Goal: Task Accomplishment & Management: Manage account settings

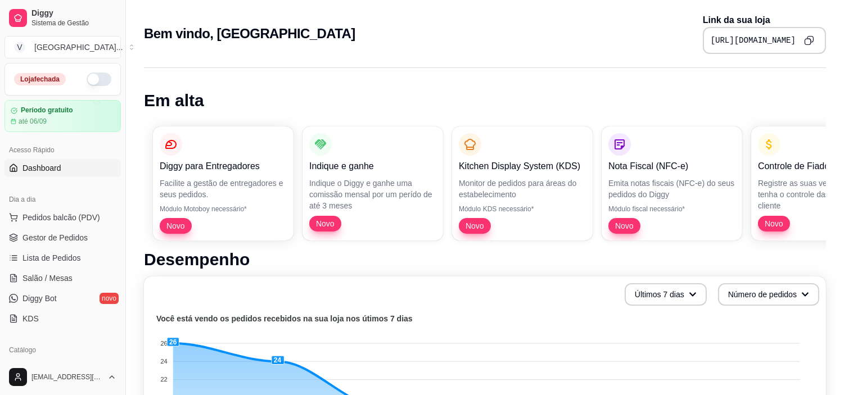
click at [87, 76] on button "button" at bounding box center [99, 79] width 25 height 13
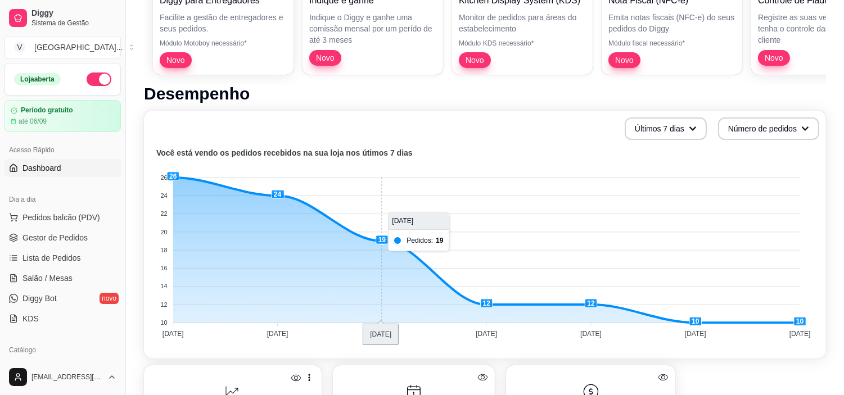
scroll to position [187, 0]
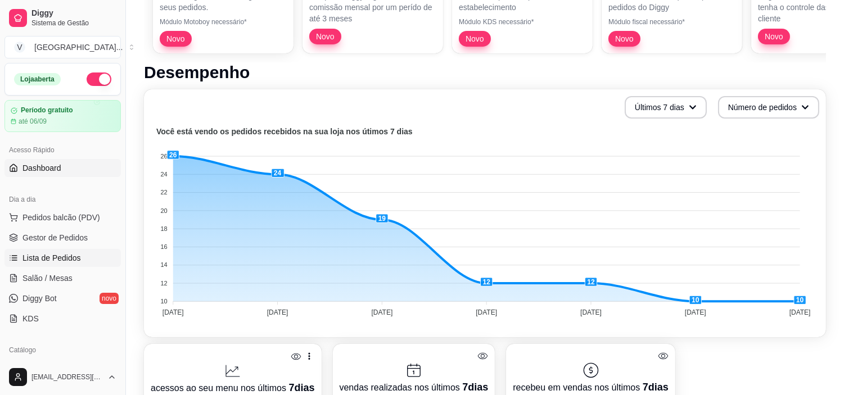
click at [74, 258] on span "Lista de Pedidos" at bounding box center [51, 257] width 58 height 11
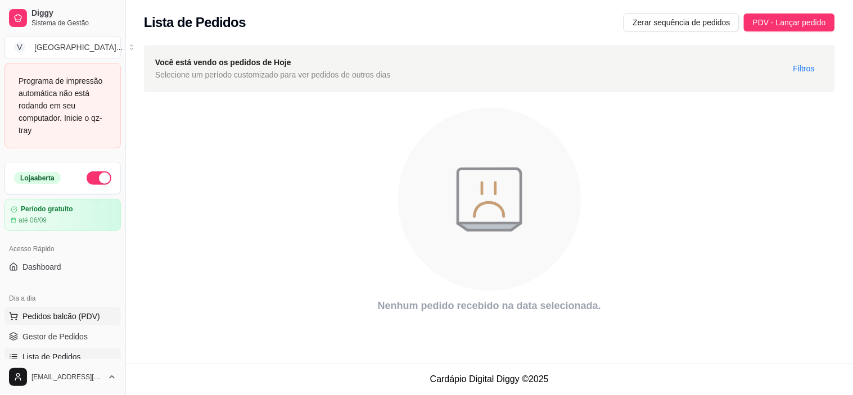
click at [87, 321] on span "Pedidos balcão (PDV)" at bounding box center [61, 316] width 78 height 11
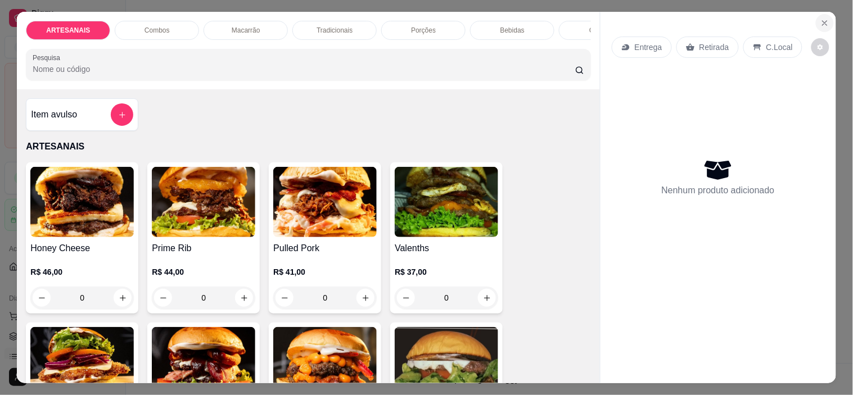
click at [821, 19] on icon "Close" at bounding box center [824, 23] width 9 height 9
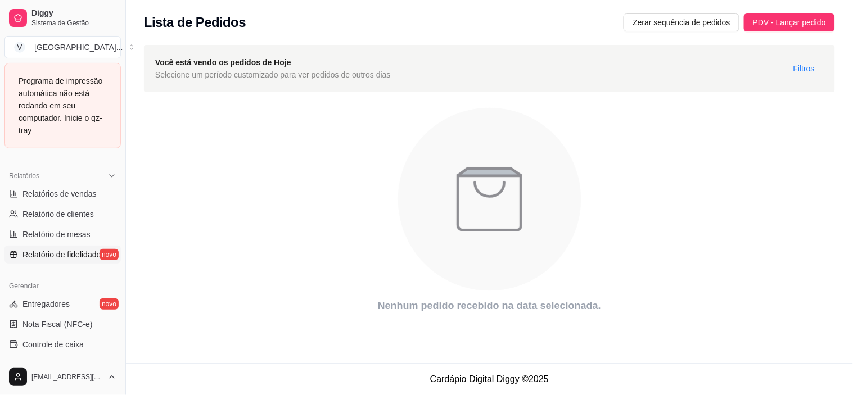
scroll to position [312, 0]
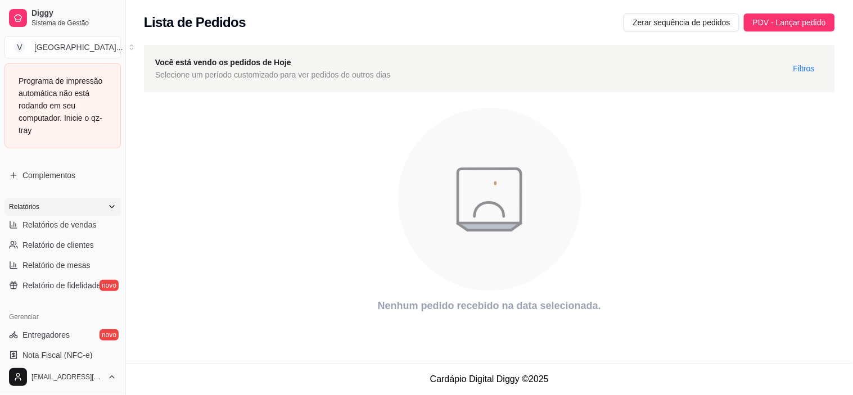
click at [109, 201] on div "Relatórios" at bounding box center [62, 207] width 116 height 18
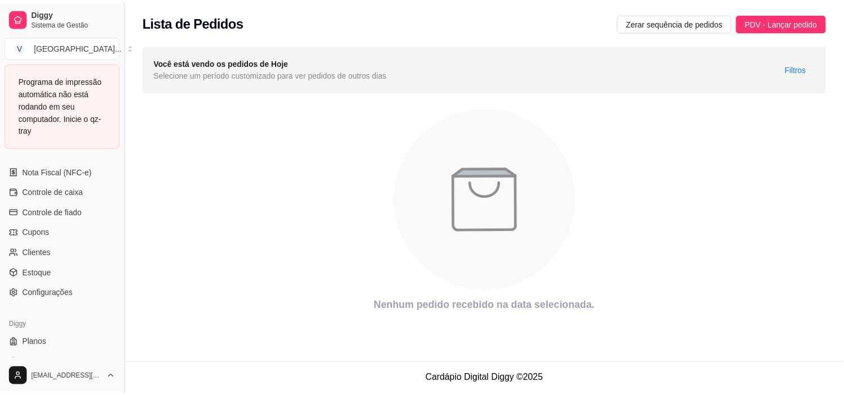
scroll to position [434, 0]
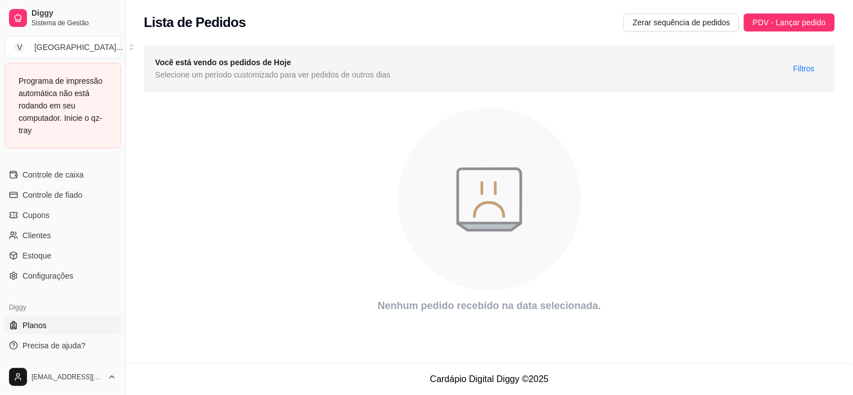
click at [69, 324] on link "Planos" at bounding box center [62, 326] width 116 height 18
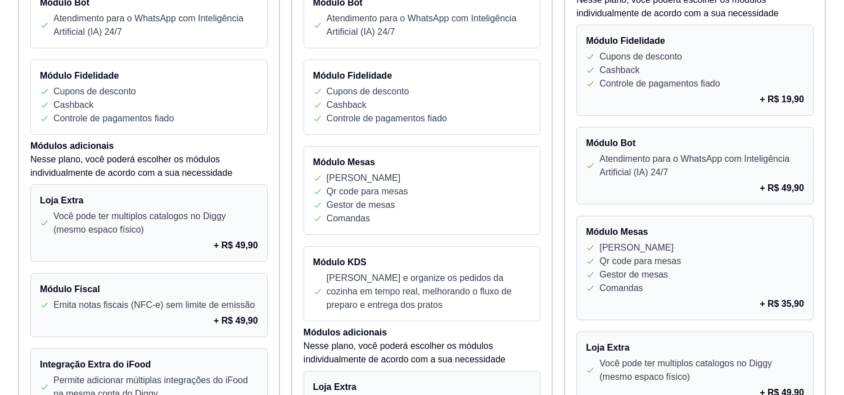
scroll to position [499, 0]
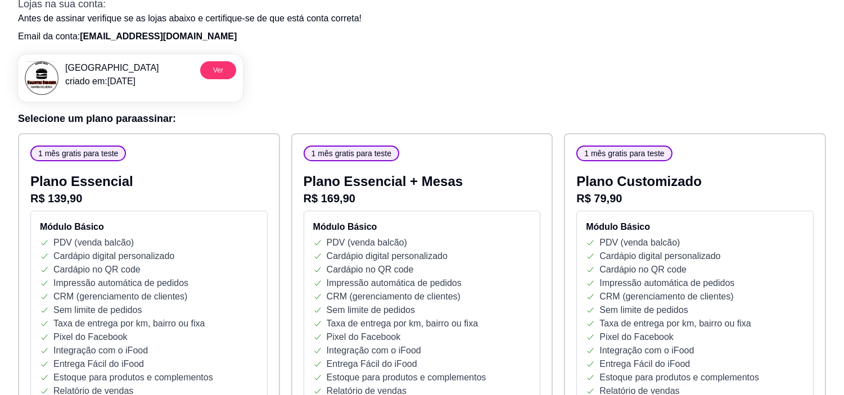
click at [739, 202] on p "R$ 79,90" at bounding box center [694, 199] width 237 height 16
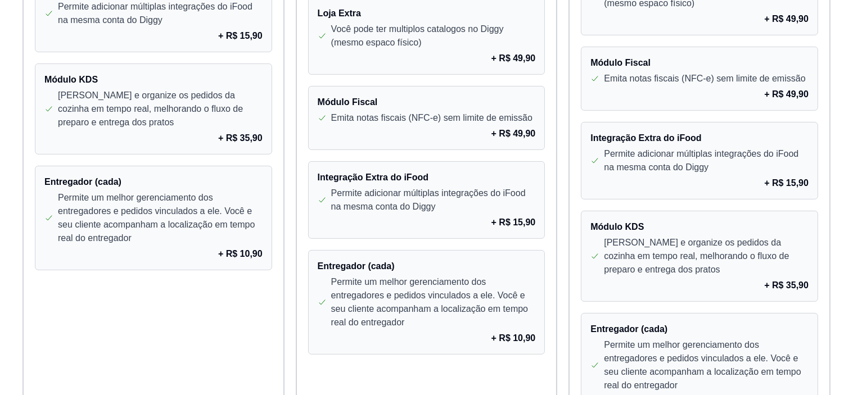
scroll to position [1018, 0]
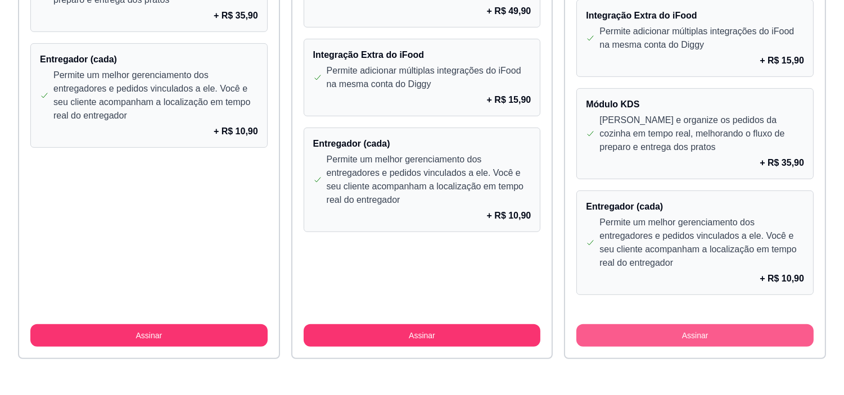
click at [738, 334] on button "Assinar" at bounding box center [694, 335] width 237 height 22
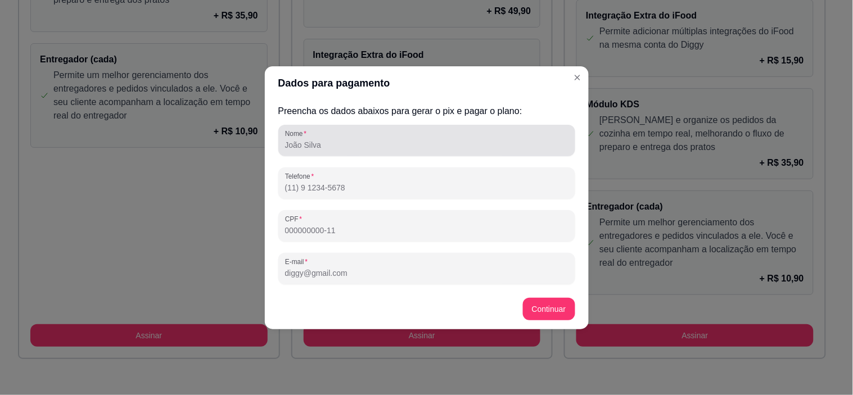
click at [402, 147] on input "Nome" at bounding box center [426, 144] width 283 height 11
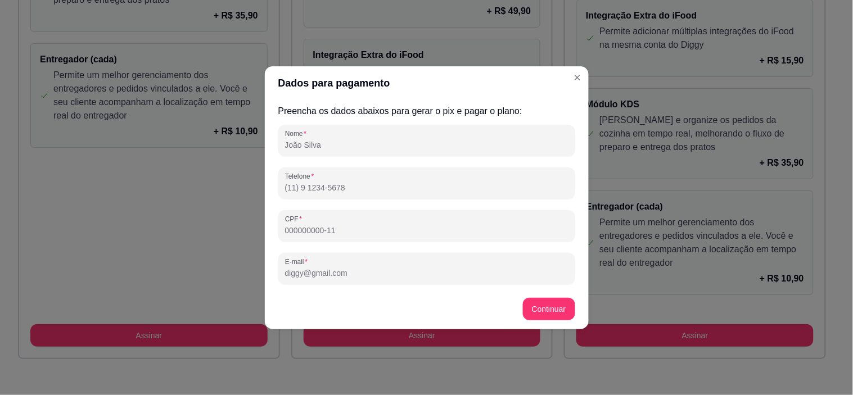
type input "MARIA EMANUELA OLIVEIRA DE SOUZA"
type input "(62) 9 8563-7017"
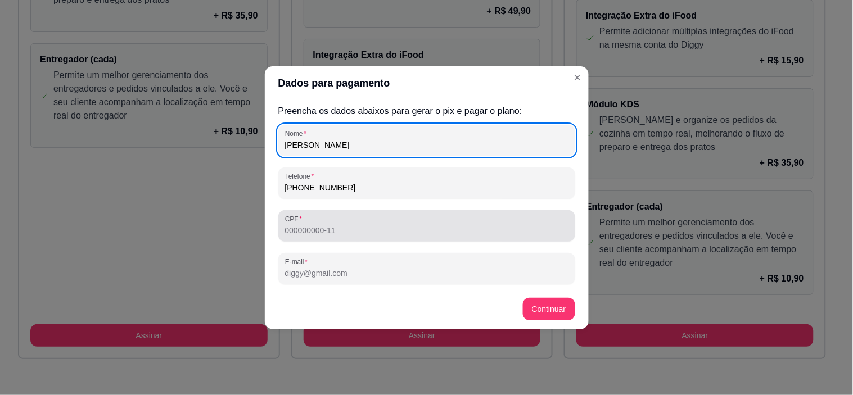
click at [419, 229] on input "CPF" at bounding box center [426, 230] width 283 height 11
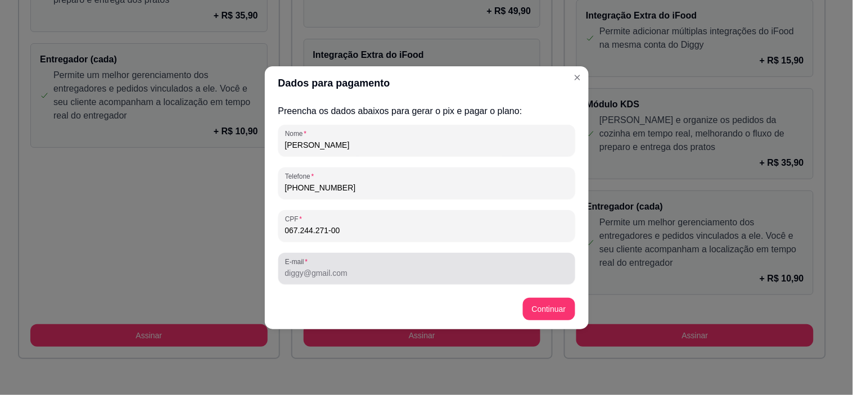
type input "067.244.271-00"
click at [387, 265] on div at bounding box center [426, 269] width 283 height 22
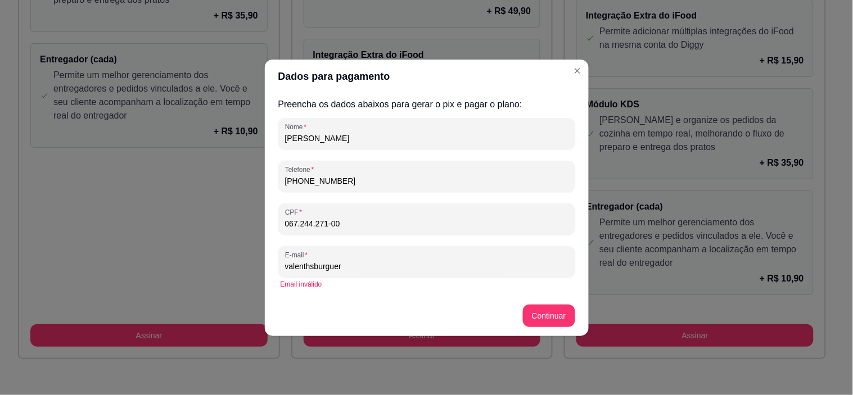
click at [405, 257] on div "valenthsburguer" at bounding box center [426, 262] width 283 height 22
click at [379, 258] on div "valenthsburguer" at bounding box center [426, 262] width 283 height 22
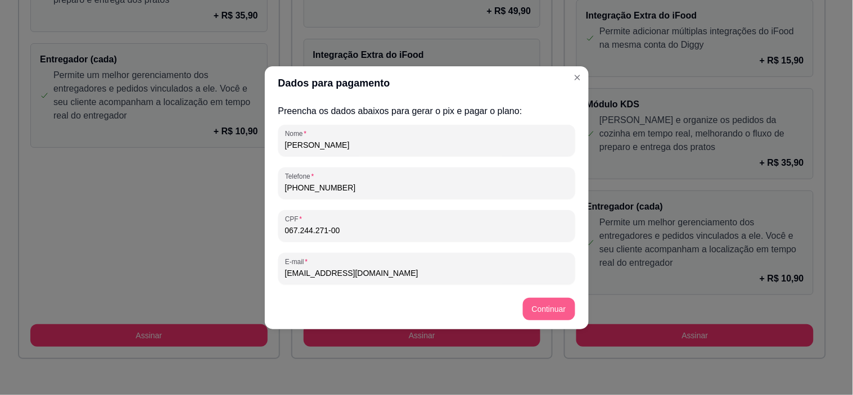
type input "[EMAIL_ADDRESS][DOMAIN_NAME]"
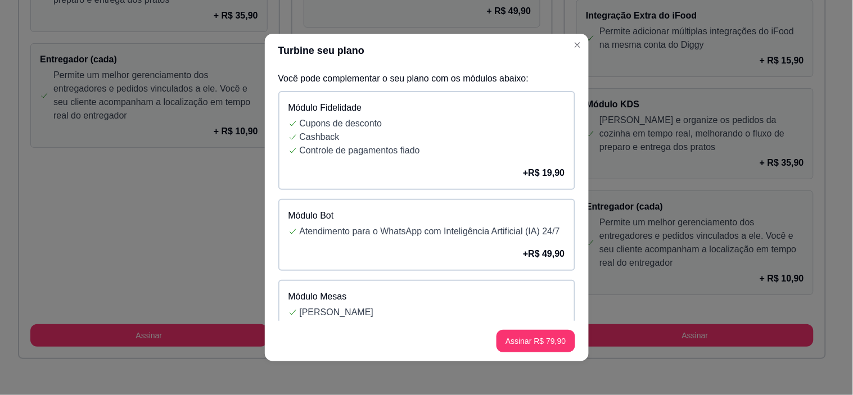
drag, startPoint x: 535, startPoint y: 194, endPoint x: 481, endPoint y: 55, distance: 148.8
click at [481, 55] on header "Turbine seu plano" at bounding box center [427, 51] width 324 height 34
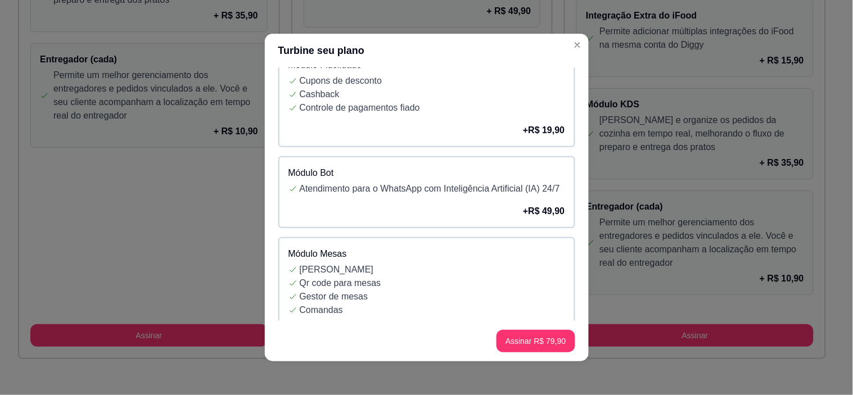
scroll to position [62, 0]
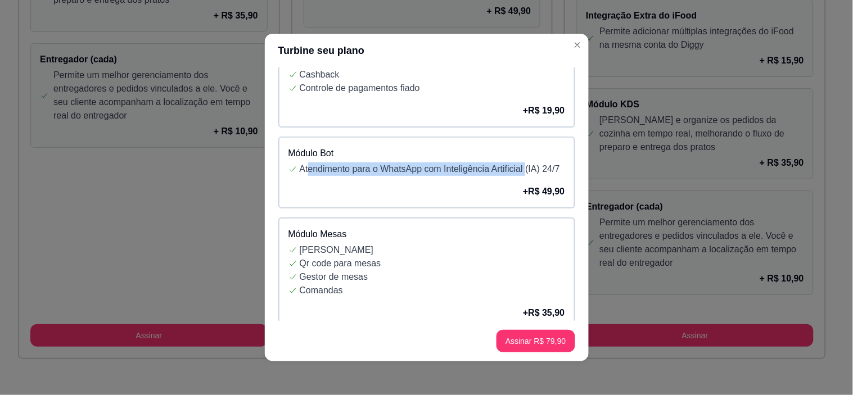
drag, startPoint x: 301, startPoint y: 162, endPoint x: 521, endPoint y: 161, distance: 219.8
click at [521, 162] on p "Atendimento para o WhatsApp com Inteligência Artificial (IA) 24/7" at bounding box center [432, 168] width 265 height 13
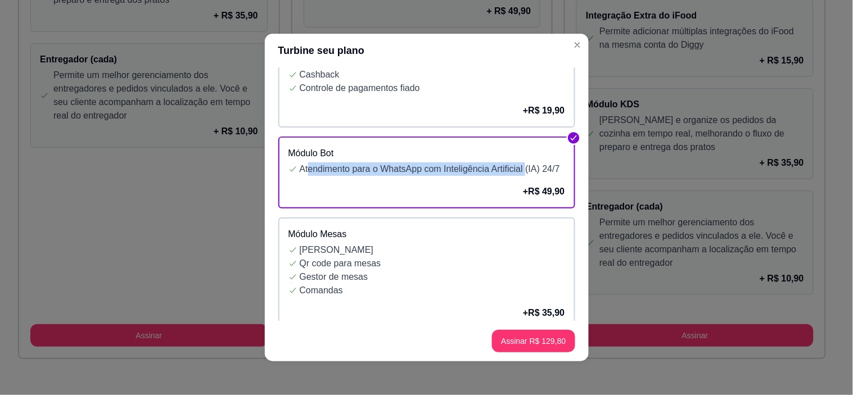
click at [486, 170] on p "Atendimento para o WhatsApp com Inteligência Artificial (IA) 24/7" at bounding box center [432, 168] width 265 height 13
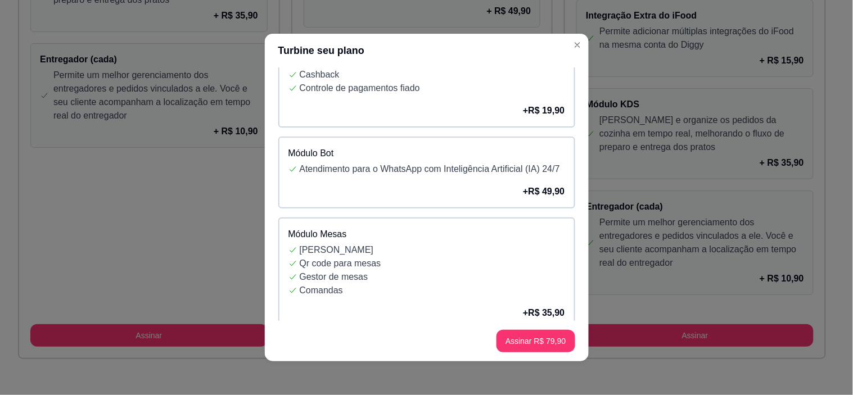
click at [543, 174] on p "Atendimento para o WhatsApp com Inteligência Artificial (IA) 24/7" at bounding box center [432, 168] width 265 height 13
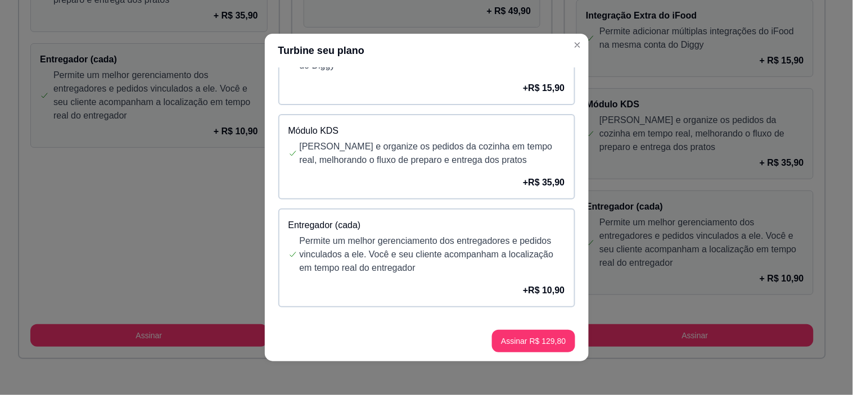
scroll to position [2, 0]
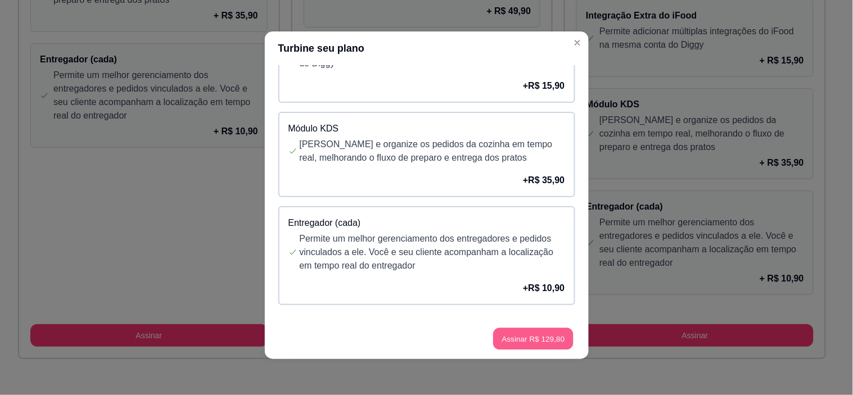
click at [547, 333] on button "Assinar R$ 129,80" at bounding box center [534, 339] width 80 height 22
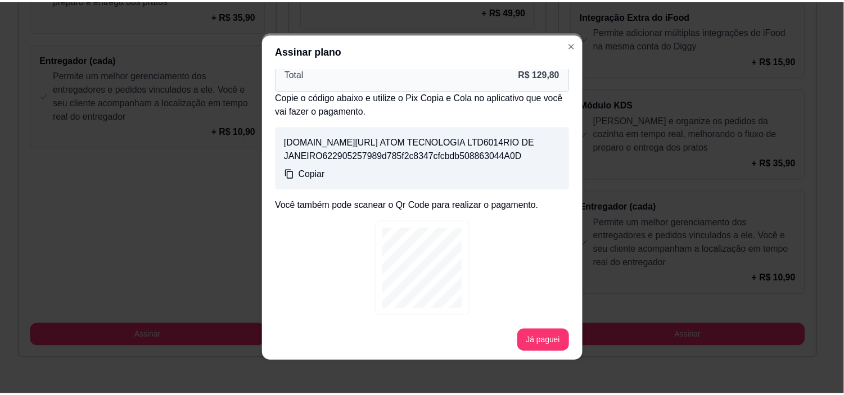
scroll to position [133, 0]
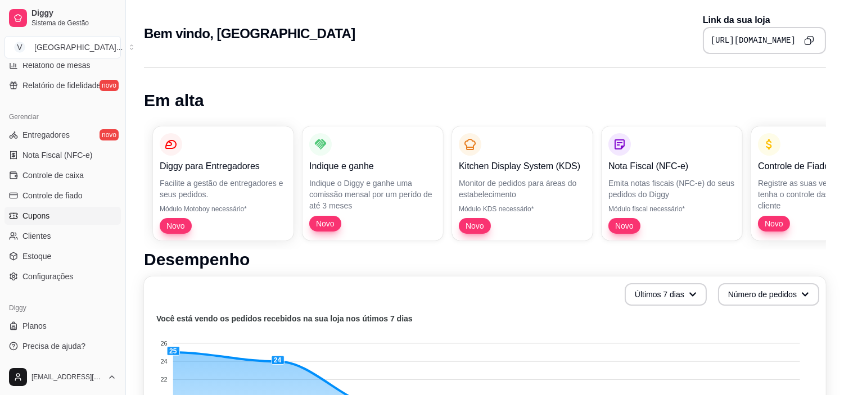
scroll to position [62, 0]
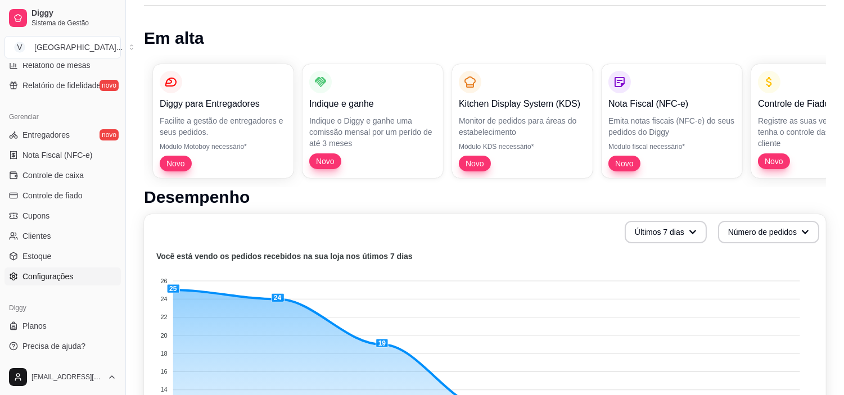
click at [57, 275] on span "Configurações" at bounding box center [47, 276] width 51 height 11
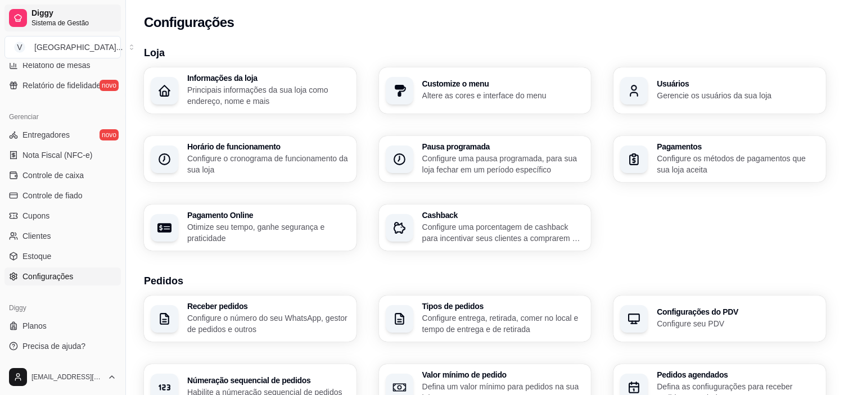
click at [62, 21] on span "Sistema de Gestão" at bounding box center [73, 23] width 85 height 9
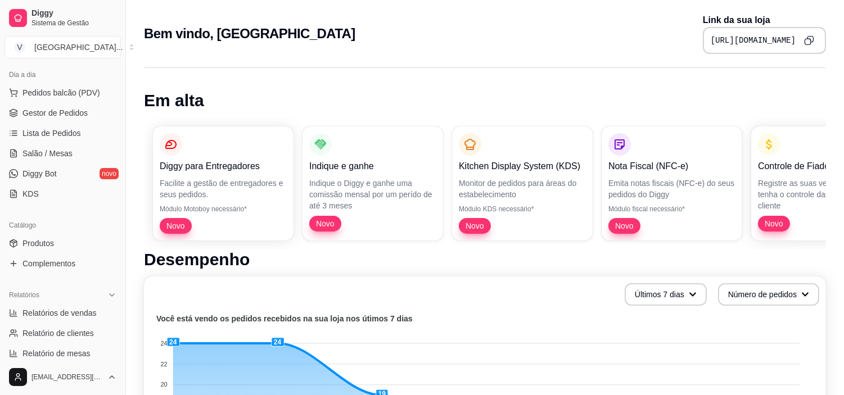
scroll to position [187, 0]
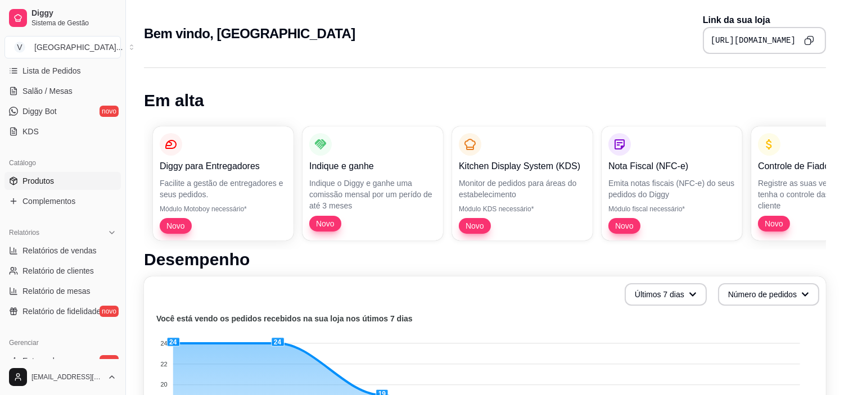
click at [66, 178] on link "Produtos" at bounding box center [62, 181] width 116 height 18
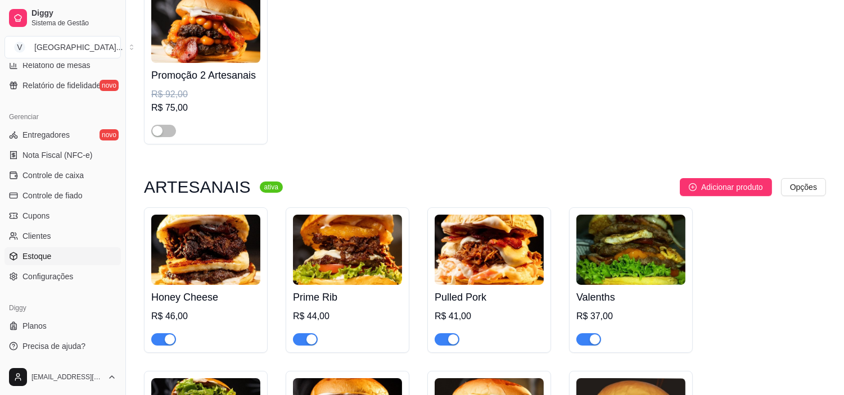
scroll to position [187, 0]
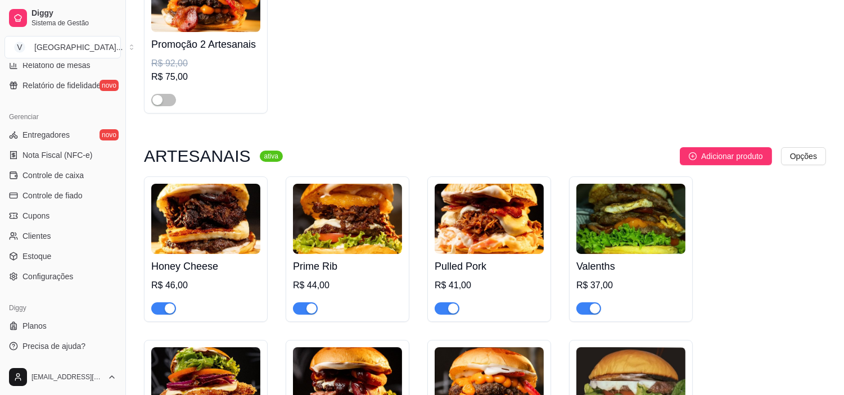
click at [52, 266] on ul "Entregadores novo Nota Fiscal (NFC-e) Controle de caixa Controle de fiado Cupon…" at bounding box center [62, 206] width 116 height 160
click at [56, 277] on span "Configurações" at bounding box center [47, 276] width 51 height 11
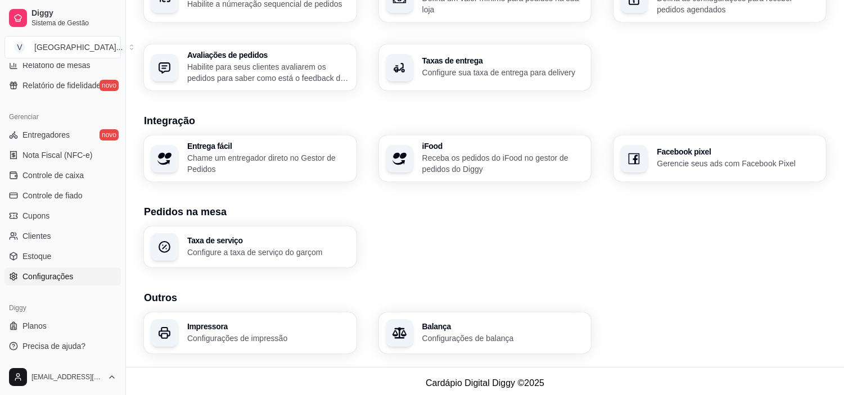
scroll to position [392, 0]
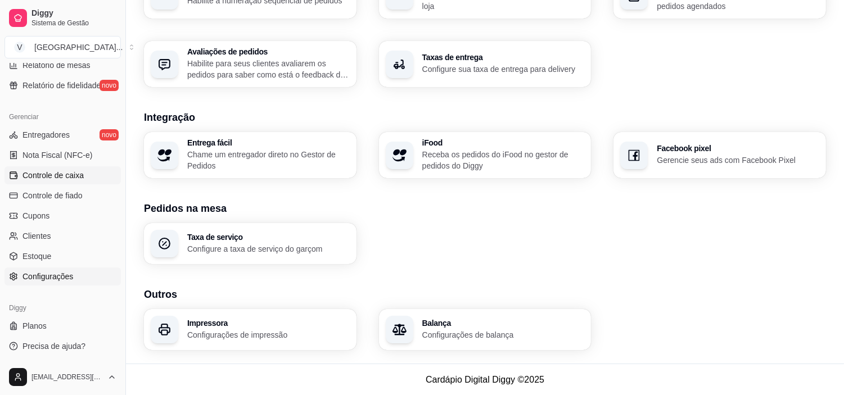
click at [69, 175] on span "Controle de caixa" at bounding box center [52, 175] width 61 height 11
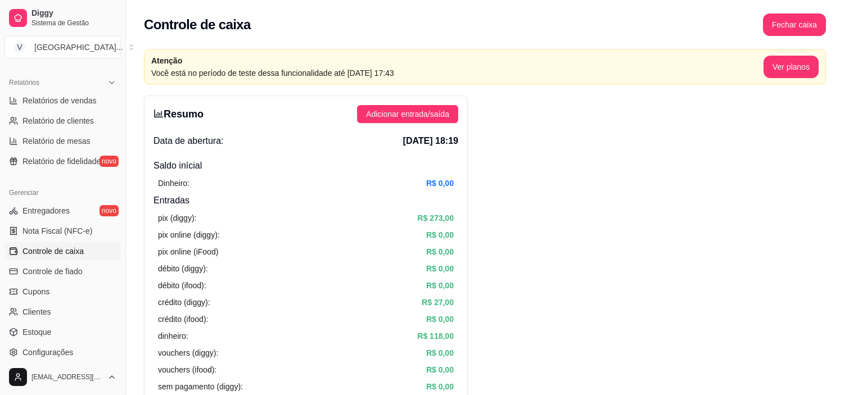
scroll to position [313, 0]
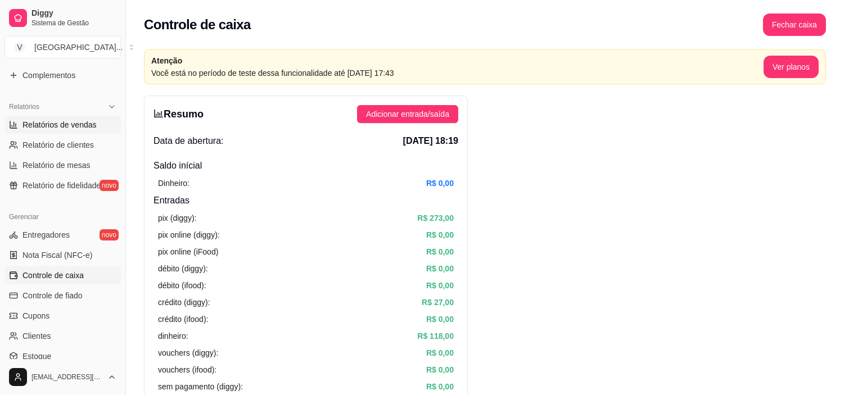
click at [54, 121] on span "Relatórios de vendas" at bounding box center [59, 124] width 74 height 11
select select "ALL"
select select "0"
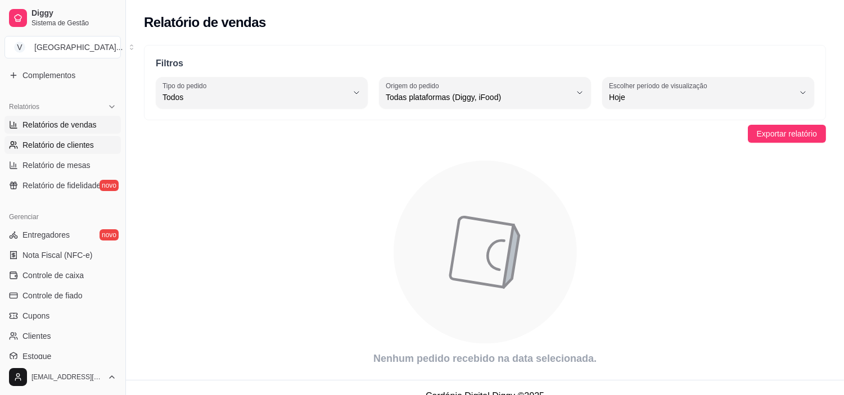
click at [54, 150] on span "Relatório de clientes" at bounding box center [57, 144] width 71 height 11
select select "30"
select select "HIGHEST_TOTAL_SPENT_WITH_ORDERS"
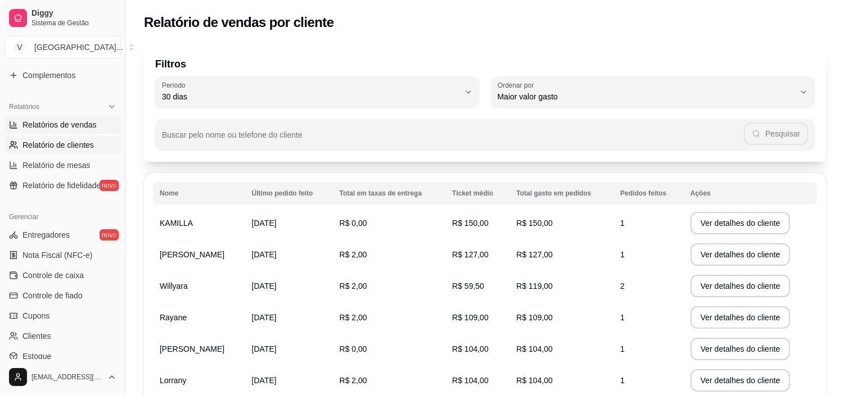
click at [41, 125] on span "Relatórios de vendas" at bounding box center [59, 124] width 74 height 11
select select "ALL"
select select "0"
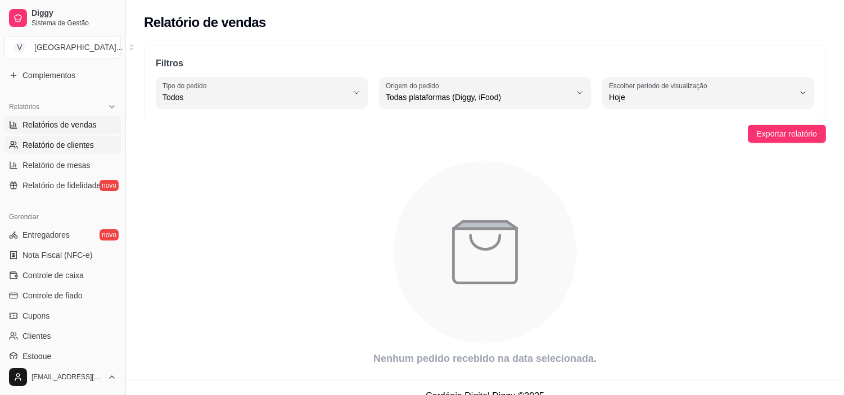
click at [49, 148] on span "Relatório de clientes" at bounding box center [57, 144] width 71 height 11
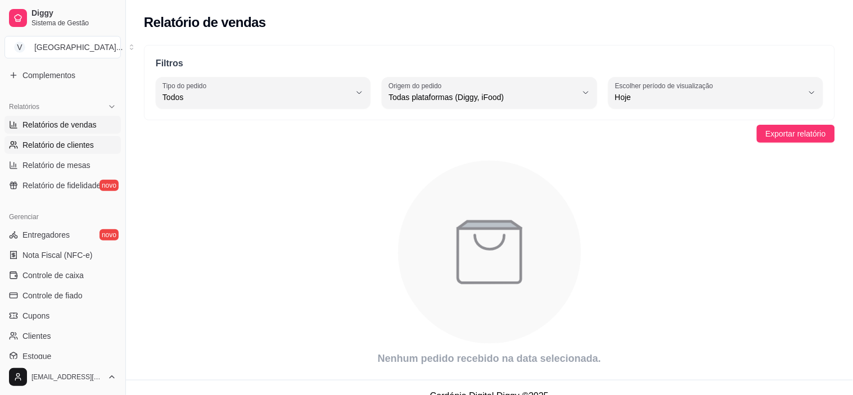
select select "30"
select select "HIGHEST_TOTAL_SPENT_WITH_ORDERS"
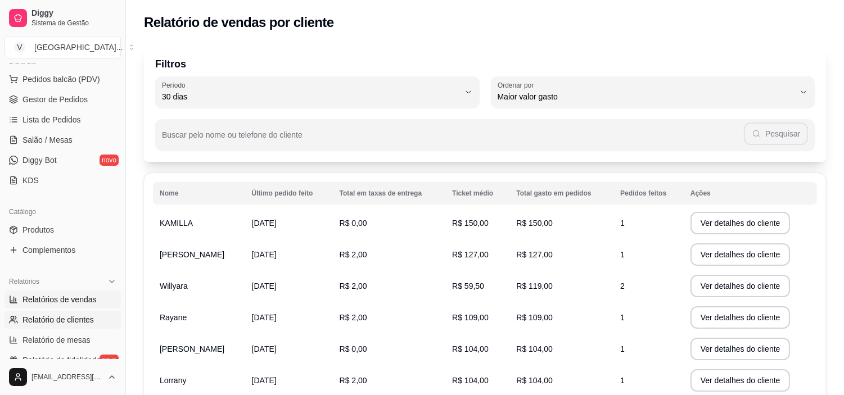
scroll to position [114, 0]
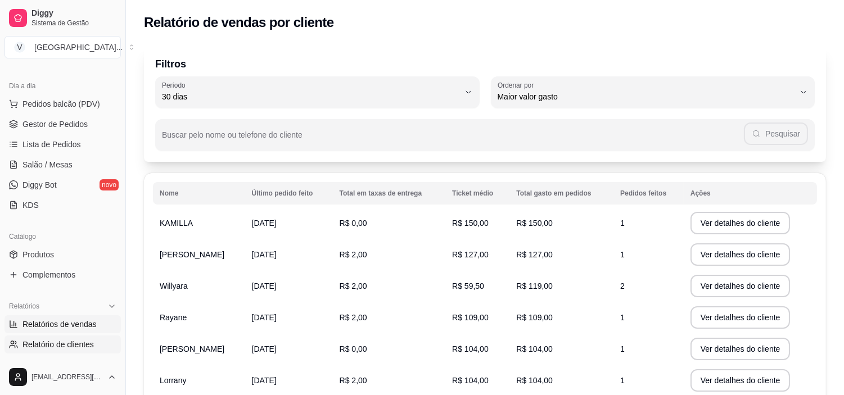
click at [47, 127] on span "Gestor de Pedidos" at bounding box center [54, 124] width 65 height 11
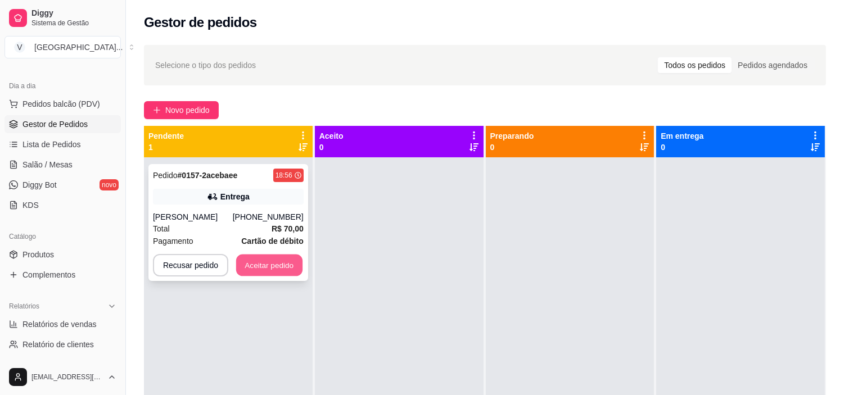
click at [246, 263] on button "Aceitar pedido" at bounding box center [269, 266] width 66 height 22
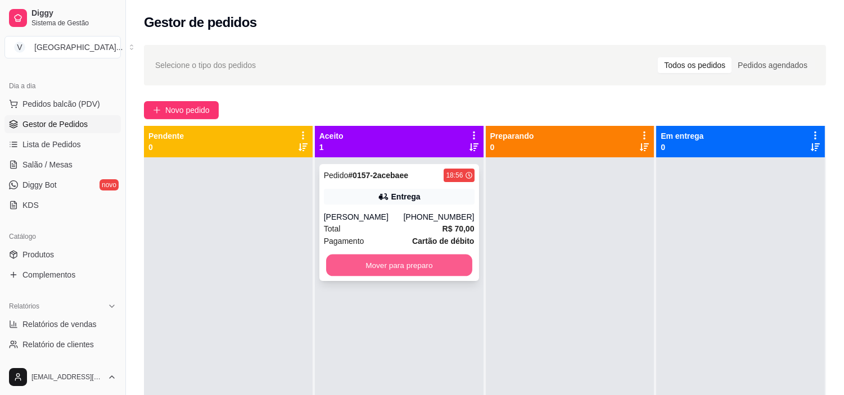
click at [369, 260] on button "Mover para preparo" at bounding box center [399, 266] width 146 height 22
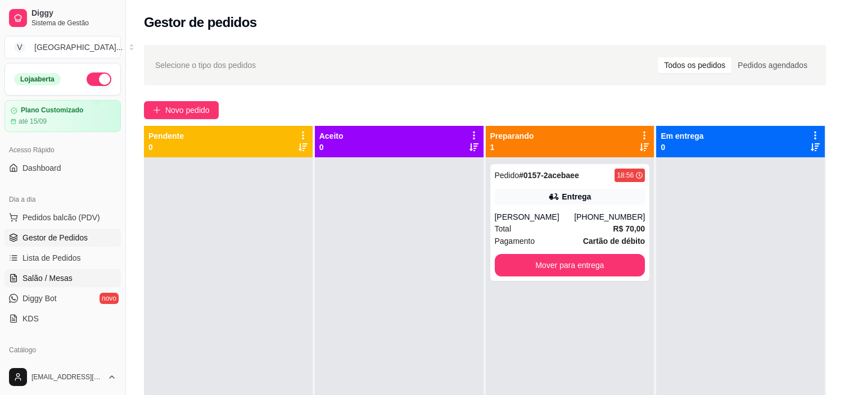
click at [60, 279] on span "Salão / Mesas" at bounding box center [47, 278] width 50 height 11
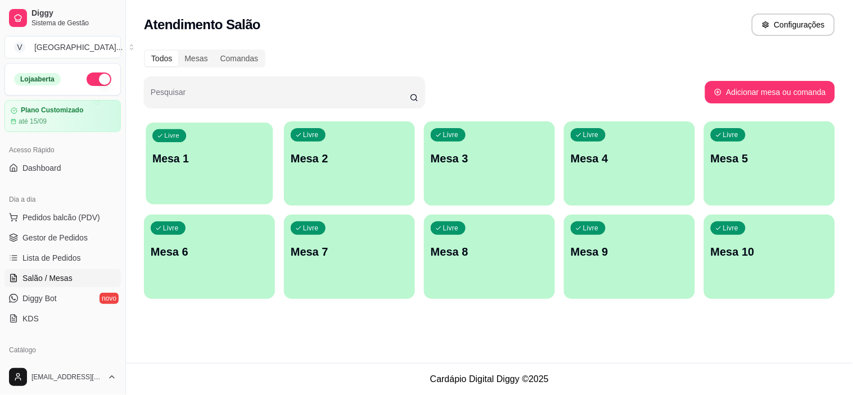
click at [183, 158] on p "Mesa 1" at bounding box center [209, 158] width 114 height 15
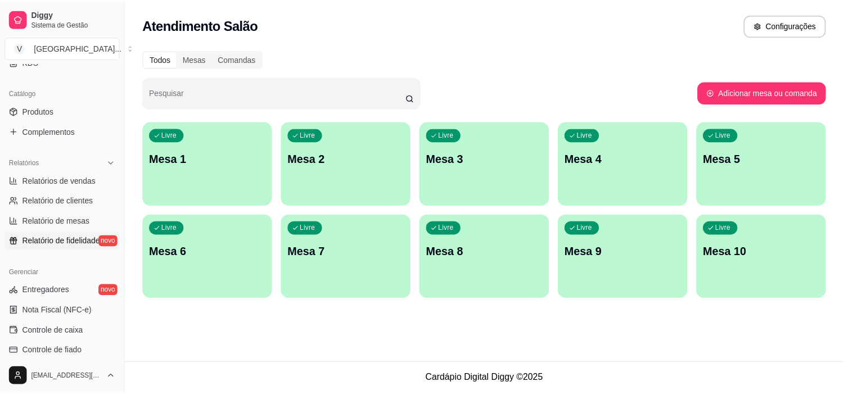
scroll to position [312, 0]
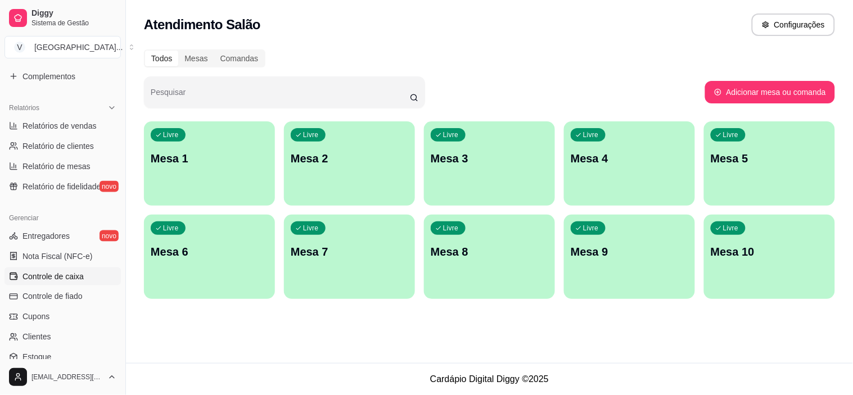
click at [51, 284] on link "Controle de caixa" at bounding box center [62, 277] width 116 height 18
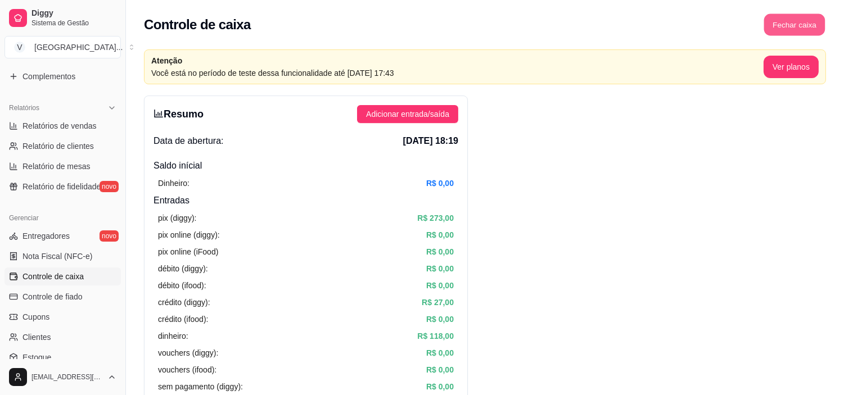
click at [780, 31] on button "Fechar caixa" at bounding box center [794, 25] width 61 height 22
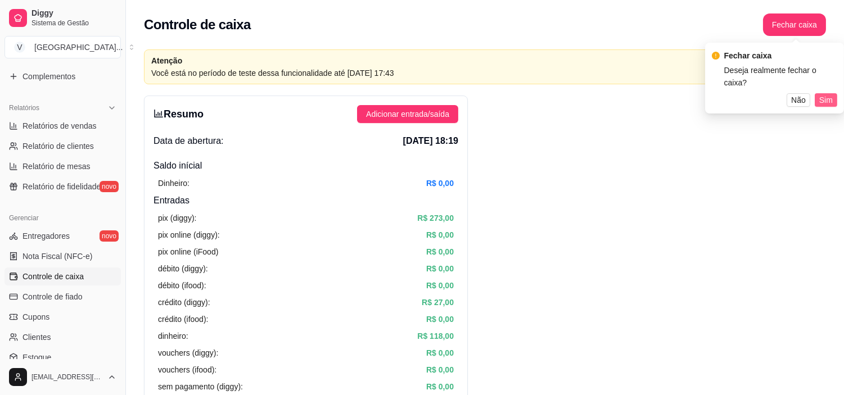
click at [830, 94] on span "Sim" at bounding box center [825, 100] width 13 height 12
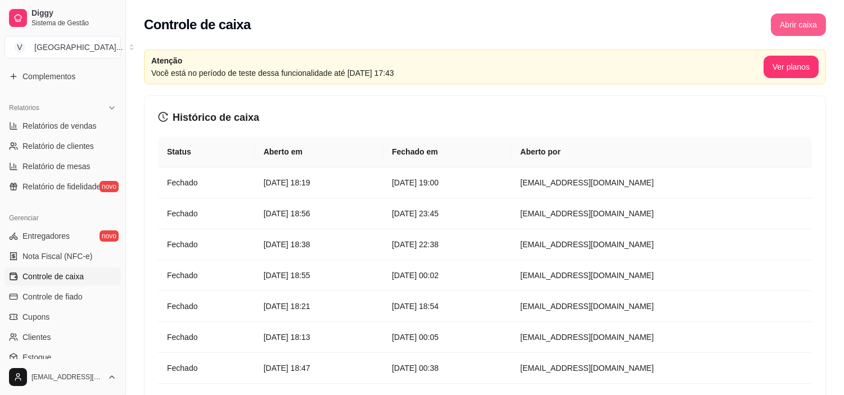
click at [804, 17] on button "Abrir caixa" at bounding box center [798, 24] width 55 height 22
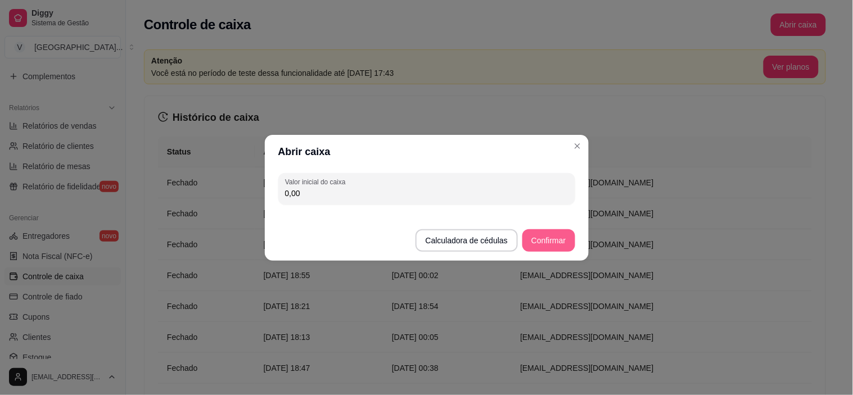
click at [540, 242] on button "Confirmar" at bounding box center [548, 240] width 52 height 22
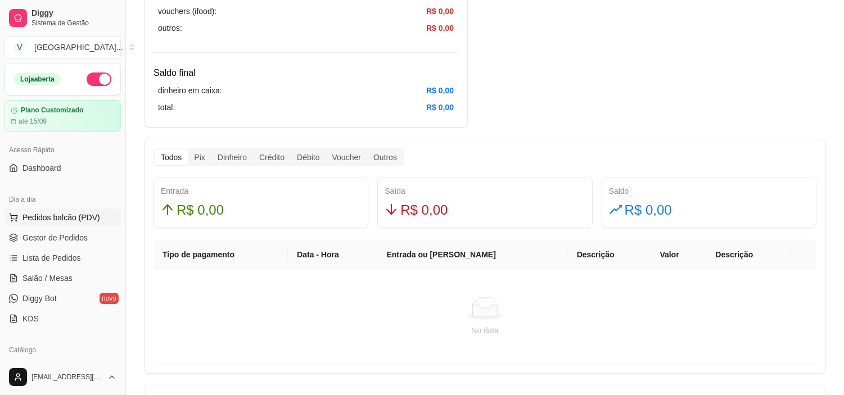
click at [67, 222] on span "Pedidos balcão (PDV)" at bounding box center [61, 217] width 78 height 11
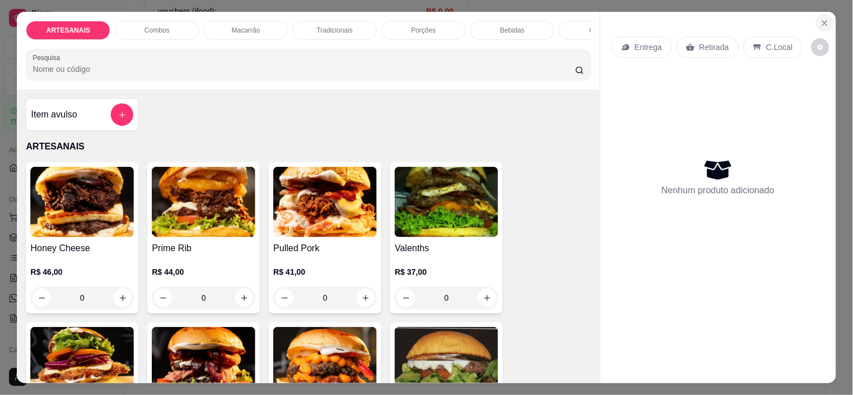
click at [822, 14] on button "Close" at bounding box center [825, 23] width 18 height 18
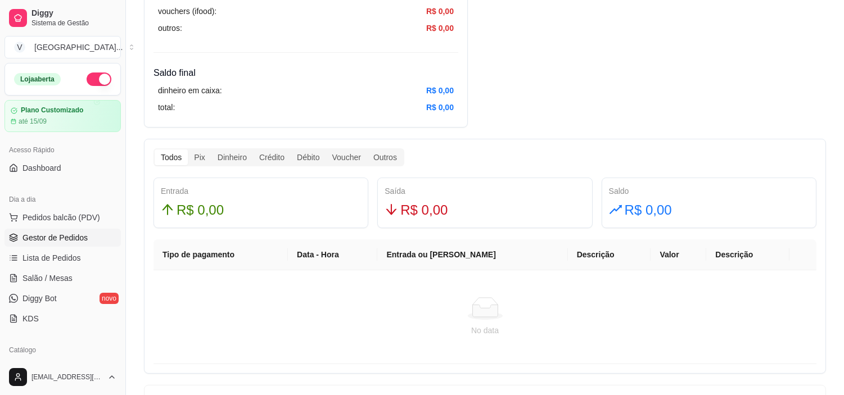
click at [85, 242] on span "Gestor de Pedidos" at bounding box center [54, 237] width 65 height 11
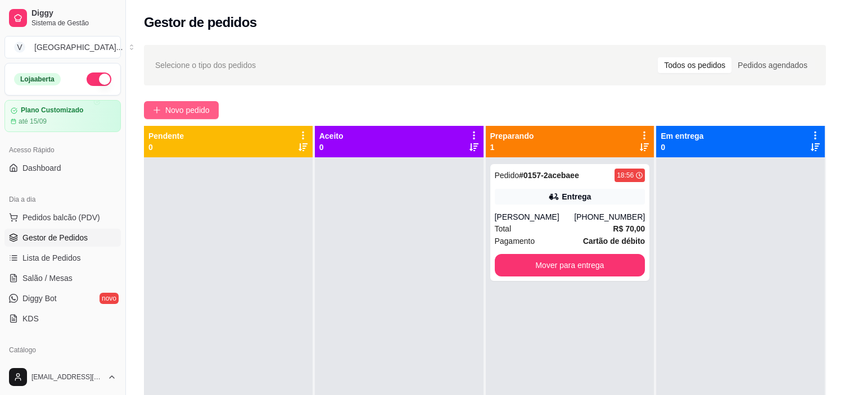
click at [201, 112] on span "Novo pedido" at bounding box center [187, 110] width 44 height 12
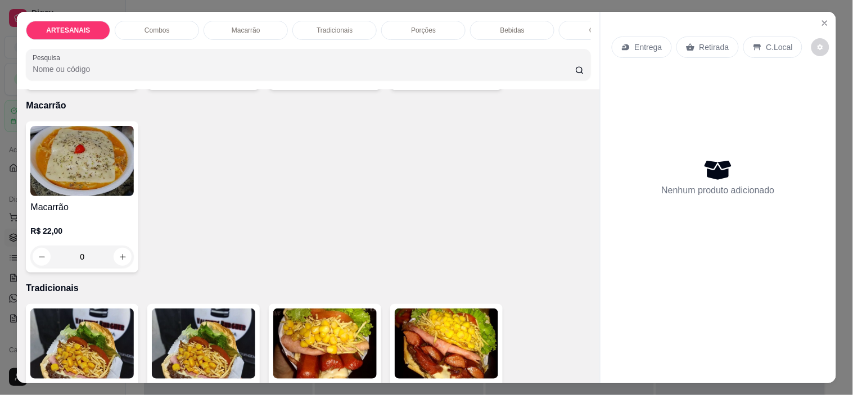
scroll to position [874, 0]
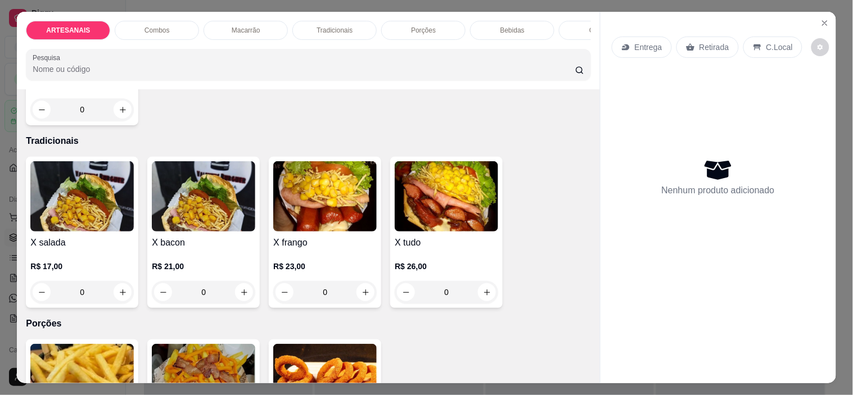
click at [479, 294] on div "0" at bounding box center [446, 292] width 103 height 22
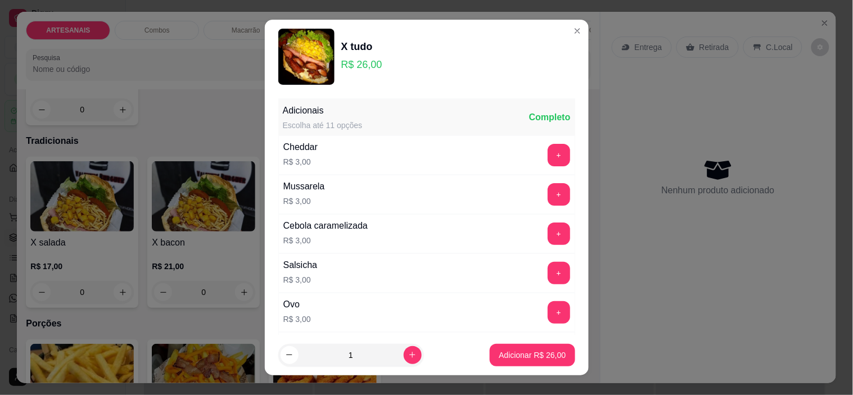
click at [408, 357] on icon "increase-product-quantity" at bounding box center [412, 355] width 8 height 8
type input "3"
click at [500, 358] on p "Adicionar R$ 78,00" at bounding box center [532, 355] width 65 height 11
type input "3"
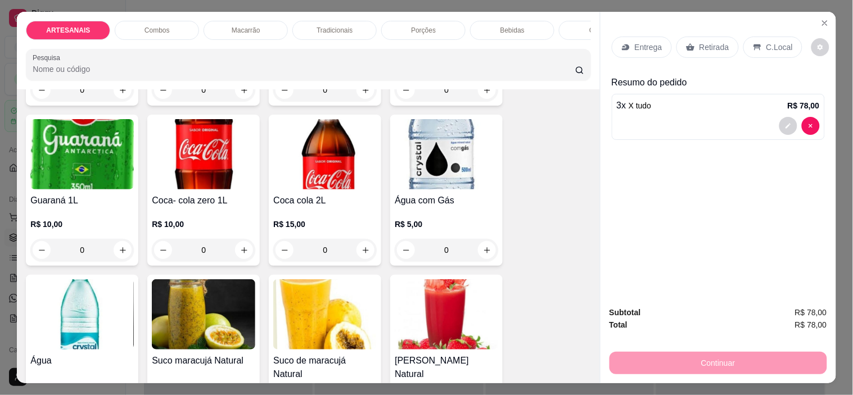
scroll to position [1437, 0]
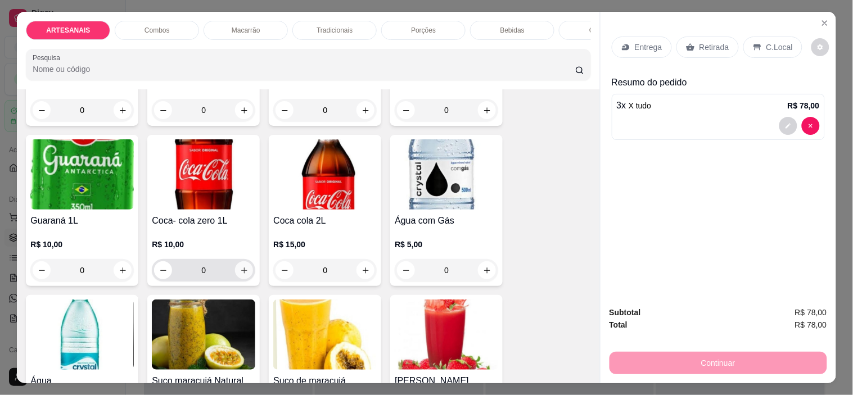
click at [244, 270] on button "increase-product-quantity" at bounding box center [244, 270] width 18 height 18
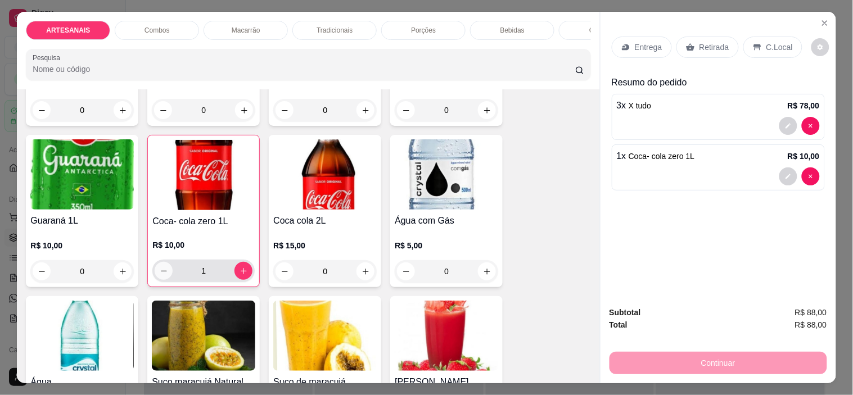
click at [160, 272] on icon "decrease-product-quantity" at bounding box center [164, 271] width 8 height 8
type input "0"
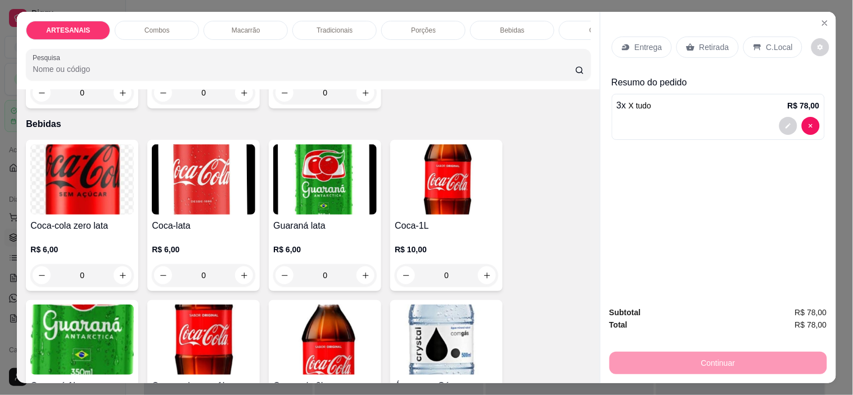
scroll to position [1249, 0]
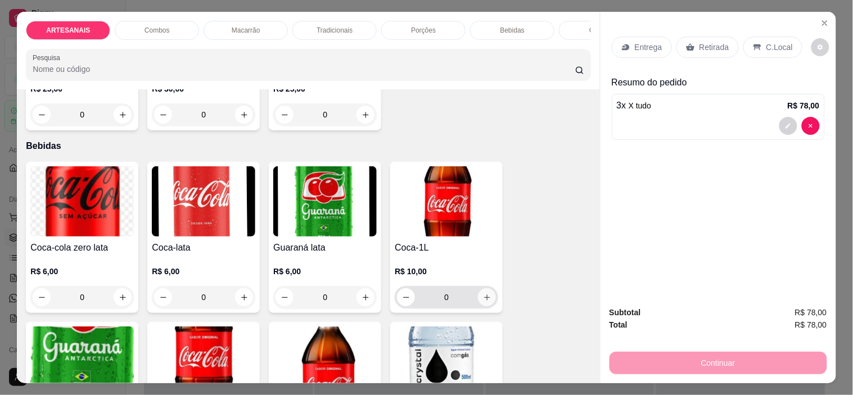
click at [484, 300] on icon "increase-product-quantity" at bounding box center [487, 298] width 6 height 6
type input "1"
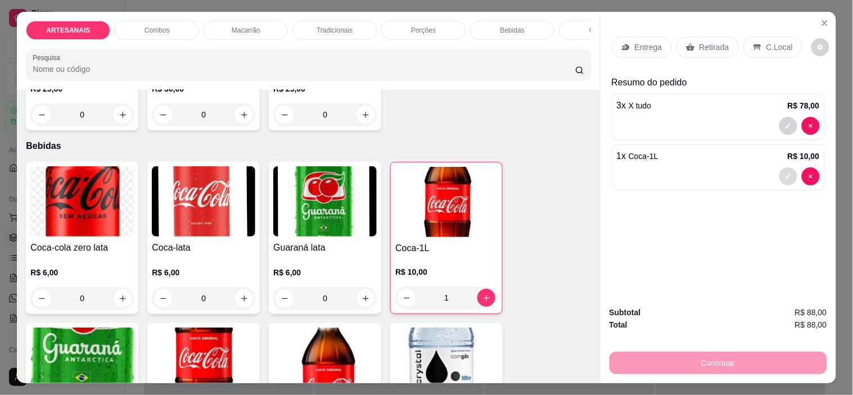
click at [786, 173] on icon "decrease-product-quantity" at bounding box center [788, 176] width 7 height 7
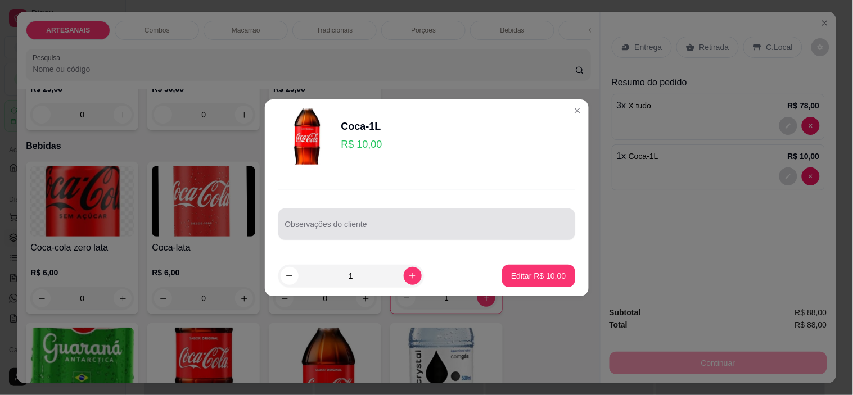
click at [358, 231] on input "Observações do cliente" at bounding box center [426, 228] width 283 height 11
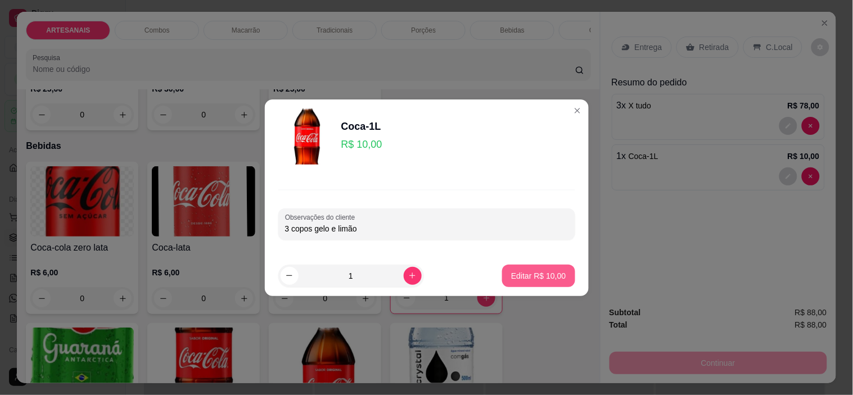
type input "3 copos gelo e limão"
click at [536, 276] on p "Editar R$ 10,00" at bounding box center [538, 275] width 53 height 11
type input "0"
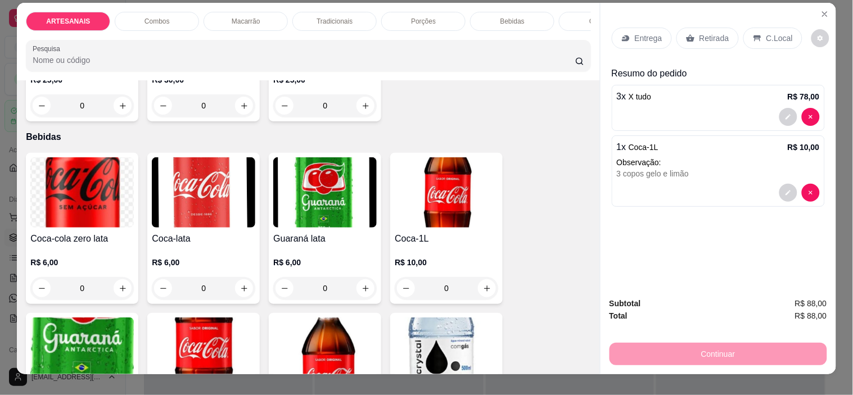
scroll to position [0, 0]
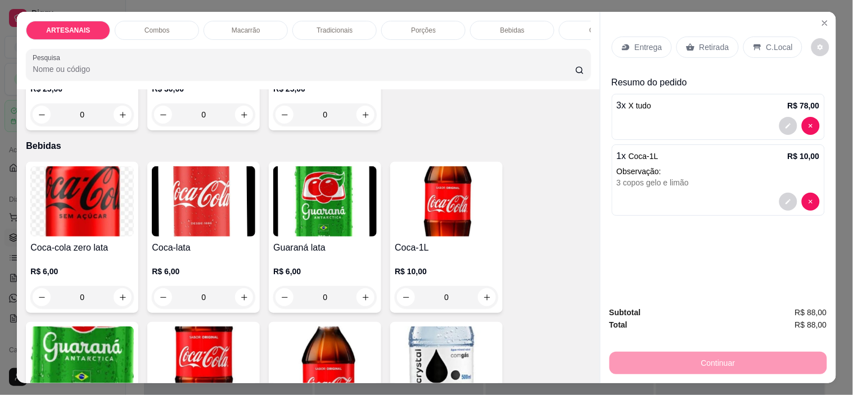
click at [753, 44] on icon at bounding box center [756, 47] width 7 height 6
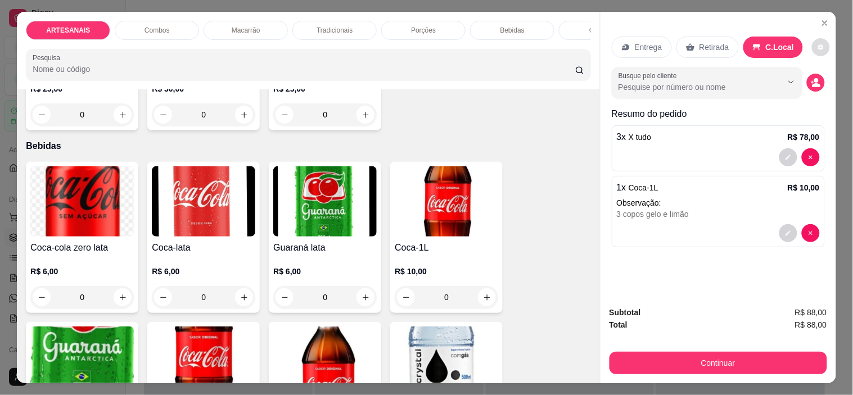
click at [812, 38] on button "decrease-product-quantity" at bounding box center [821, 47] width 18 height 18
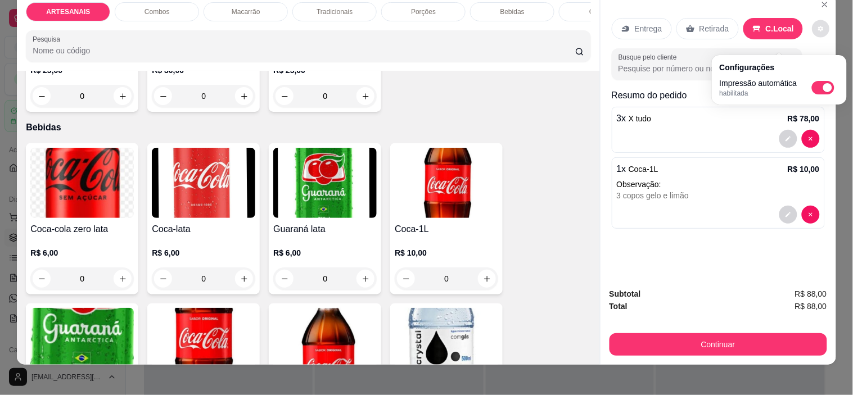
scroll to position [29, 0]
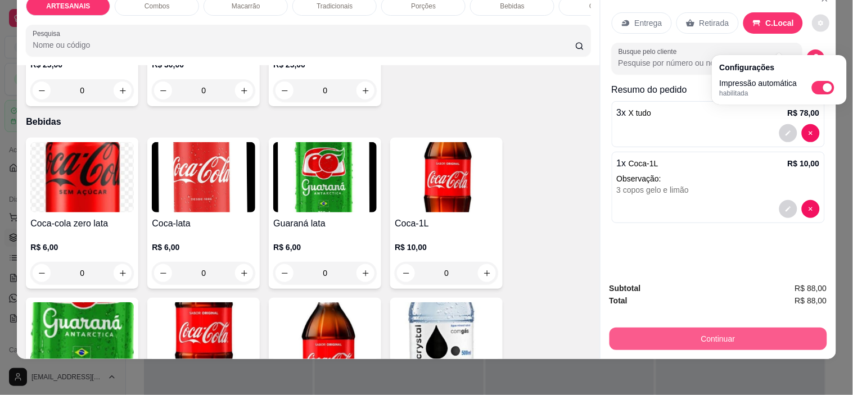
click at [769, 332] on button "Continuar" at bounding box center [718, 339] width 218 height 22
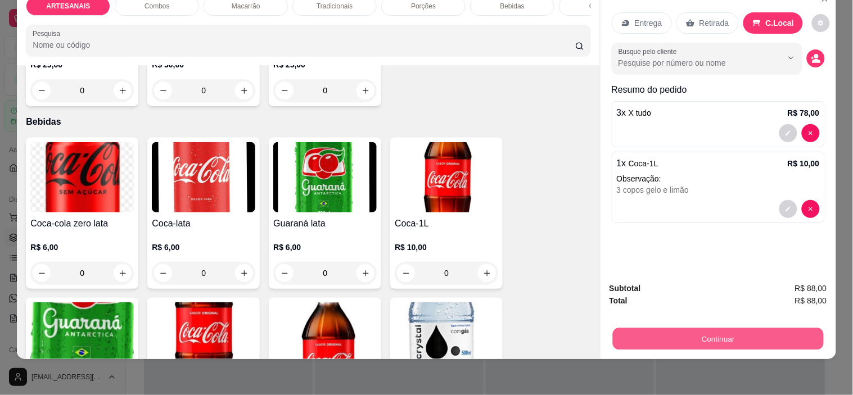
click at [710, 332] on button "Continuar" at bounding box center [717, 339] width 211 height 22
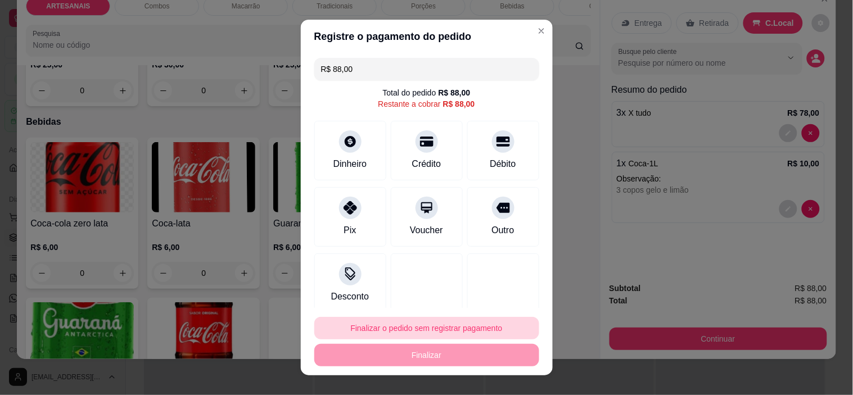
click at [441, 328] on button "Finalizar o pedido sem registrar pagamento" at bounding box center [426, 328] width 225 height 22
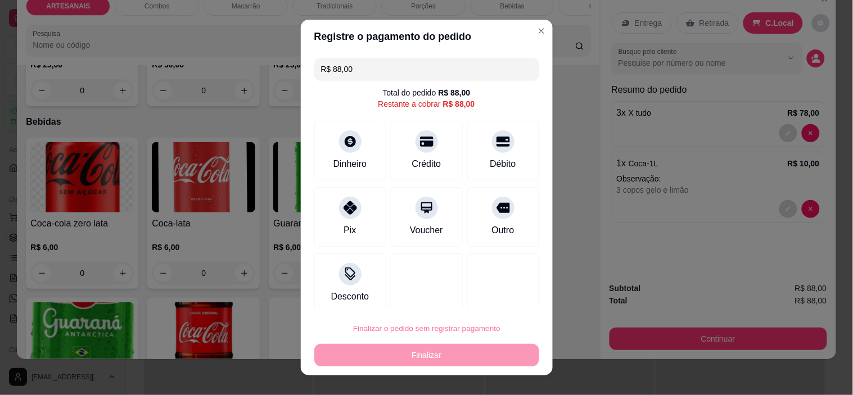
click at [493, 299] on button "Confirmar" at bounding box center [492, 296] width 40 height 17
type input "0"
type input "R$ 0,00"
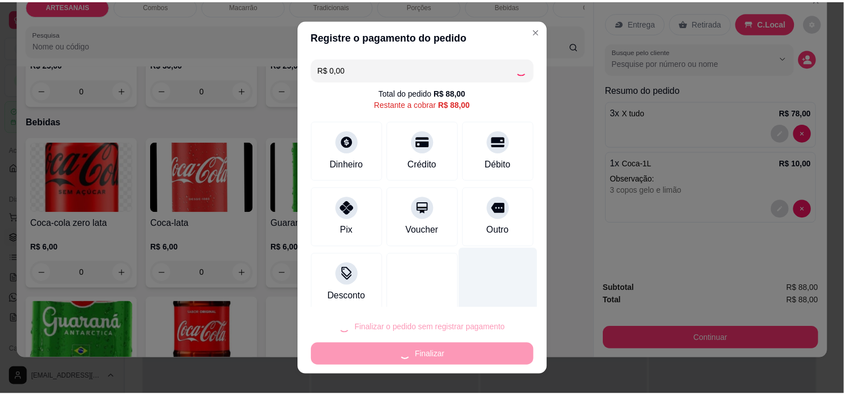
scroll to position [1248, 0]
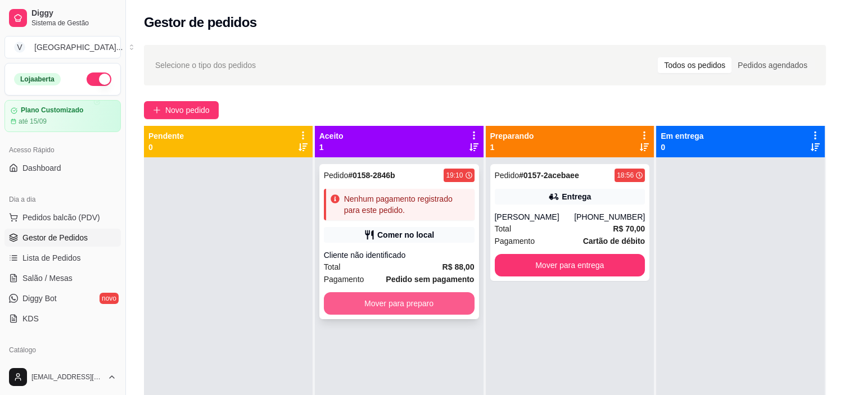
click at [409, 306] on button "Mover para preparo" at bounding box center [399, 303] width 151 height 22
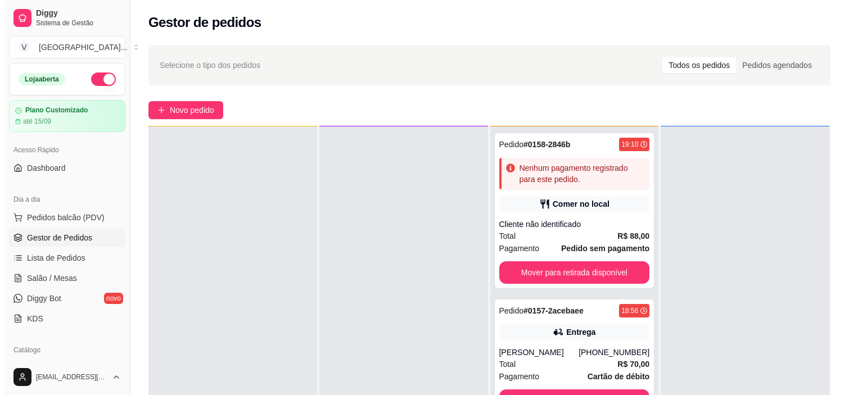
scroll to position [62, 0]
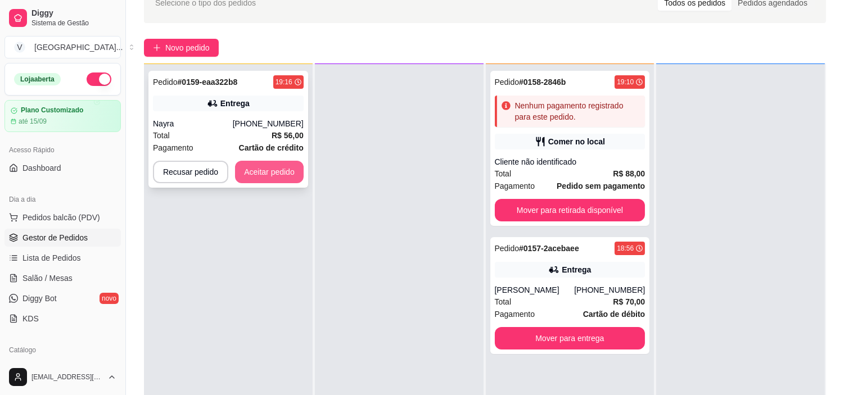
click at [269, 170] on button "Aceitar pedido" at bounding box center [269, 172] width 69 height 22
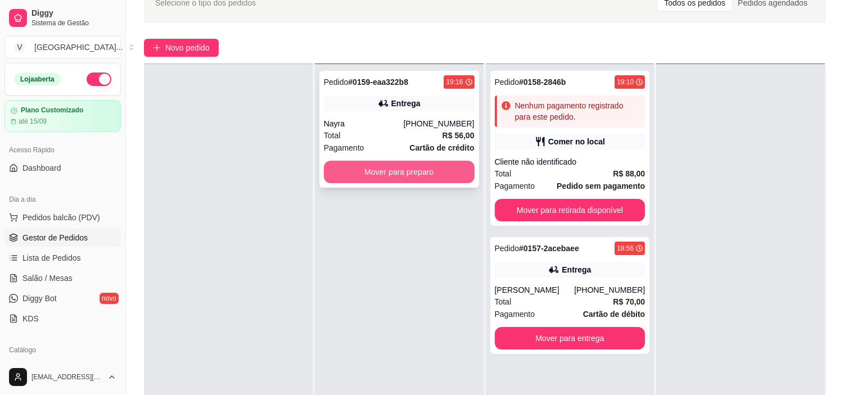
click at [433, 170] on button "Mover para preparo" at bounding box center [399, 172] width 151 height 22
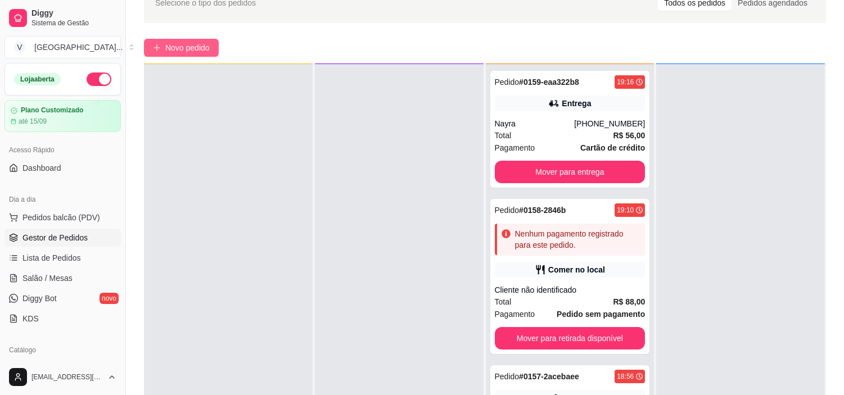
click at [194, 56] on button "Novo pedido" at bounding box center [181, 48] width 75 height 18
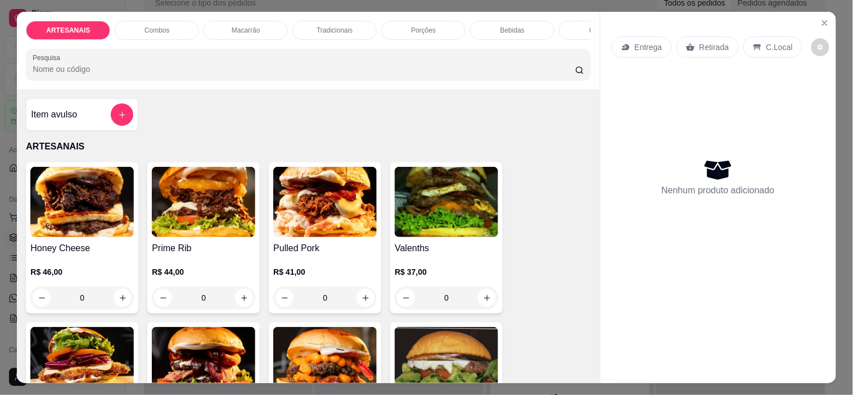
click at [703, 48] on div "Retirada" at bounding box center [707, 47] width 62 height 21
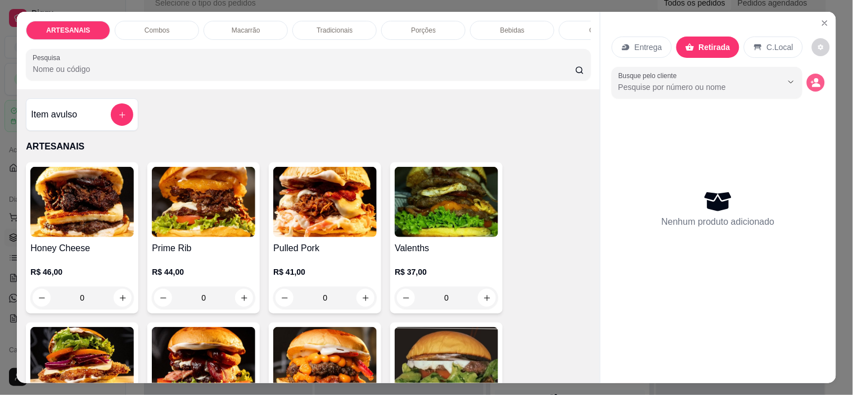
click at [814, 78] on icon "decrease-product-quantity" at bounding box center [816, 83] width 10 height 10
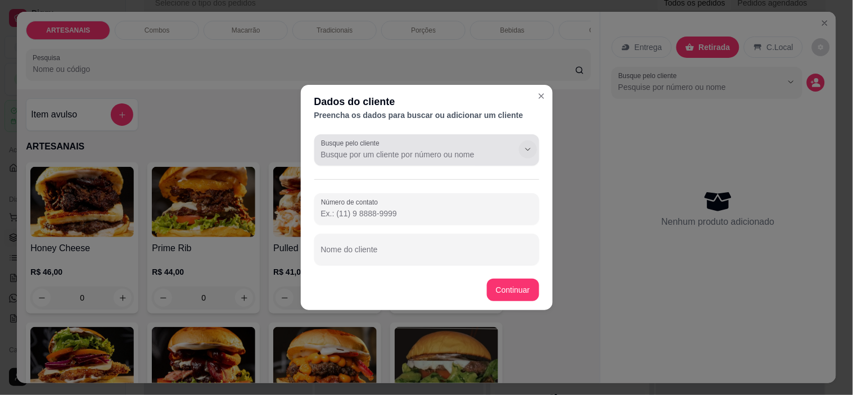
click at [534, 150] on button "Show suggestions" at bounding box center [528, 150] width 18 height 18
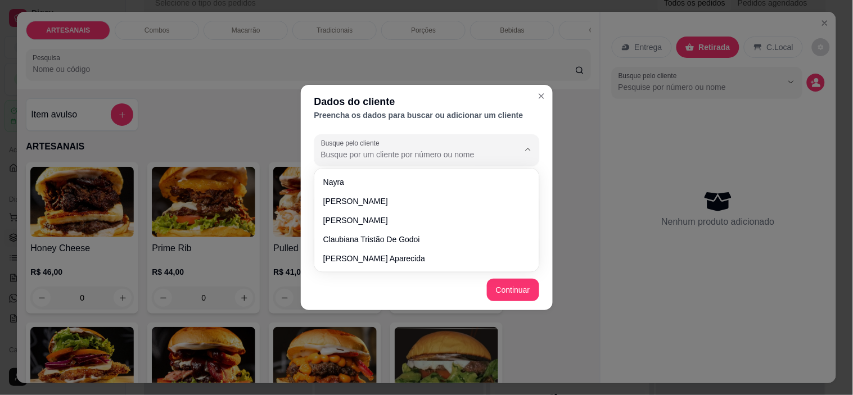
click at [361, 153] on input "Busque pelo cliente" at bounding box center [411, 154] width 180 height 11
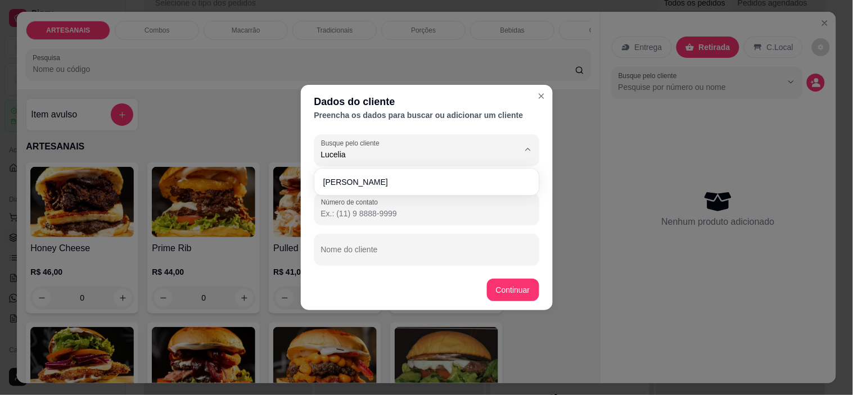
type input "Lucelia"
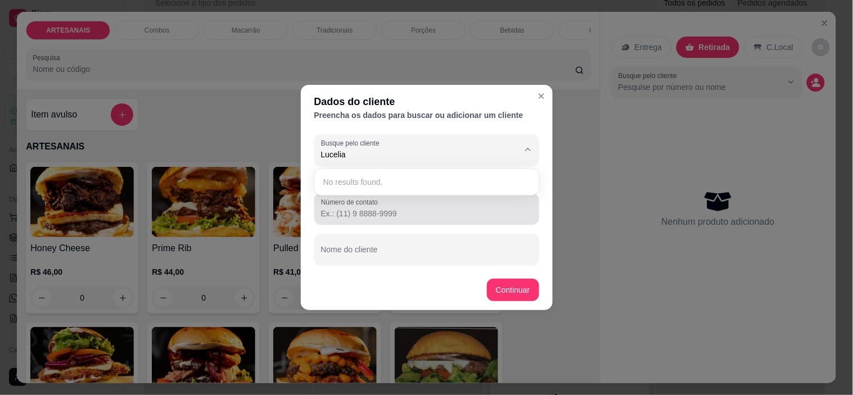
click at [409, 214] on input "Número de contato" at bounding box center [426, 213] width 211 height 11
type input "62"
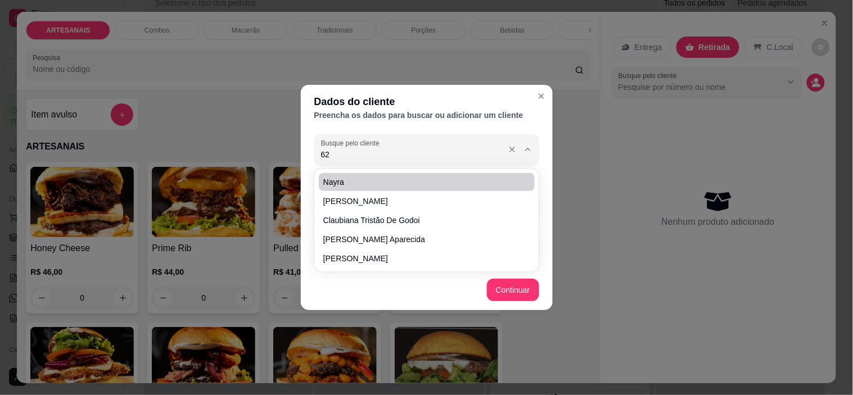
drag, startPoint x: 426, startPoint y: 148, endPoint x: 304, endPoint y: 142, distance: 121.6
click at [304, 142] on div "Busque pelo cliente 62 Número de contato Nome do cliente" at bounding box center [427, 200] width 252 height 140
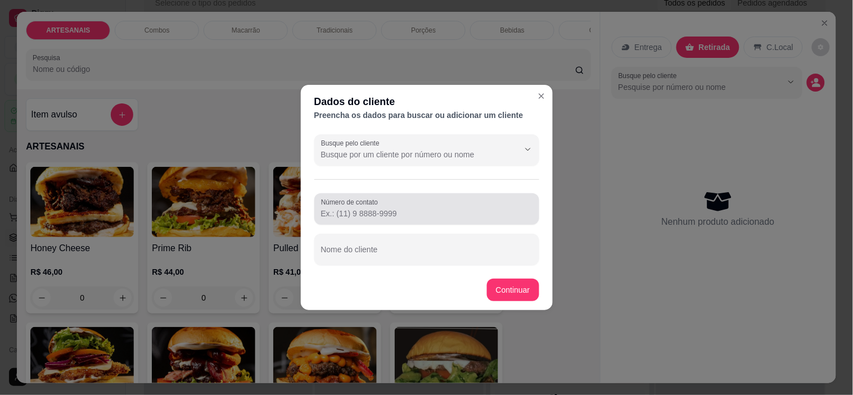
click at [392, 214] on input "Número de contato" at bounding box center [426, 213] width 211 height 11
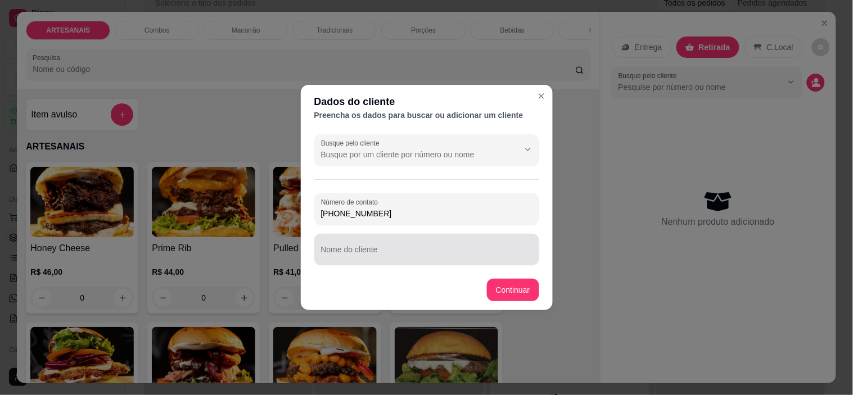
type input "(62) 99820-8874"
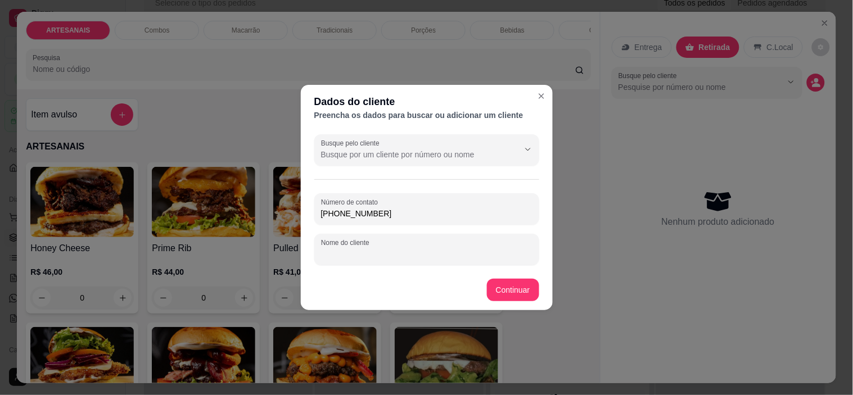
click at [403, 256] on input "Nome do cliente" at bounding box center [426, 254] width 211 height 11
type input "Lucelia"
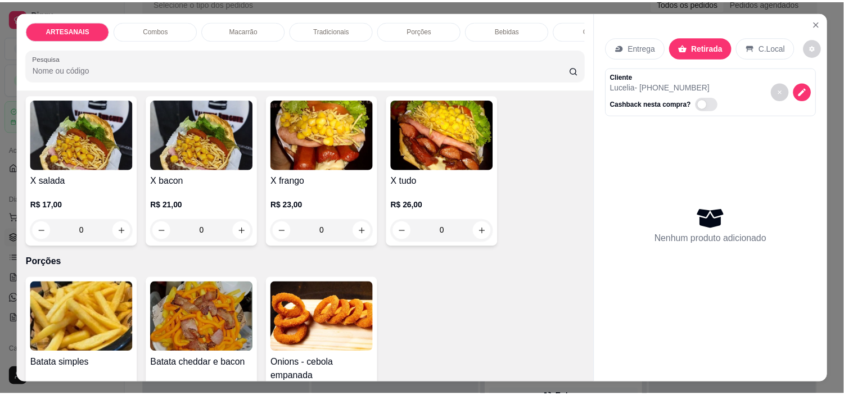
scroll to position [937, 0]
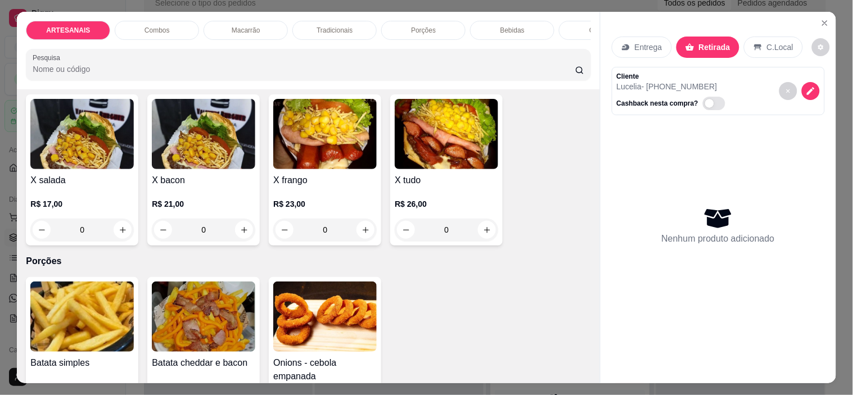
click at [125, 231] on div "0" at bounding box center [81, 230] width 103 height 22
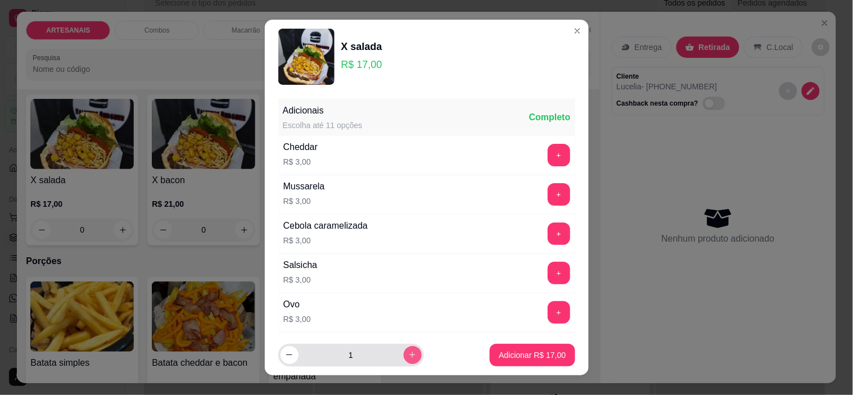
click at [404, 350] on button "increase-product-quantity" at bounding box center [413, 355] width 18 height 18
type input "2"
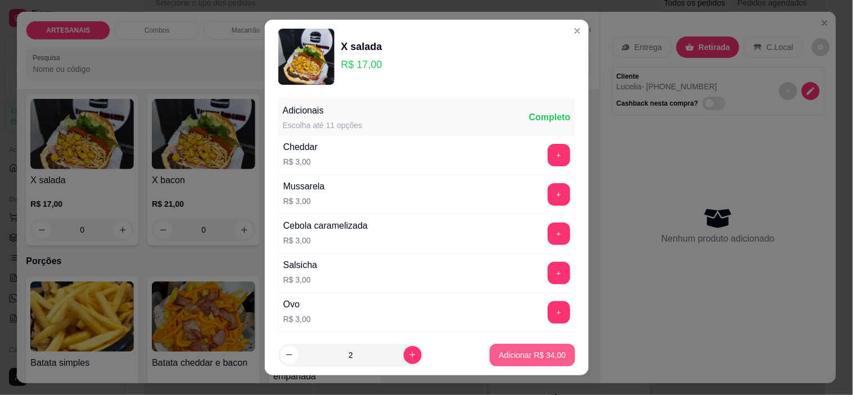
click at [508, 352] on p "Adicionar R$ 34,00" at bounding box center [532, 355] width 67 height 11
type input "2"
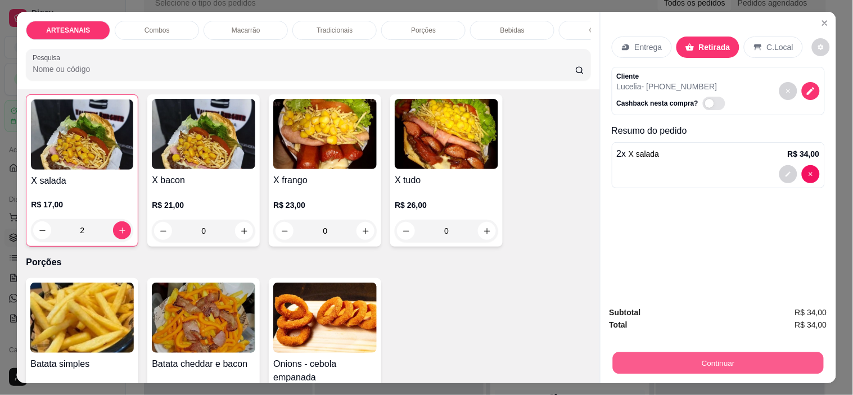
click at [745, 353] on button "Continuar" at bounding box center [717, 364] width 211 height 22
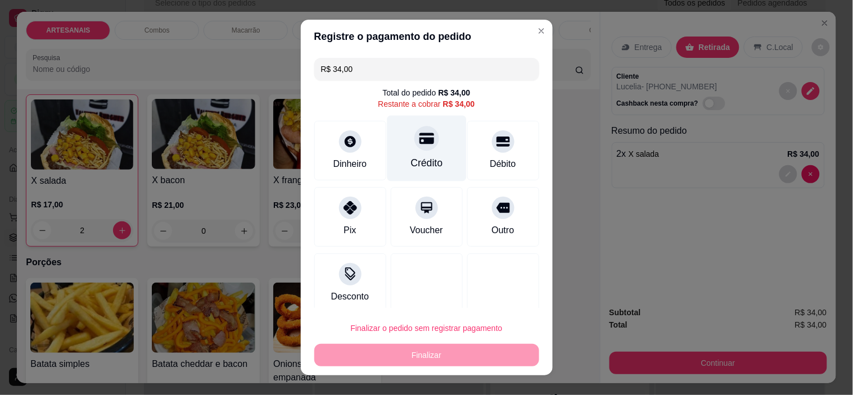
click at [414, 148] on div at bounding box center [426, 139] width 25 height 25
type input "R$ 0,00"
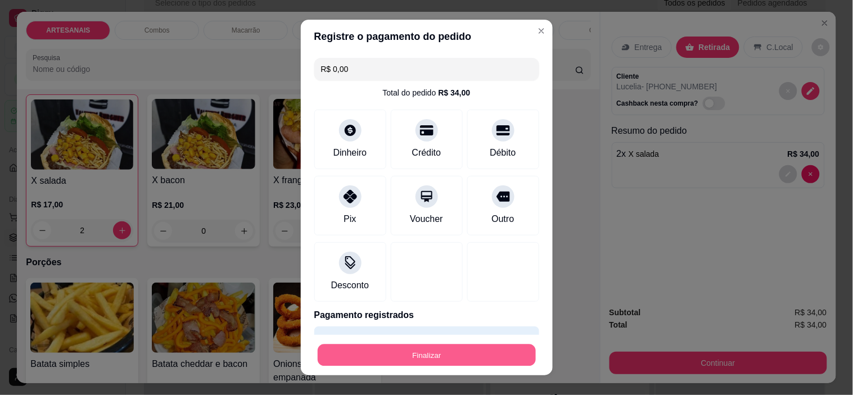
click at [449, 345] on button "Finalizar" at bounding box center [427, 355] width 218 height 22
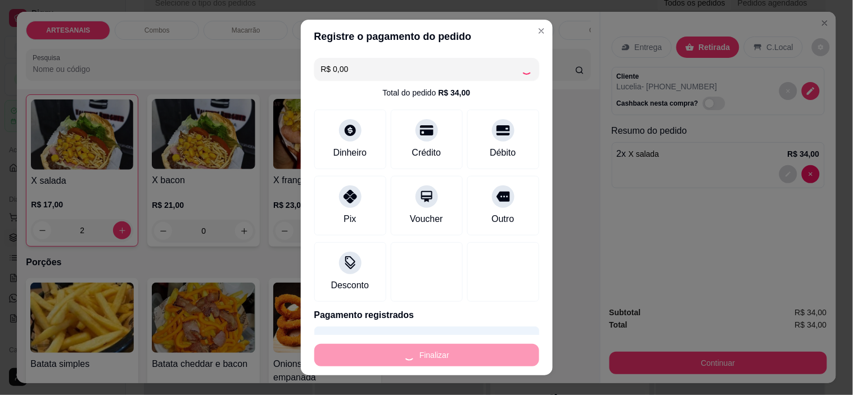
type input "0"
type input "-R$ 34,00"
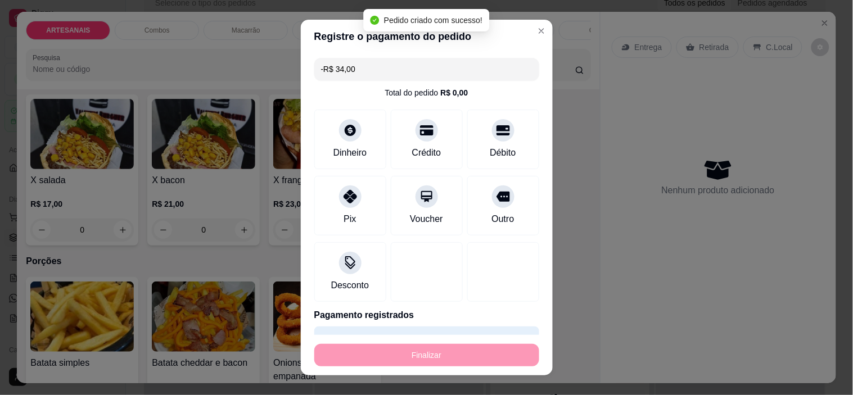
click at [817, 25] on div "Selecione o tipo dos pedidos Todos os pedidos Pedidos agendados Novo pedido Pen…" at bounding box center [485, 224] width 718 height 496
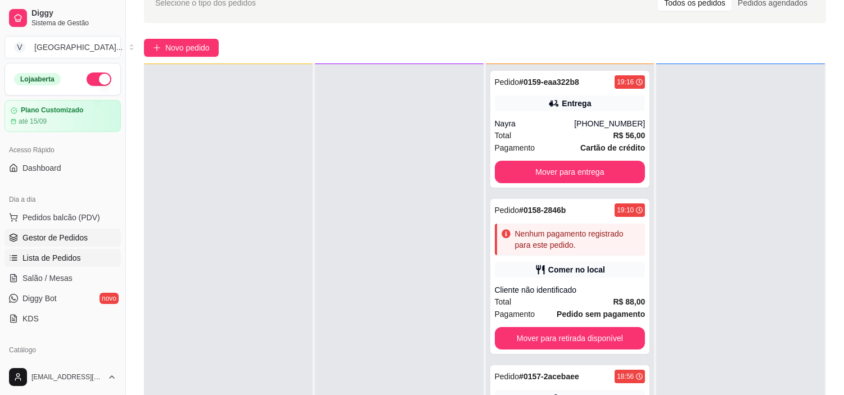
click at [61, 260] on span "Lista de Pedidos" at bounding box center [51, 257] width 58 height 11
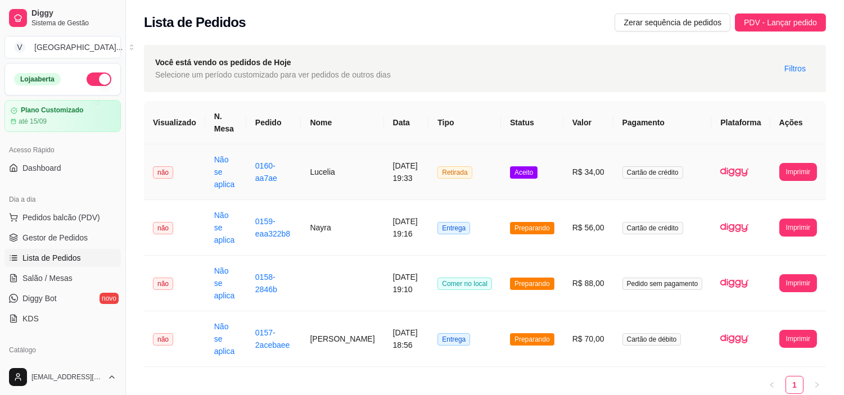
click at [496, 182] on td "Retirada" at bounding box center [464, 172] width 73 height 56
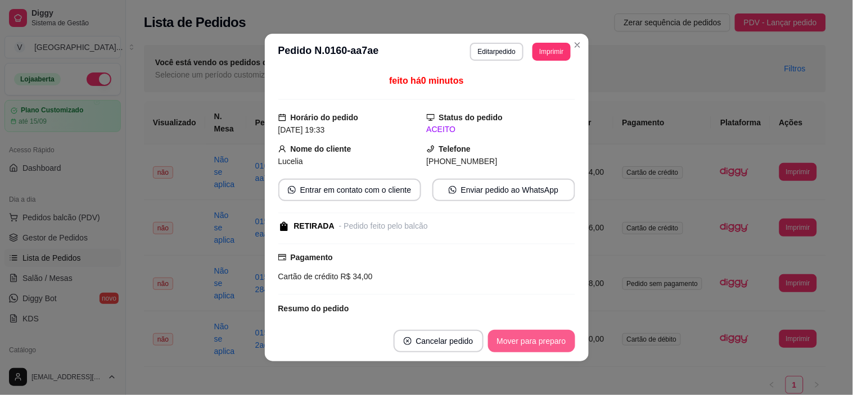
click at [539, 343] on button "Mover para preparo" at bounding box center [531, 341] width 87 height 22
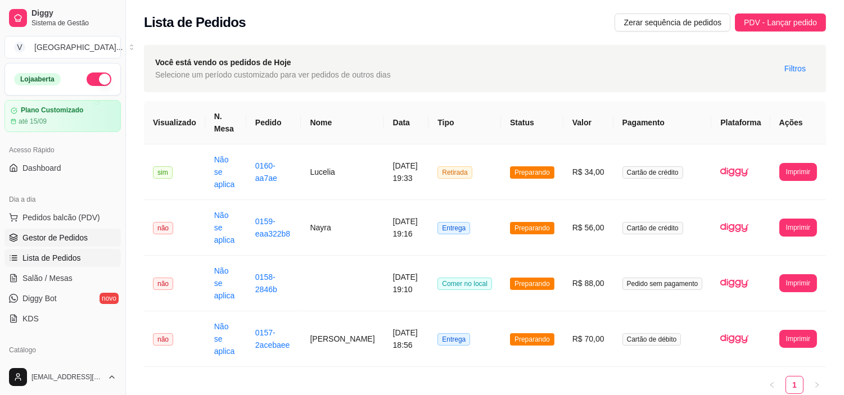
click at [67, 237] on span "Gestor de Pedidos" at bounding box center [54, 237] width 65 height 11
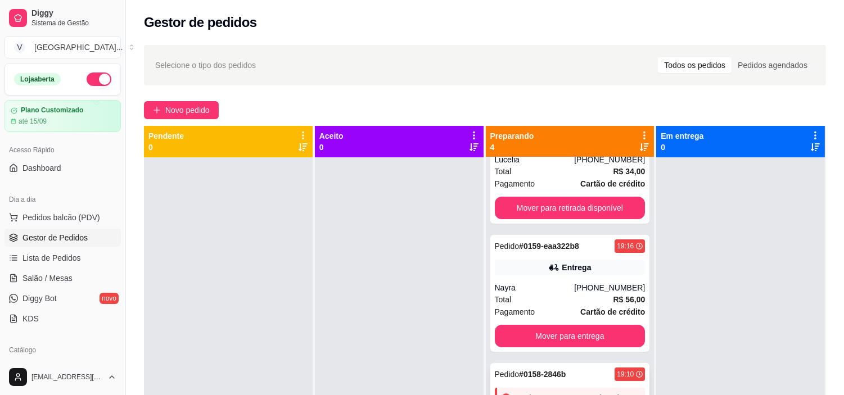
scroll to position [125, 0]
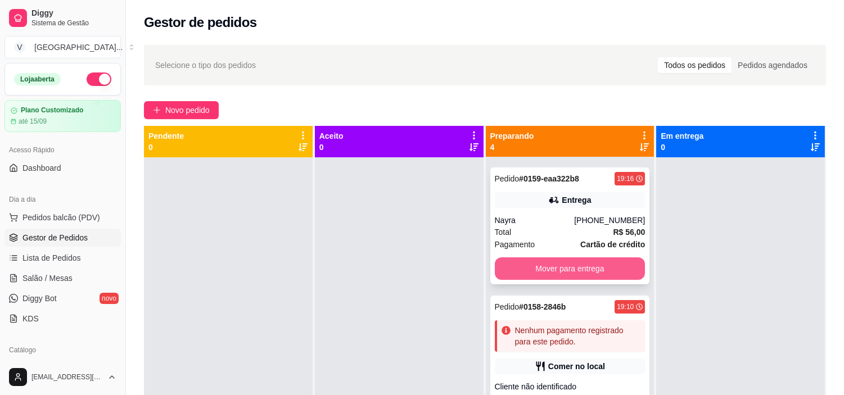
click at [581, 270] on button "Mover para entrega" at bounding box center [570, 269] width 151 height 22
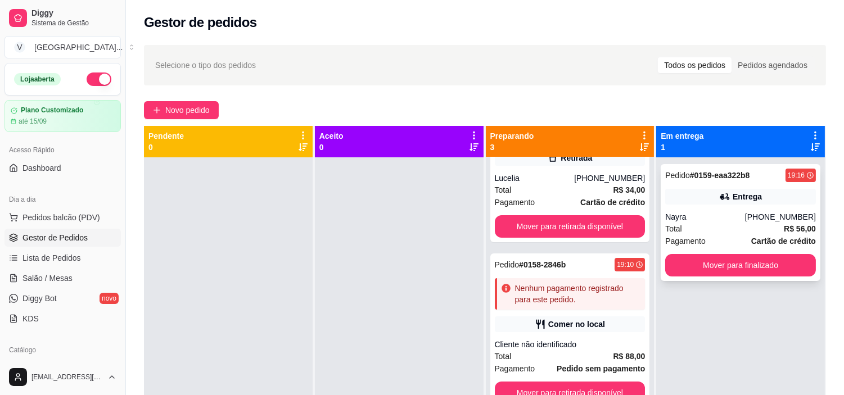
scroll to position [0, 0]
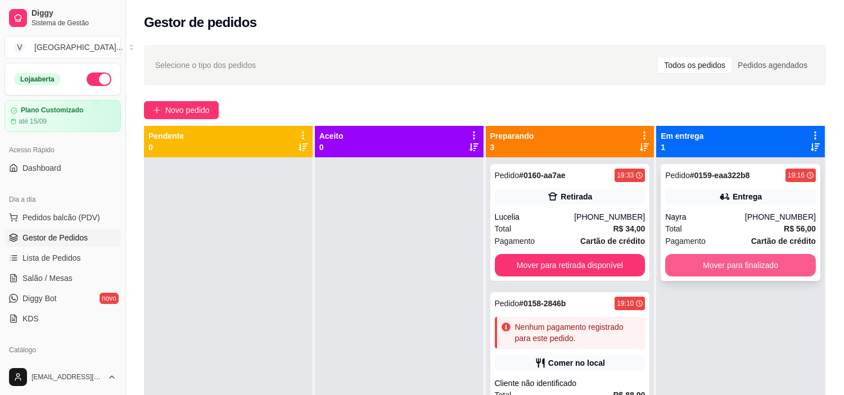
click at [721, 266] on button "Mover para finalizado" at bounding box center [740, 265] width 151 height 22
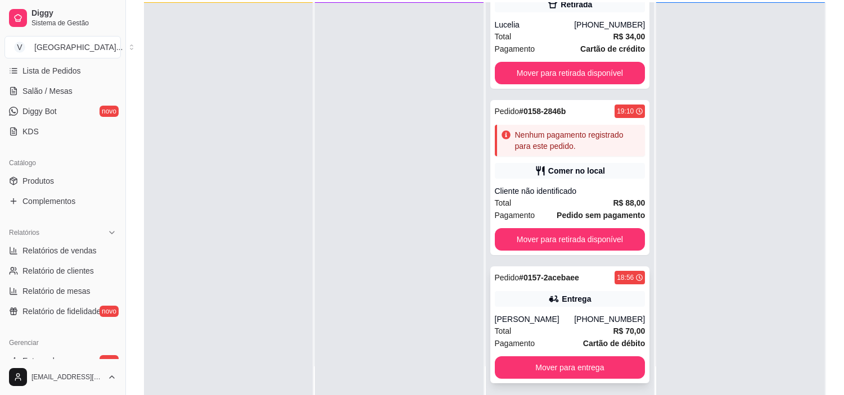
scroll to position [125, 0]
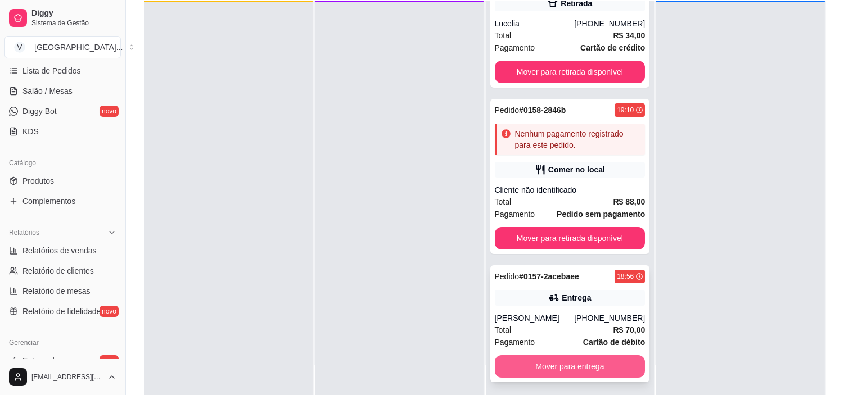
click at [575, 364] on button "Mover para entrega" at bounding box center [570, 366] width 151 height 22
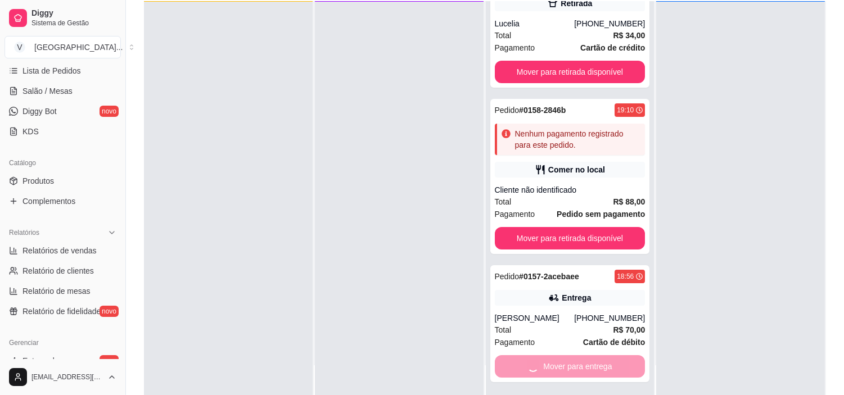
scroll to position [0, 0]
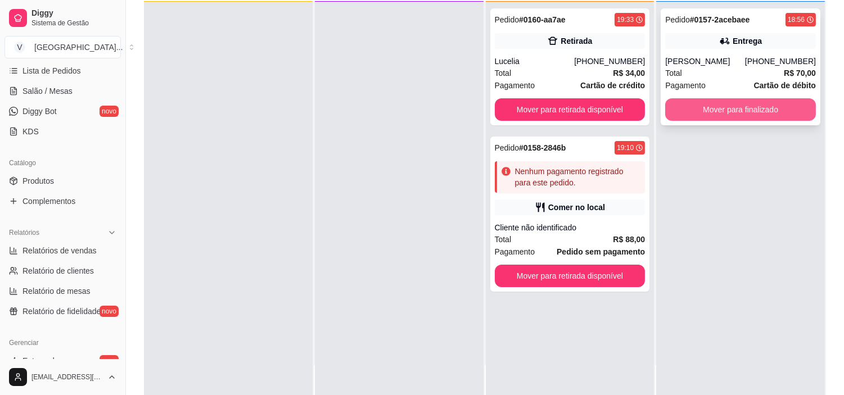
click at [749, 107] on button "Mover para finalizado" at bounding box center [740, 109] width 151 height 22
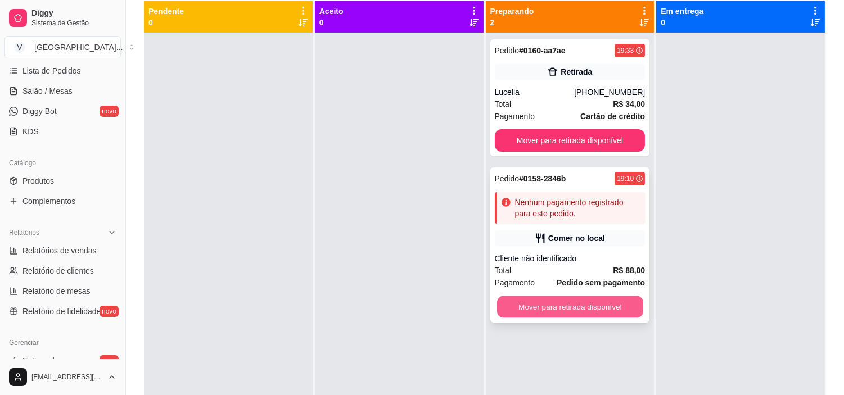
click at [622, 311] on button "Mover para retirada disponível" at bounding box center [570, 307] width 146 height 22
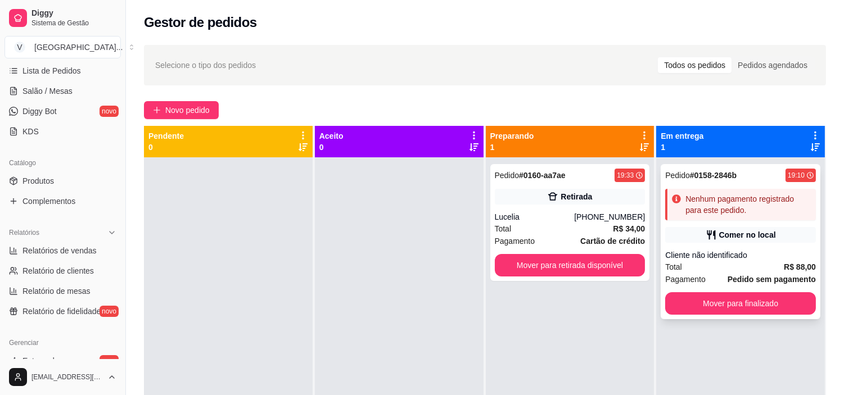
click at [752, 259] on div "Cliente não identificado" at bounding box center [740, 255] width 151 height 11
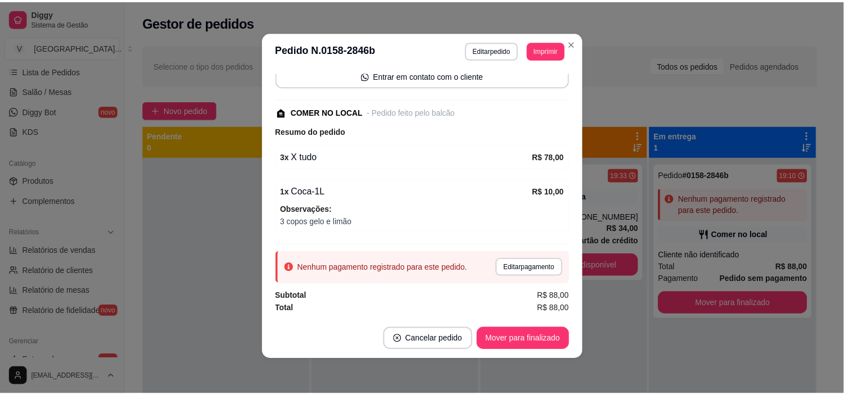
scroll to position [2, 0]
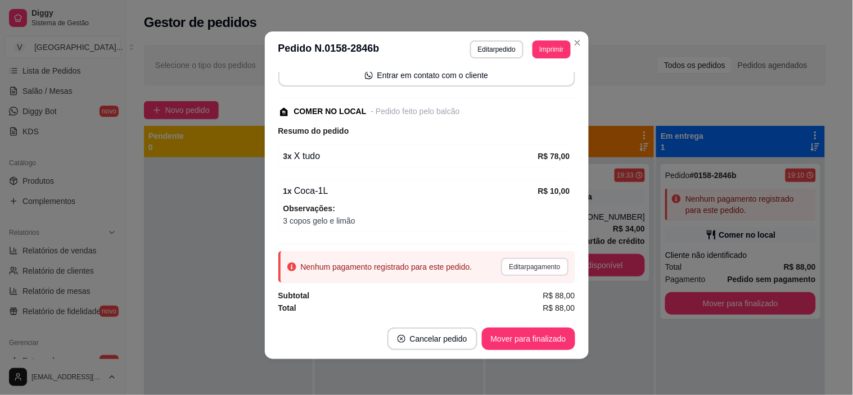
click at [527, 268] on button "Editar pagamento" at bounding box center [534, 267] width 67 height 18
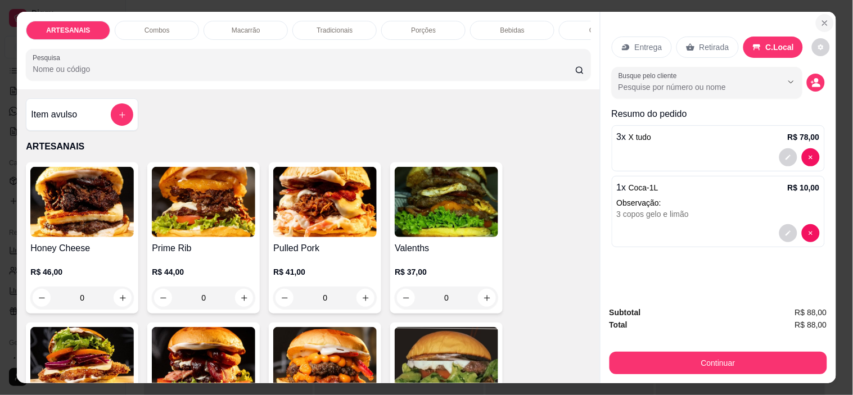
click at [824, 19] on icon "Close" at bounding box center [824, 23] width 9 height 9
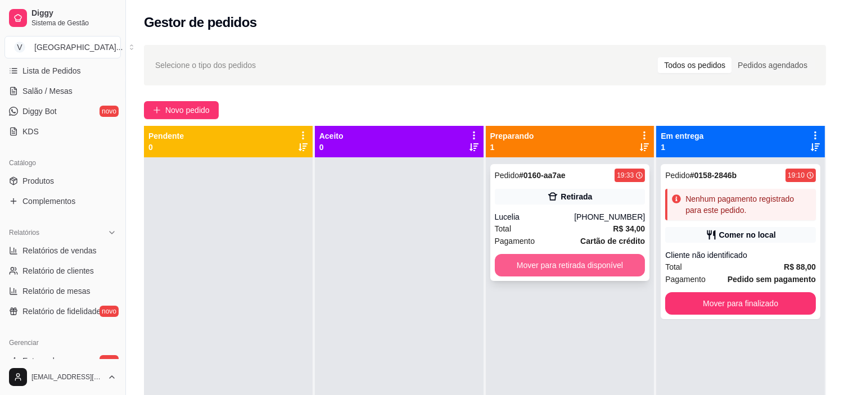
click at [613, 263] on button "Mover para retirada disponível" at bounding box center [570, 265] width 151 height 22
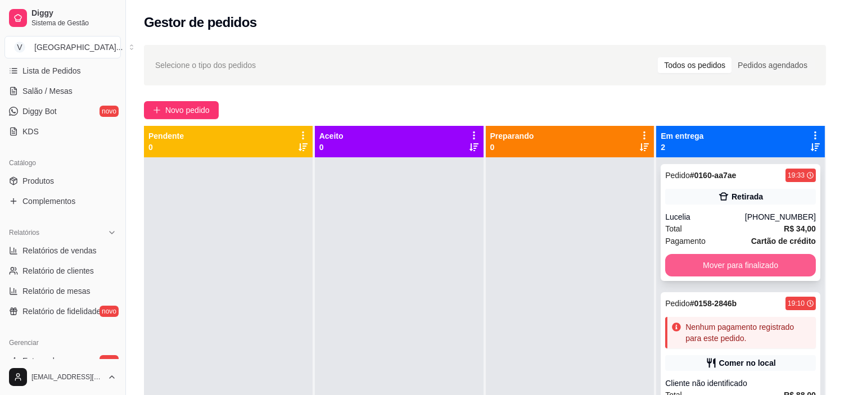
click at [728, 264] on button "Mover para finalizado" at bounding box center [740, 265] width 151 height 22
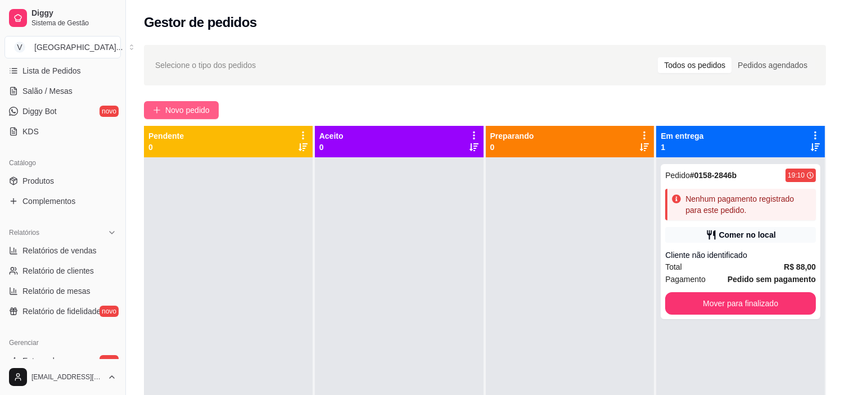
click at [159, 105] on button "Novo pedido" at bounding box center [181, 110] width 75 height 18
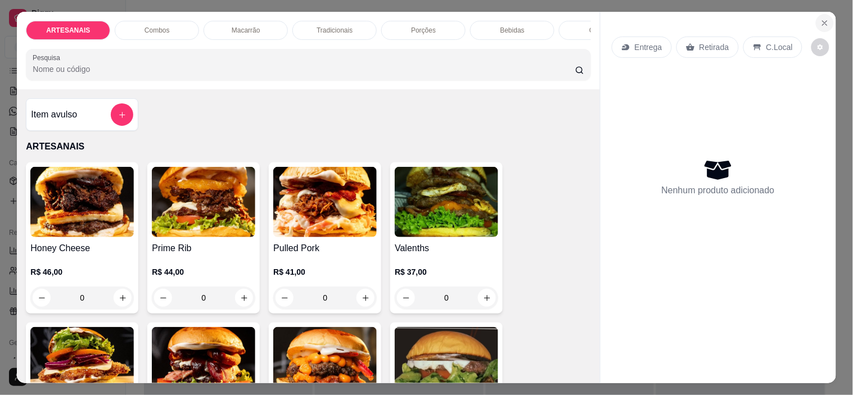
click at [816, 20] on button "Close" at bounding box center [825, 23] width 18 height 18
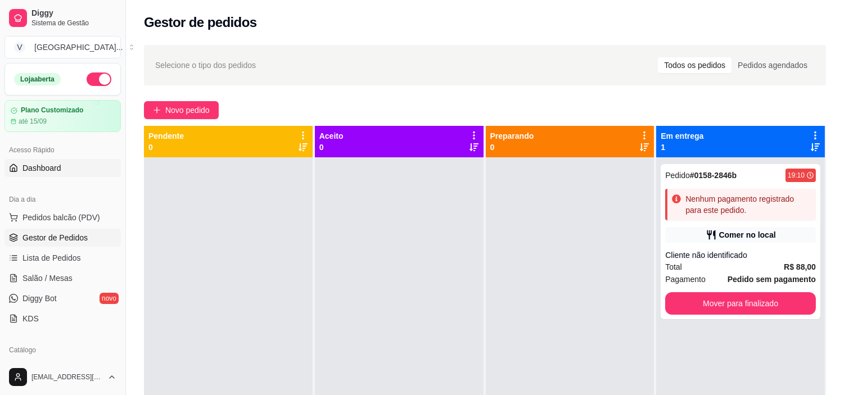
click at [34, 165] on span "Dashboard" at bounding box center [41, 167] width 39 height 11
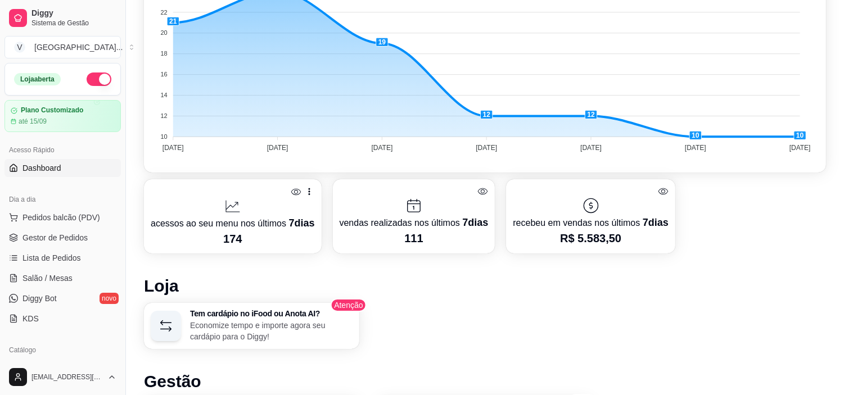
scroll to position [374, 0]
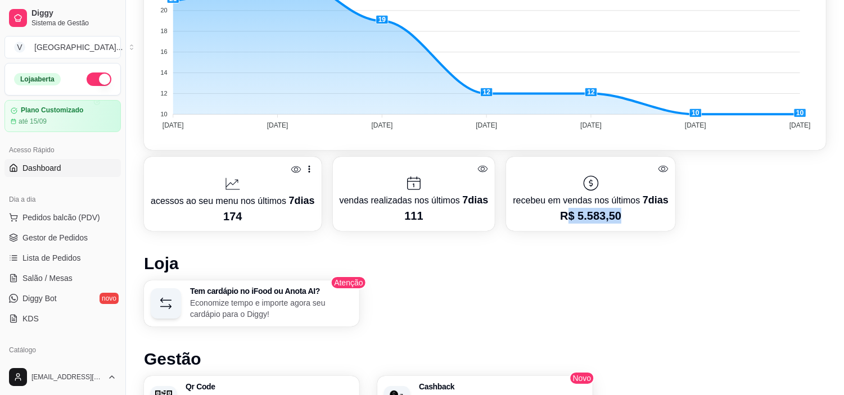
drag, startPoint x: 627, startPoint y: 208, endPoint x: 558, endPoint y: 206, distance: 68.6
click at [558, 208] on p "R$ 5.583,50" at bounding box center [590, 216] width 155 height 16
click at [546, 262] on h1 "Loja" at bounding box center [485, 264] width 682 height 20
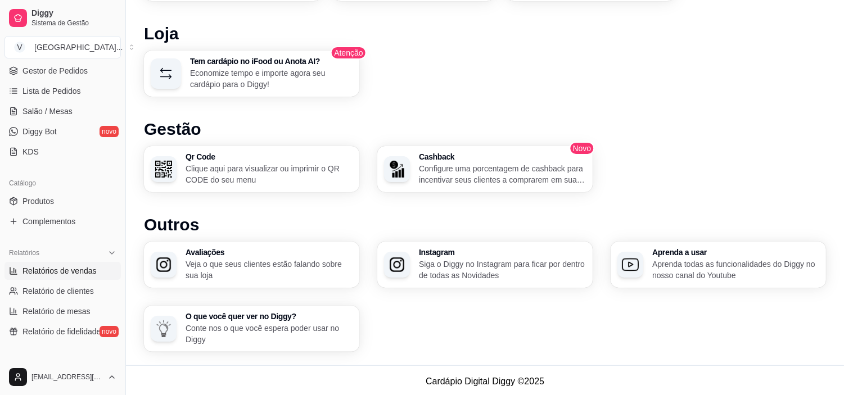
scroll to position [187, 0]
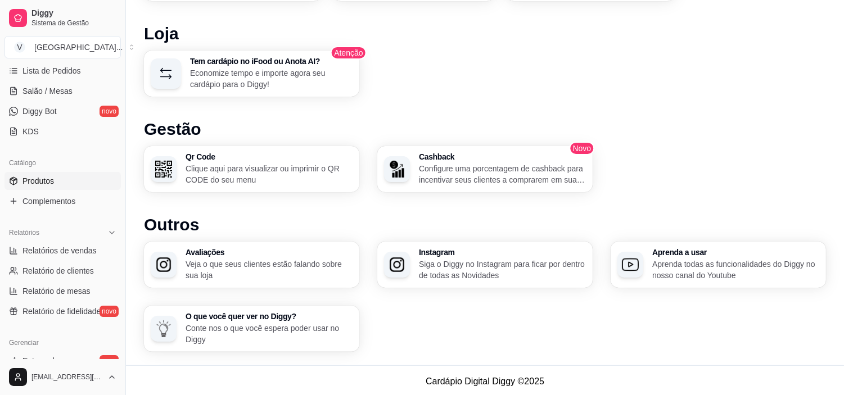
click at [37, 183] on span "Produtos" at bounding box center [37, 180] width 31 height 11
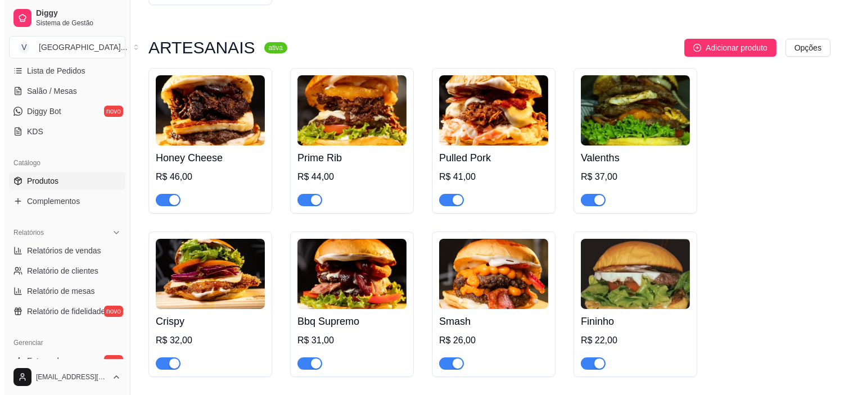
scroll to position [312, 0]
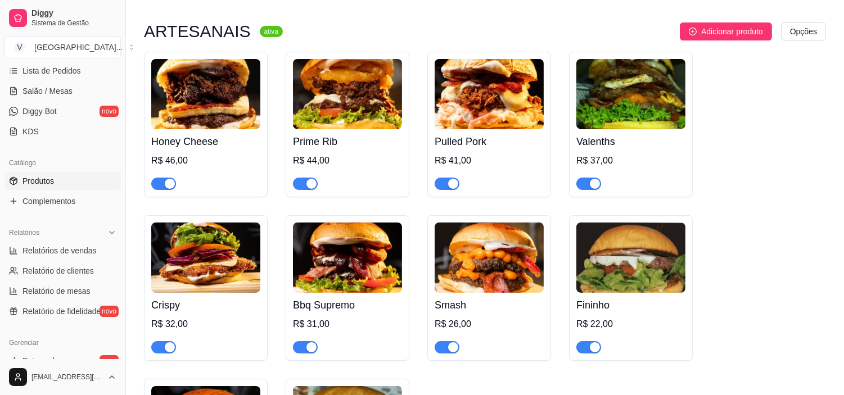
click at [209, 164] on div "R$ 46,00" at bounding box center [205, 160] width 109 height 13
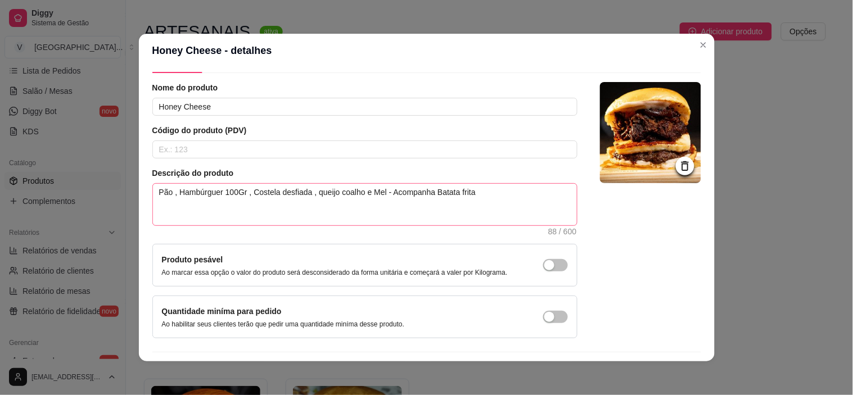
scroll to position [0, 0]
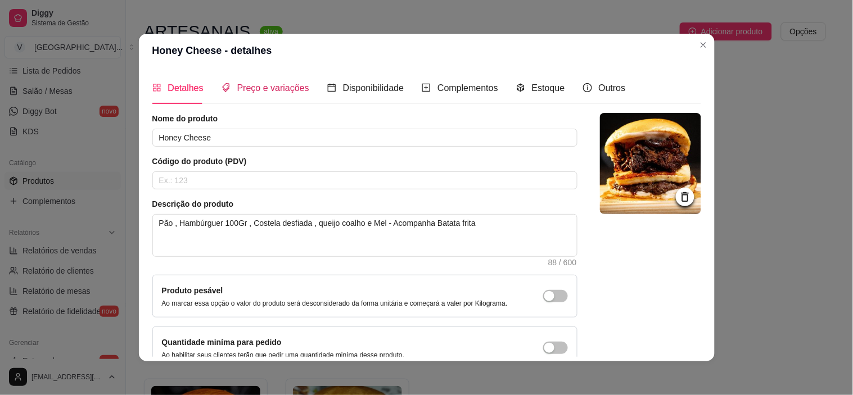
click at [277, 87] on span "Preço e variações" at bounding box center [273, 88] width 72 height 10
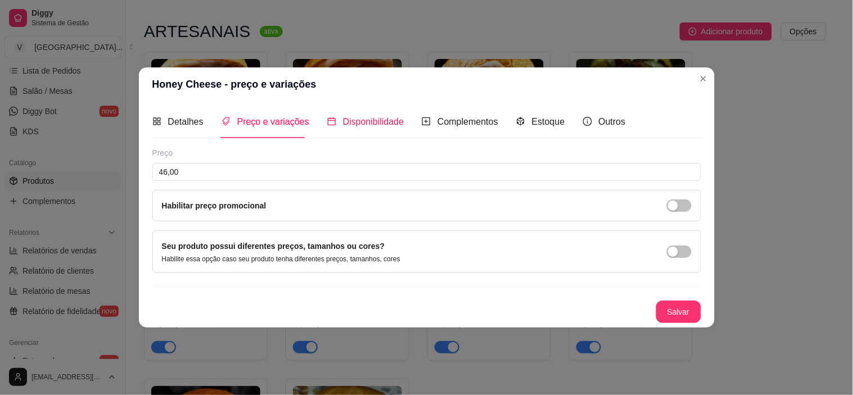
click at [363, 123] on span "Disponibilidade" at bounding box center [373, 122] width 61 height 10
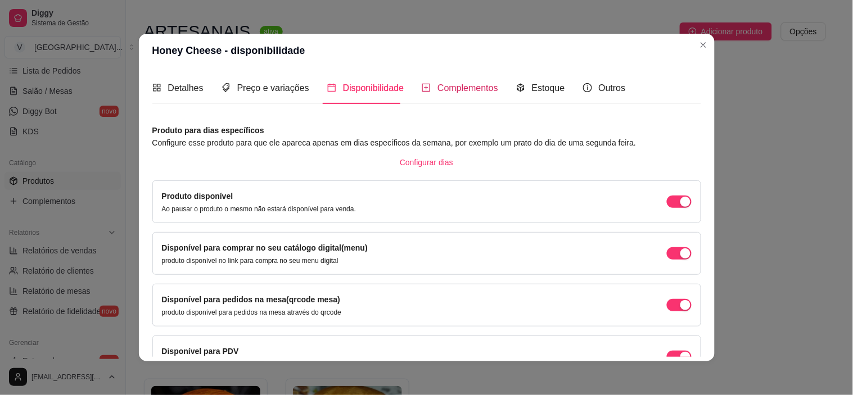
click at [447, 90] on span "Complementos" at bounding box center [467, 88] width 61 height 10
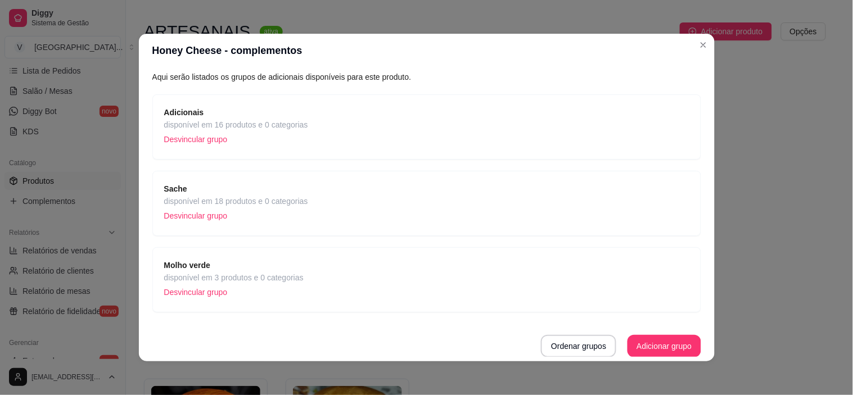
scroll to position [2, 0]
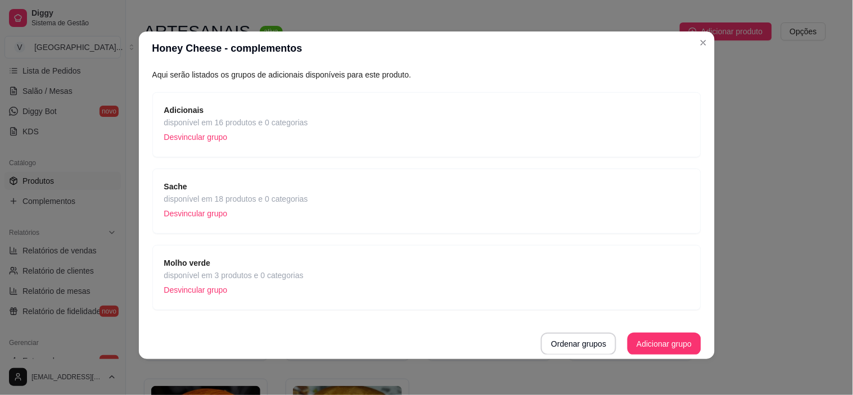
click at [265, 274] on span "disponível em 3 produtos e 0 categorias" at bounding box center [233, 275] width 139 height 12
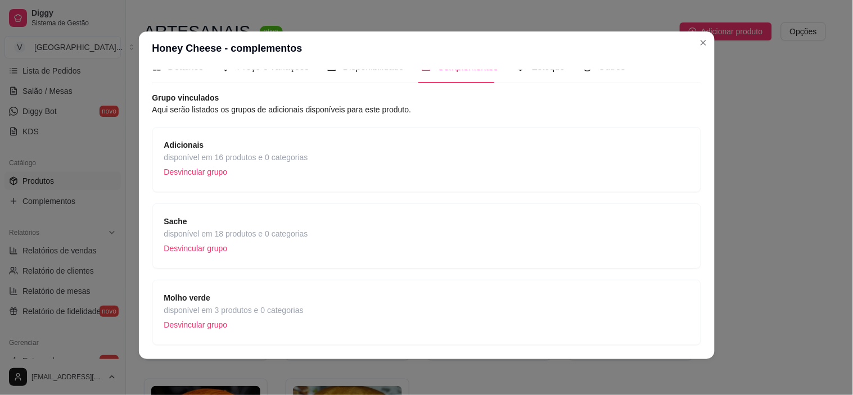
scroll to position [0, 0]
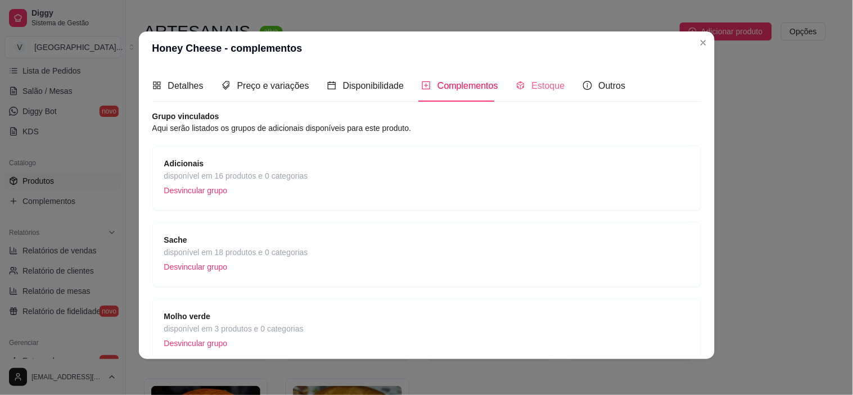
click at [539, 98] on div "Estoque" at bounding box center [540, 86] width 49 height 32
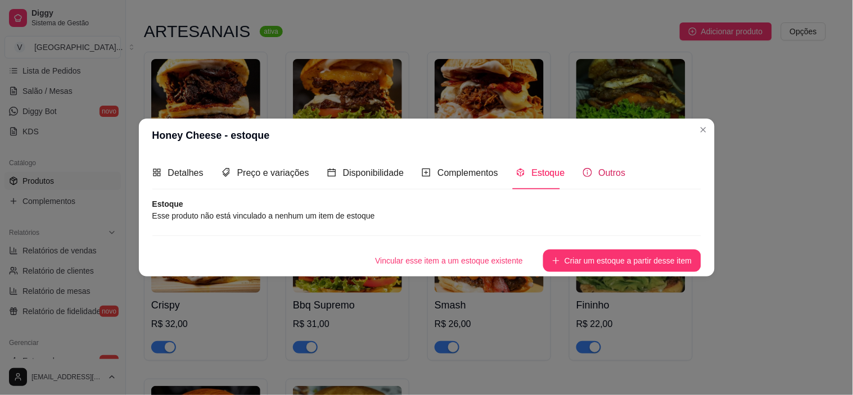
click at [604, 173] on span "Outros" at bounding box center [612, 173] width 27 height 10
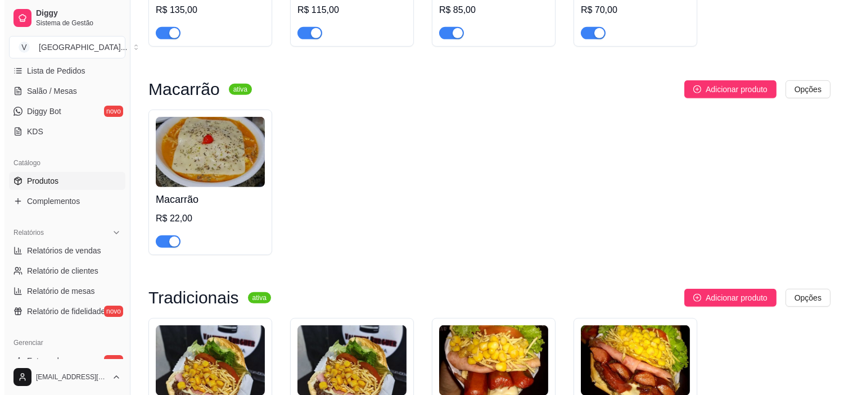
scroll to position [999, 0]
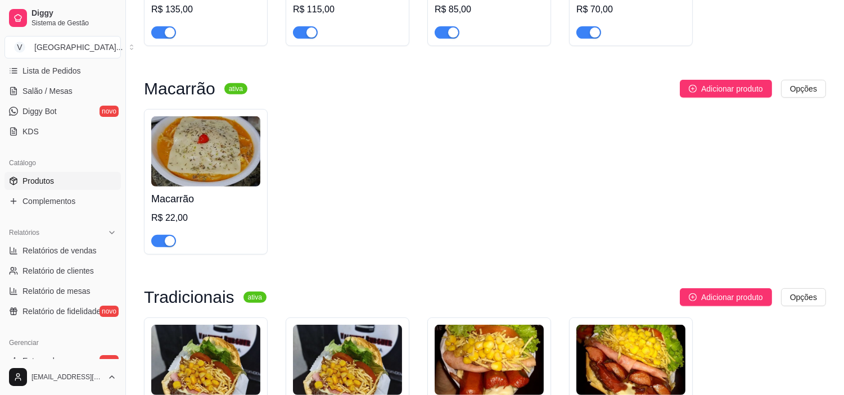
click at [222, 139] on img at bounding box center [205, 151] width 109 height 70
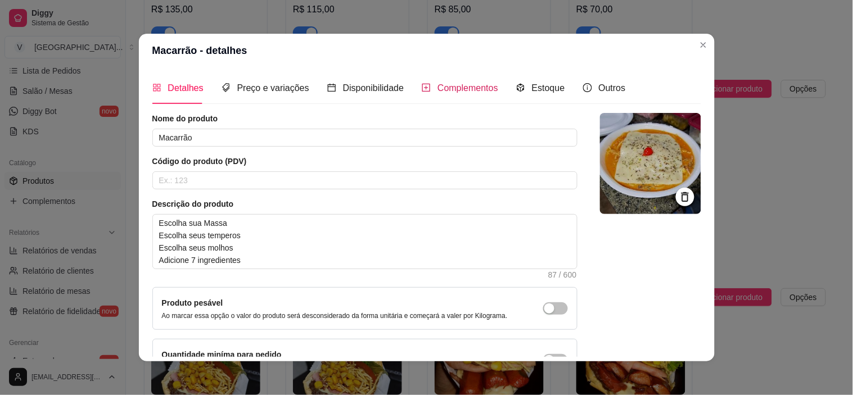
click at [464, 87] on span "Complementos" at bounding box center [467, 88] width 61 height 10
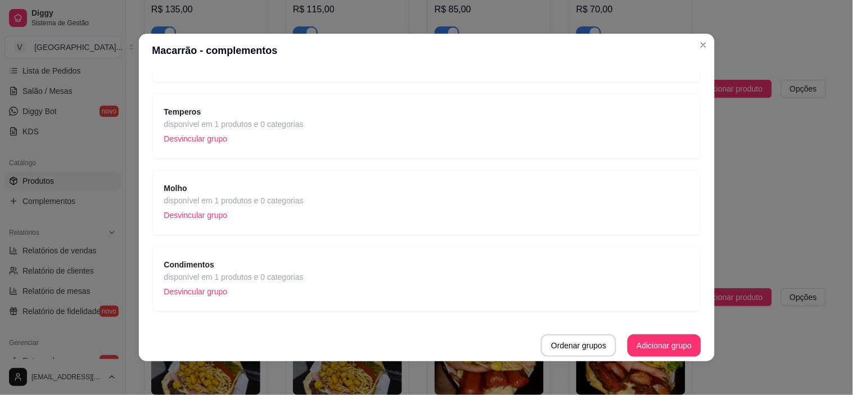
scroll to position [2, 0]
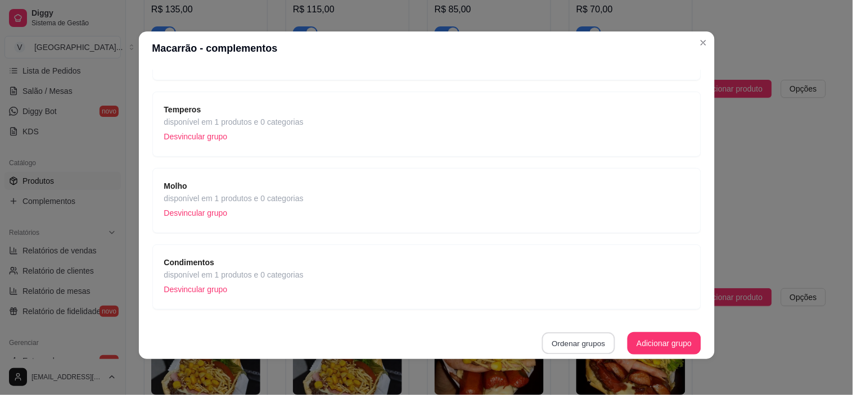
click at [553, 339] on button "Ordenar grupos" at bounding box center [578, 344] width 73 height 22
click at [666, 345] on button "Adicionar grupo" at bounding box center [663, 343] width 73 height 22
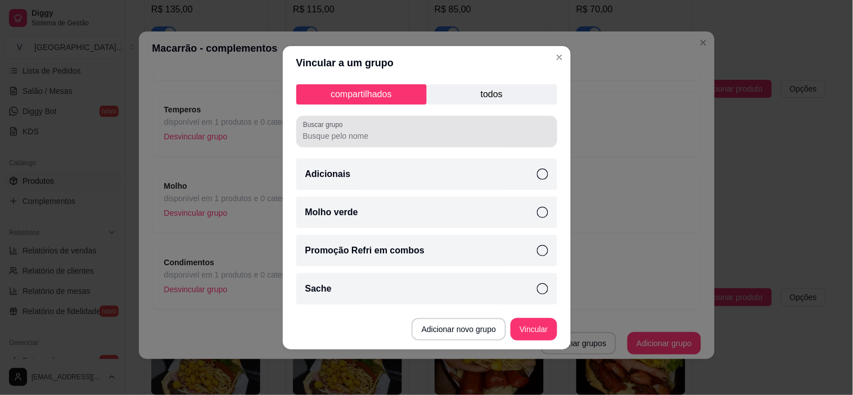
click at [407, 138] on input "Buscar grupo" at bounding box center [426, 135] width 247 height 11
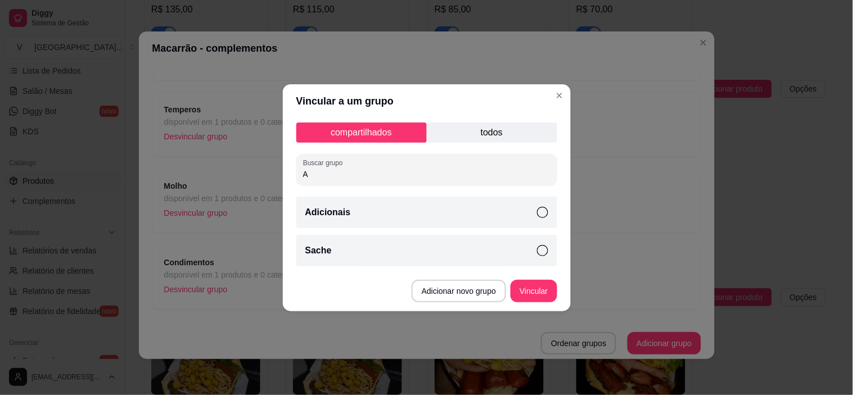
click at [404, 170] on input "A" at bounding box center [426, 174] width 247 height 11
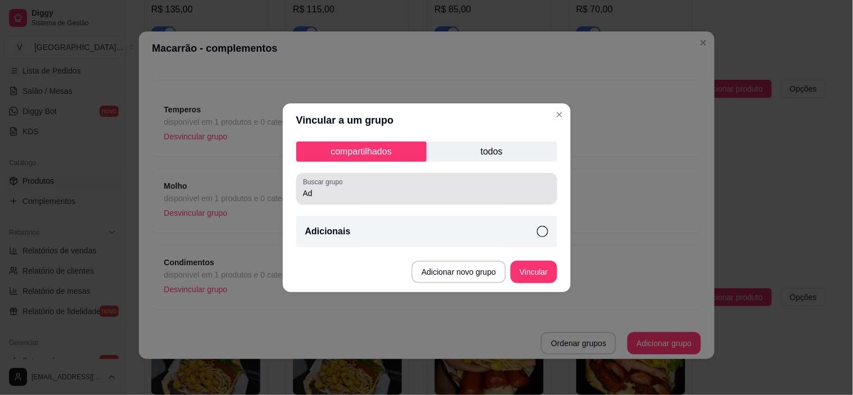
click at [336, 199] on div "Ad" at bounding box center [426, 189] width 247 height 22
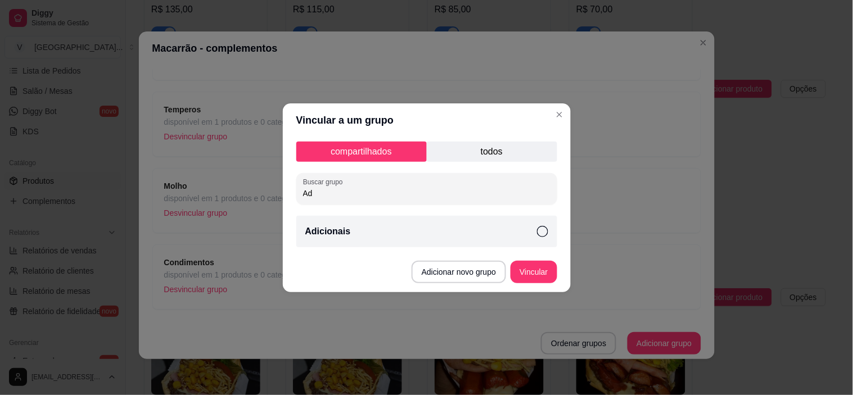
click at [327, 184] on label "Buscar grupo" at bounding box center [325, 182] width 44 height 10
click at [327, 188] on input "Ad" at bounding box center [426, 193] width 247 height 11
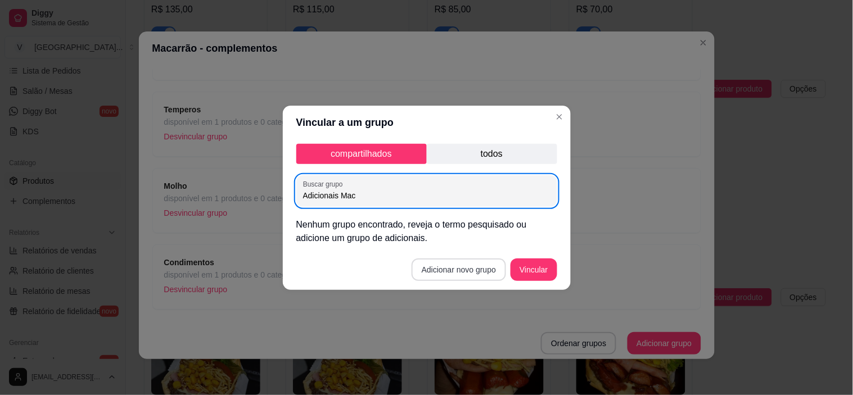
type input "Adicionais Mac"
click at [431, 272] on button "Adicionar novo grupo" at bounding box center [459, 270] width 94 height 22
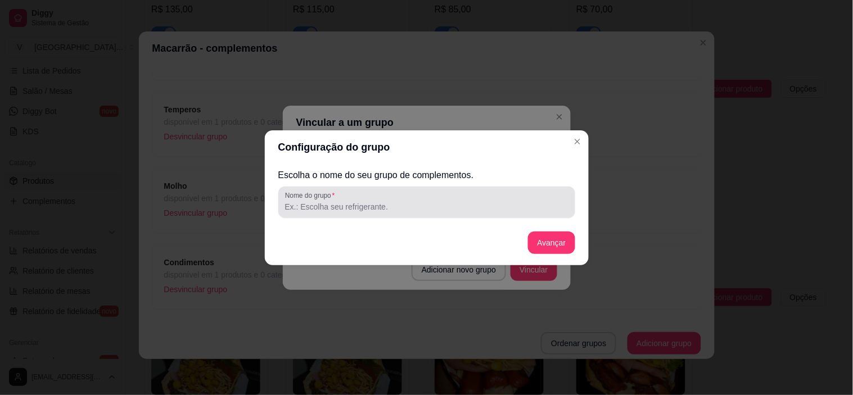
click at [421, 199] on div at bounding box center [426, 202] width 283 height 22
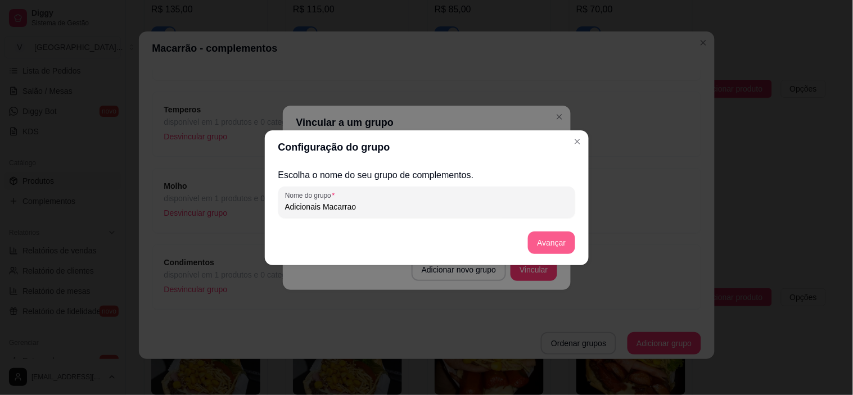
type input "Adicionais Macarrao"
click at [559, 234] on button "Avançar" at bounding box center [551, 243] width 47 height 22
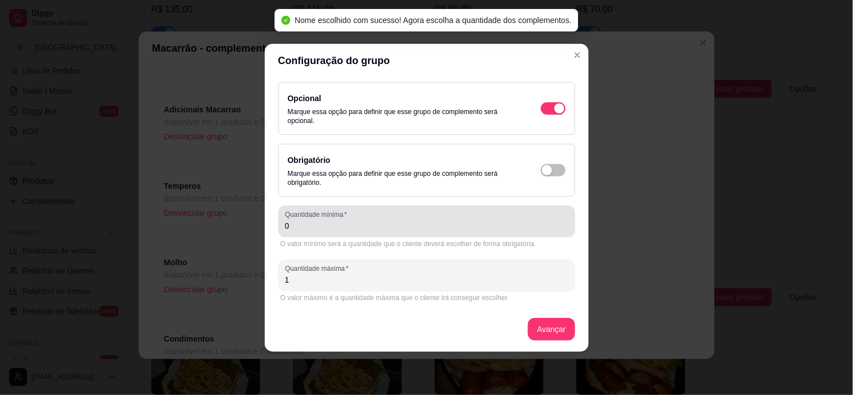
click at [356, 220] on input "0" at bounding box center [426, 225] width 283 height 11
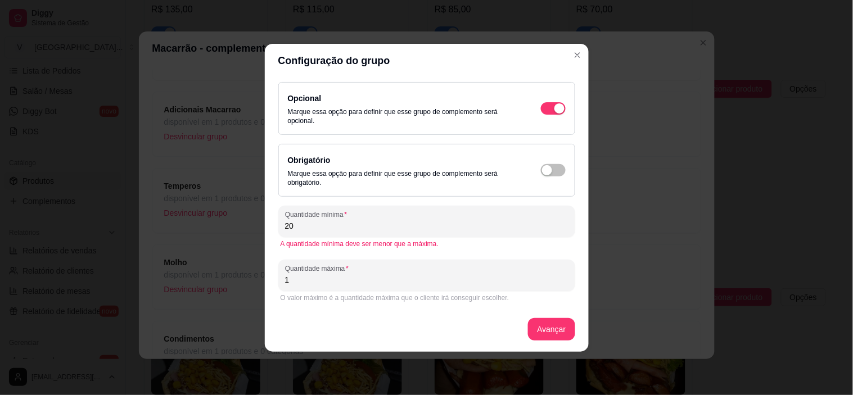
drag, startPoint x: 301, startPoint y: 224, endPoint x: 272, endPoint y: 220, distance: 29.5
click at [272, 220] on div "Opcional Marque essa opção para definir que esse grupo de complemento será opci…" at bounding box center [427, 215] width 324 height 274
type input "0"
click at [351, 284] on input "1" at bounding box center [426, 279] width 283 height 11
type input "20"
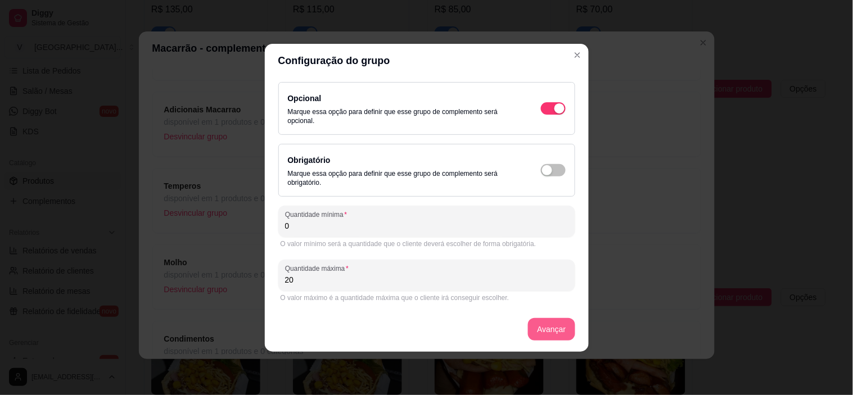
click at [551, 326] on button "Avançar" at bounding box center [551, 329] width 47 height 22
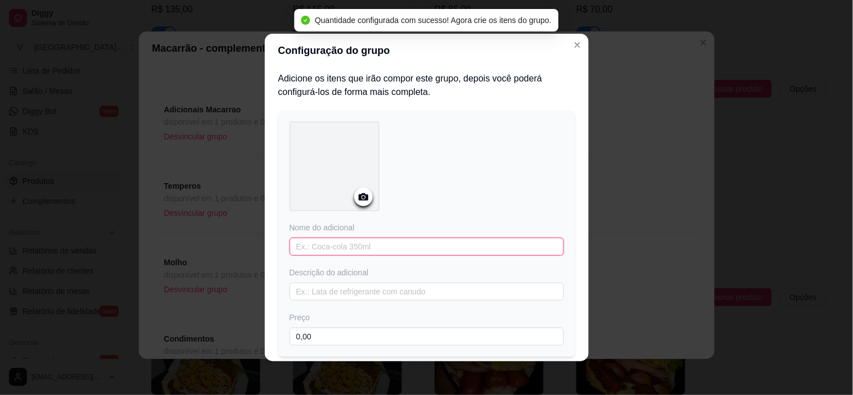
click at [300, 246] on input "text" at bounding box center [427, 247] width 274 height 18
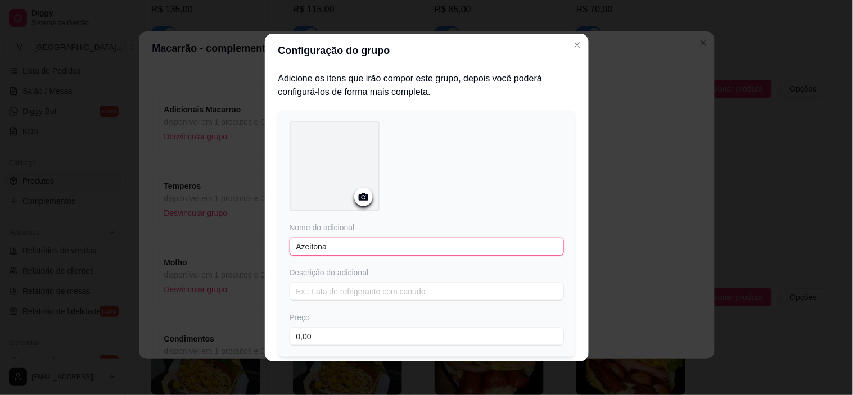
type input "Azeitona"
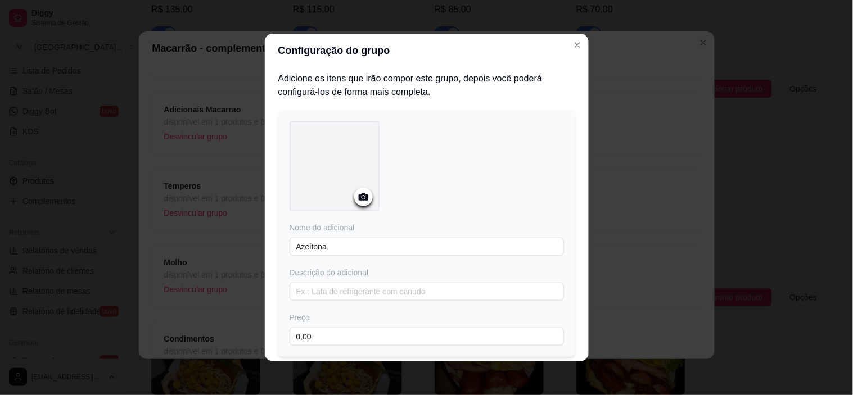
click at [357, 192] on icon at bounding box center [363, 197] width 13 height 13
click at [573, 40] on icon "Close" at bounding box center [577, 44] width 9 height 9
click at [574, 48] on icon "Close" at bounding box center [577, 44] width 9 height 9
click at [574, 46] on icon "Close" at bounding box center [577, 44] width 9 height 9
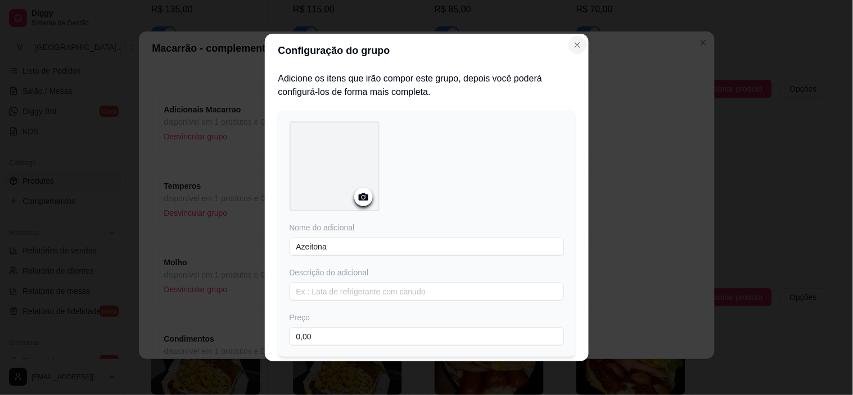
click at [574, 46] on icon "Close" at bounding box center [577, 44] width 9 height 9
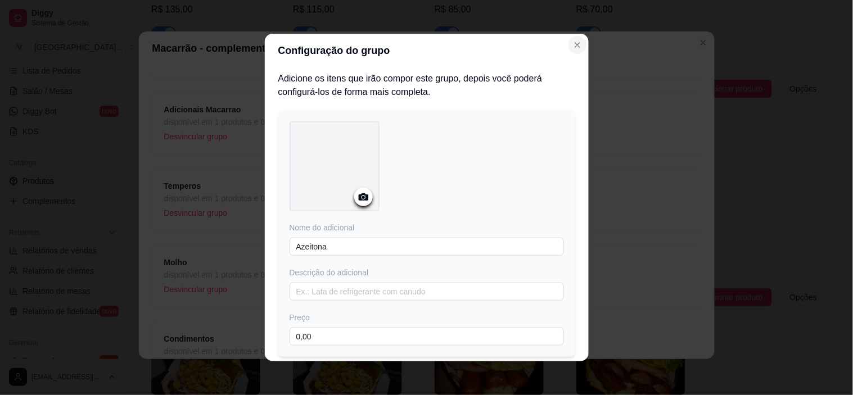
click at [573, 48] on icon "Close" at bounding box center [577, 44] width 9 height 9
click at [569, 39] on button "Close" at bounding box center [577, 45] width 18 height 18
click at [573, 44] on icon "Close" at bounding box center [577, 44] width 9 height 9
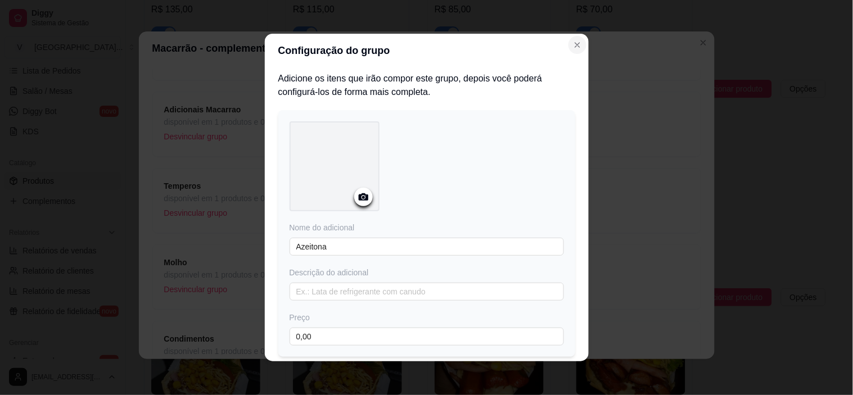
click at [573, 44] on icon "Close" at bounding box center [577, 44] width 9 height 9
drag, startPoint x: 389, startPoint y: 92, endPoint x: 351, endPoint y: 109, distance: 41.3
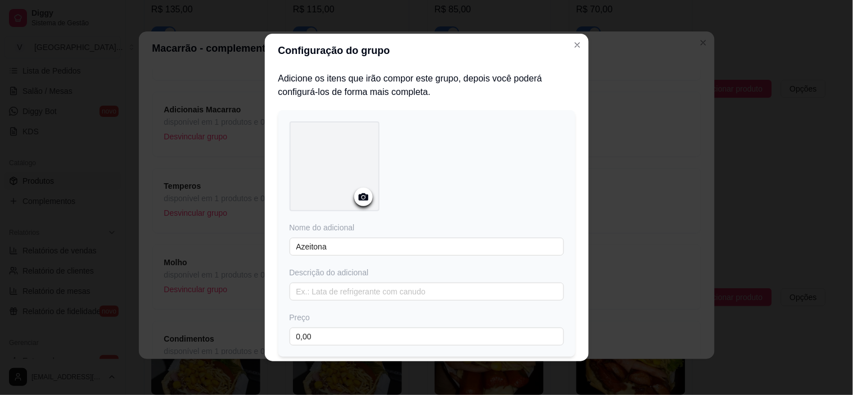
click at [386, 92] on h2 "Adicione os itens que irão compor este grupo, depois você poderá configurá-los …" at bounding box center [426, 85] width 297 height 27
drag, startPoint x: 351, startPoint y: 109, endPoint x: 345, endPoint y: 152, distance: 43.1
click at [347, 117] on div "Adicione os itens que irão compor este grupo, depois você poderá configurá-los …" at bounding box center [426, 253] width 297 height 362
click at [345, 156] on div at bounding box center [335, 166] width 90 height 90
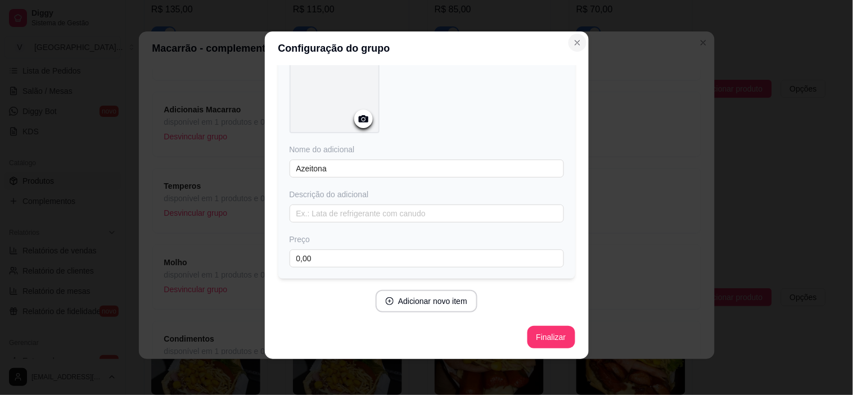
click at [573, 44] on icon "Close" at bounding box center [577, 42] width 9 height 9
click at [575, 41] on icon "Close" at bounding box center [577, 42] width 4 height 4
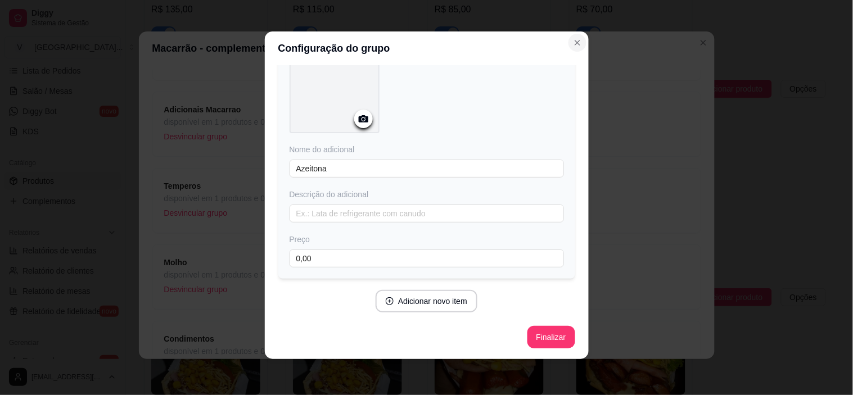
click at [575, 41] on icon "Close" at bounding box center [577, 42] width 4 height 4
click at [527, 336] on button "Finalizar" at bounding box center [551, 337] width 48 height 22
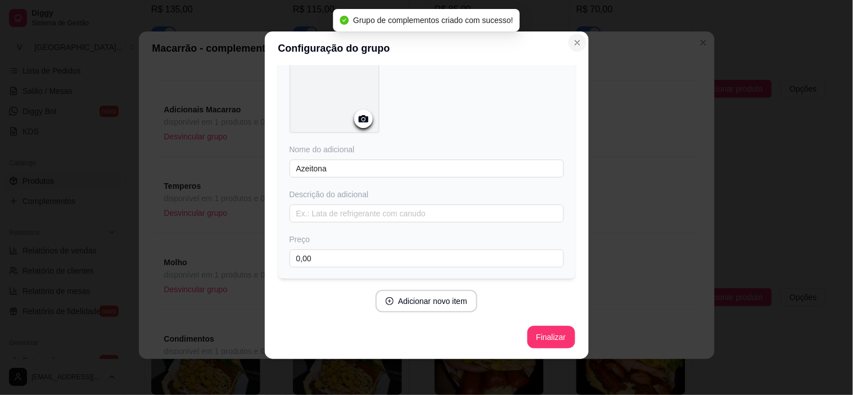
click at [575, 43] on icon "Close" at bounding box center [577, 42] width 4 height 4
click at [573, 43] on icon "Close" at bounding box center [577, 42] width 9 height 9
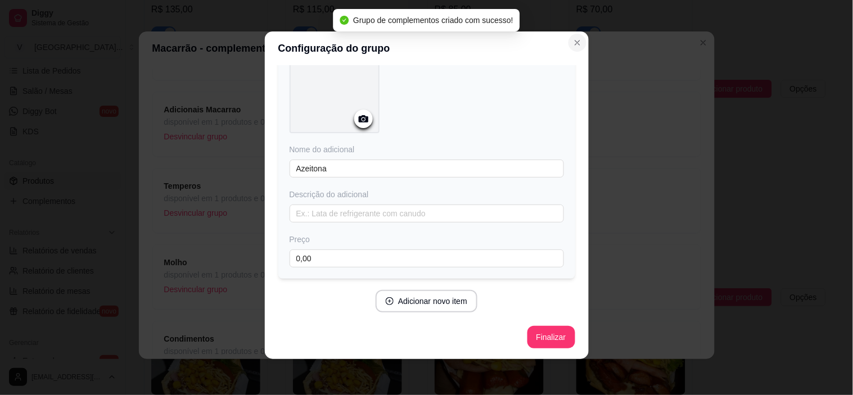
click at [573, 43] on icon "Close" at bounding box center [577, 42] width 9 height 9
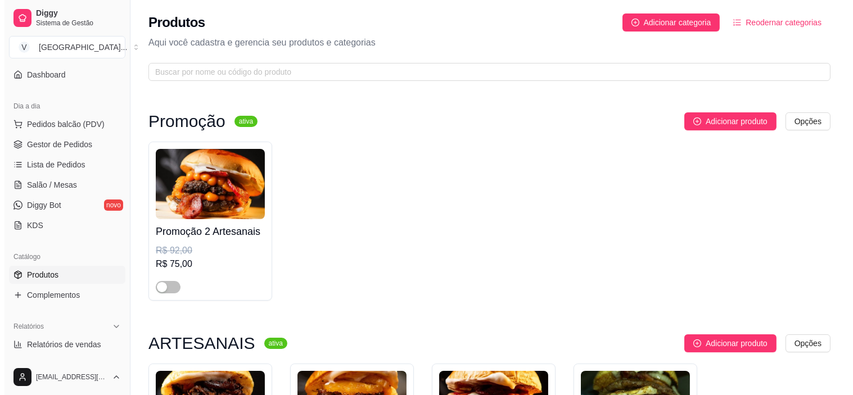
scroll to position [0, 0]
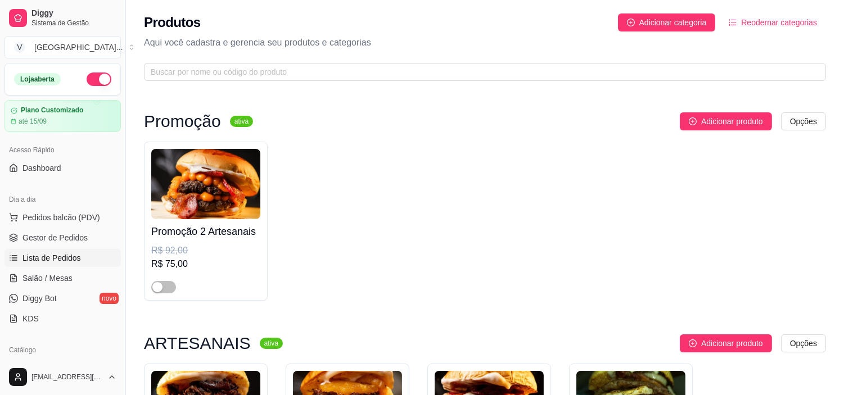
click at [62, 255] on span "Lista de Pedidos" at bounding box center [51, 257] width 58 height 11
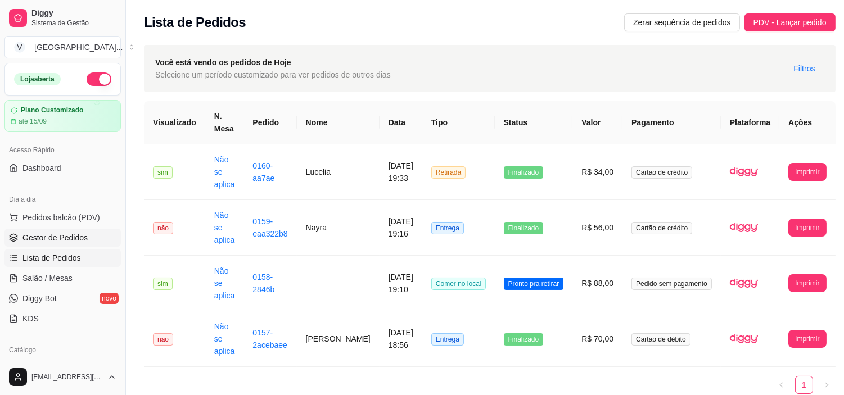
click at [58, 240] on span "Gestor de Pedidos" at bounding box center [54, 237] width 65 height 11
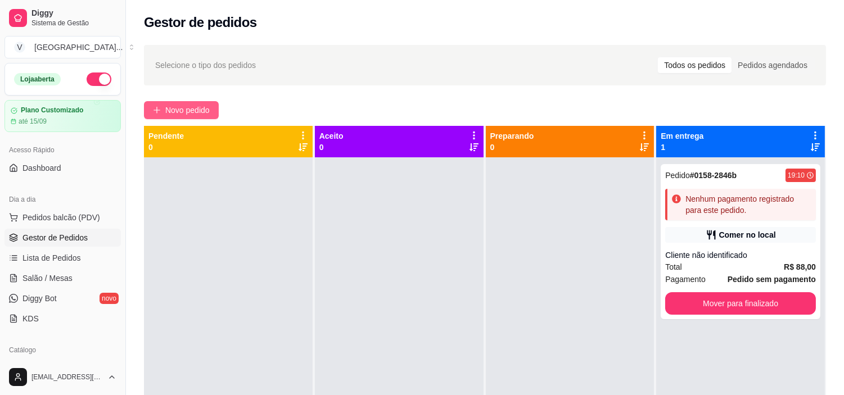
click at [170, 102] on button "Novo pedido" at bounding box center [181, 110] width 75 height 18
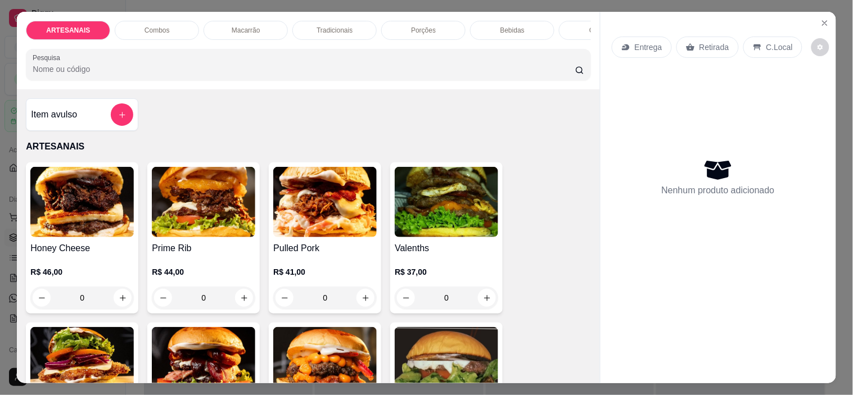
click at [486, 301] on div "0" at bounding box center [446, 298] width 103 height 22
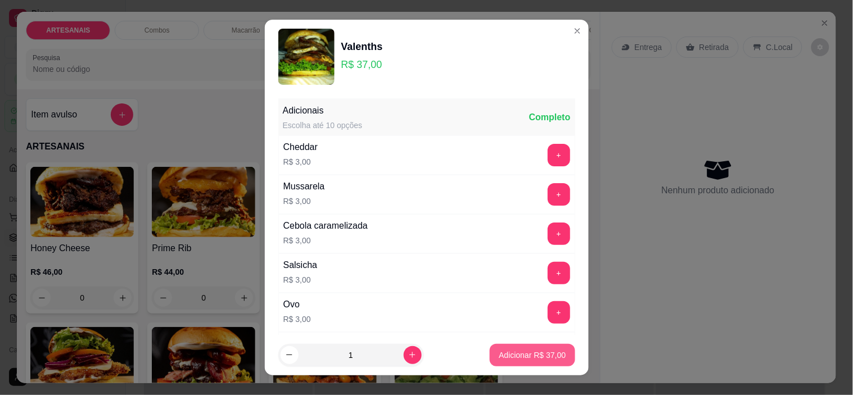
click at [516, 351] on p "Adicionar R$ 37,00" at bounding box center [532, 355] width 67 height 11
type input "1"
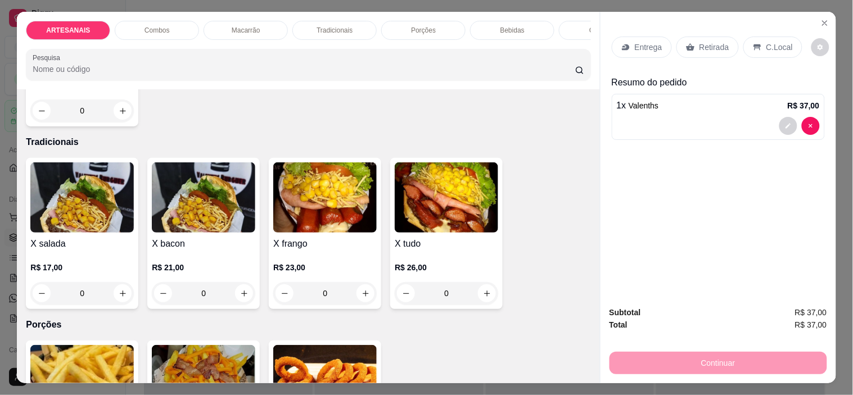
scroll to position [937, 0]
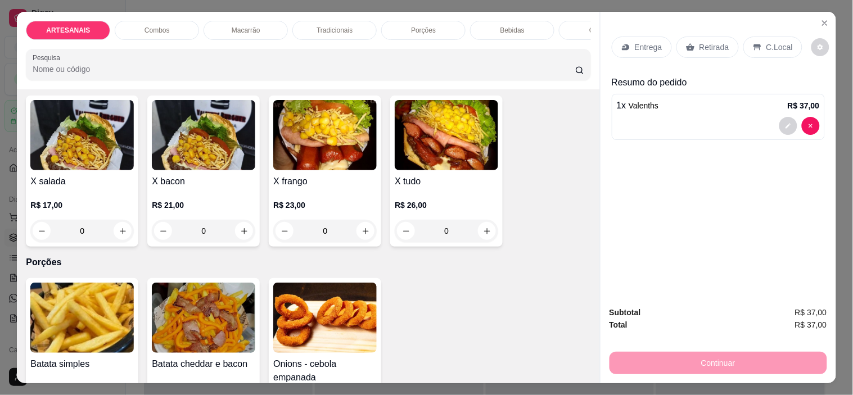
click at [491, 229] on div "0" at bounding box center [446, 231] width 103 height 22
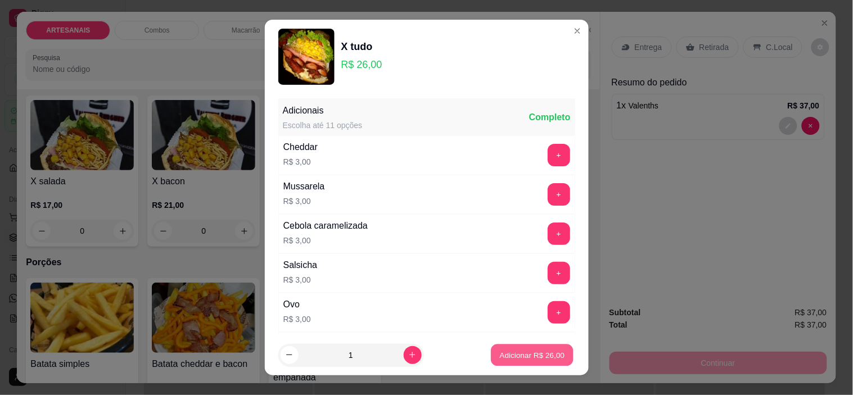
click at [535, 362] on button "Adicionar R$ 26,00" at bounding box center [532, 355] width 83 height 22
type input "1"
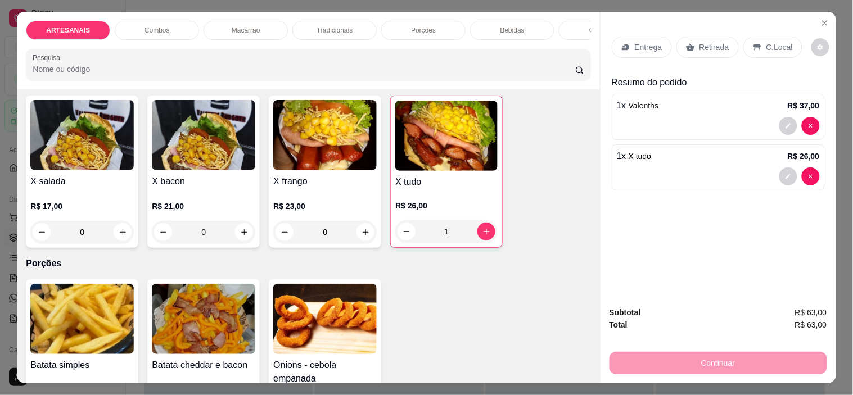
click at [236, 243] on div "0" at bounding box center [203, 232] width 103 height 22
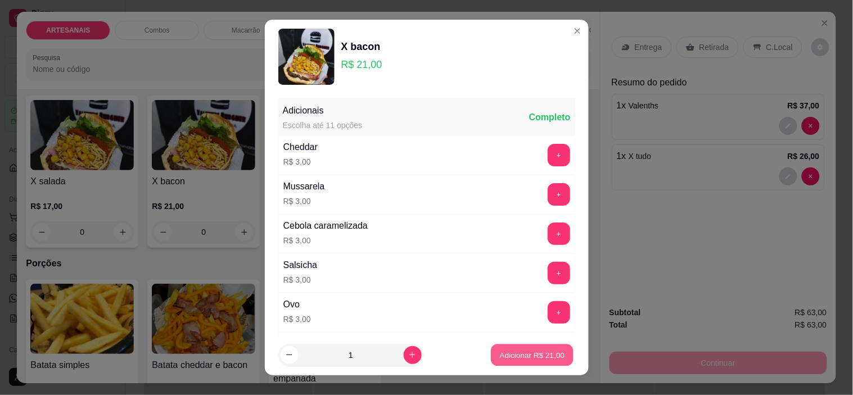
click at [546, 350] on p "Adicionar R$ 21,00" at bounding box center [532, 355] width 65 height 11
type input "1"
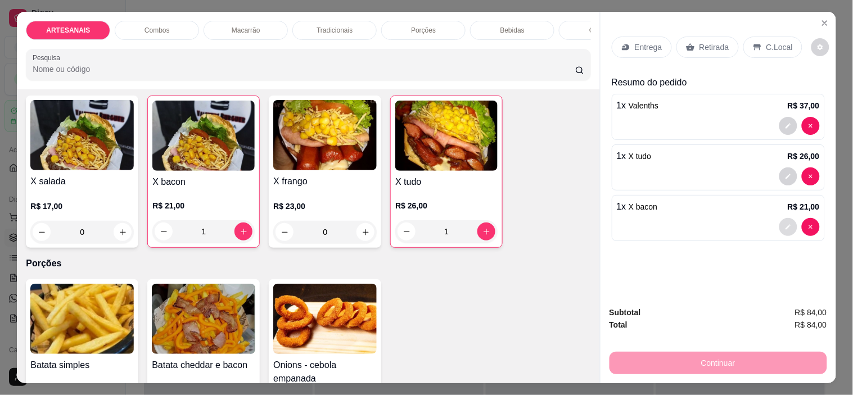
click at [785, 224] on icon "decrease-product-quantity" at bounding box center [788, 227] width 7 height 7
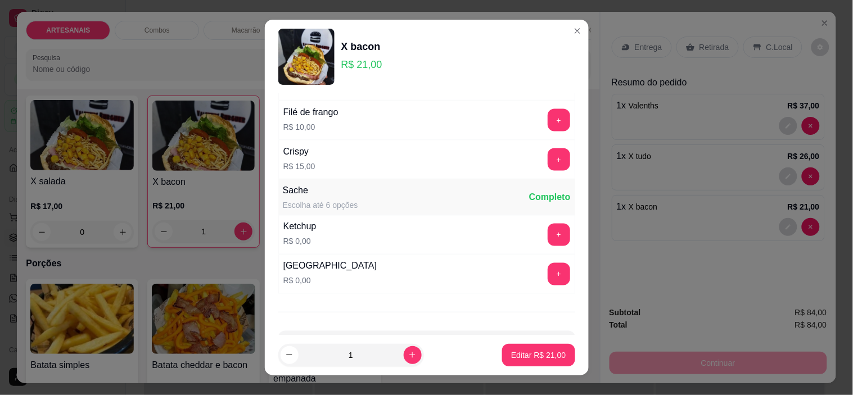
scroll to position [473, 0]
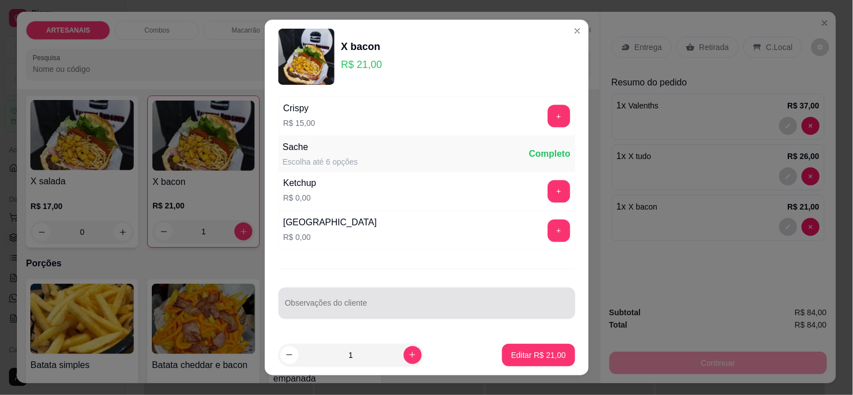
click at [356, 296] on div at bounding box center [426, 303] width 283 height 22
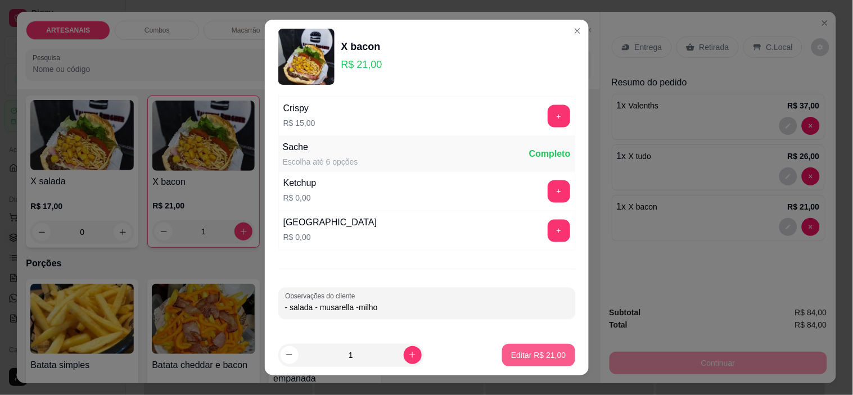
type input "- salada - musarella -milho"
click at [544, 355] on p "Editar R$ 21,00" at bounding box center [538, 355] width 55 height 11
type input "0"
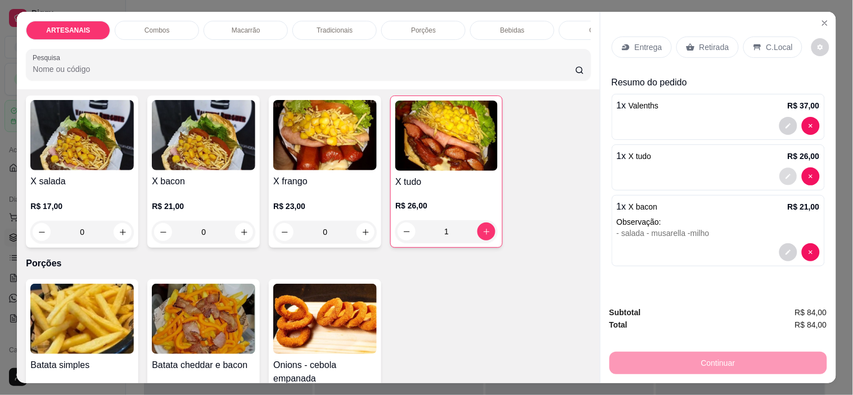
click at [790, 168] on button "decrease-product-quantity" at bounding box center [787, 176] width 17 height 17
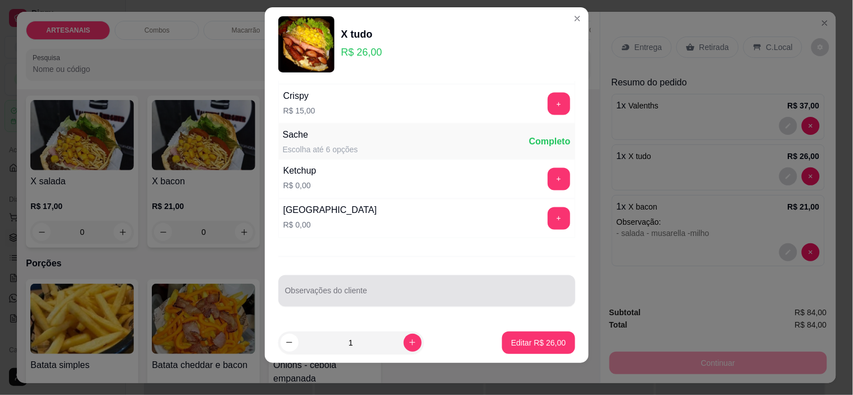
scroll to position [16, 0]
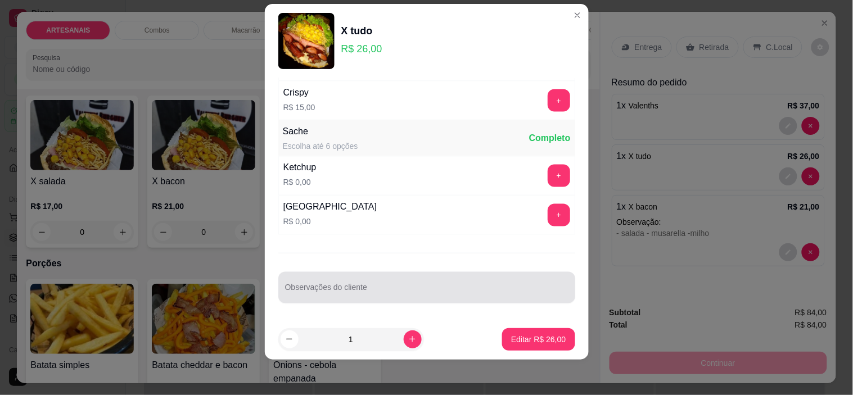
click at [399, 280] on div at bounding box center [426, 288] width 283 height 22
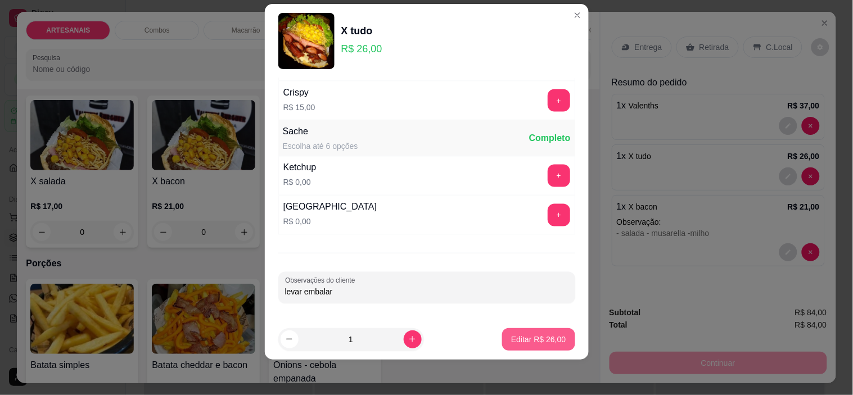
type input "levar embalar"
click at [514, 342] on p "Editar R$ 26,00" at bounding box center [538, 339] width 55 height 11
type input "0"
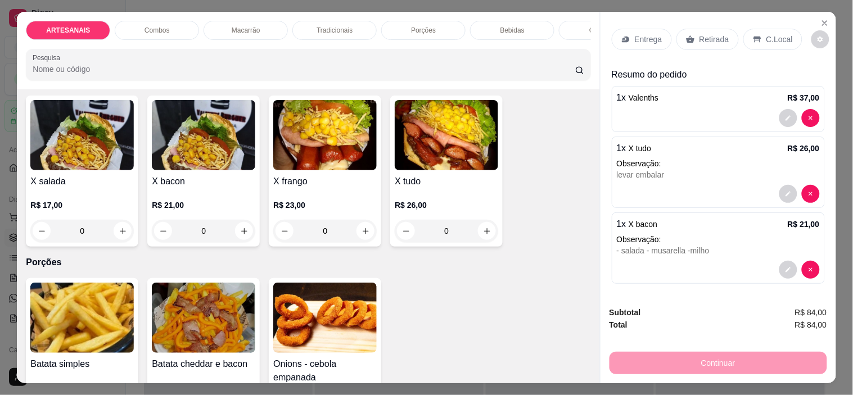
scroll to position [10, 0]
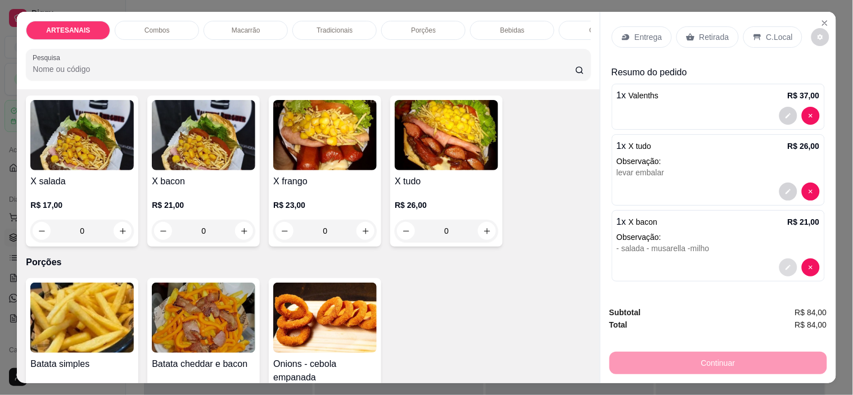
click at [785, 264] on icon "decrease-product-quantity" at bounding box center [788, 267] width 7 height 7
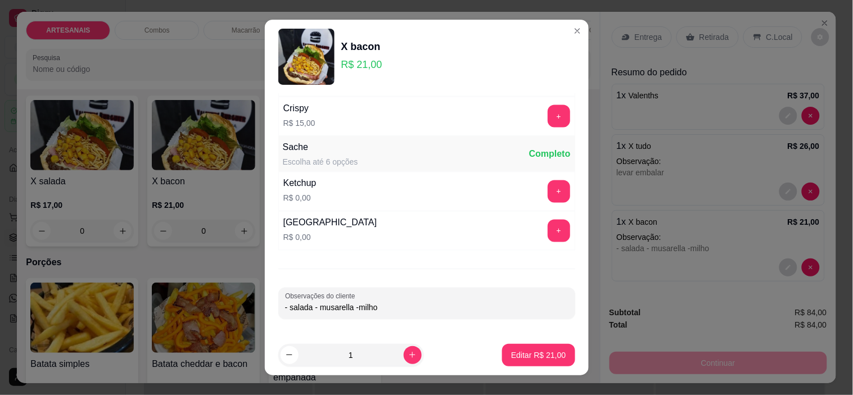
scroll to position [16, 0]
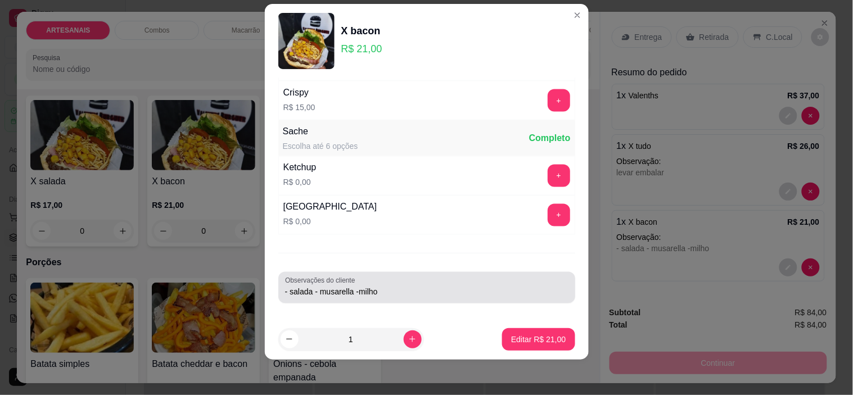
click at [412, 304] on div "Observações do cliente - salada - musarella -milho" at bounding box center [426, 287] width 297 height 31
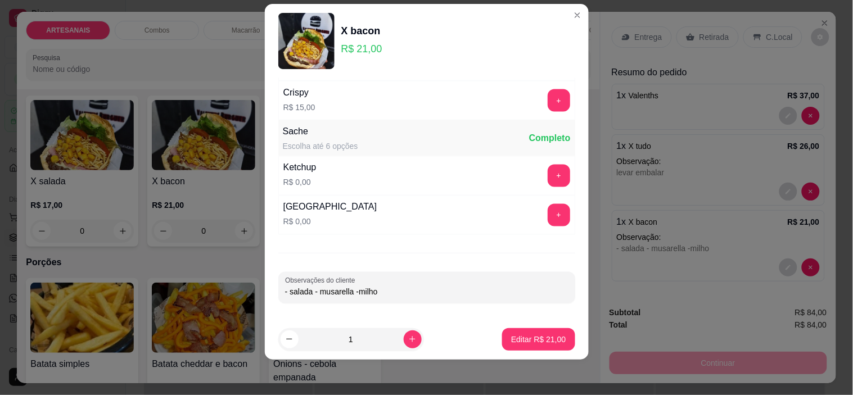
click at [412, 298] on input "- salada - musarella -milho" at bounding box center [426, 292] width 283 height 11
type input "- salada - musarella -milho levar embalar"
click at [532, 334] on p "Editar R$ 21,00" at bounding box center [538, 339] width 55 height 11
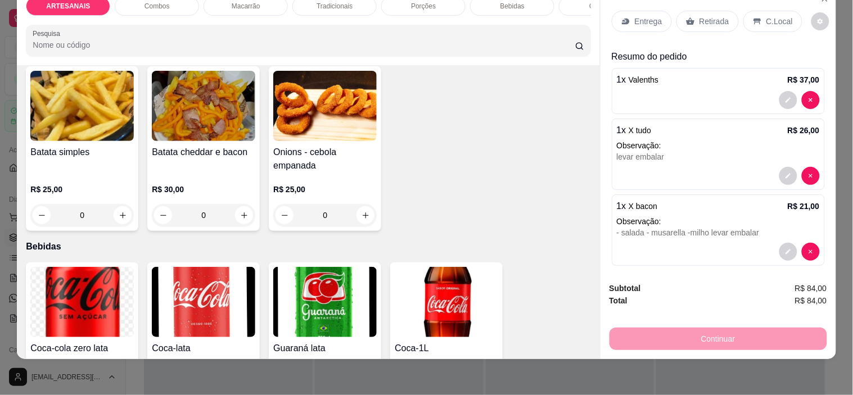
scroll to position [0, 0]
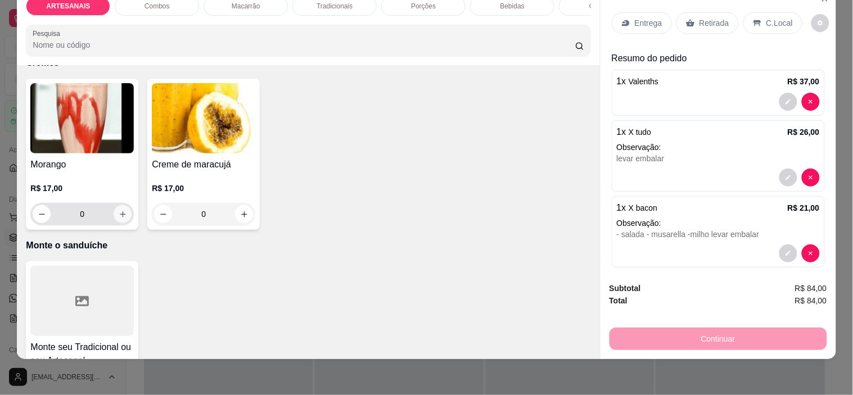
click at [119, 210] on icon "increase-product-quantity" at bounding box center [123, 214] width 8 height 8
type input "1"
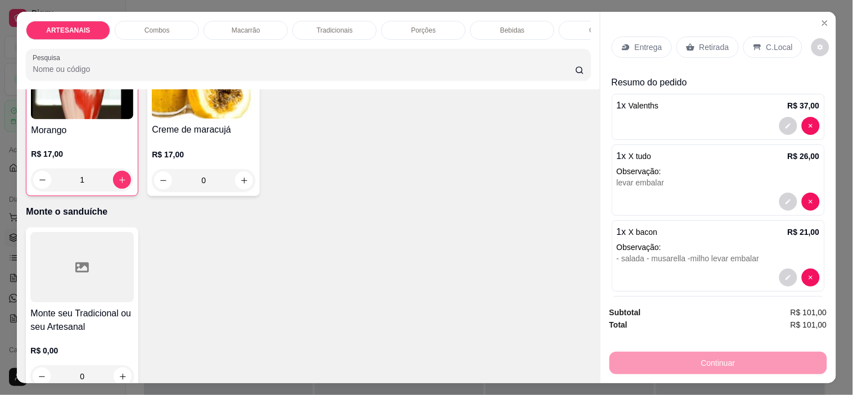
click at [773, 42] on p "C.Local" at bounding box center [779, 47] width 26 height 11
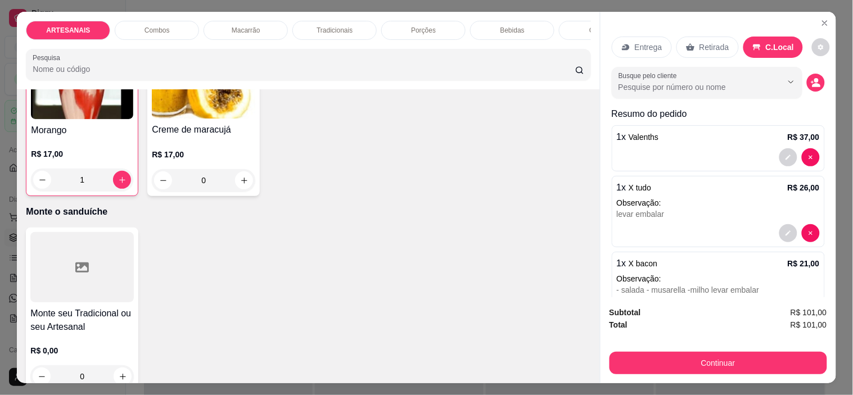
scroll to position [92, 0]
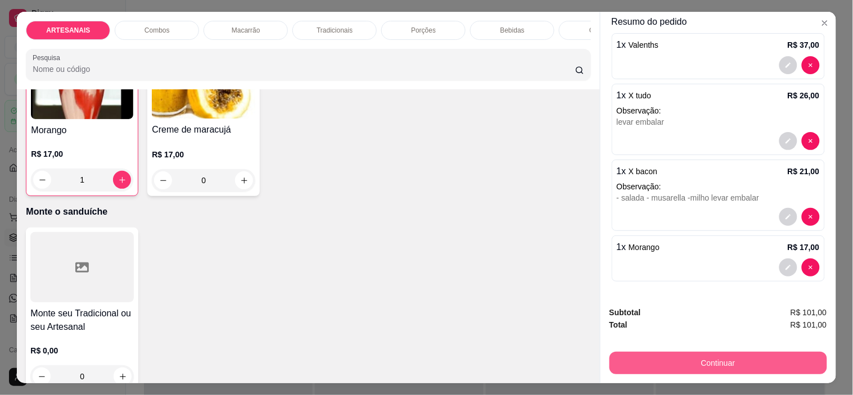
click at [753, 356] on button "Continuar" at bounding box center [718, 363] width 218 height 22
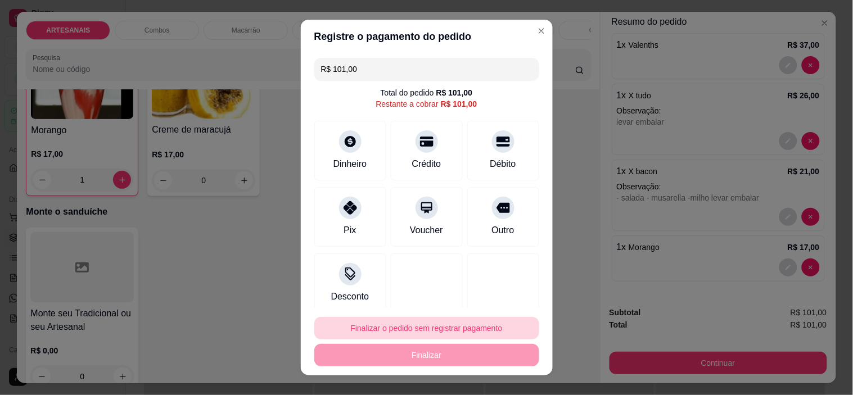
click at [440, 329] on button "Finalizar o pedido sem registrar pagamento" at bounding box center [426, 328] width 225 height 22
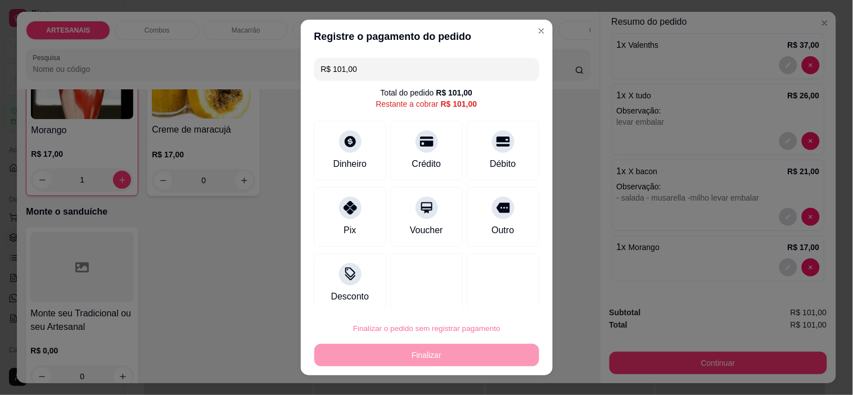
click at [504, 293] on button "Confirmar" at bounding box center [490, 296] width 42 height 17
type input "0"
type input "R$ 0,00"
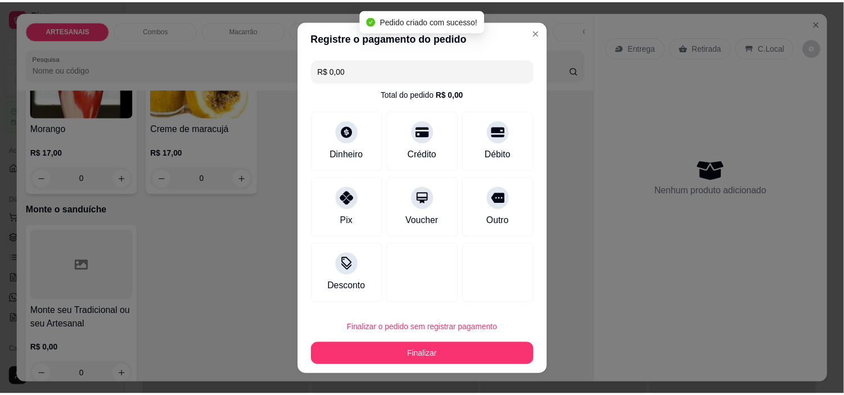
scroll to position [0, 0]
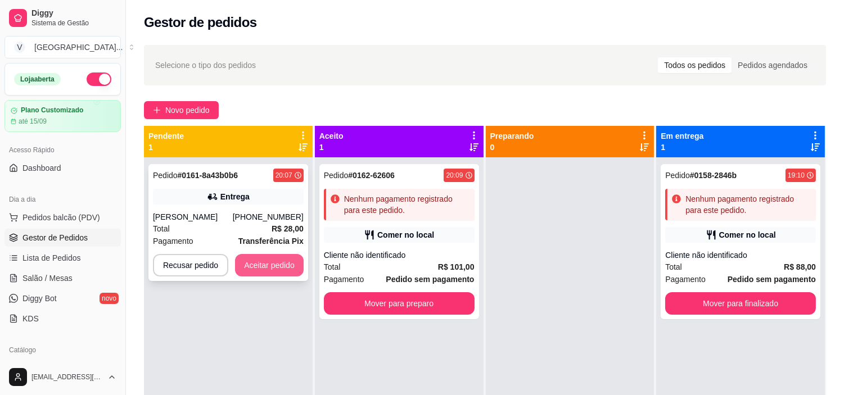
click at [259, 259] on button "Aceitar pedido" at bounding box center [269, 265] width 69 height 22
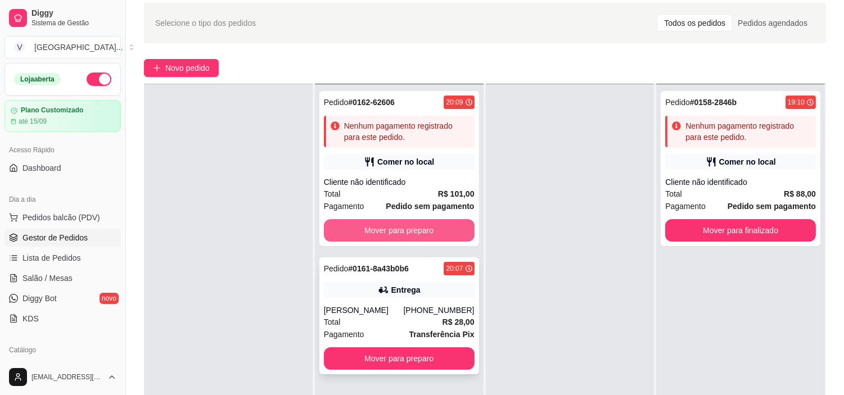
scroll to position [62, 0]
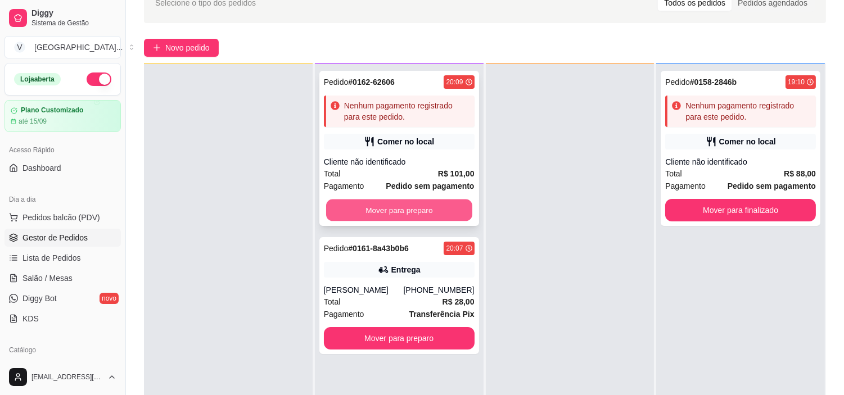
click at [372, 215] on button "Mover para preparo" at bounding box center [399, 211] width 146 height 22
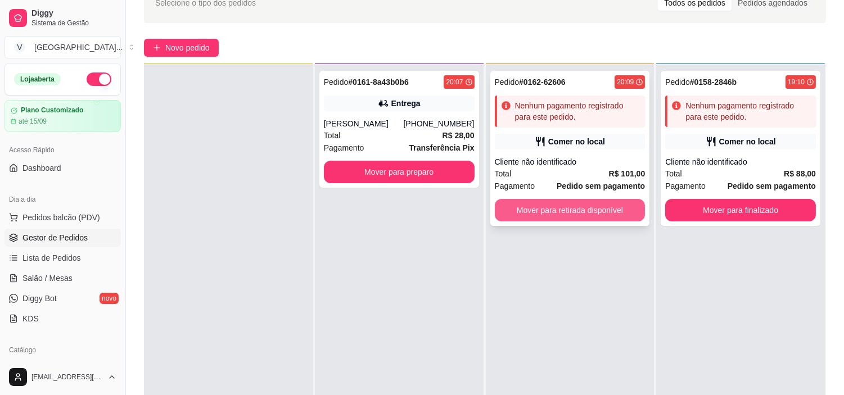
click at [602, 213] on button "Mover para retirada disponível" at bounding box center [570, 210] width 151 height 22
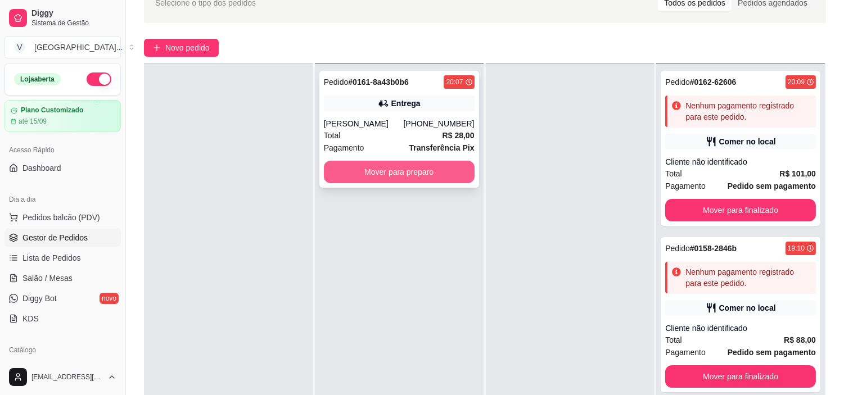
click at [370, 175] on button "Mover para preparo" at bounding box center [399, 172] width 151 height 22
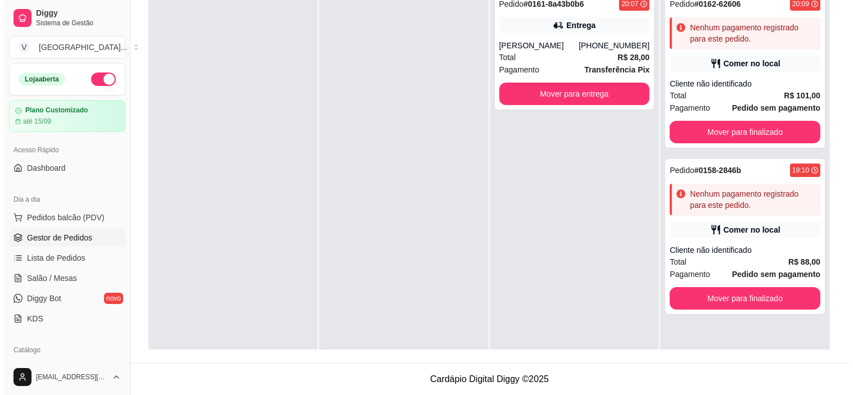
scroll to position [0, 0]
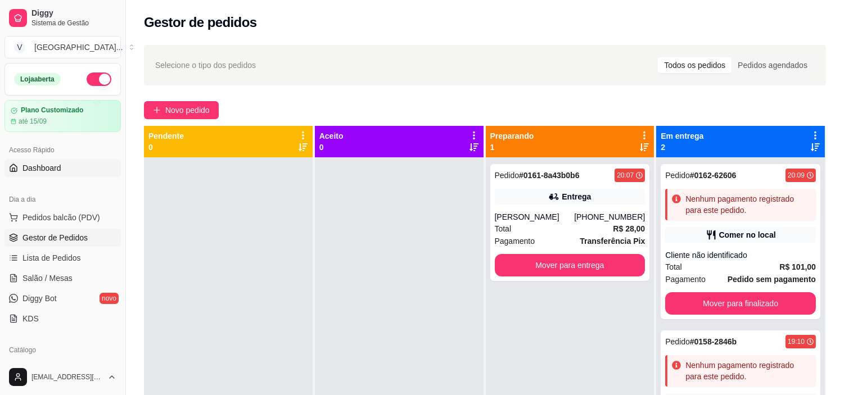
click at [35, 171] on span "Dashboard" at bounding box center [41, 167] width 39 height 11
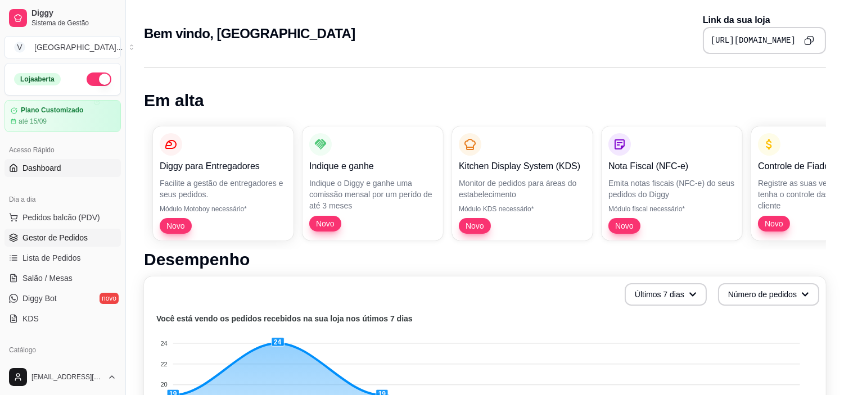
click at [59, 238] on span "Gestor de Pedidos" at bounding box center [54, 237] width 65 height 11
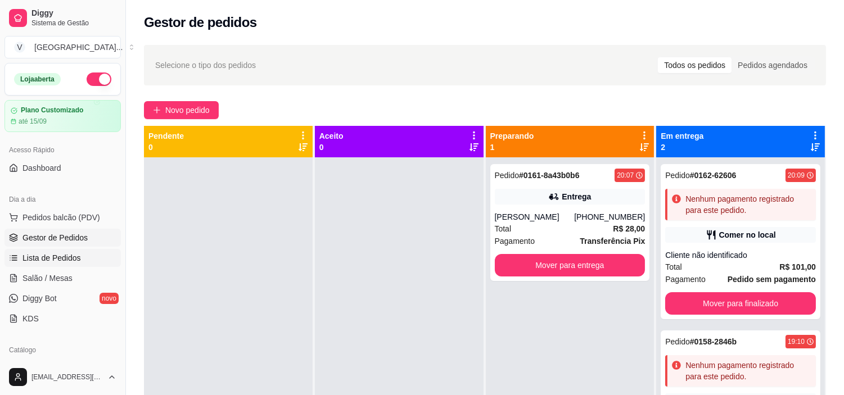
click at [29, 265] on link "Lista de Pedidos" at bounding box center [62, 258] width 116 height 18
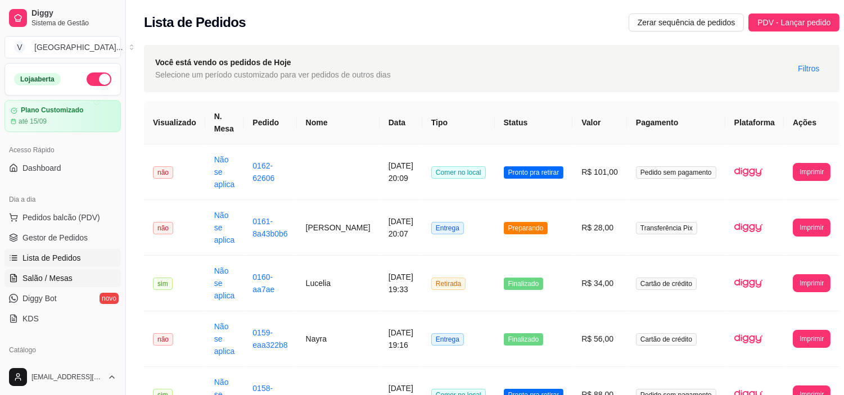
click at [38, 285] on link "Salão / Mesas" at bounding box center [62, 278] width 116 height 18
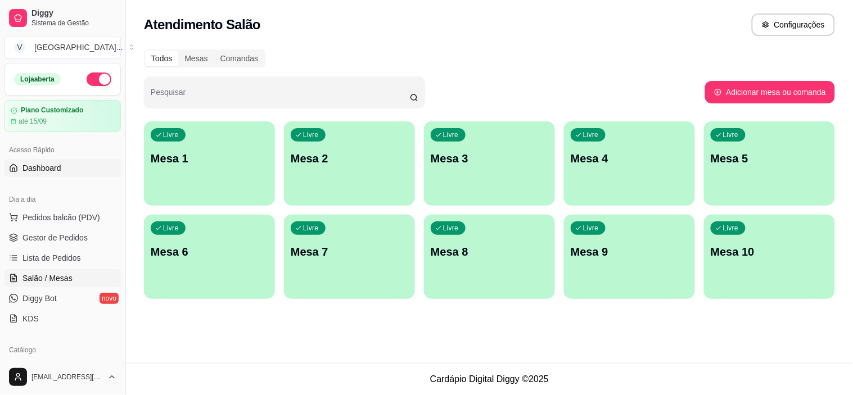
click at [46, 156] on div "Acesso Rápido" at bounding box center [62, 150] width 116 height 18
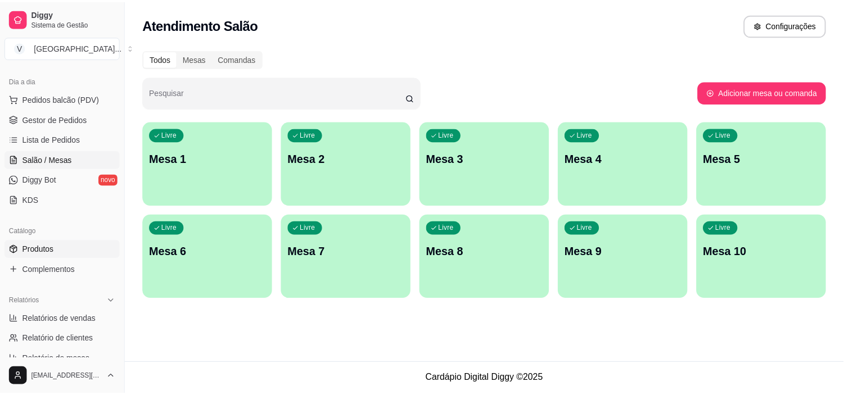
scroll to position [187, 0]
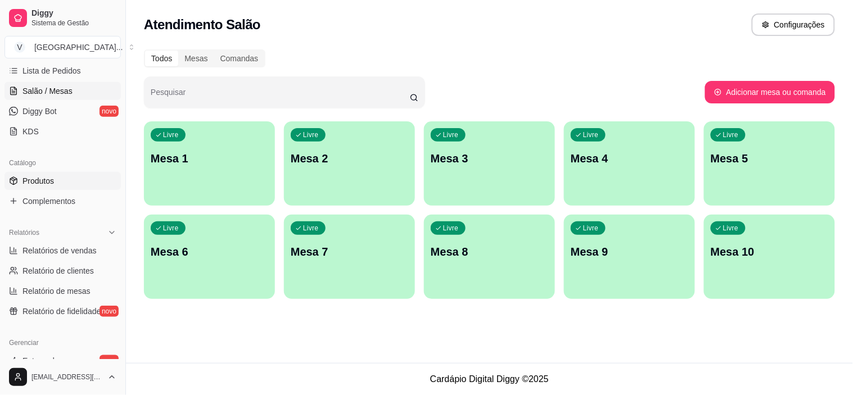
click at [46, 188] on link "Produtos" at bounding box center [62, 181] width 116 height 18
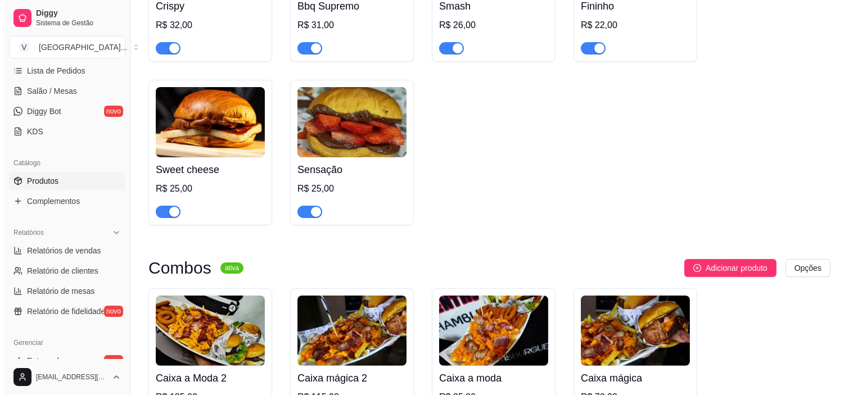
scroll to position [812, 0]
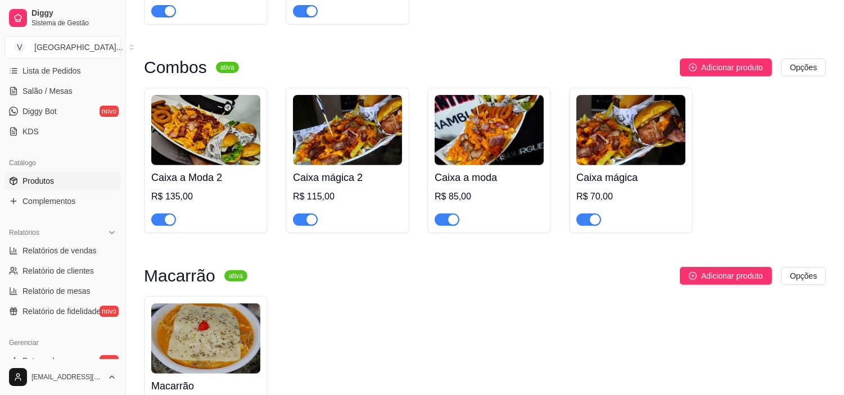
click at [205, 349] on img at bounding box center [205, 339] width 109 height 70
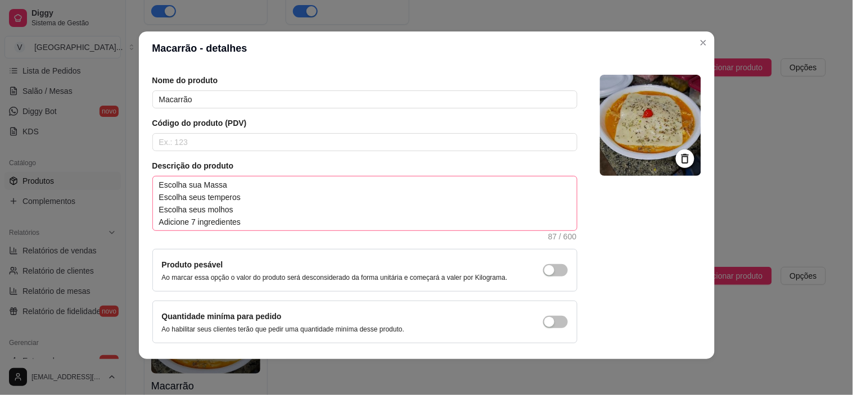
scroll to position [0, 0]
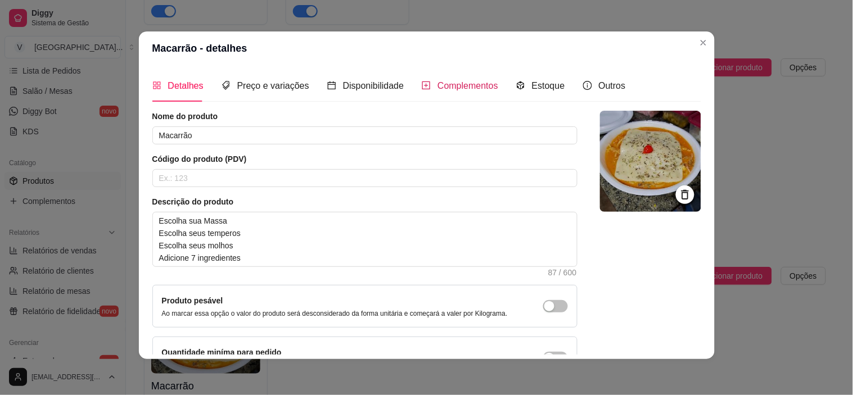
click at [474, 81] on span "Complementos" at bounding box center [467, 86] width 61 height 10
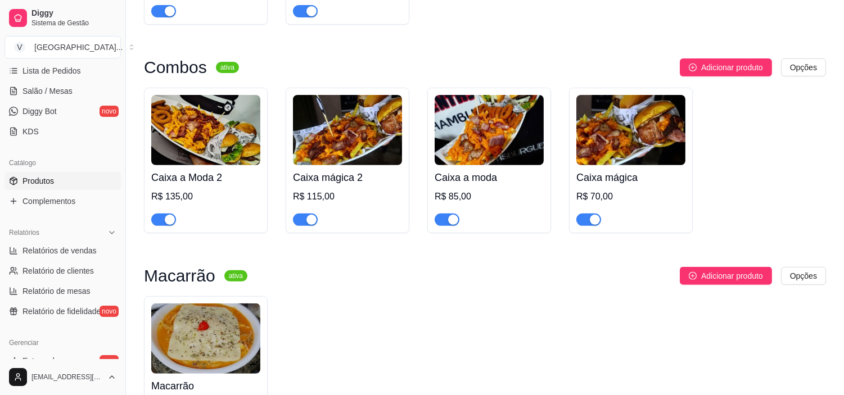
click at [228, 349] on img at bounding box center [205, 339] width 109 height 70
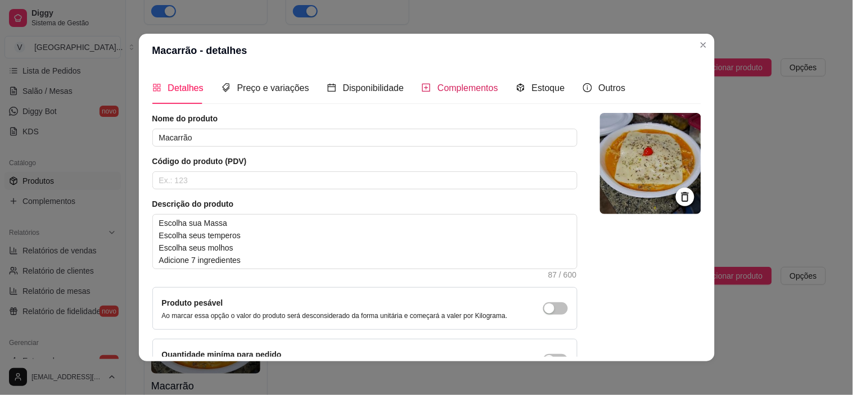
click at [427, 89] on div "Complementos" at bounding box center [460, 88] width 76 height 14
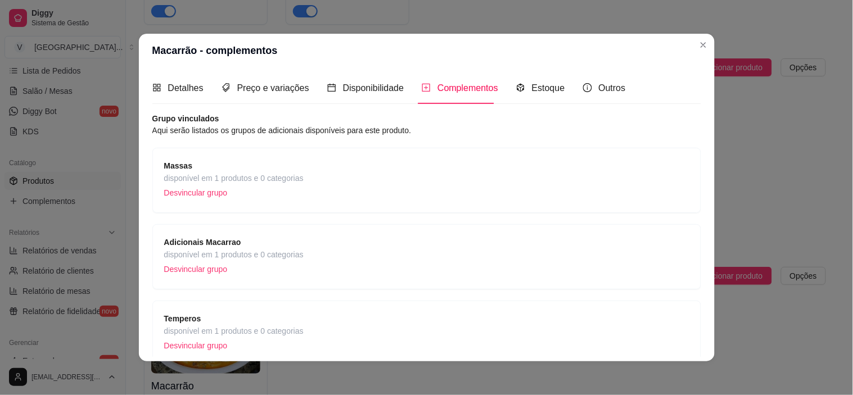
click at [255, 249] on span "disponível em 1 produtos e 0 categorias" at bounding box center [233, 255] width 139 height 12
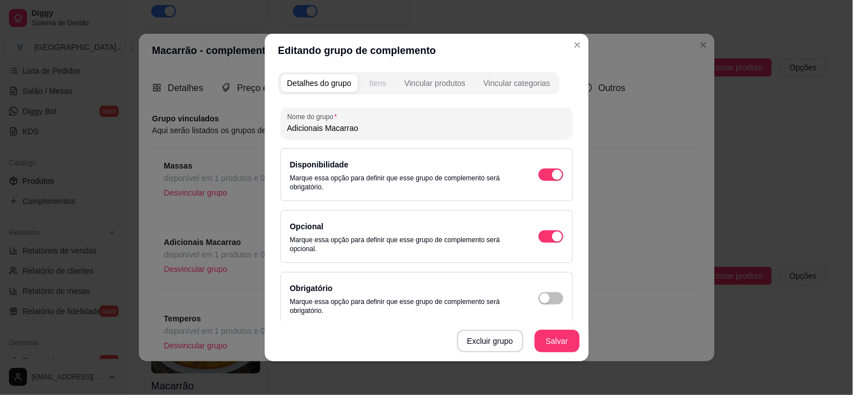
click at [377, 87] on div "Itens" at bounding box center [377, 83] width 17 height 11
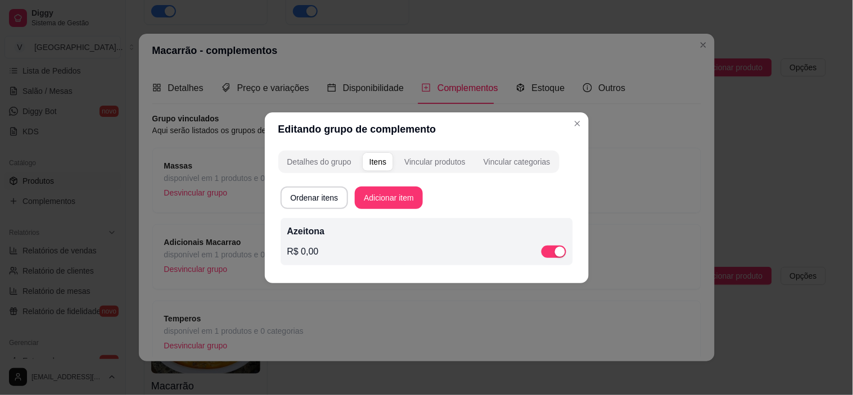
click at [447, 251] on div "R$ 0,00" at bounding box center [426, 251] width 279 height 13
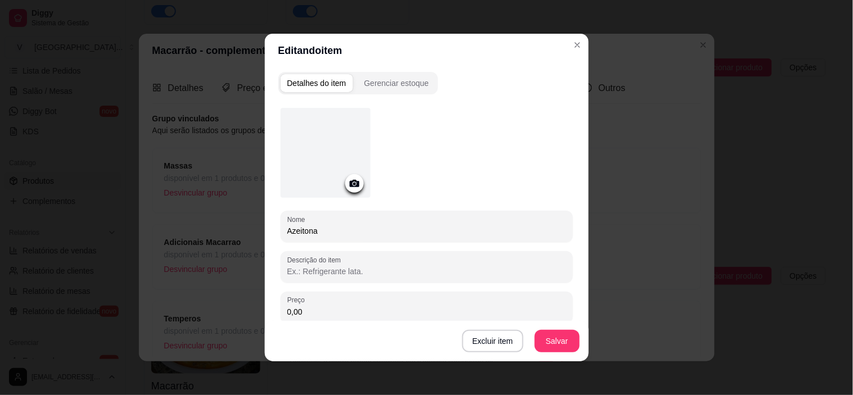
click at [353, 182] on icon at bounding box center [354, 183] width 10 height 7
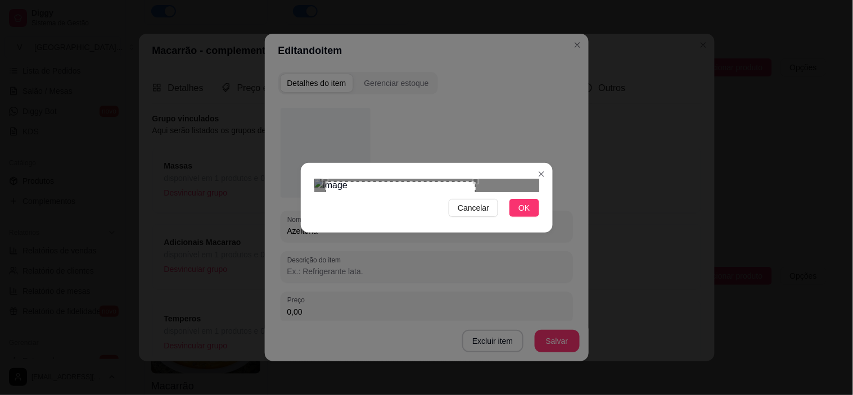
click at [480, 222] on div "Cancelar OK" at bounding box center [427, 197] width 252 height 47
click at [530, 217] on button "OK" at bounding box center [523, 208] width 29 height 18
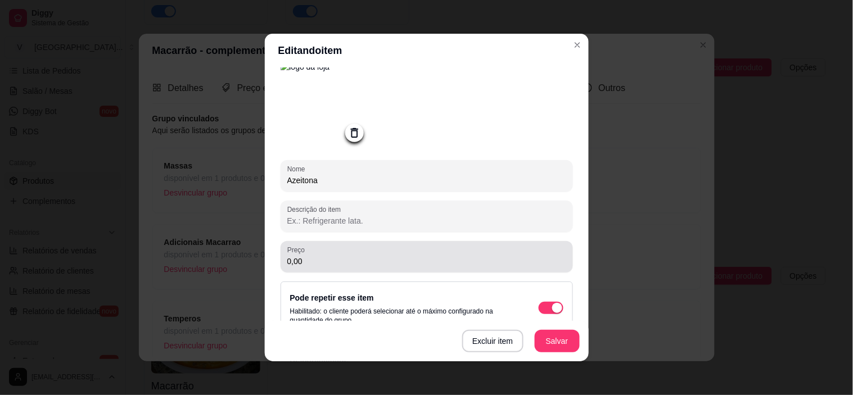
scroll to position [125, 0]
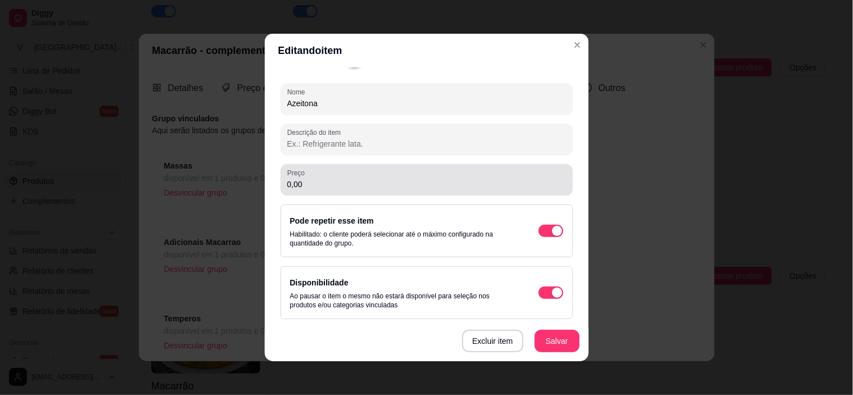
click at [329, 191] on div "0,00" at bounding box center [426, 180] width 279 height 22
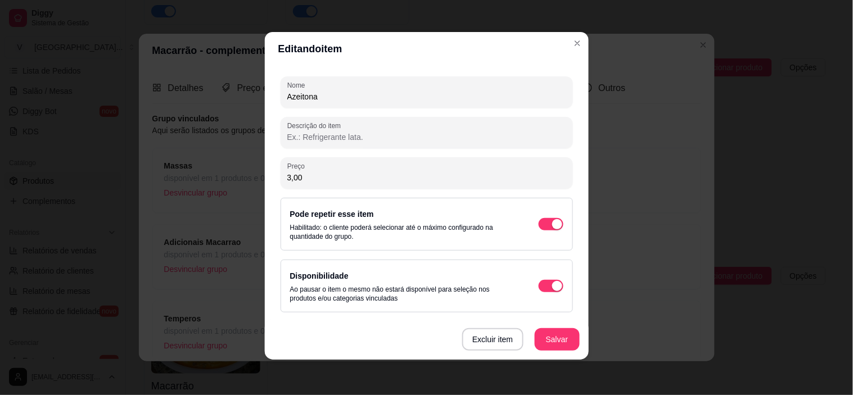
scroll to position [2, 0]
type input "3,00"
click at [553, 345] on button "Salvar" at bounding box center [557, 339] width 44 height 22
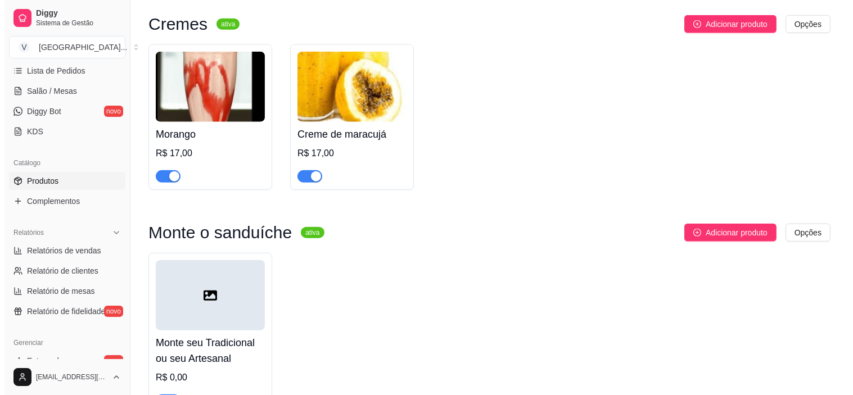
scroll to position [2504, 0]
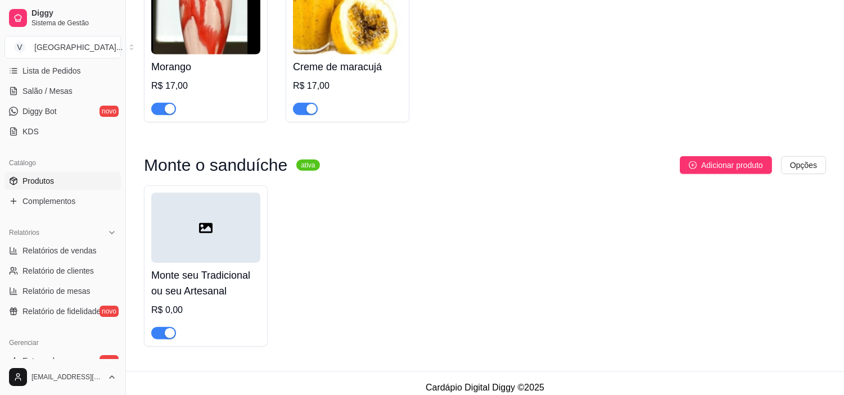
click at [229, 277] on h4 "Monte seu Tradicional ou seu Artesanal" at bounding box center [205, 283] width 109 height 31
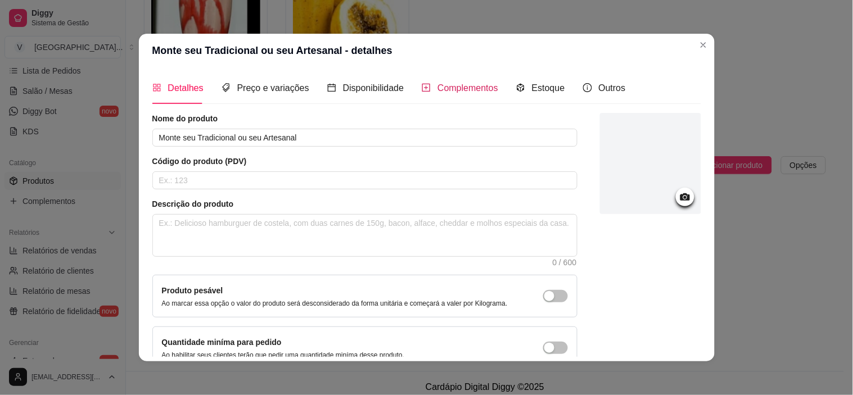
click at [451, 89] on span "Complementos" at bounding box center [467, 88] width 61 height 10
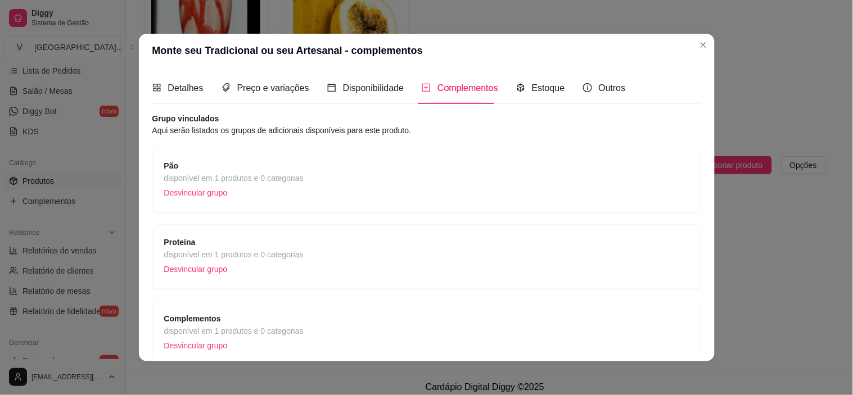
scroll to position [53, 0]
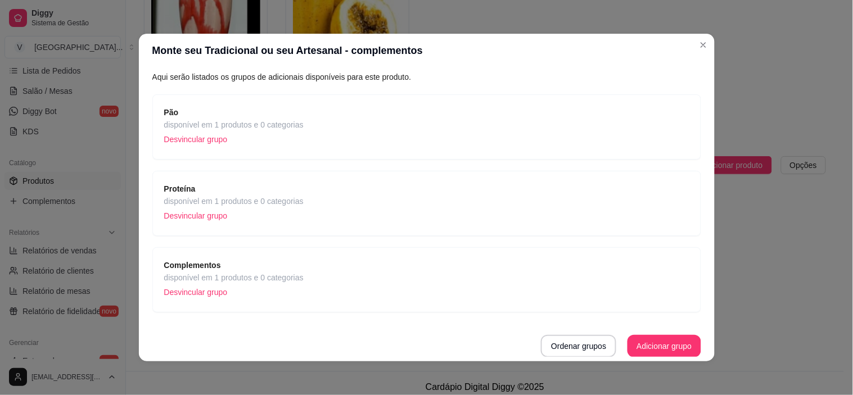
click at [262, 183] on span "Proteína" at bounding box center [233, 189] width 139 height 12
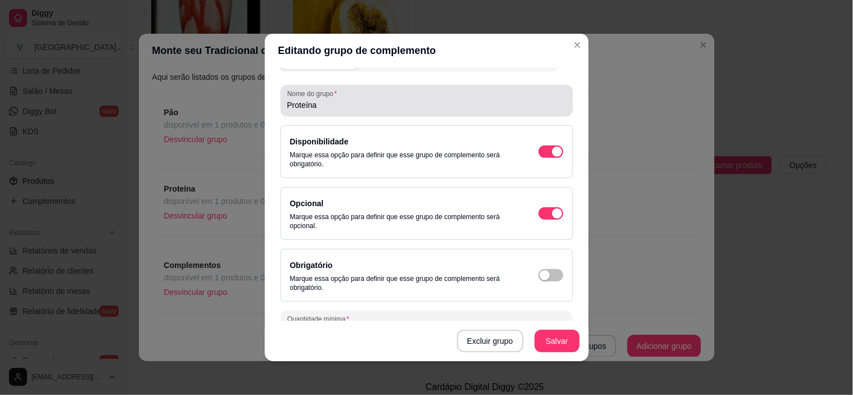
scroll to position [0, 0]
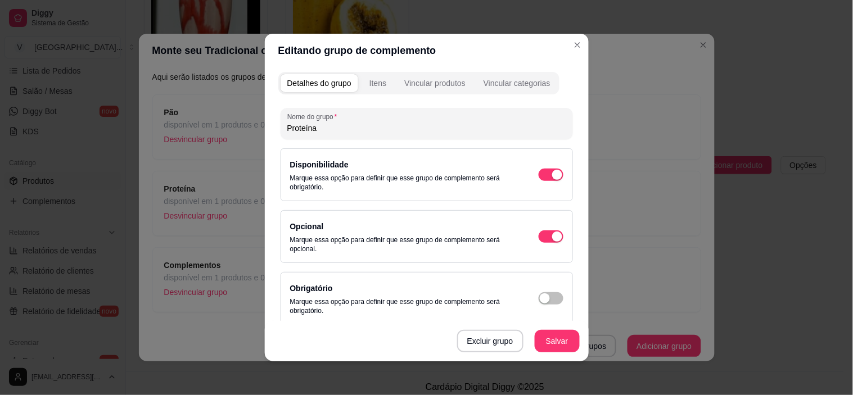
drag, startPoint x: 366, startPoint y: 68, endPoint x: 373, endPoint y: 84, distance: 17.6
click at [366, 69] on div "Detalhes do grupo Itens Vincular produtos Vincular categorias Nome do grupo Pro…" at bounding box center [427, 214] width 324 height 294
click at [373, 84] on div "Itens" at bounding box center [377, 83] width 17 height 11
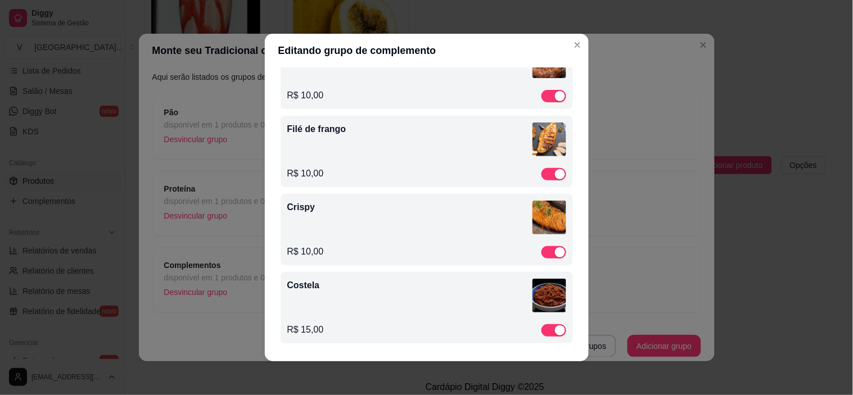
scroll to position [2, 0]
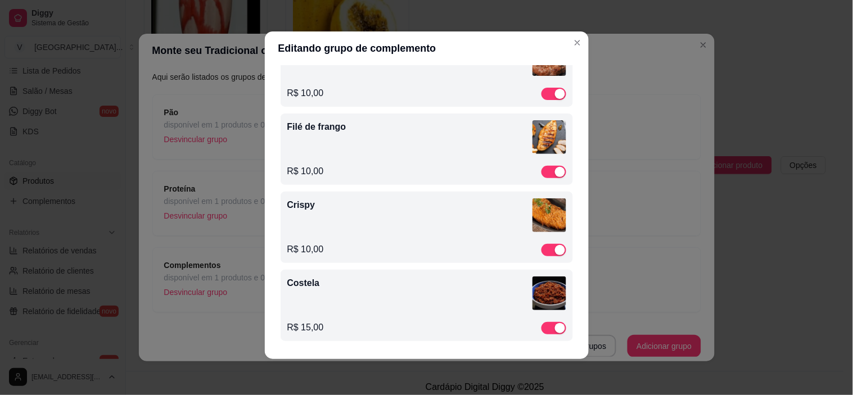
click at [338, 308] on div "Costela" at bounding box center [426, 296] width 279 height 38
click at [386, 243] on div "R$ 10,00" at bounding box center [426, 249] width 279 height 13
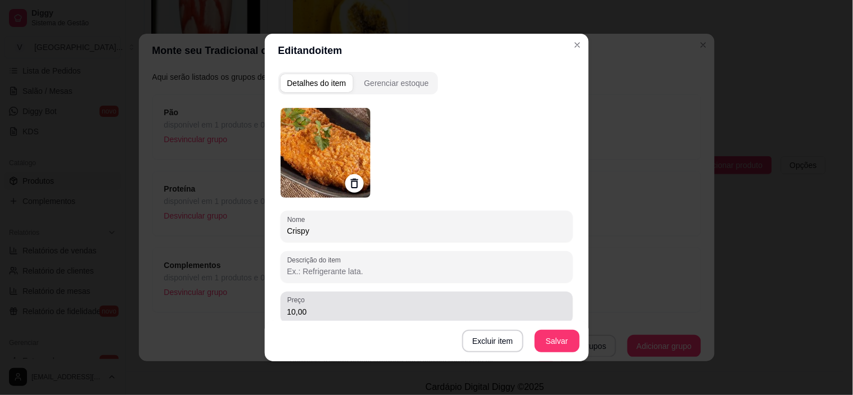
click at [300, 314] on input "10,00" at bounding box center [426, 311] width 279 height 11
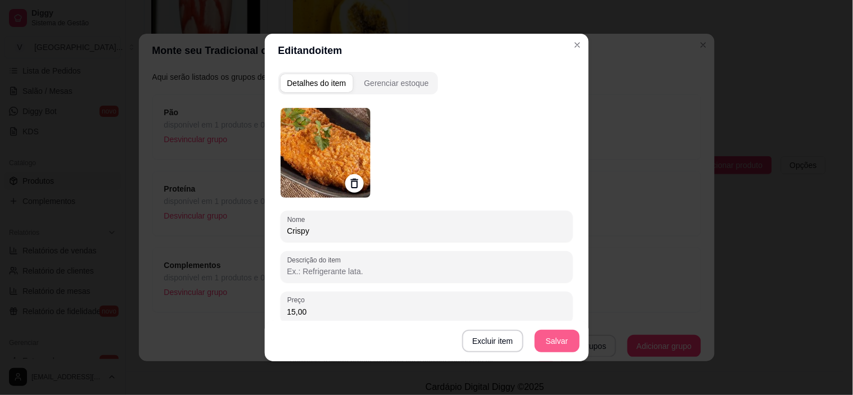
type input "15,00"
click at [549, 345] on button "Salvar" at bounding box center [557, 341] width 45 height 22
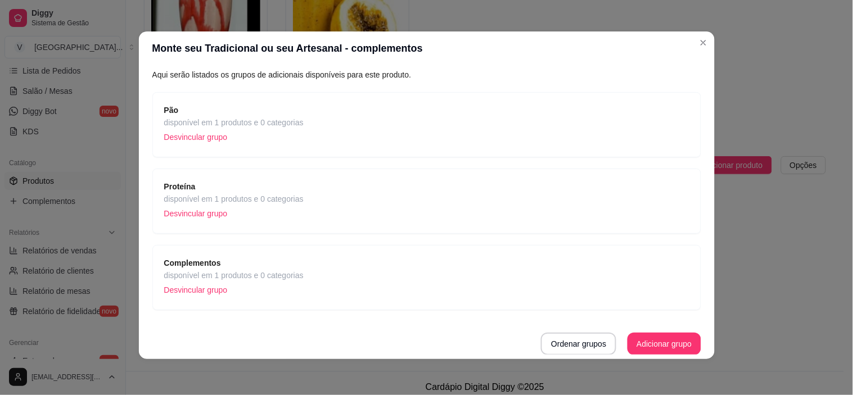
click at [284, 198] on span "disponível em 1 produtos e 0 categorias" at bounding box center [233, 199] width 139 height 12
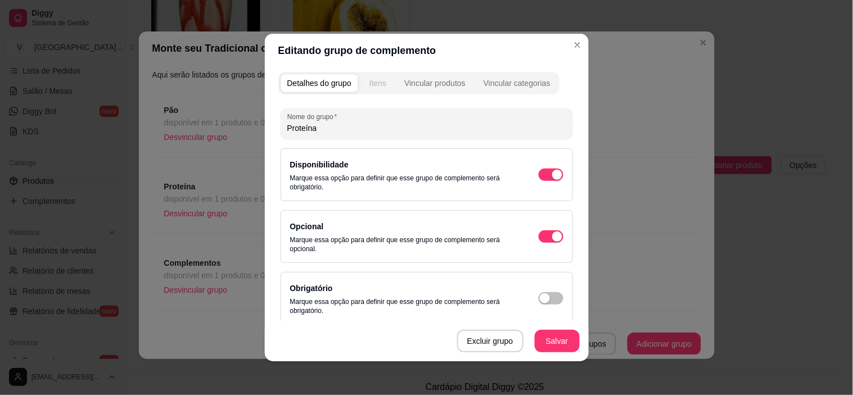
click at [378, 81] on div "Itens" at bounding box center [377, 83] width 17 height 11
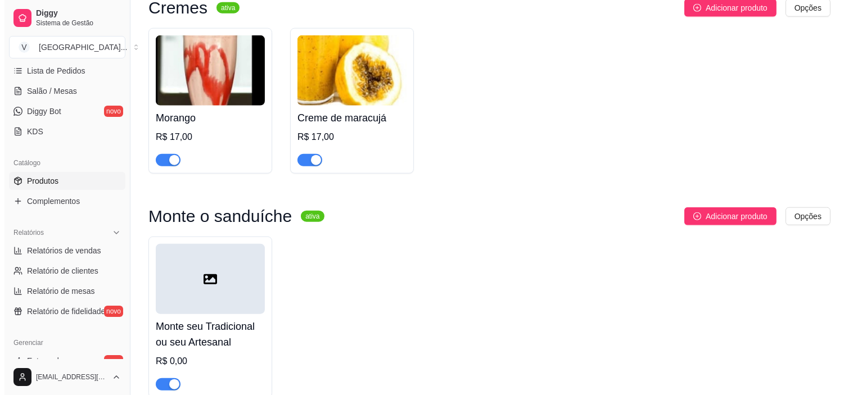
scroll to position [2488, 0]
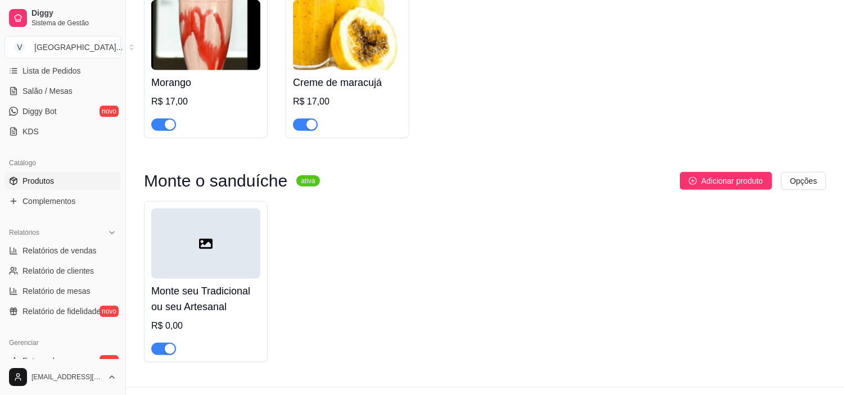
click at [215, 219] on div at bounding box center [205, 244] width 109 height 70
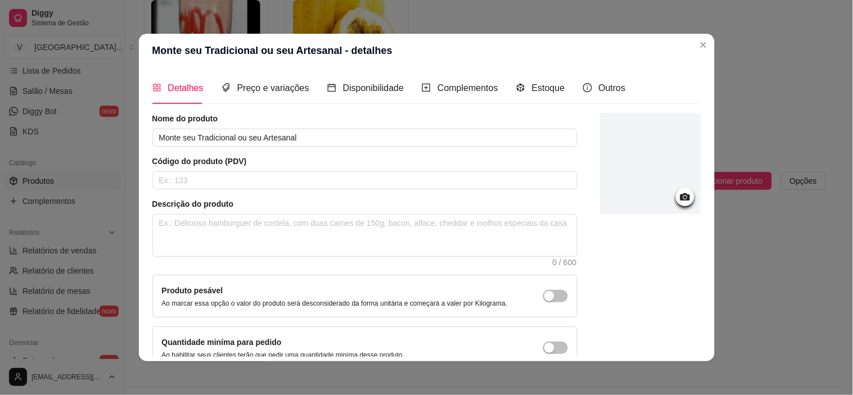
click at [683, 197] on circle at bounding box center [684, 197] width 3 height 3
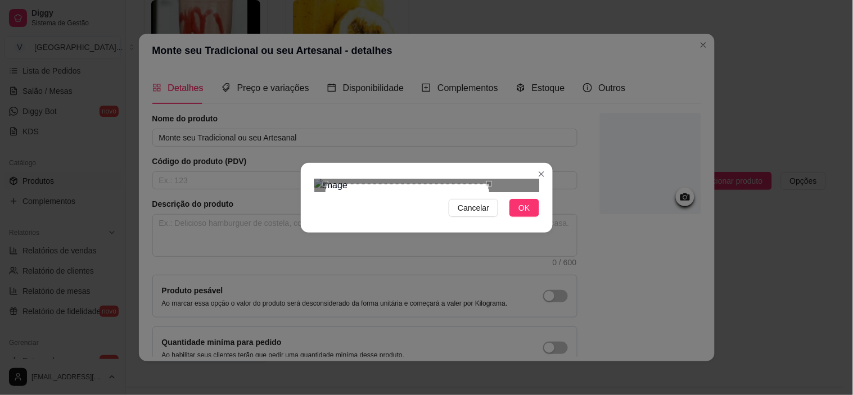
click at [490, 222] on div "Cancelar OK" at bounding box center [427, 197] width 252 height 47
click at [529, 214] on span "OK" at bounding box center [523, 208] width 11 height 12
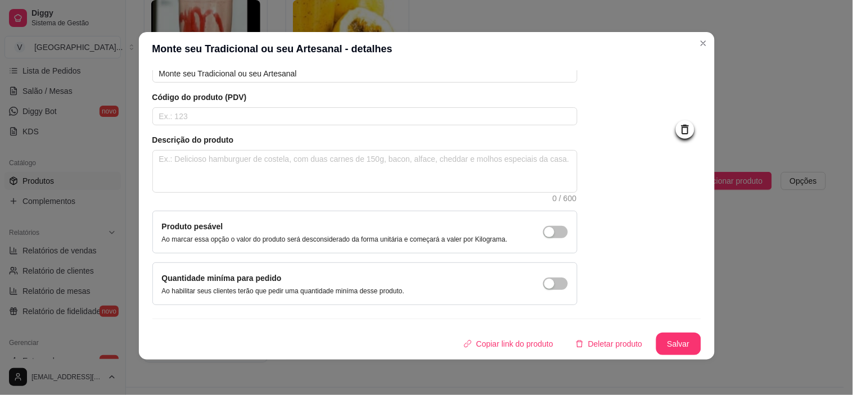
scroll to position [2, 0]
click at [663, 346] on button "Salvar" at bounding box center [679, 344] width 44 height 22
click at [676, 338] on button "Salvar" at bounding box center [678, 343] width 45 height 22
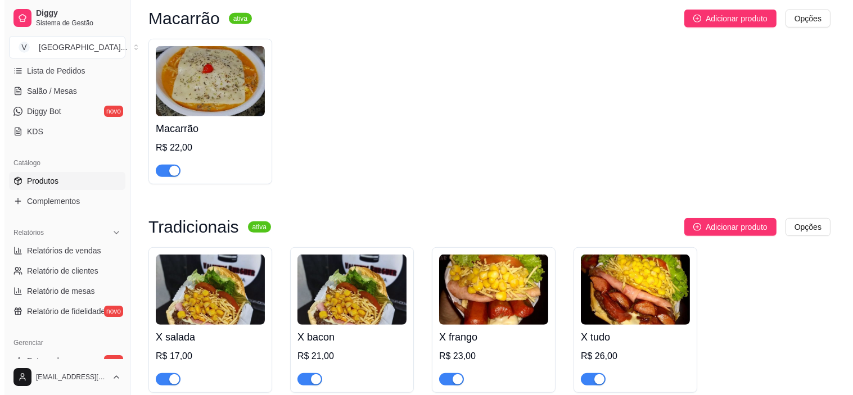
scroll to position [1067, 0]
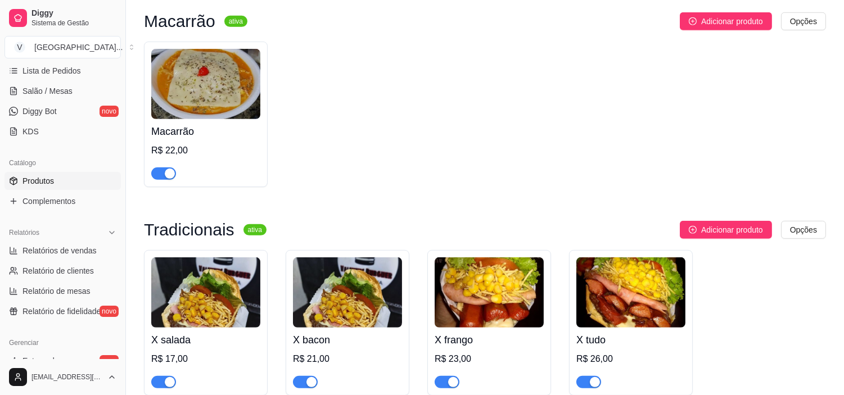
click at [218, 132] on h4 "Macarrão" at bounding box center [205, 132] width 109 height 16
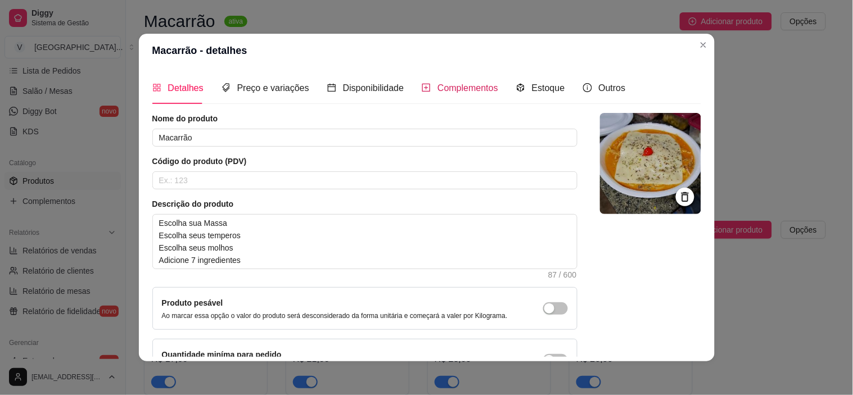
click at [460, 85] on span "Complementos" at bounding box center [467, 88] width 61 height 10
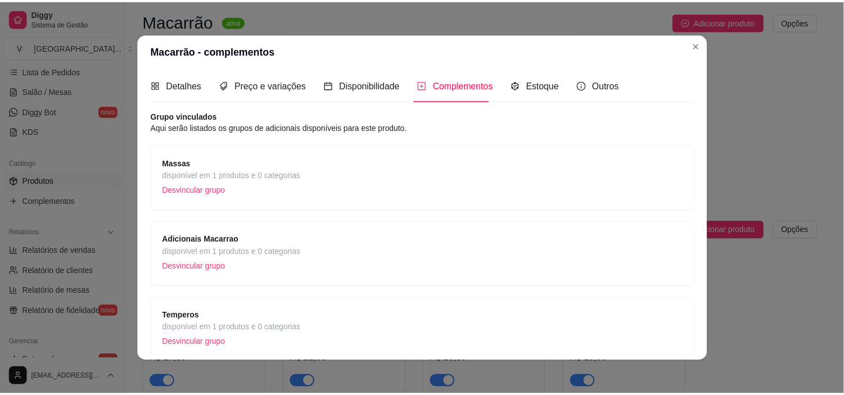
scroll to position [0, 0]
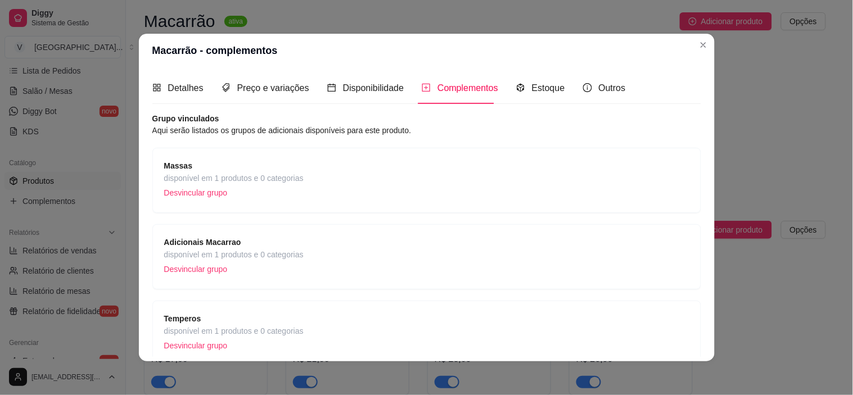
click at [318, 238] on div "Adicionais Macarrao disponível em 1 produtos e 0 categorias Desvincular grupo" at bounding box center [426, 257] width 525 height 42
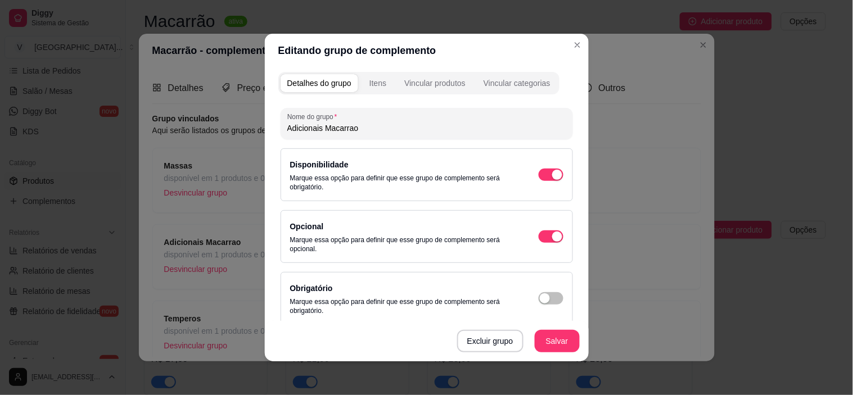
click at [372, 87] on div "Itens" at bounding box center [377, 83] width 17 height 11
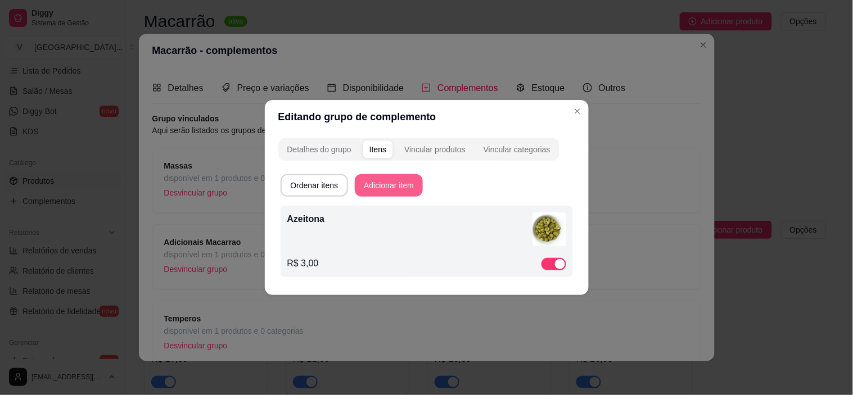
click at [389, 189] on button "Adicionar item" at bounding box center [389, 185] width 68 height 22
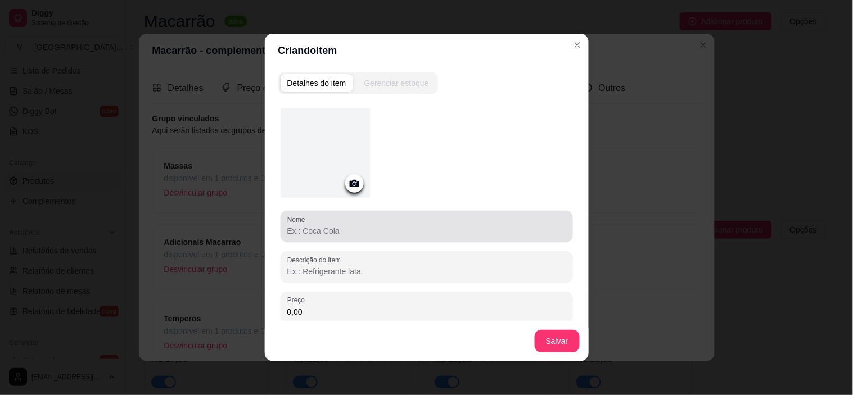
click at [349, 218] on div at bounding box center [426, 226] width 279 height 22
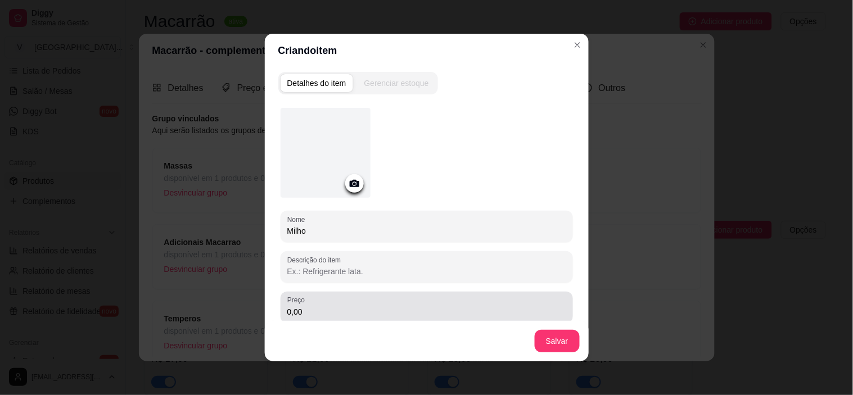
type input "Milho"
click at [336, 294] on div "Preço 0,00" at bounding box center [427, 307] width 292 height 31
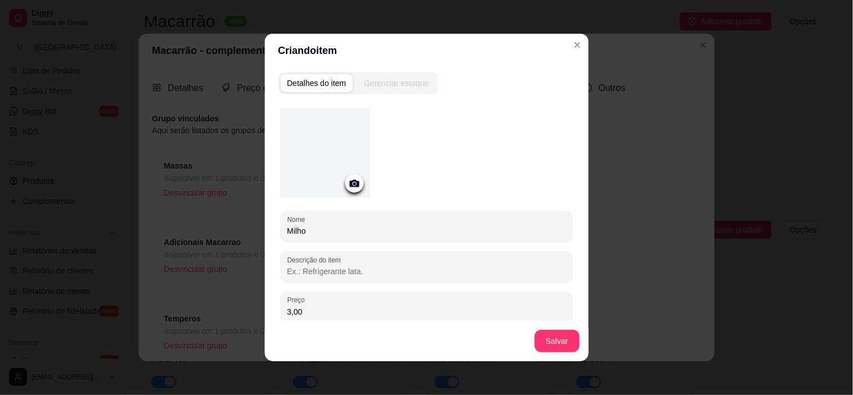
type input "3,00"
click at [349, 190] on div at bounding box center [354, 183] width 19 height 19
click at [351, 181] on icon at bounding box center [354, 183] width 10 height 7
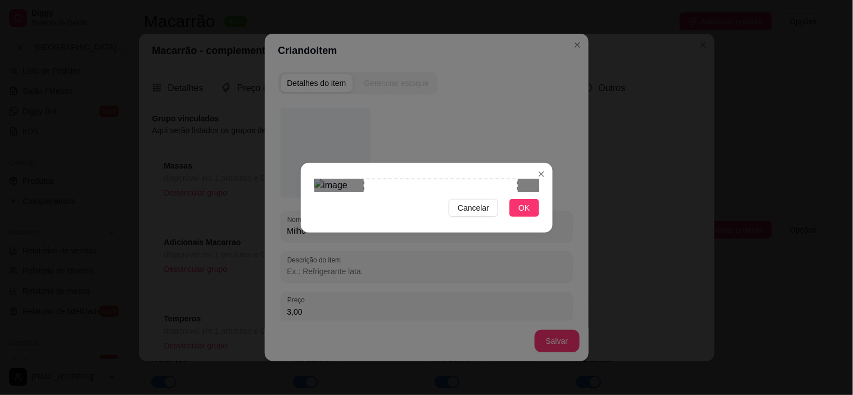
click at [326, 189] on div at bounding box center [426, 185] width 225 height 13
click at [367, 183] on div "Use the arrow keys to move the crop selection area" at bounding box center [412, 256] width 154 height 154
click at [525, 214] on span "OK" at bounding box center [523, 208] width 11 height 12
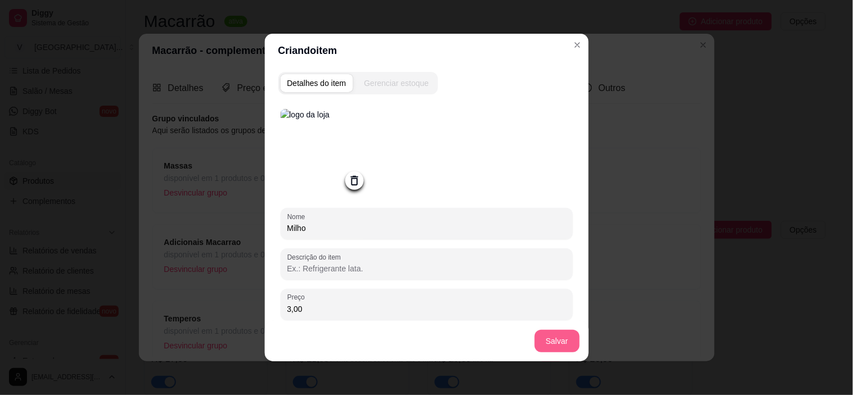
click at [563, 337] on button "Salvar" at bounding box center [557, 341] width 45 height 22
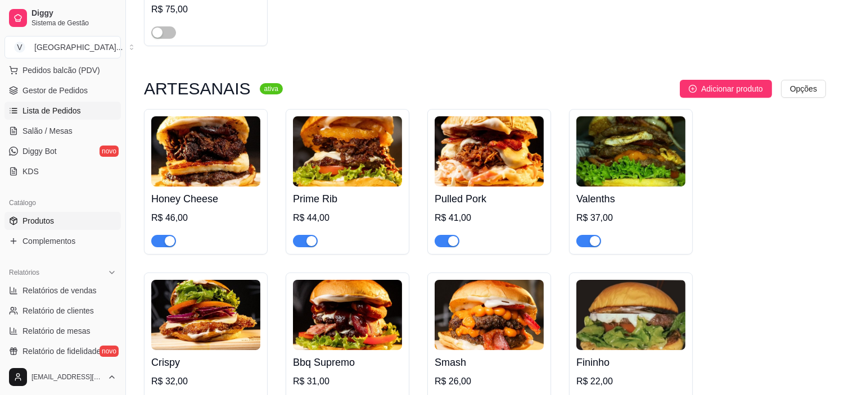
scroll to position [125, 0]
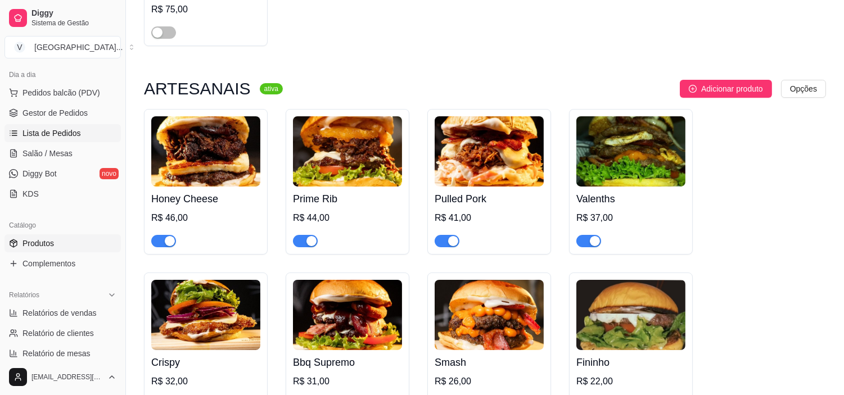
click at [65, 135] on span "Lista de Pedidos" at bounding box center [51, 133] width 58 height 11
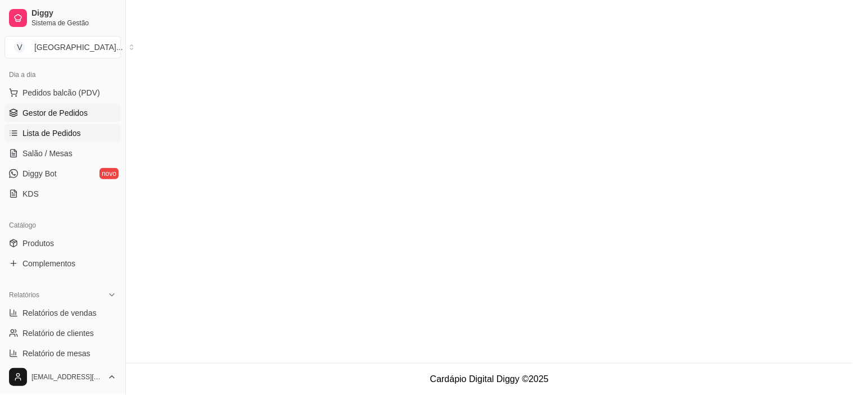
click at [73, 110] on span "Gestor de Pedidos" at bounding box center [54, 112] width 65 height 11
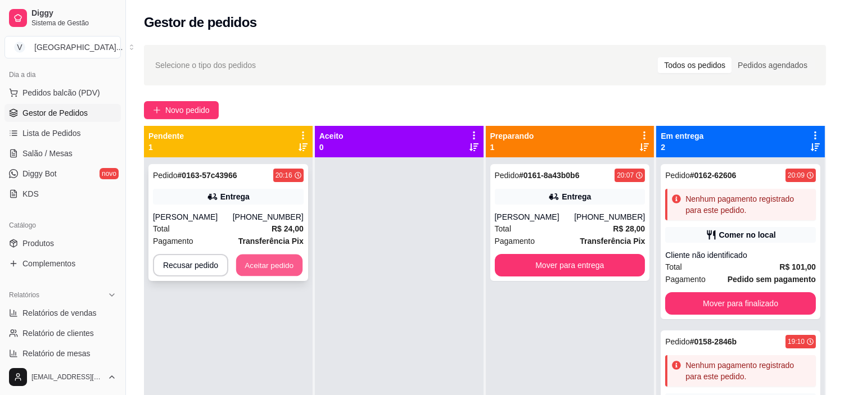
click at [287, 259] on button "Aceitar pedido" at bounding box center [269, 266] width 66 height 22
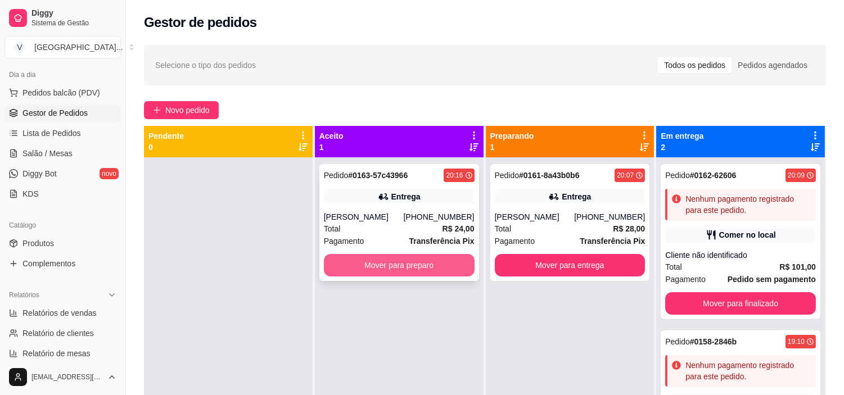
click at [449, 260] on button "Mover para preparo" at bounding box center [399, 265] width 151 height 22
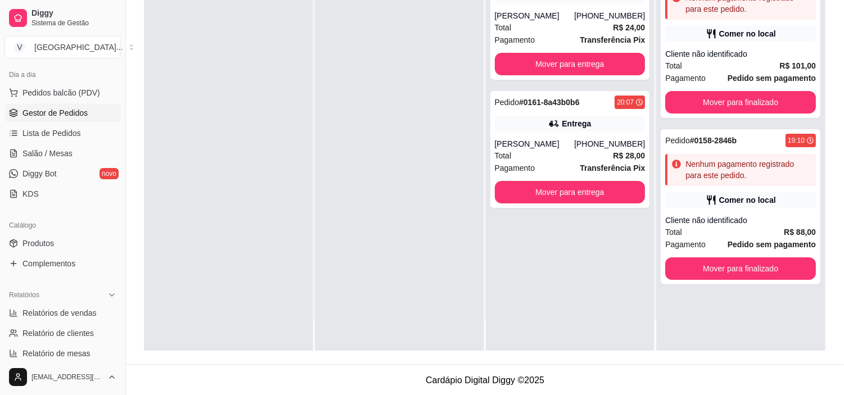
scroll to position [171, 0]
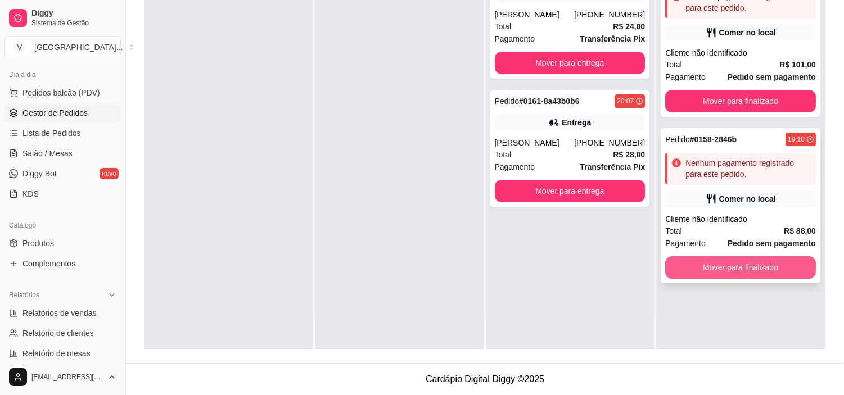
click at [756, 265] on button "Mover para finalizado" at bounding box center [740, 267] width 151 height 22
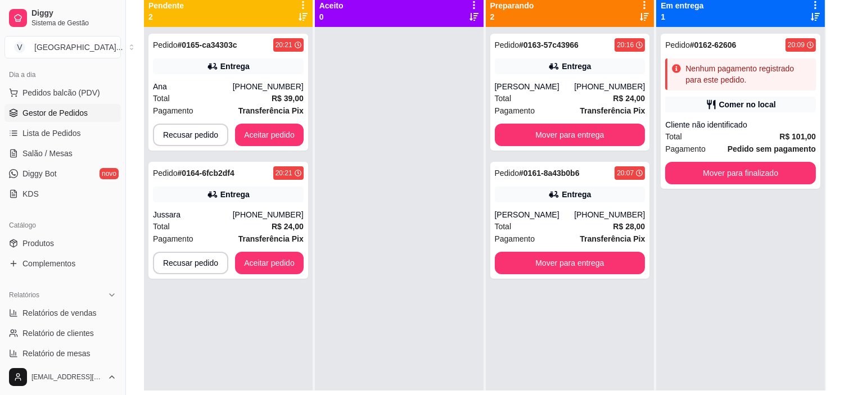
scroll to position [109, 0]
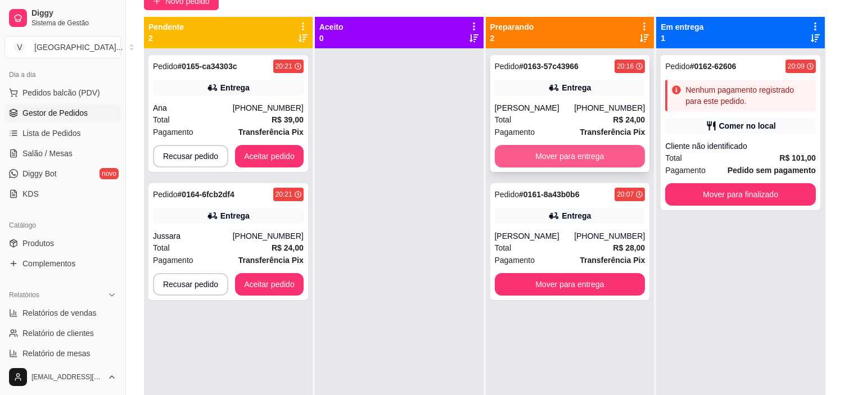
click at [583, 161] on button "Mover para entrega" at bounding box center [570, 156] width 151 height 22
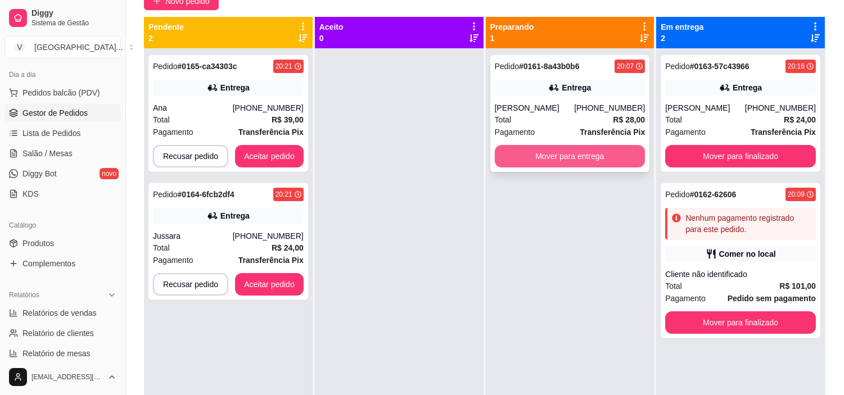
click at [566, 154] on button "Mover para entrega" at bounding box center [570, 156] width 151 height 22
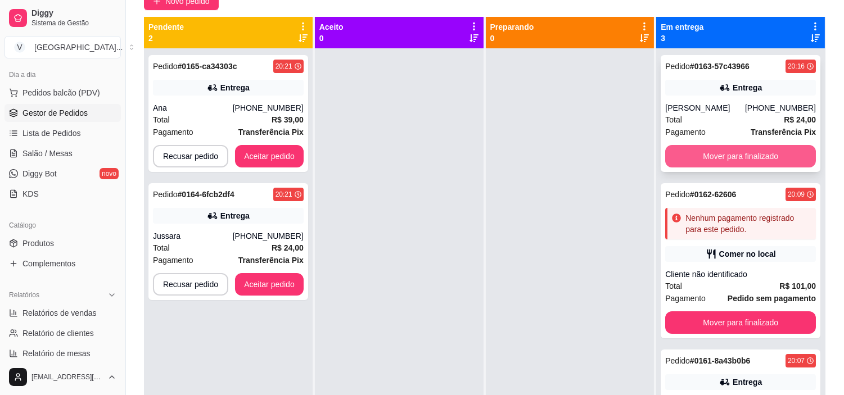
click at [768, 153] on button "Mover para finalizado" at bounding box center [740, 156] width 151 height 22
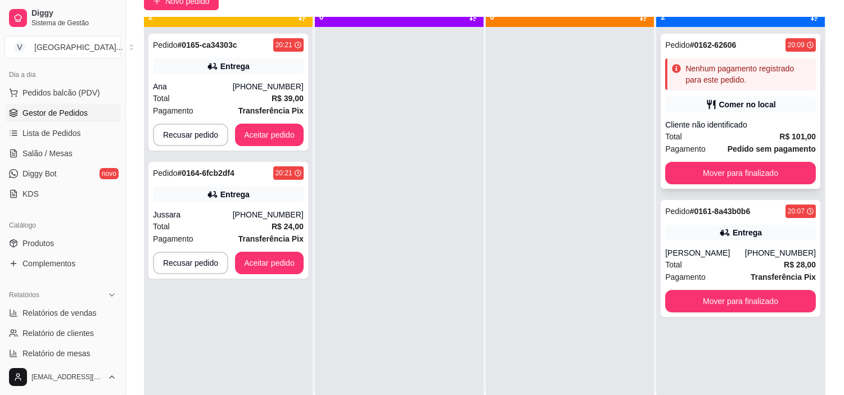
scroll to position [31, 0]
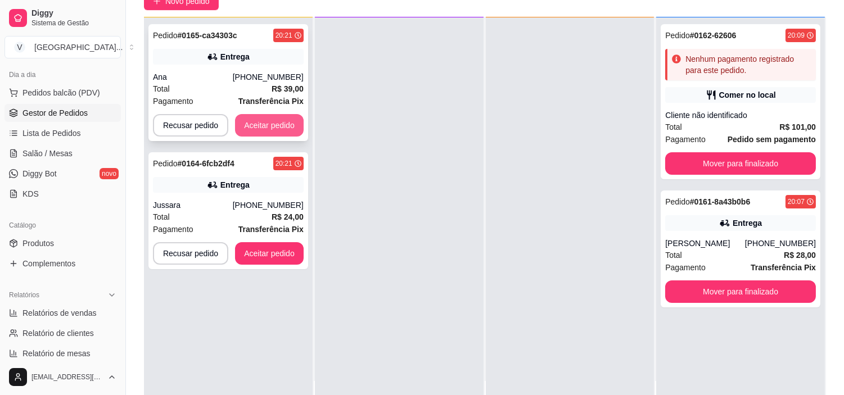
click at [272, 128] on button "Aceitar pedido" at bounding box center [269, 125] width 69 height 22
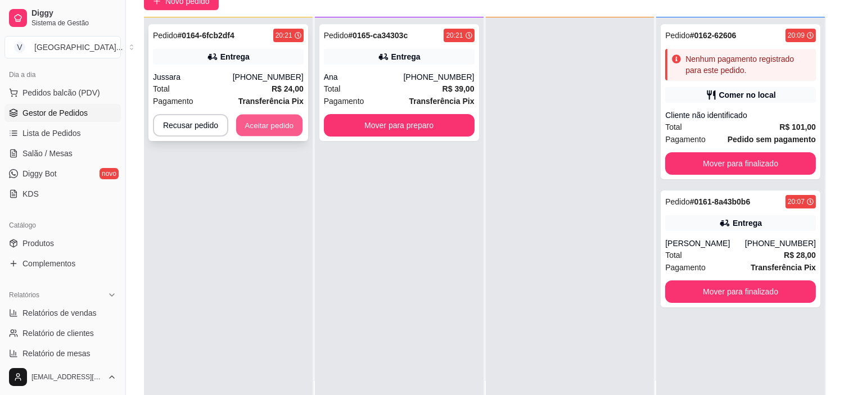
click at [279, 129] on button "Aceitar pedido" at bounding box center [269, 126] width 66 height 22
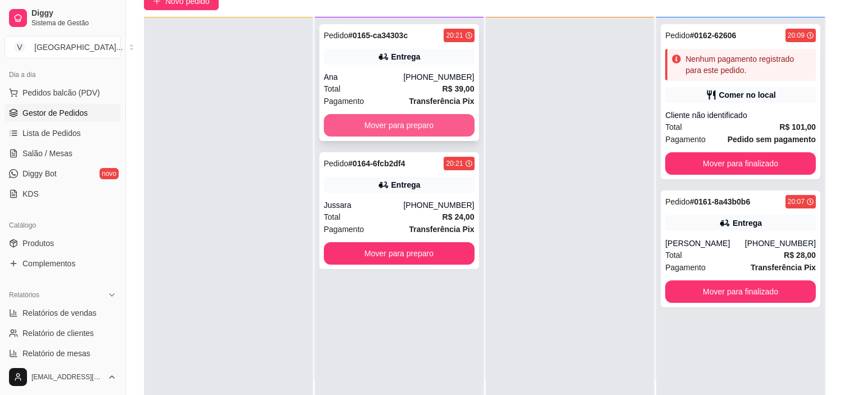
click at [428, 117] on button "Mover para preparo" at bounding box center [399, 125] width 151 height 22
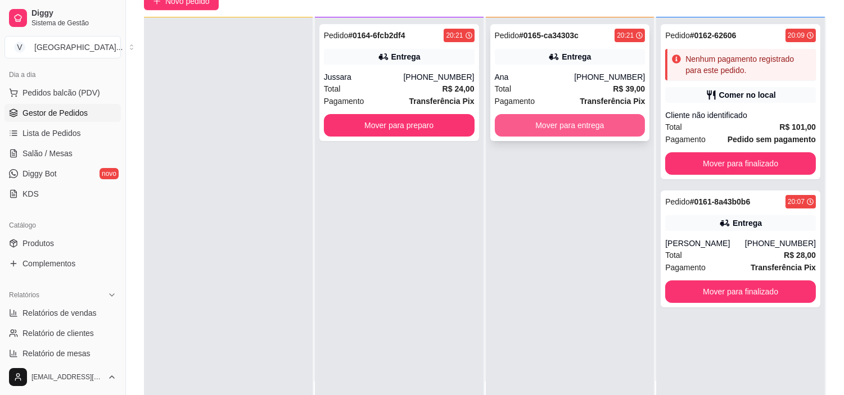
click at [595, 124] on button "Mover para entrega" at bounding box center [570, 125] width 151 height 22
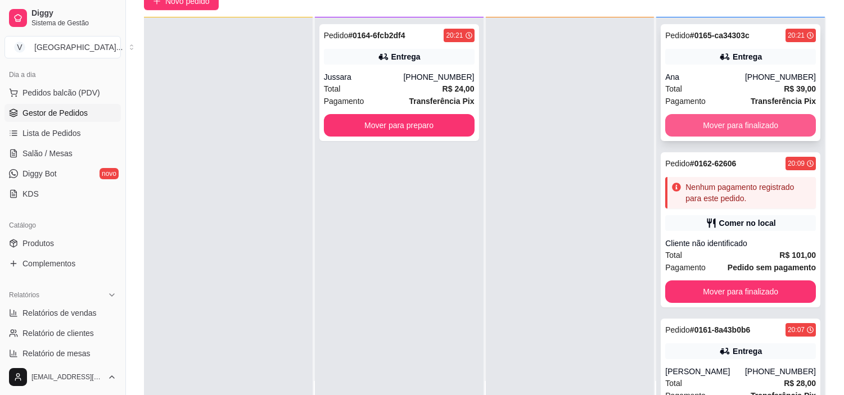
click at [774, 115] on button "Mover para finalizado" at bounding box center [740, 125] width 151 height 22
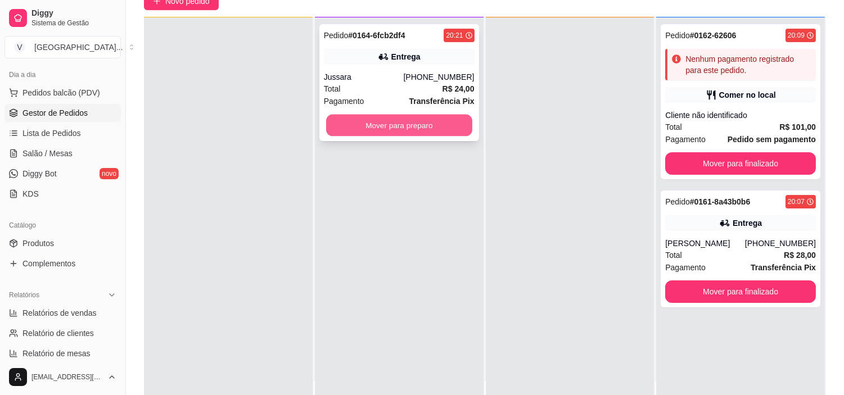
click at [375, 122] on button "Mover para preparo" at bounding box center [399, 126] width 146 height 22
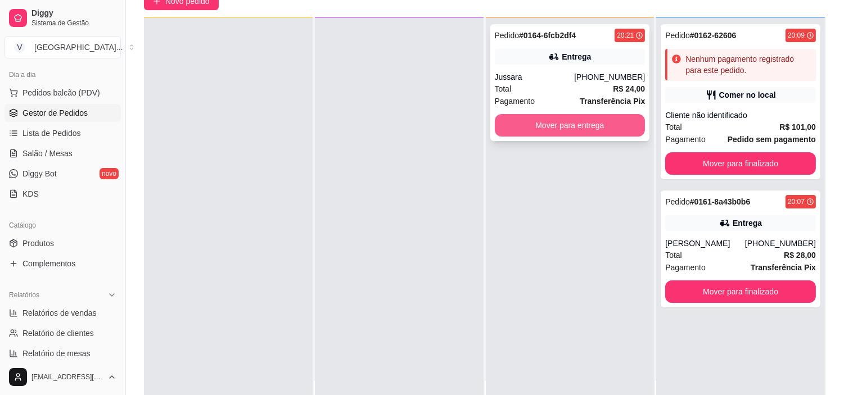
click at [582, 123] on button "Mover para entrega" at bounding box center [570, 125] width 151 height 22
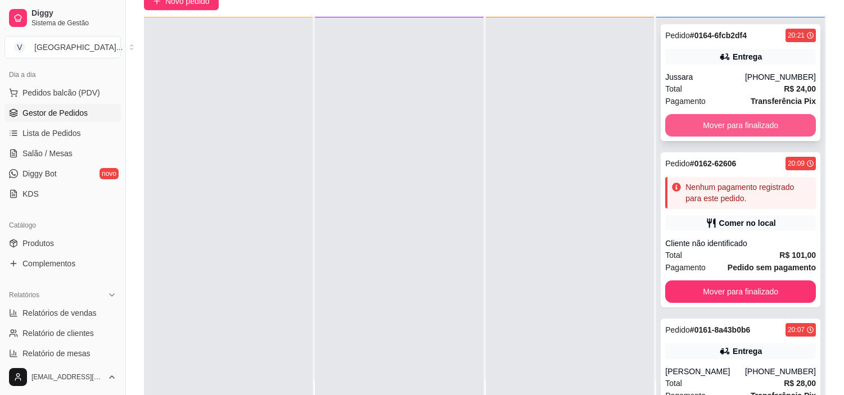
click at [716, 120] on button "Mover para finalizado" at bounding box center [740, 125] width 151 height 22
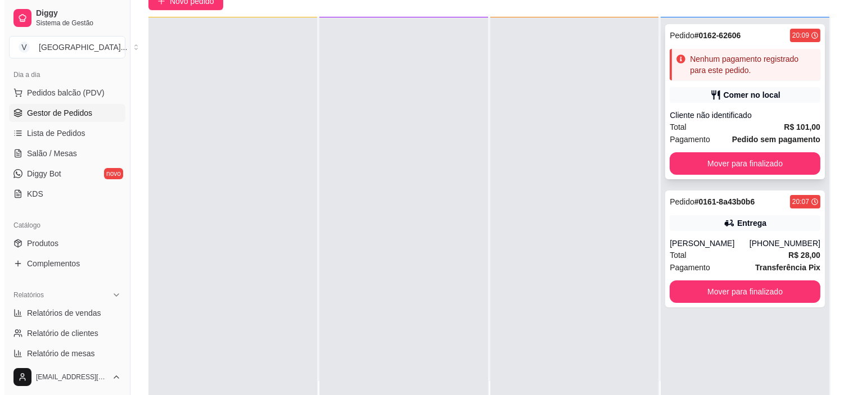
scroll to position [0, 0]
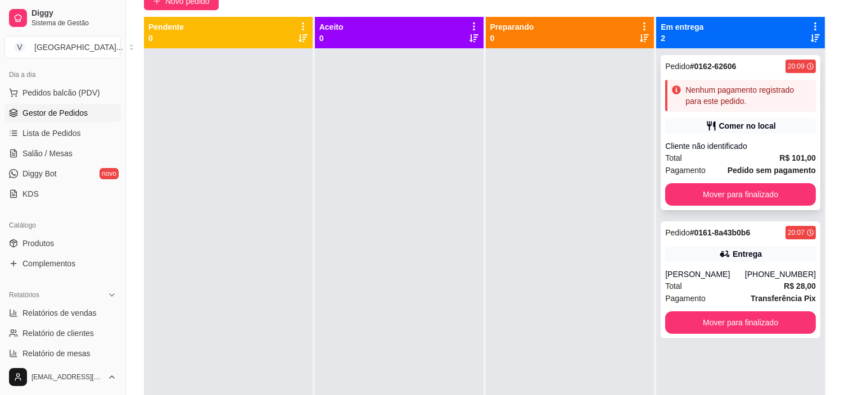
click at [756, 164] on span "Pedido sem pagamento" at bounding box center [772, 170] width 88 height 12
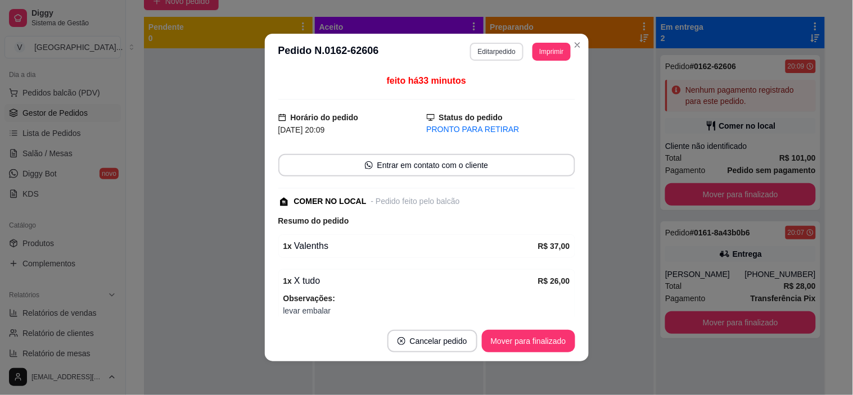
click at [499, 48] on button "Editar pedido" at bounding box center [496, 52] width 53 height 18
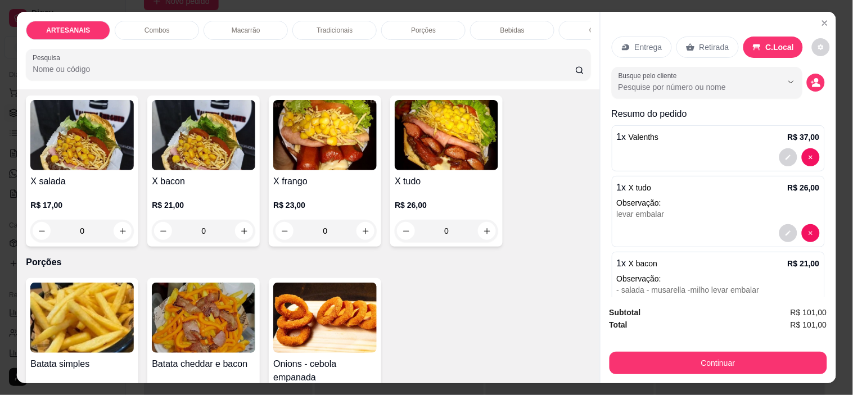
scroll to position [1249, 0]
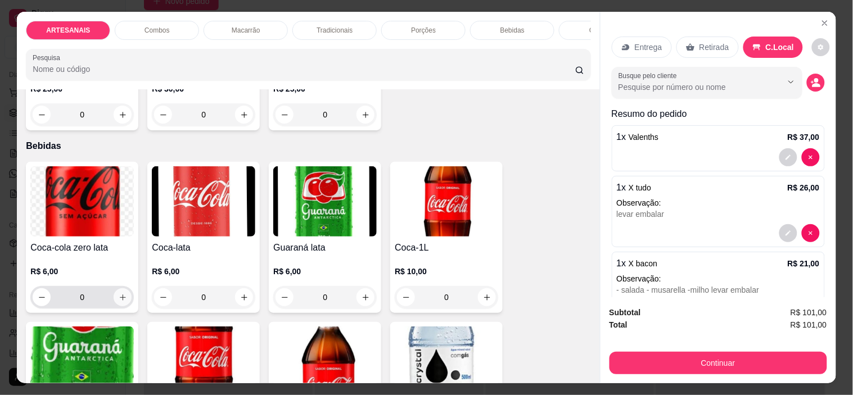
click at [120, 301] on icon "increase-product-quantity" at bounding box center [123, 298] width 6 height 6
type input "1"
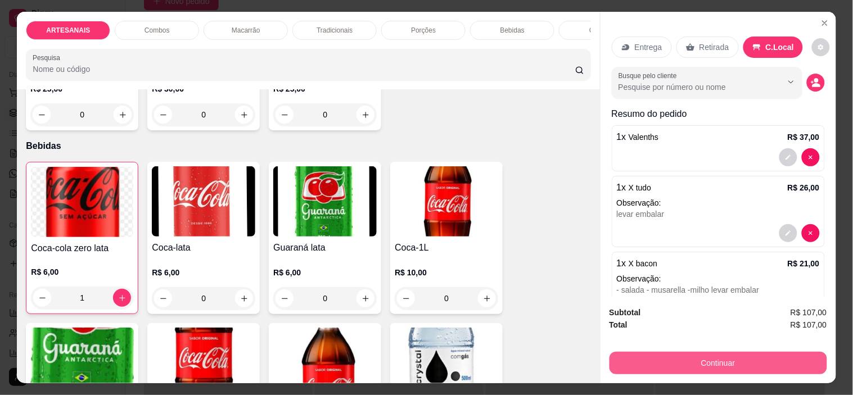
click at [777, 355] on button "Continuar" at bounding box center [718, 363] width 218 height 22
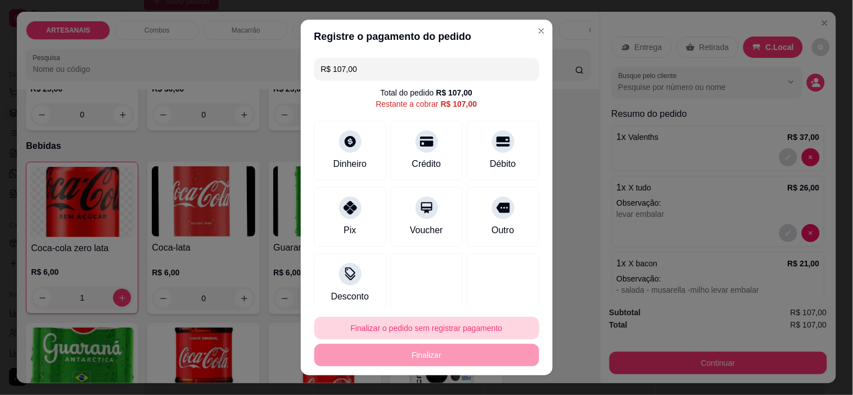
click at [453, 331] on button "Finalizar o pedido sem registrar pagamento" at bounding box center [426, 328] width 225 height 22
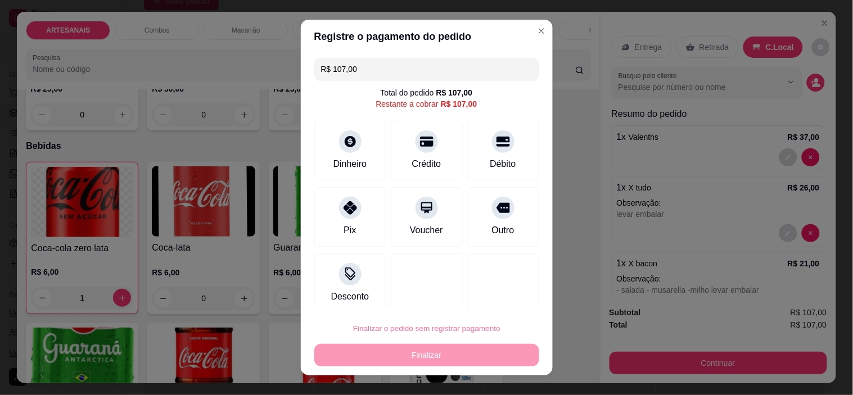
click at [496, 301] on button "Confirmar" at bounding box center [491, 296] width 42 height 17
type input "0"
type input "R$ 0,00"
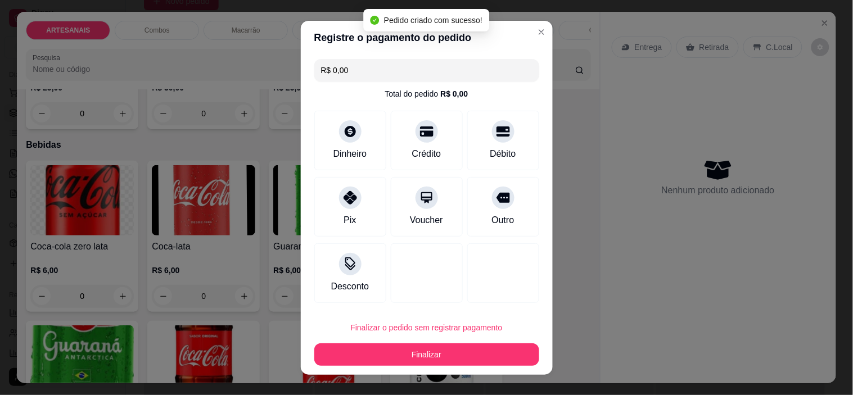
scroll to position [1248, 0]
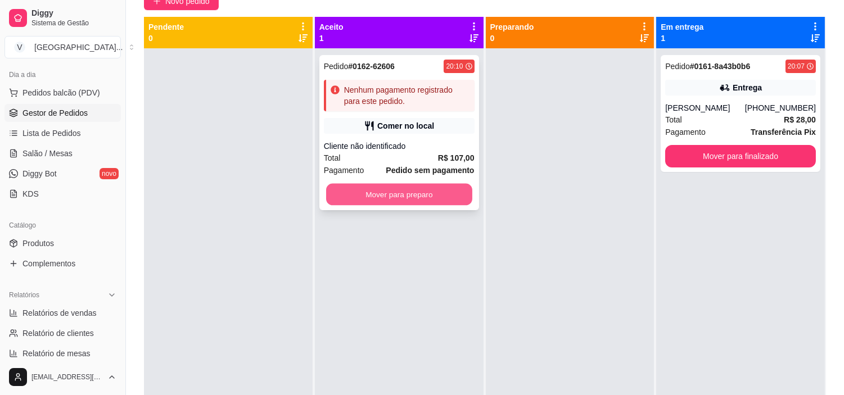
click at [425, 197] on button "Mover para preparo" at bounding box center [399, 195] width 146 height 22
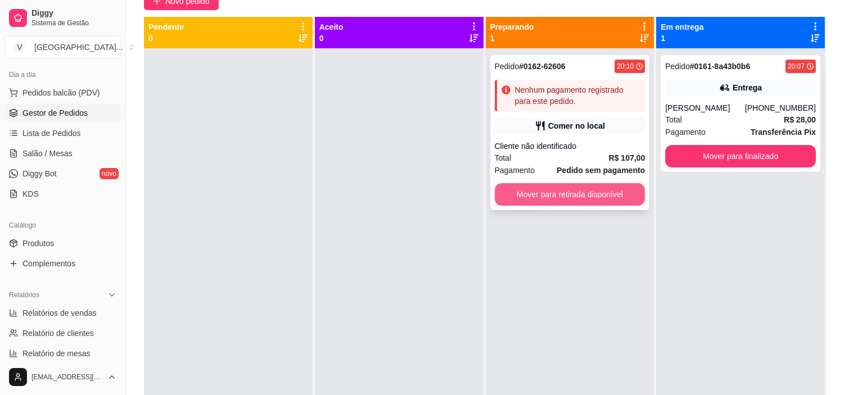
click at [588, 188] on button "Mover para retirada disponível" at bounding box center [570, 194] width 151 height 22
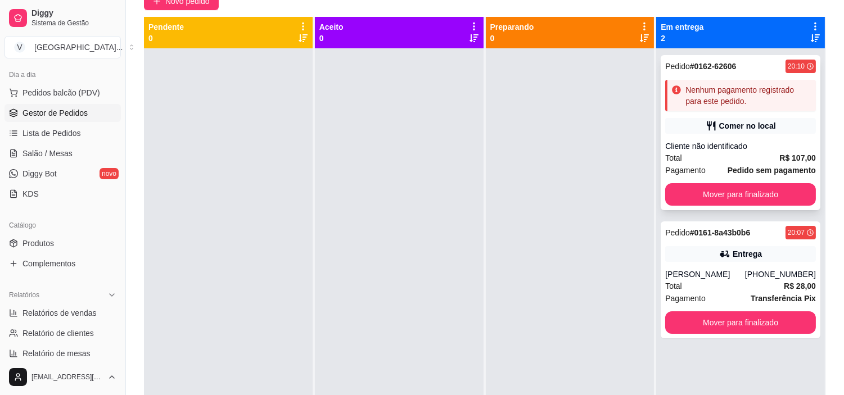
click at [760, 133] on div "Comer no local" at bounding box center [740, 126] width 151 height 16
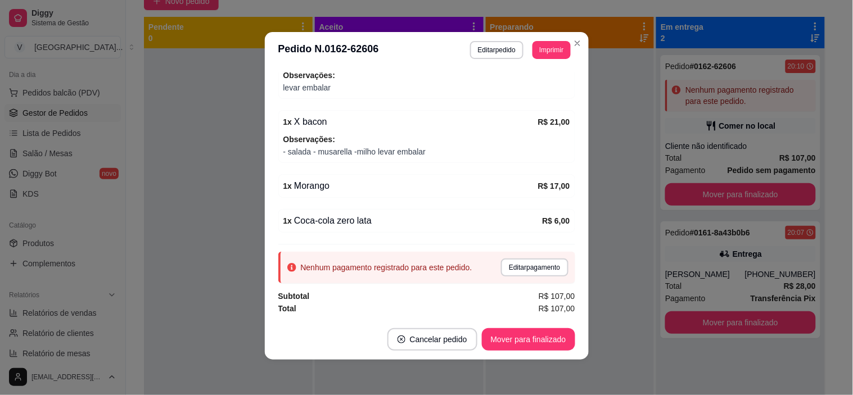
scroll to position [2, 0]
click at [507, 261] on button "Editar pagamento" at bounding box center [534, 267] width 67 height 18
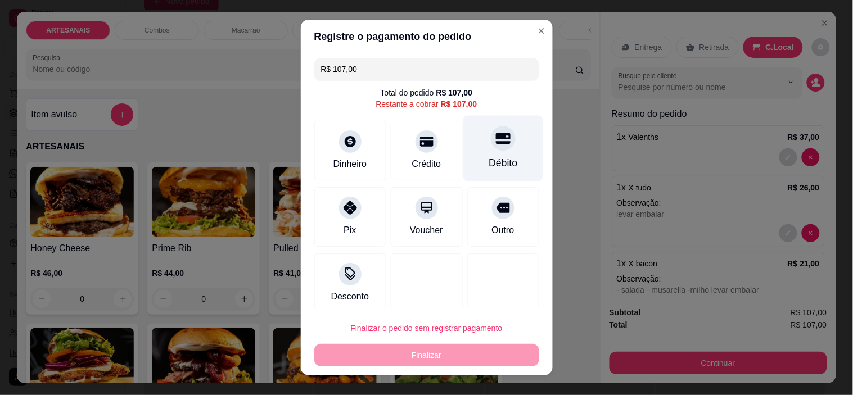
click at [495, 142] on icon at bounding box center [502, 138] width 15 height 11
type input "R$ 0,00"
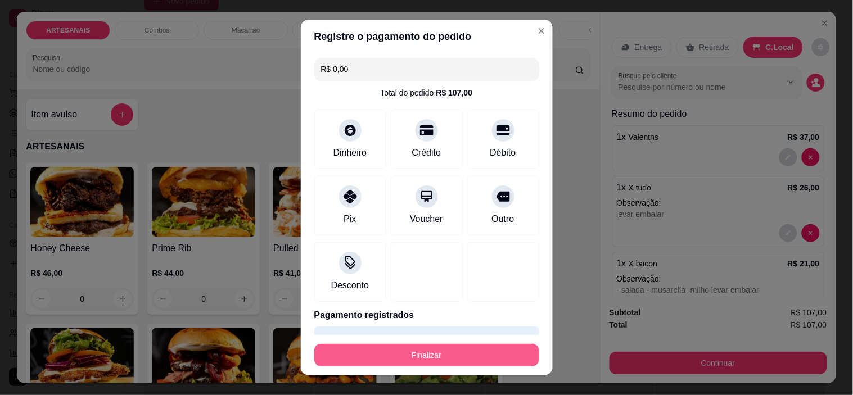
click at [486, 358] on button "Finalizar" at bounding box center [426, 355] width 225 height 22
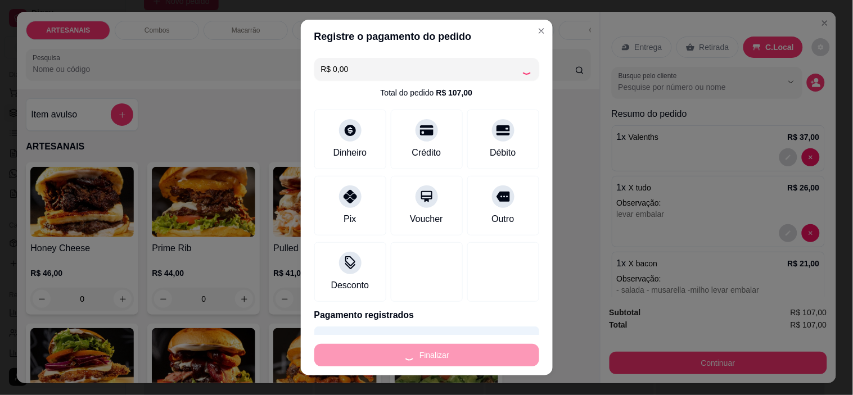
type input "0"
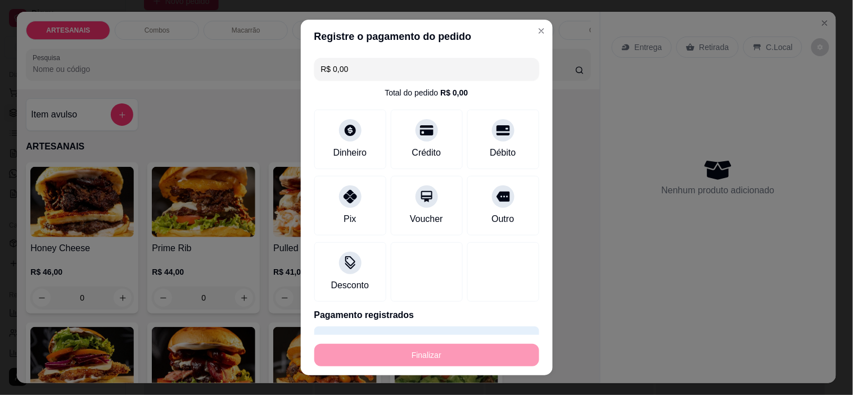
type input "-R$ 107,00"
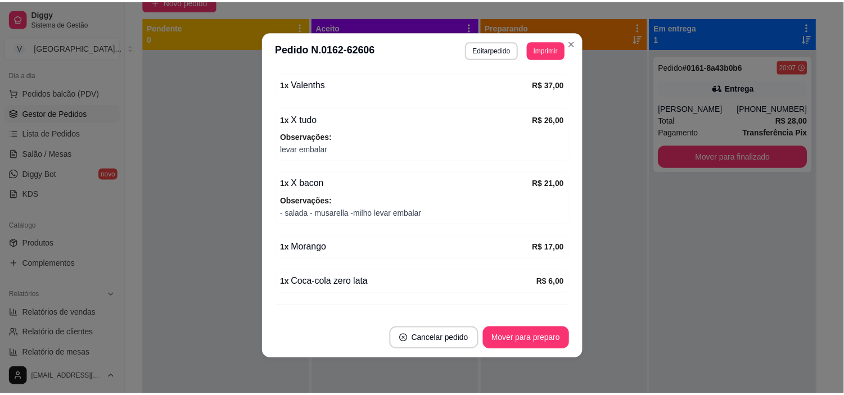
scroll to position [273, 0]
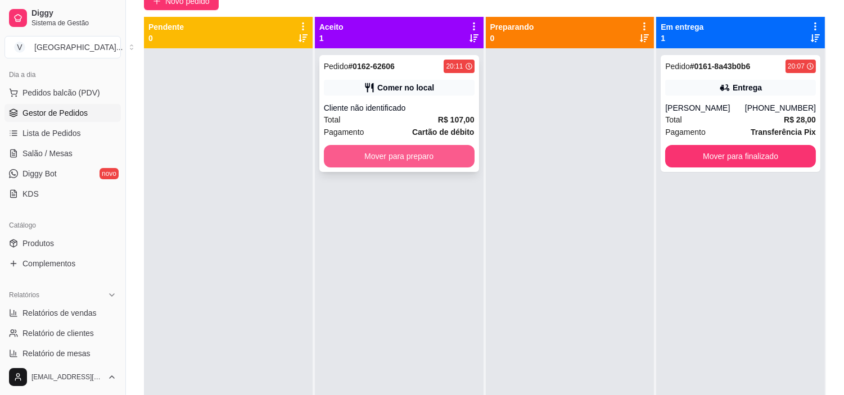
click at [423, 155] on button "Mover para preparo" at bounding box center [399, 156] width 151 height 22
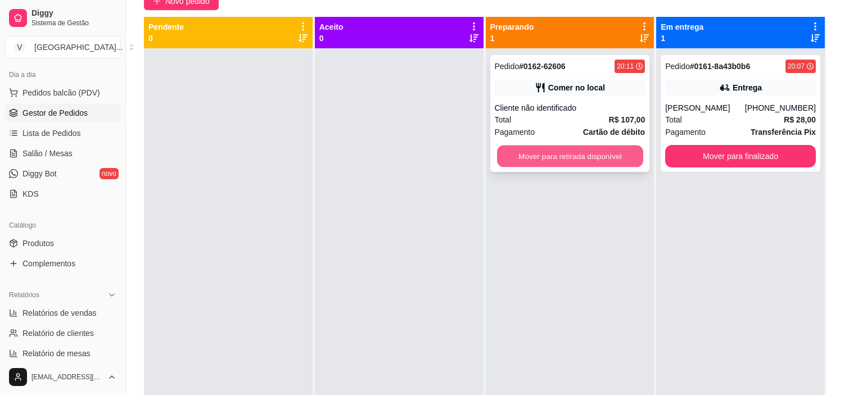
click at [612, 158] on button "Mover para retirada disponível" at bounding box center [570, 157] width 146 height 22
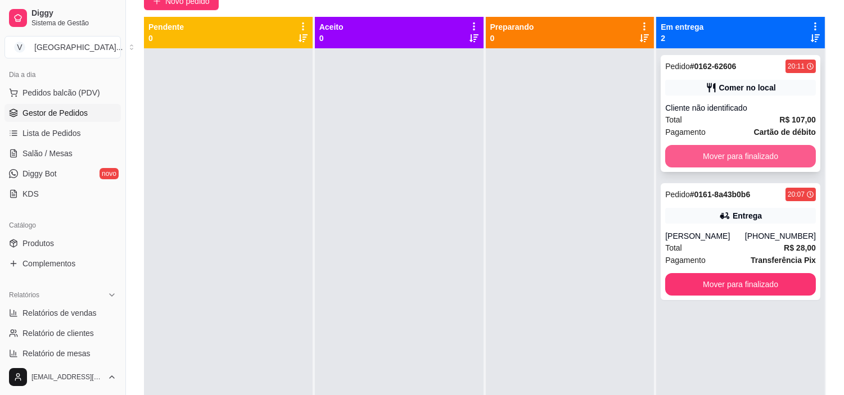
click at [783, 156] on button "Mover para finalizado" at bounding box center [740, 156] width 151 height 22
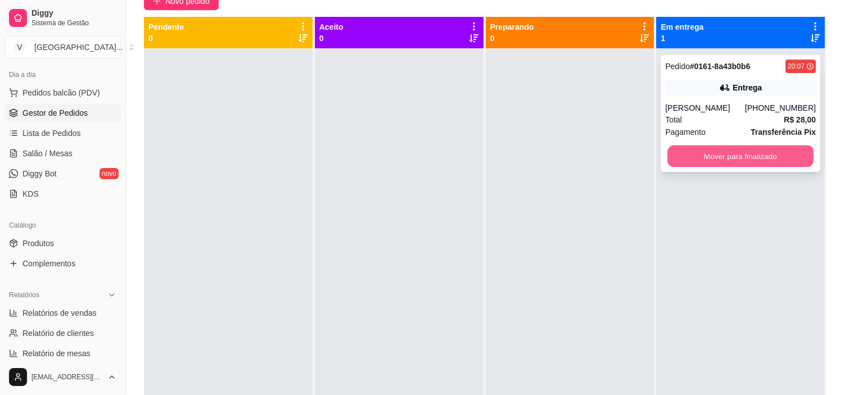
click at [717, 157] on button "Mover para finalizado" at bounding box center [740, 157] width 146 height 22
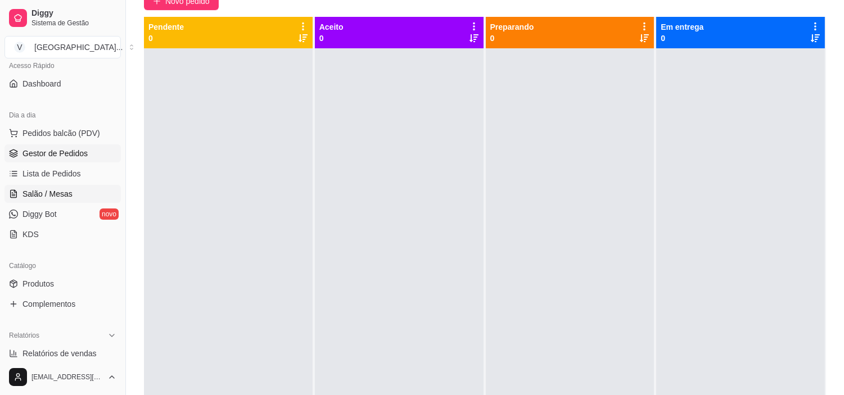
scroll to position [62, 0]
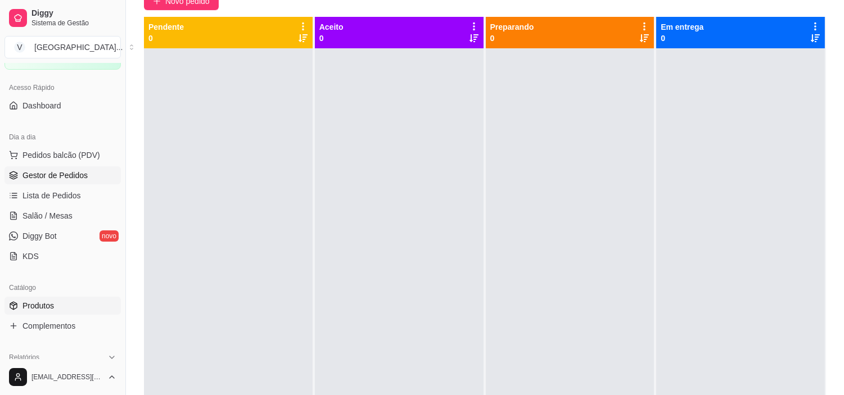
click at [68, 302] on link "Produtos" at bounding box center [62, 306] width 116 height 18
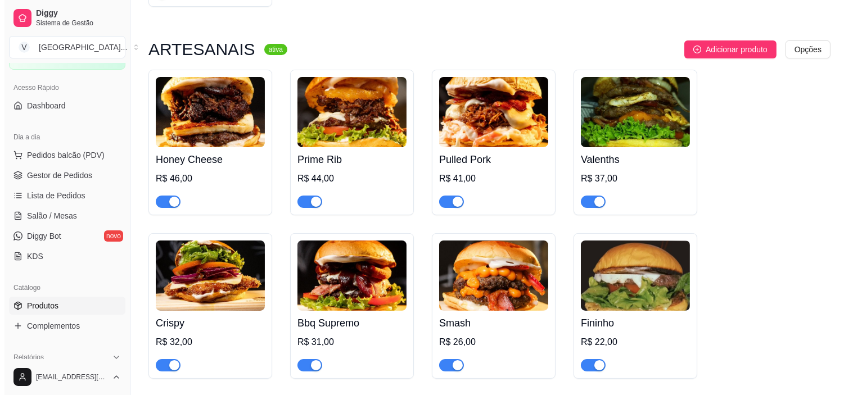
scroll to position [312, 0]
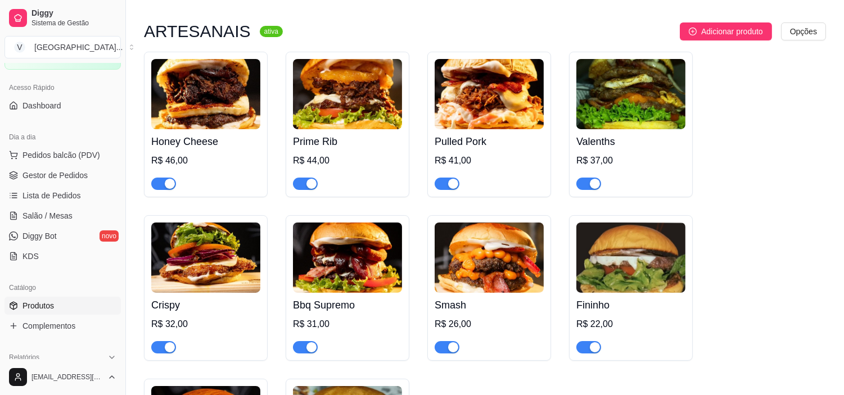
click at [231, 132] on div "Honey Cheese R$ 46,00" at bounding box center [205, 159] width 109 height 61
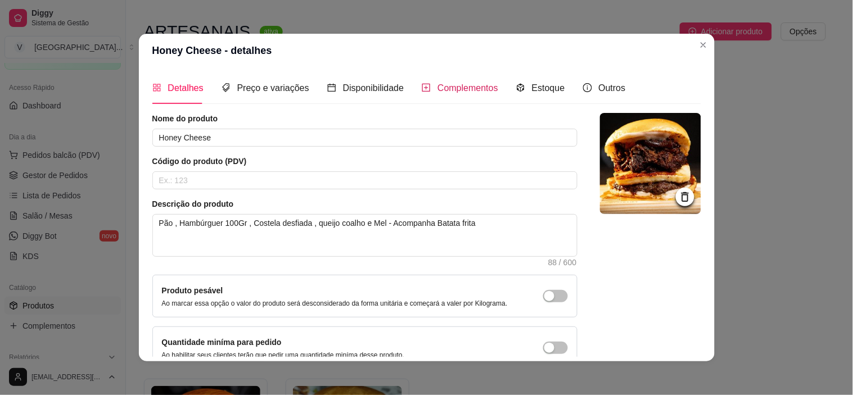
click at [465, 89] on span "Complementos" at bounding box center [467, 88] width 61 height 10
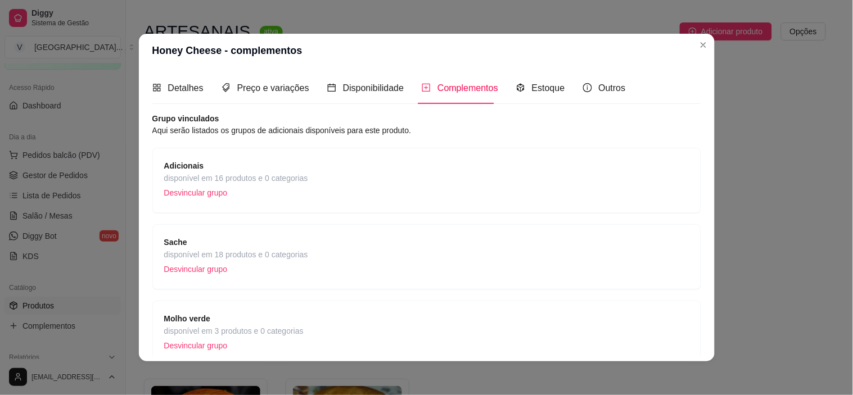
click at [242, 170] on span "Adicionais" at bounding box center [236, 166] width 144 height 12
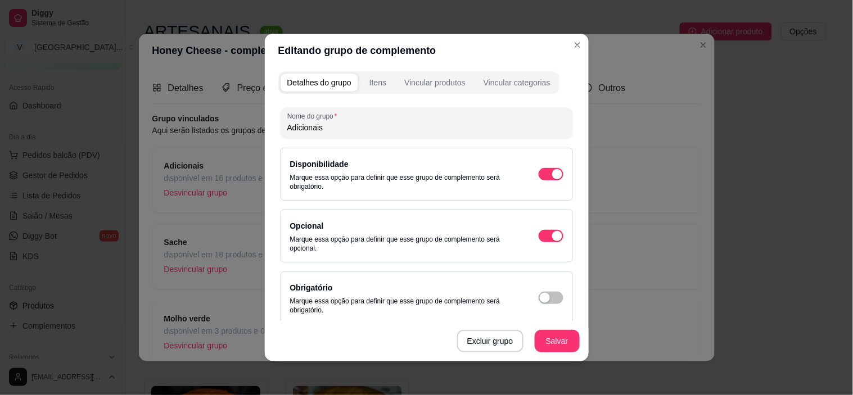
scroll to position [0, 0]
click at [375, 84] on div "Itens" at bounding box center [377, 83] width 17 height 11
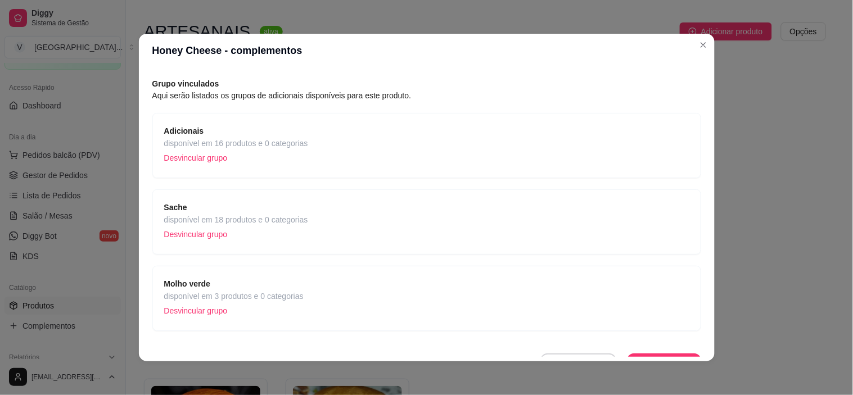
scroll to position [53, 0]
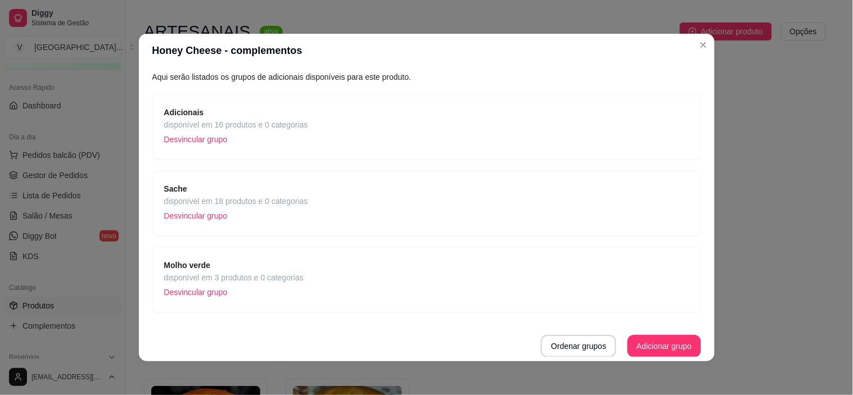
click at [277, 178] on div "Sache disponível em 18 produtos e 0 categorias Desvincular grupo" at bounding box center [426, 203] width 549 height 65
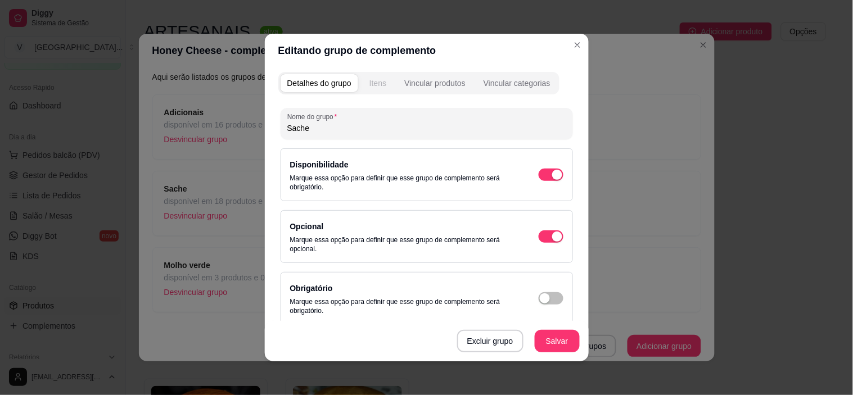
click at [369, 82] on div "Itens" at bounding box center [377, 83] width 17 height 11
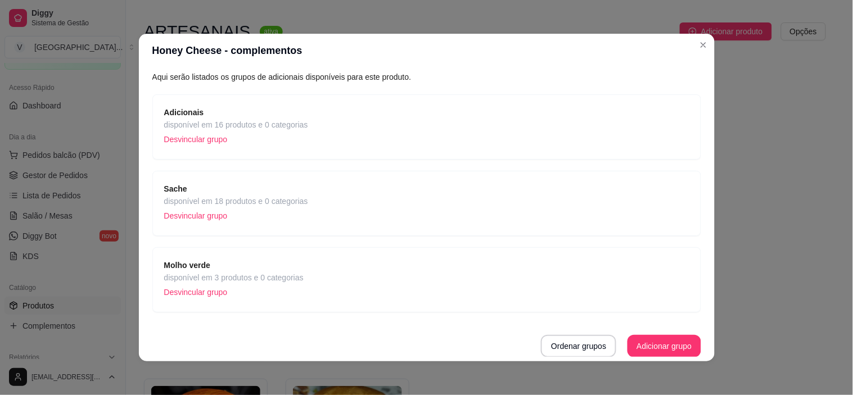
click at [315, 278] on div "Molho verde disponível em 3 produtos e 0 categorias Desvincular grupo" at bounding box center [426, 280] width 525 height 42
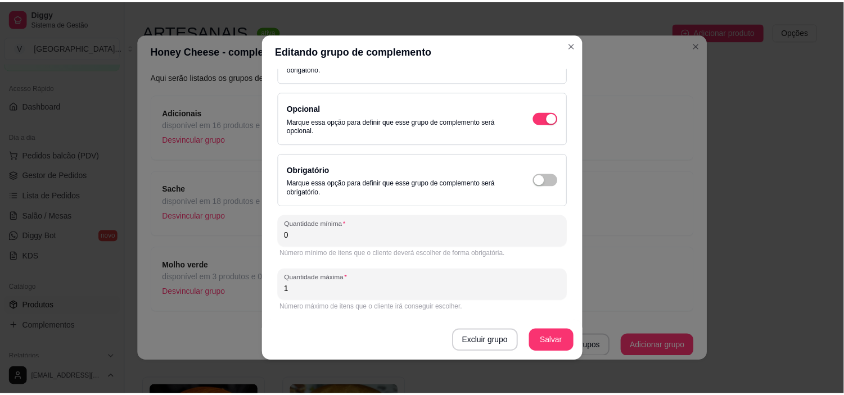
scroll to position [0, 0]
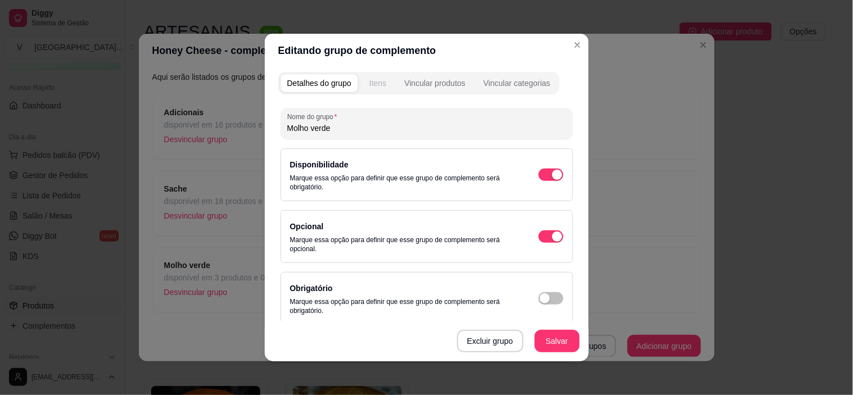
click at [369, 82] on div "Itens" at bounding box center [377, 83] width 17 height 11
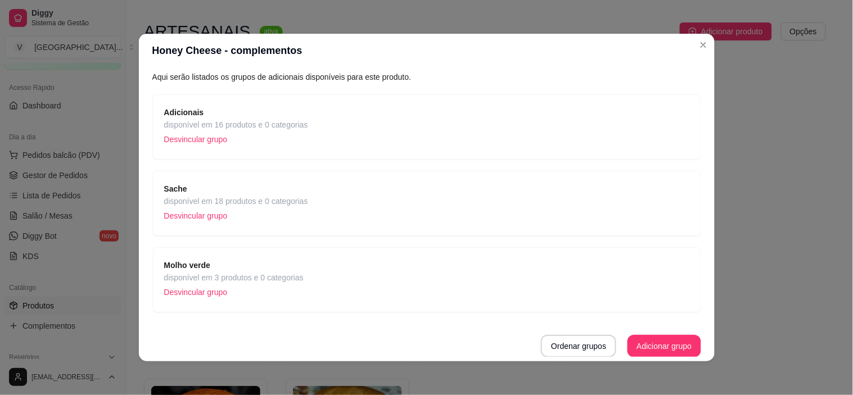
click at [709, 42] on header "Honey Cheese - complementos" at bounding box center [427, 51] width 576 height 34
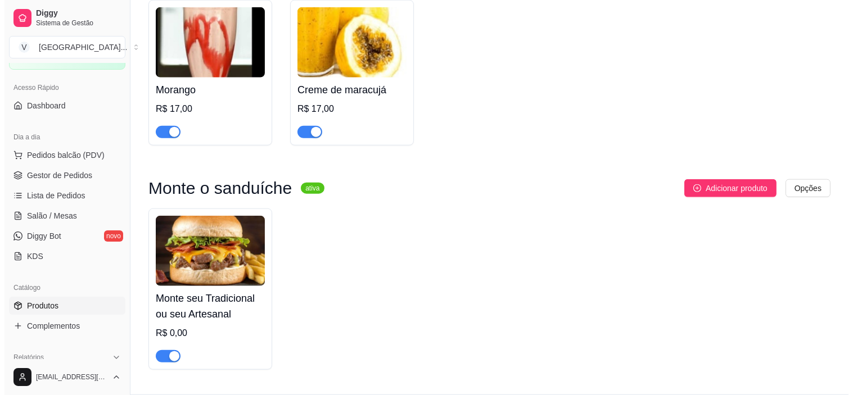
scroll to position [2504, 0]
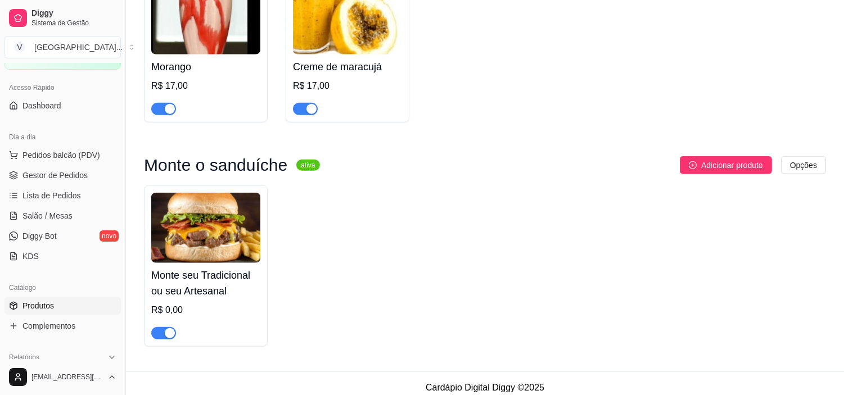
click at [222, 250] on img at bounding box center [205, 228] width 109 height 70
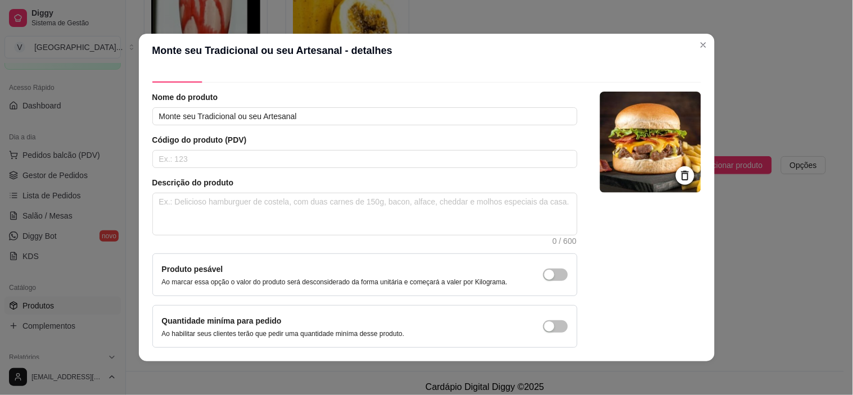
scroll to position [0, 0]
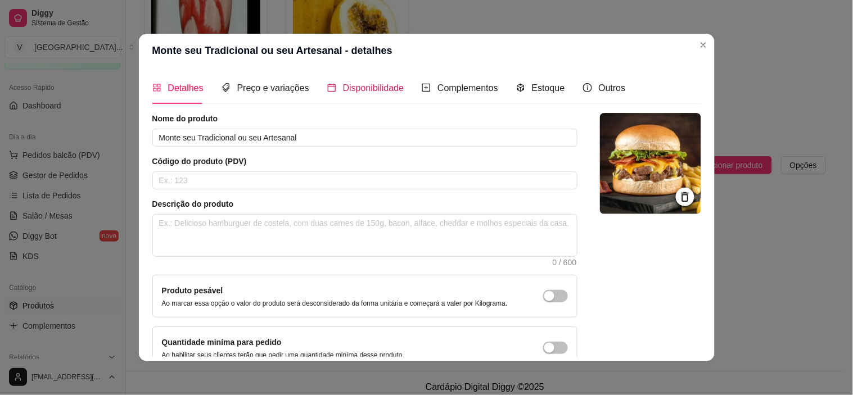
drag, startPoint x: 351, startPoint y: 84, endPoint x: 391, endPoint y: 82, distance: 39.5
click at [352, 84] on span "Disponibilidade" at bounding box center [373, 88] width 61 height 10
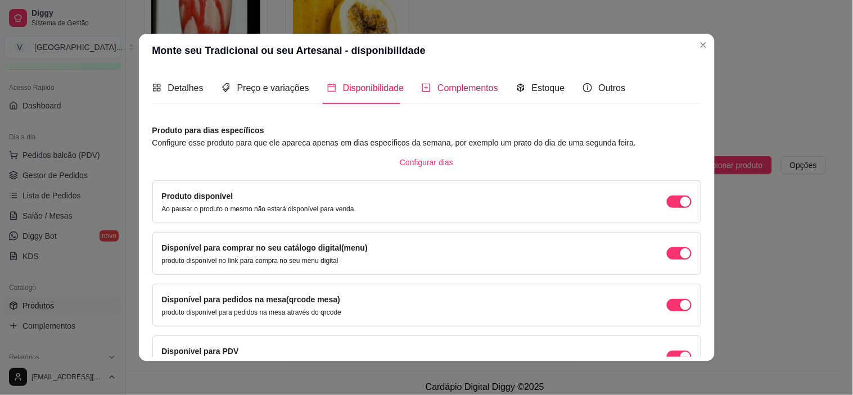
click at [473, 88] on span "Complementos" at bounding box center [467, 88] width 61 height 10
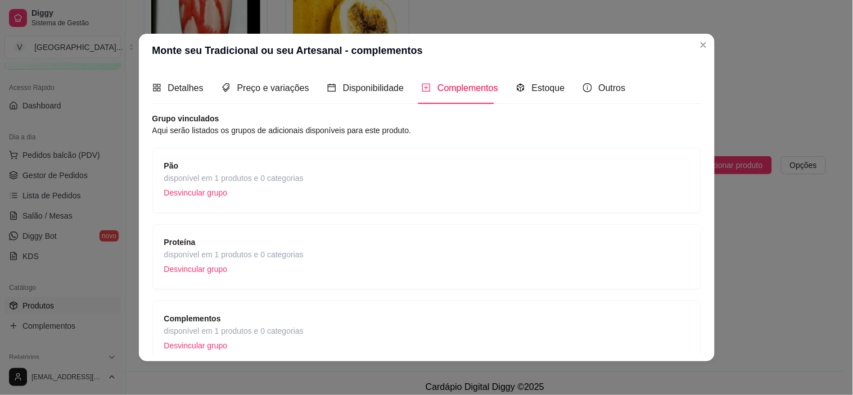
click at [234, 172] on span "disponível em 1 produtos e 0 categorias" at bounding box center [233, 178] width 139 height 12
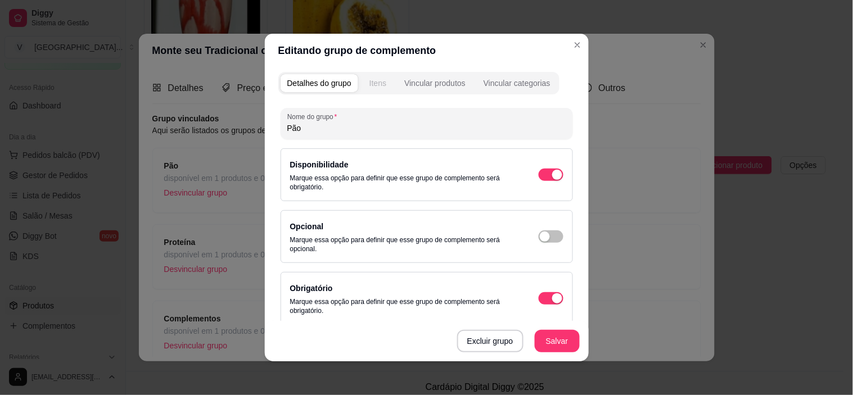
click at [379, 87] on div "Itens" at bounding box center [377, 83] width 17 height 11
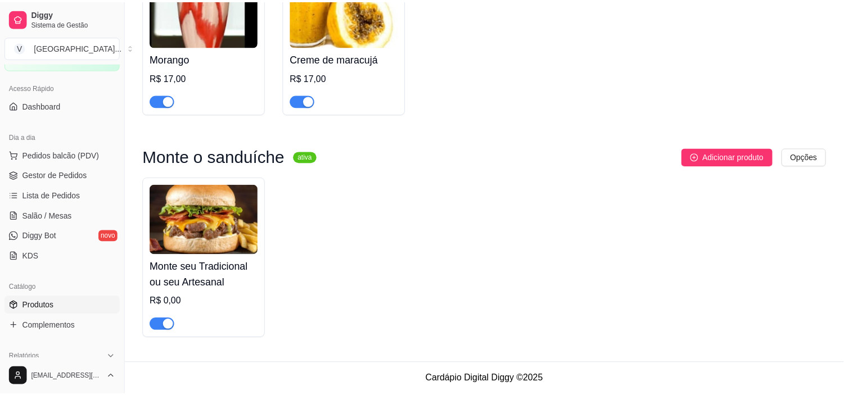
scroll to position [2176, 0]
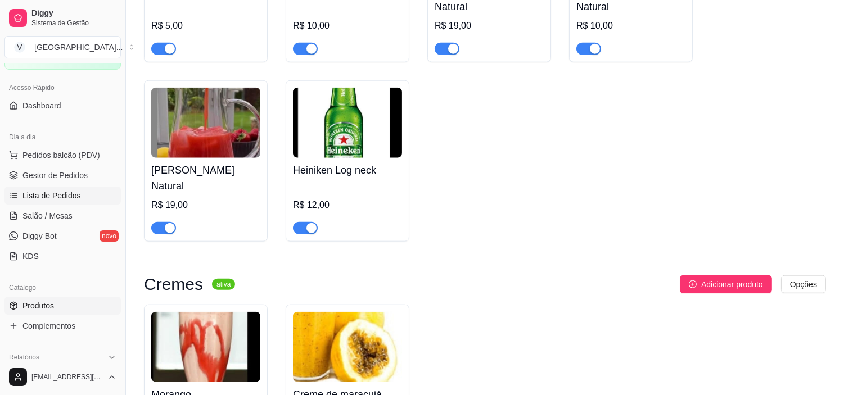
click at [62, 195] on span "Lista de Pedidos" at bounding box center [51, 195] width 58 height 11
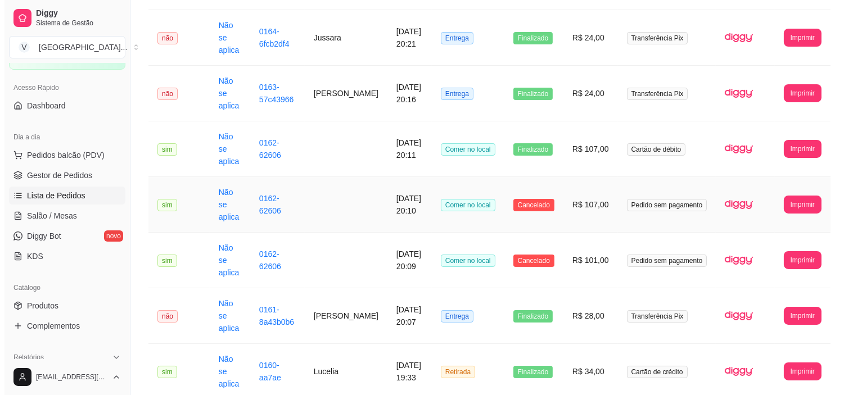
scroll to position [312, 0]
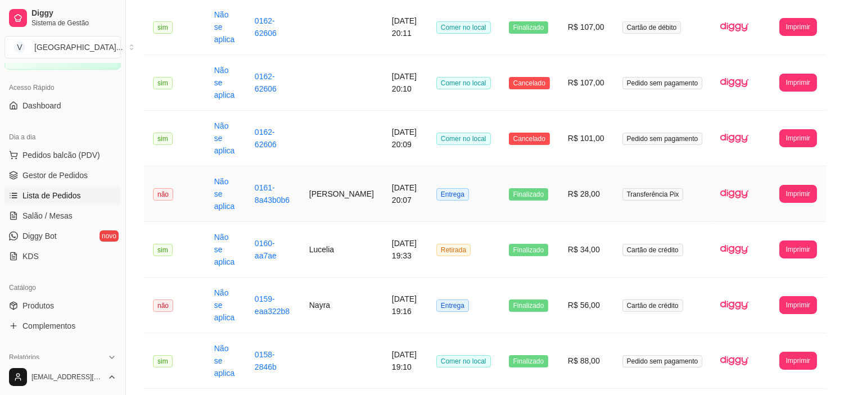
click at [459, 188] on span "Entrega" at bounding box center [452, 194] width 33 height 12
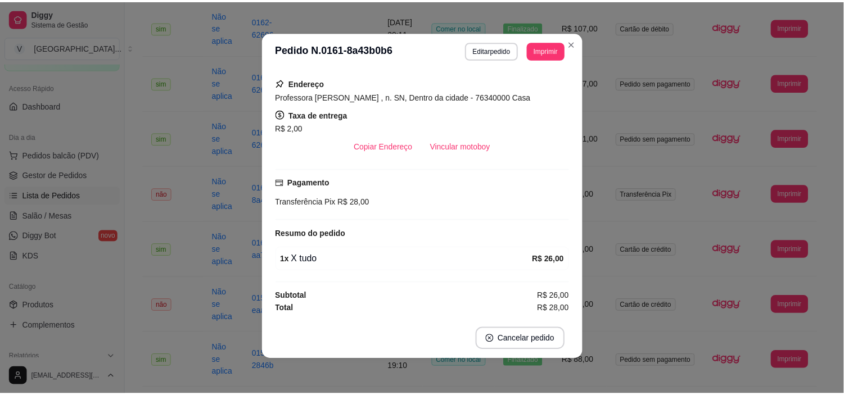
scroll to position [2, 0]
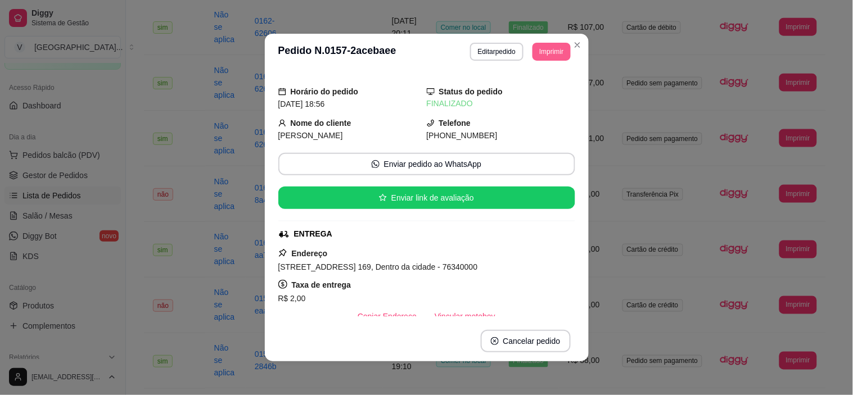
click at [541, 52] on button "Imprimir" at bounding box center [551, 52] width 38 height 18
click at [543, 92] on button "IMPRESSORA" at bounding box center [527, 92] width 82 height 18
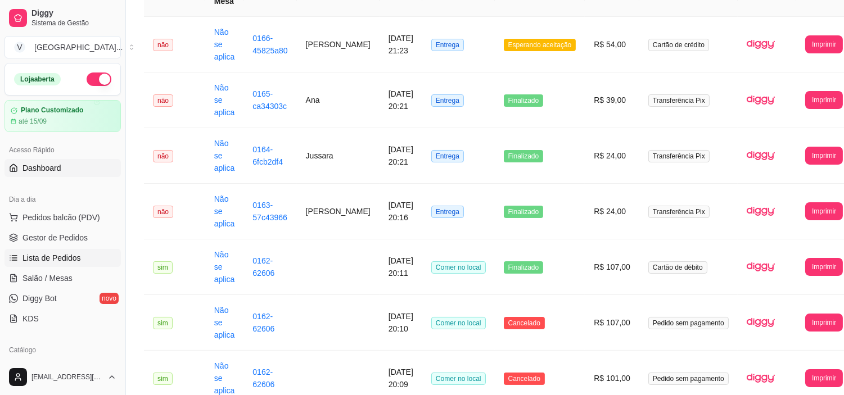
scroll to position [125, 0]
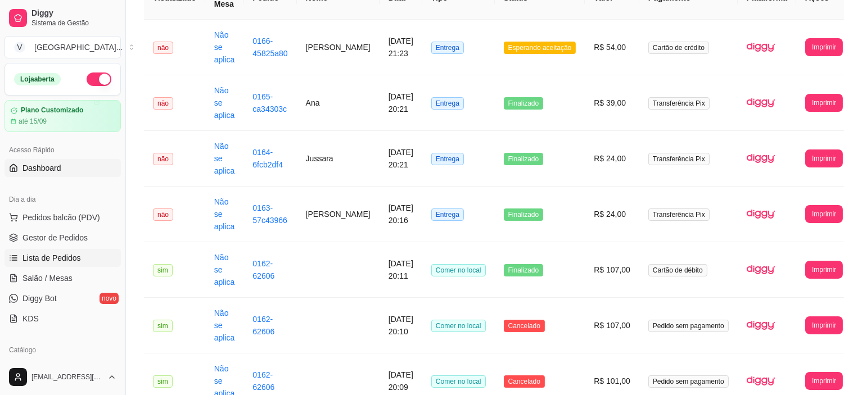
click at [62, 161] on link "Dashboard" at bounding box center [62, 168] width 116 height 18
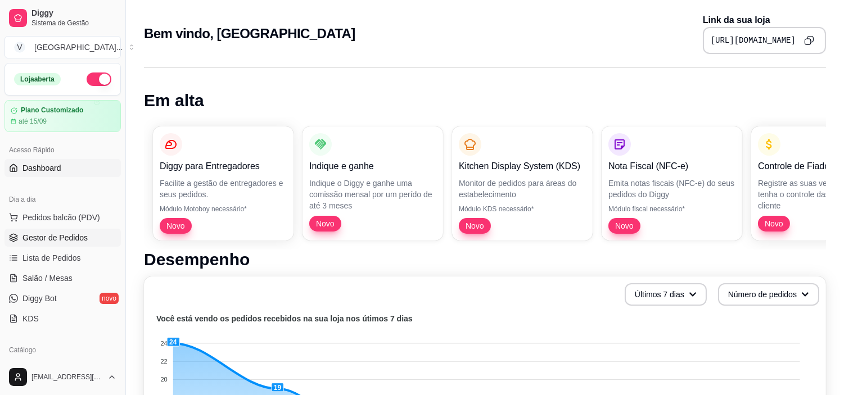
click at [64, 237] on span "Gestor de Pedidos" at bounding box center [54, 237] width 65 height 11
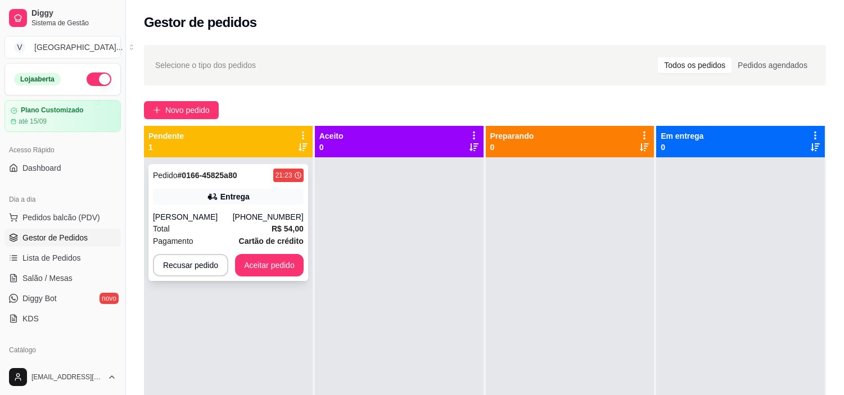
click at [242, 205] on div "Pedido # 0166-45825a80 21:23 Entrega Jessica (62) 99852-4779 Total R$ 54,00 Pag…" at bounding box center [228, 222] width 160 height 117
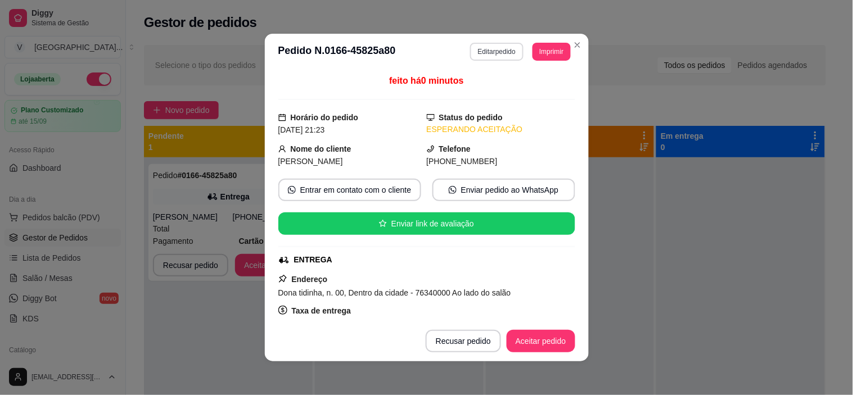
click at [487, 53] on button "Editar pedido" at bounding box center [496, 52] width 53 height 18
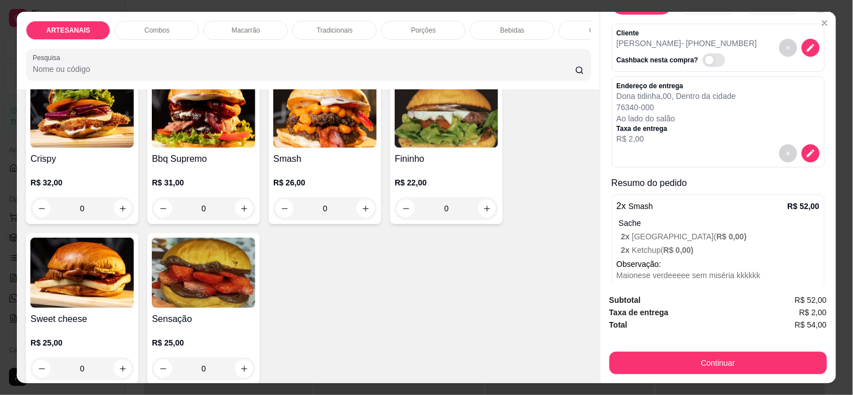
scroll to position [62, 0]
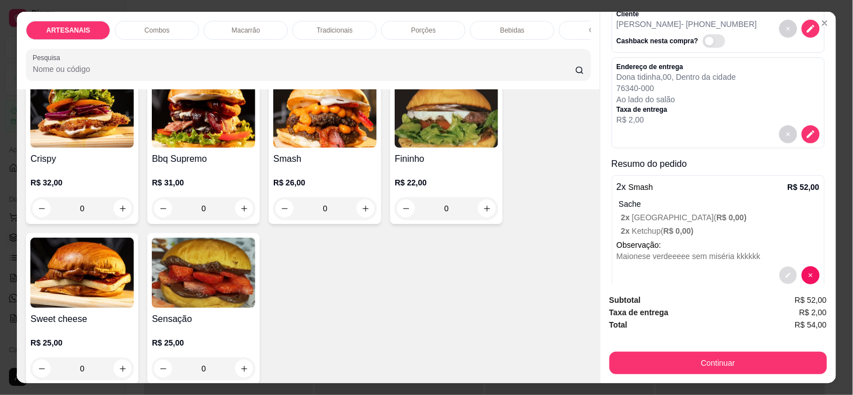
click at [779, 267] on button "decrease-product-quantity" at bounding box center [787, 275] width 17 height 17
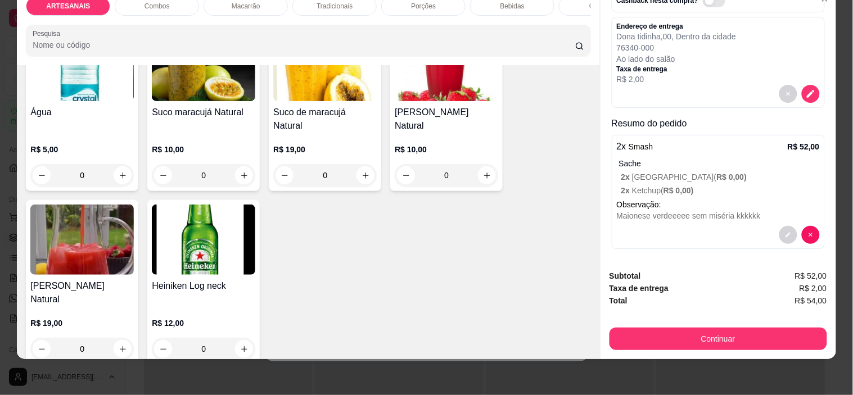
scroll to position [82, 0]
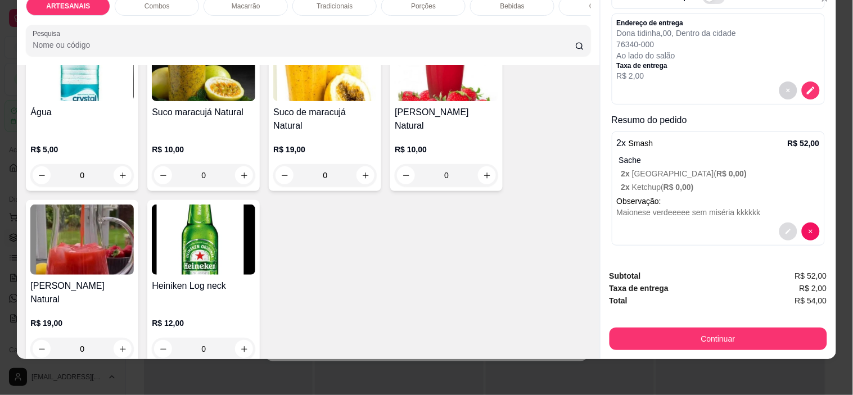
click at [779, 223] on button "decrease-product-quantity" at bounding box center [788, 232] width 18 height 18
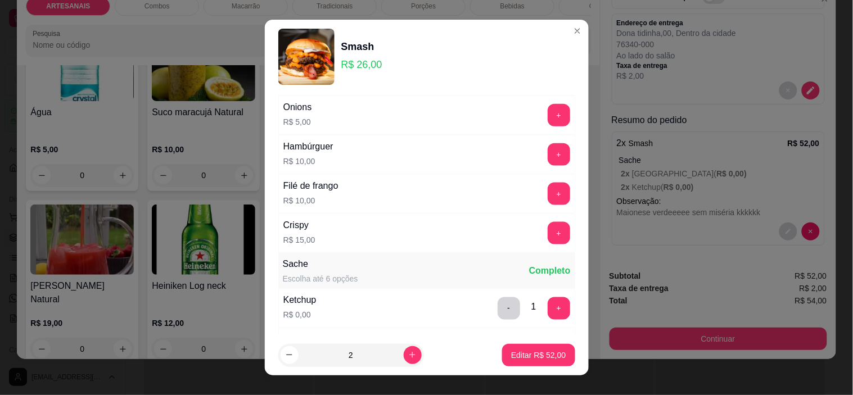
scroll to position [374, 0]
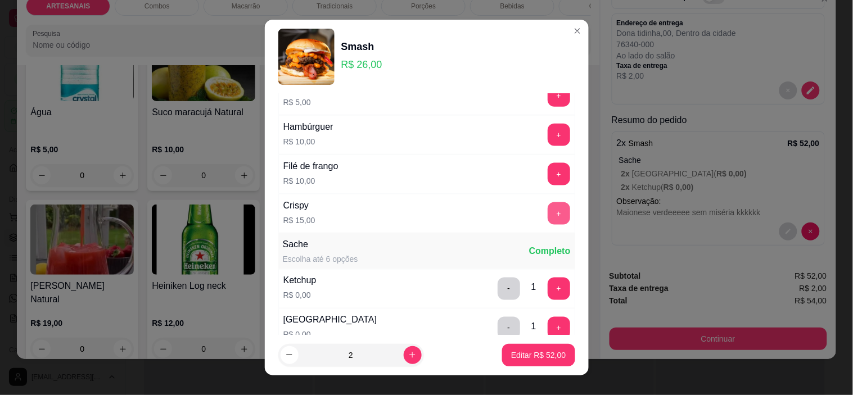
click at [548, 207] on button "+" at bounding box center [559, 213] width 22 height 22
click at [535, 360] on p "Editar R$ 82,00" at bounding box center [538, 355] width 53 height 11
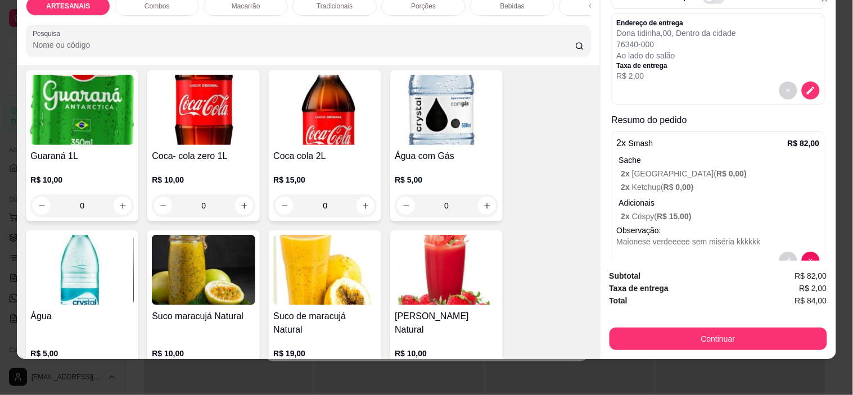
scroll to position [1430, 0]
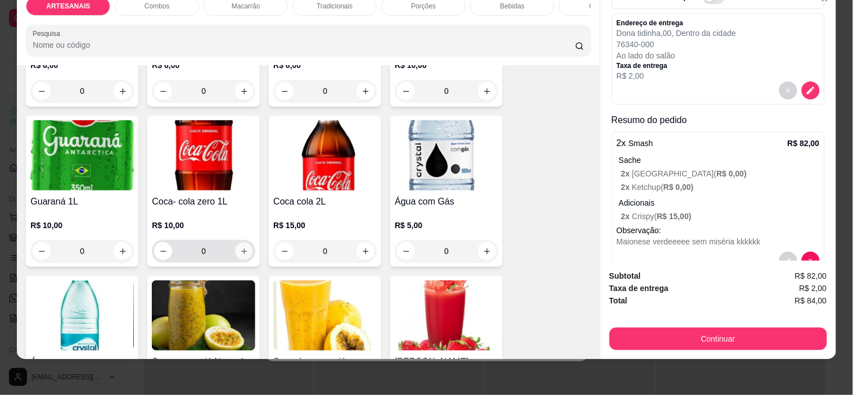
click at [243, 249] on icon "increase-product-quantity" at bounding box center [244, 251] width 8 height 8
type input "1"
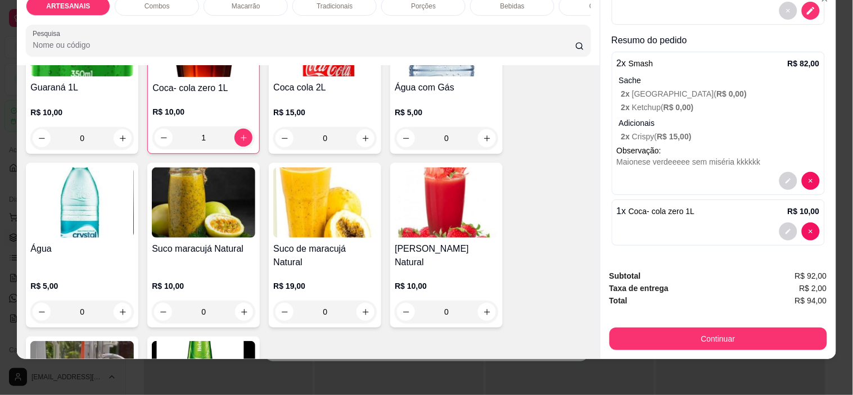
scroll to position [1743, 0]
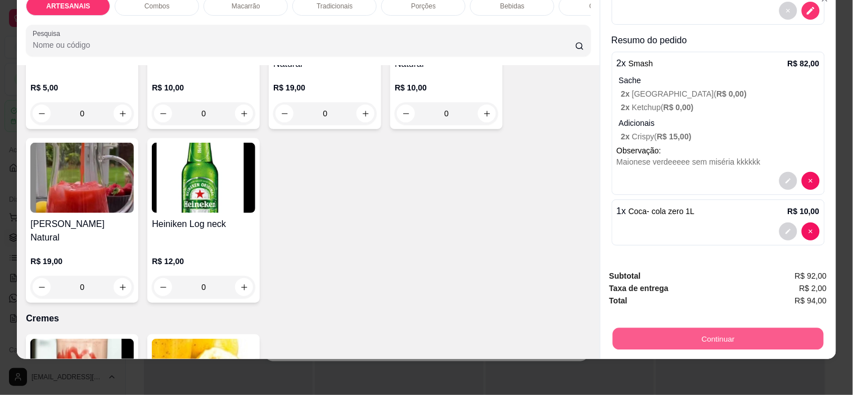
click at [697, 328] on button "Continuar" at bounding box center [717, 339] width 211 height 22
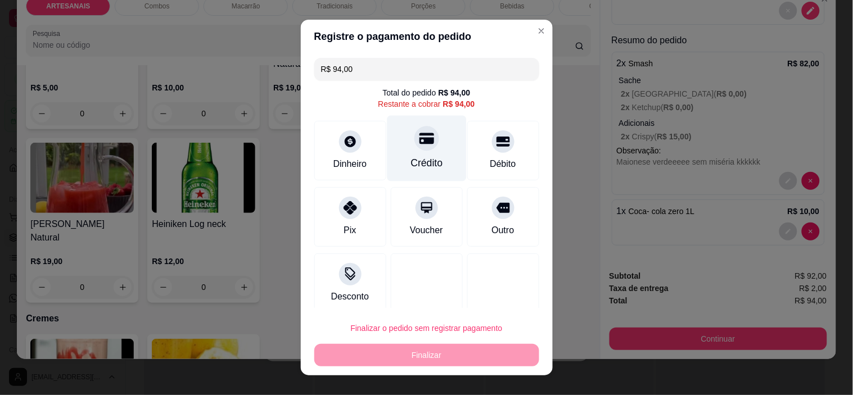
click at [413, 159] on div "Crédito" at bounding box center [426, 163] width 32 height 15
type input "R$ 0,00"
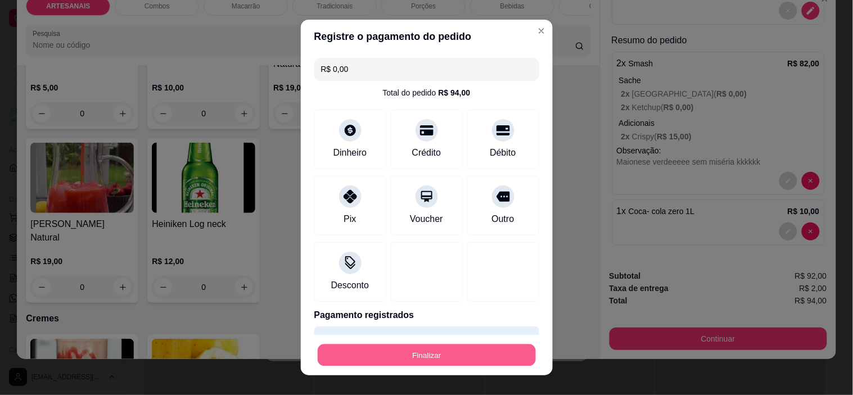
click at [449, 355] on button "Finalizar" at bounding box center [427, 355] width 218 height 22
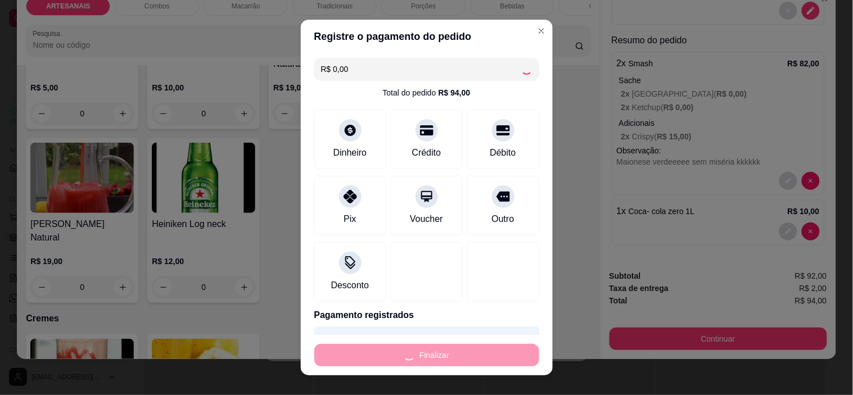
type input "0"
type input "-R$ 94,00"
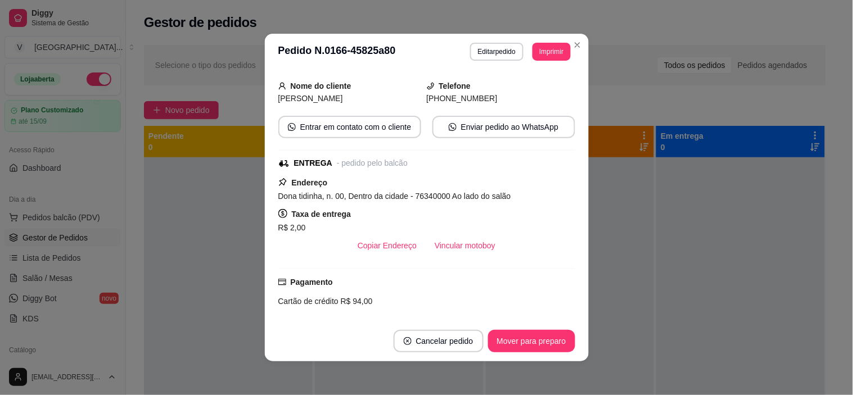
scroll to position [250, 0]
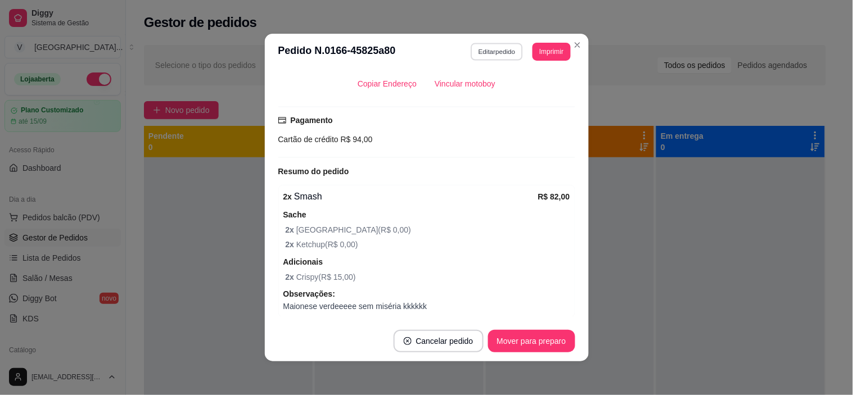
click at [491, 44] on button "Editar pedido" at bounding box center [497, 51] width 52 height 17
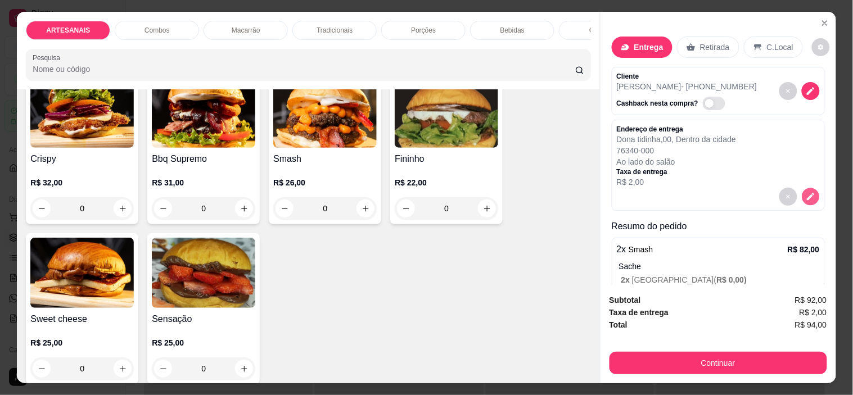
click at [803, 191] on button "decrease-product-quantity" at bounding box center [810, 196] width 17 height 17
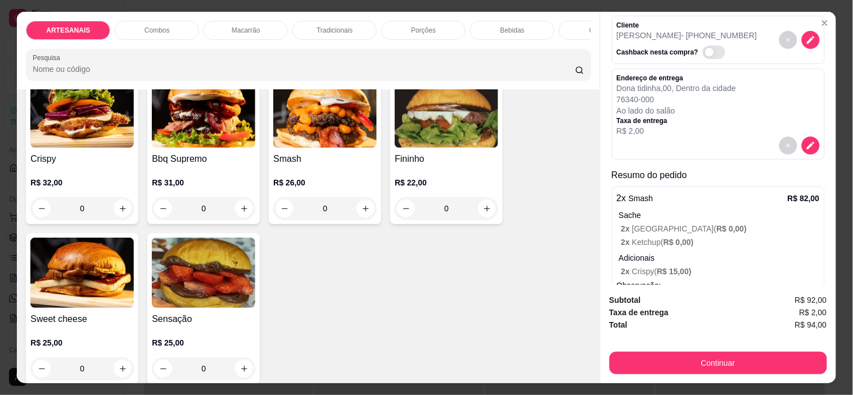
scroll to position [125, 0]
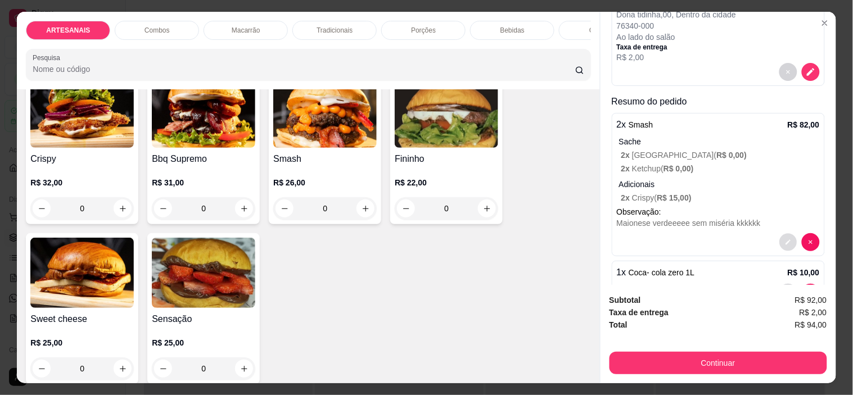
click at [779, 234] on button "decrease-product-quantity" at bounding box center [787, 242] width 17 height 17
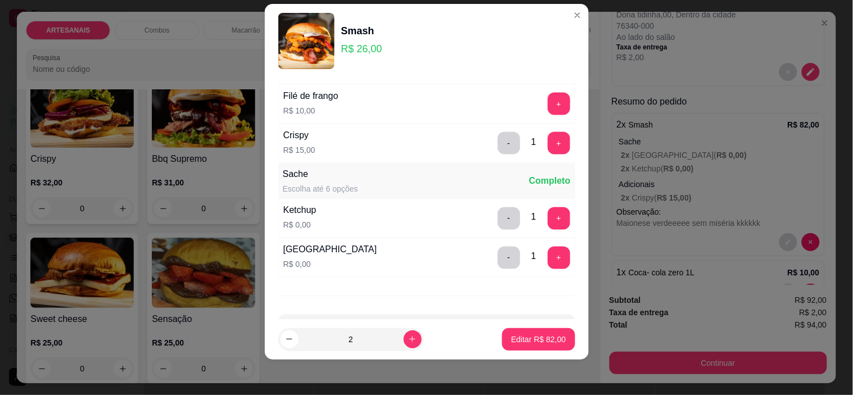
scroll to position [347, 0]
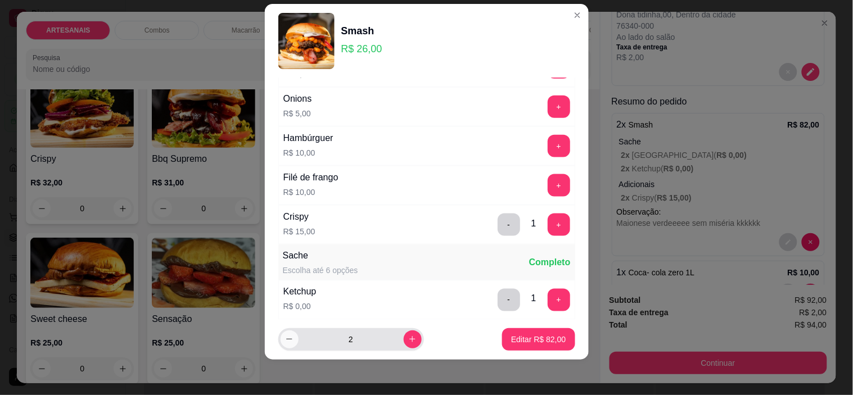
click at [286, 341] on icon "decrease-product-quantity" at bounding box center [289, 339] width 8 height 8
type input "1"
click at [544, 334] on p "Editar R$ 41,00" at bounding box center [538, 339] width 55 height 11
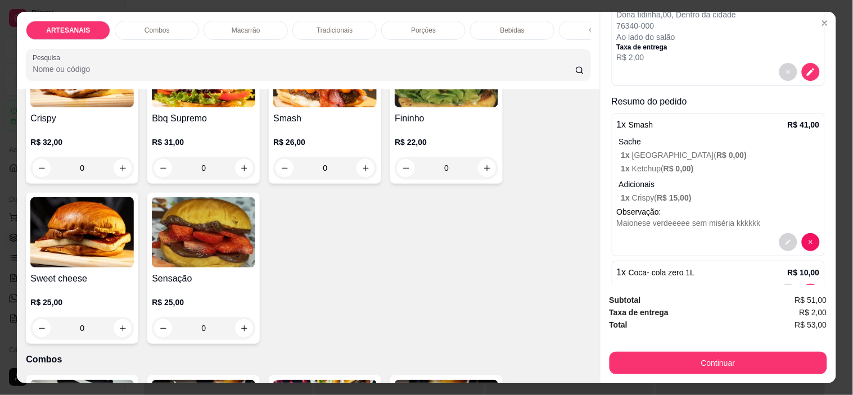
scroll to position [312, 0]
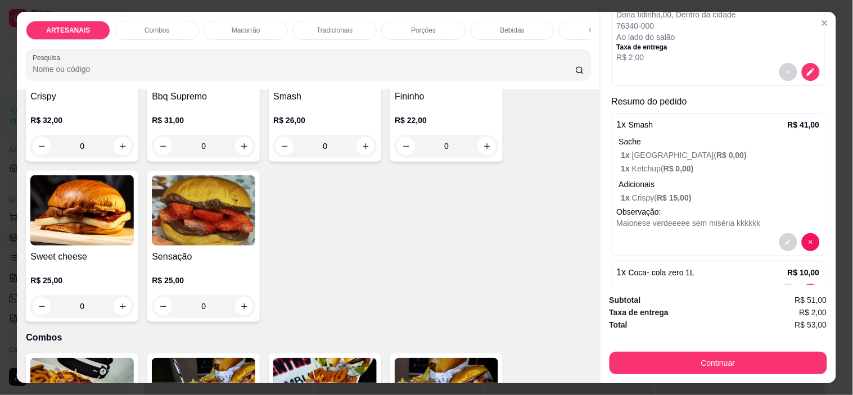
click at [356, 153] on div "0" at bounding box center [324, 146] width 103 height 22
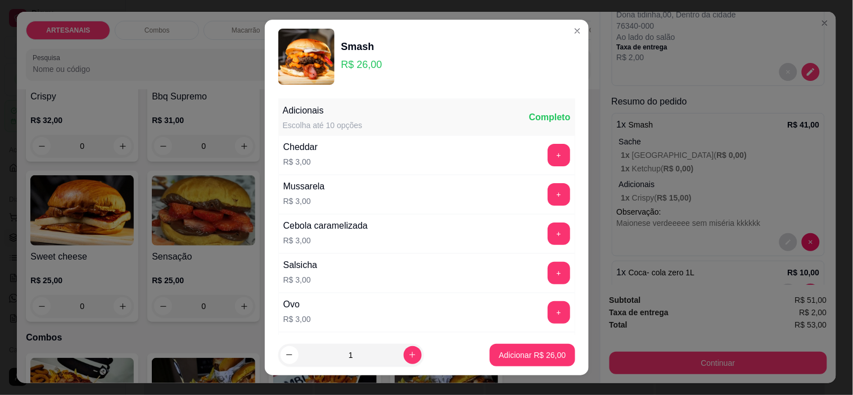
click at [515, 363] on button "Adicionar R$ 26,00" at bounding box center [532, 355] width 85 height 22
type input "1"
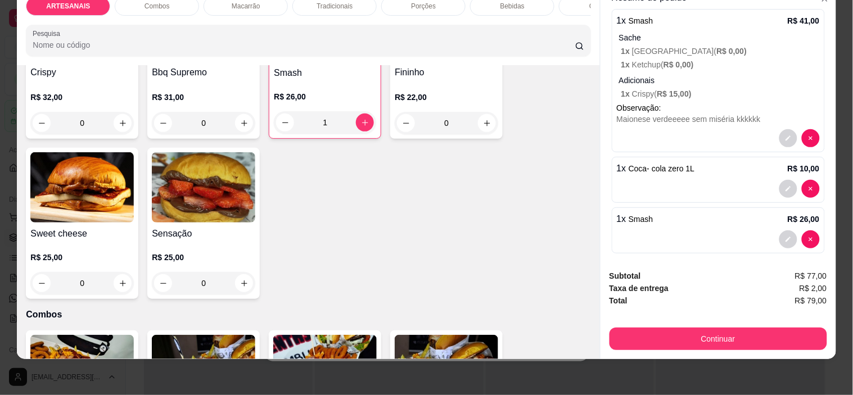
scroll to position [213, 0]
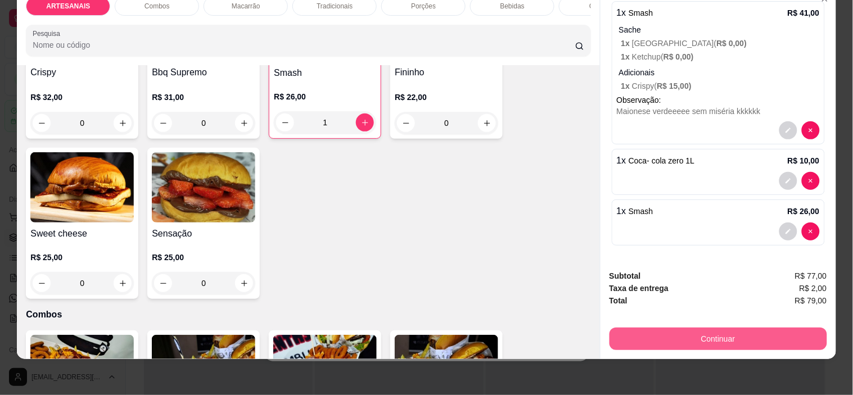
click at [692, 328] on button "Continuar" at bounding box center [718, 339] width 218 height 22
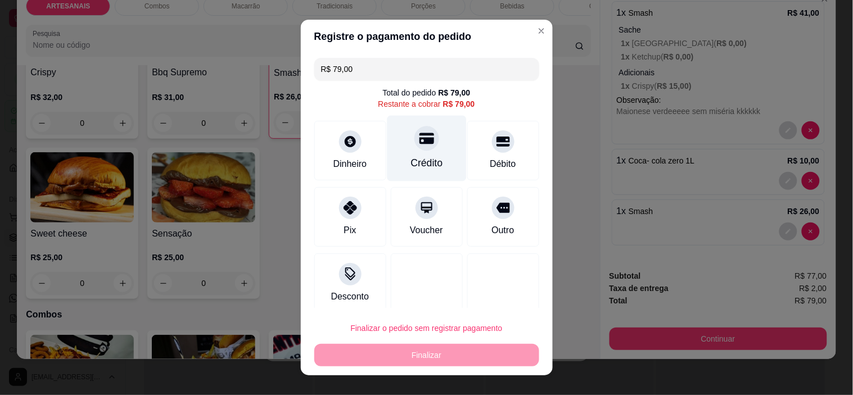
click at [419, 143] on icon at bounding box center [426, 138] width 15 height 11
type input "R$ 0,00"
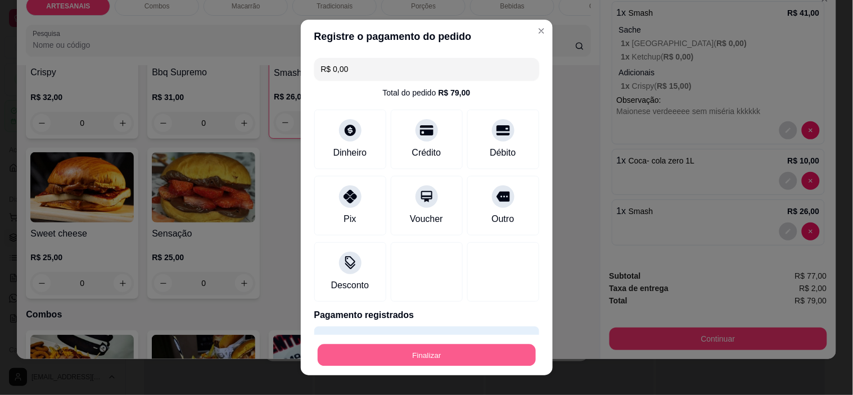
click at [455, 354] on button "Finalizar" at bounding box center [427, 355] width 218 height 22
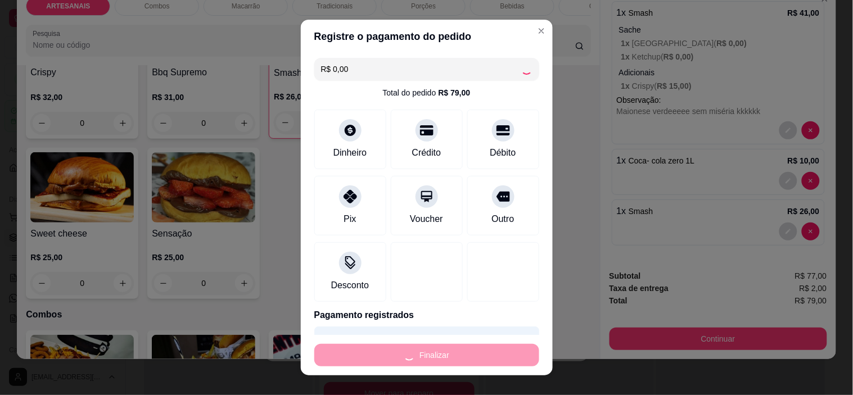
type input "0"
type input "-R$ 79,00"
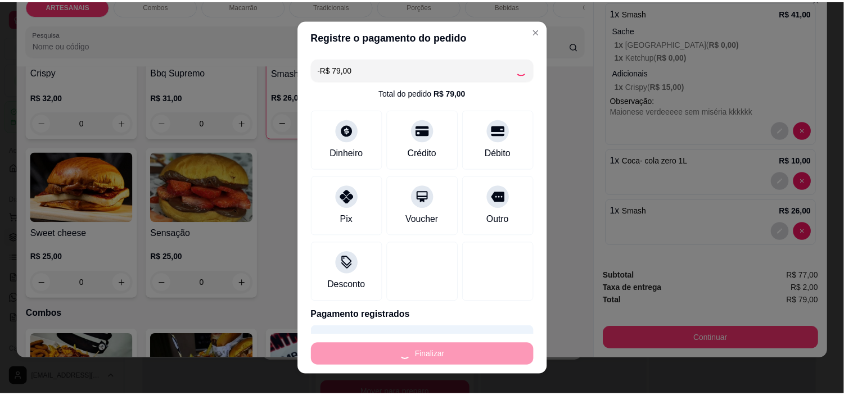
scroll to position [0, 0]
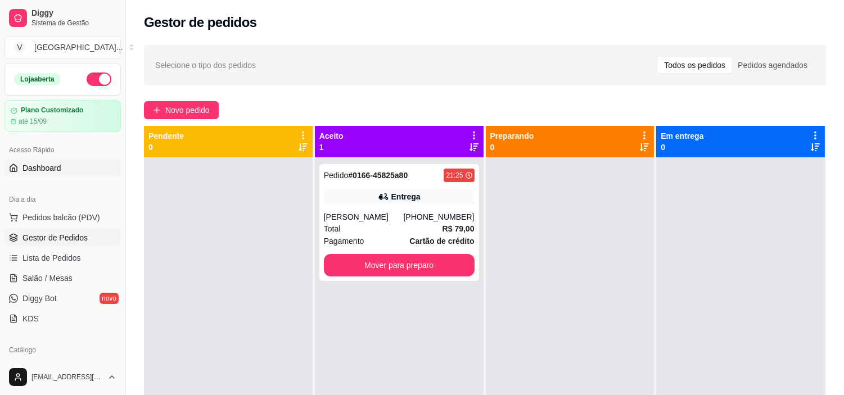
click at [61, 170] on link "Dashboard" at bounding box center [62, 168] width 116 height 18
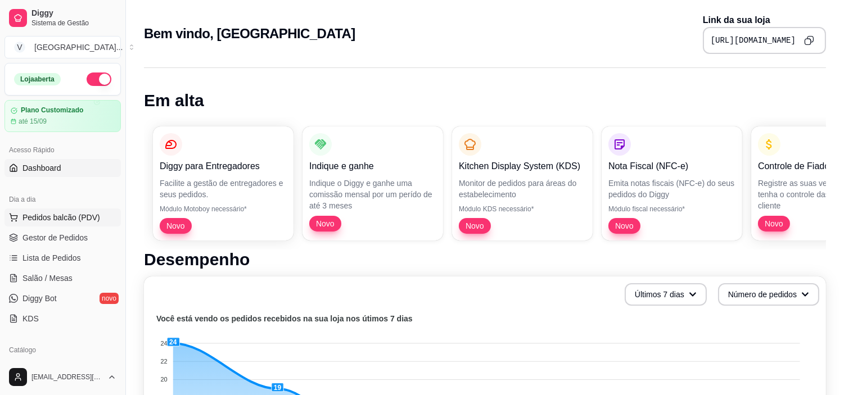
click at [64, 218] on span "Pedidos balcão (PDV)" at bounding box center [61, 217] width 78 height 11
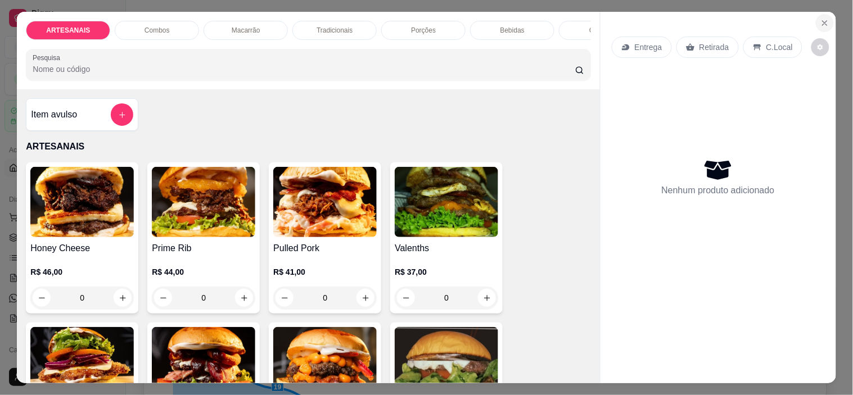
click at [823, 21] on icon "Close" at bounding box center [825, 23] width 4 height 4
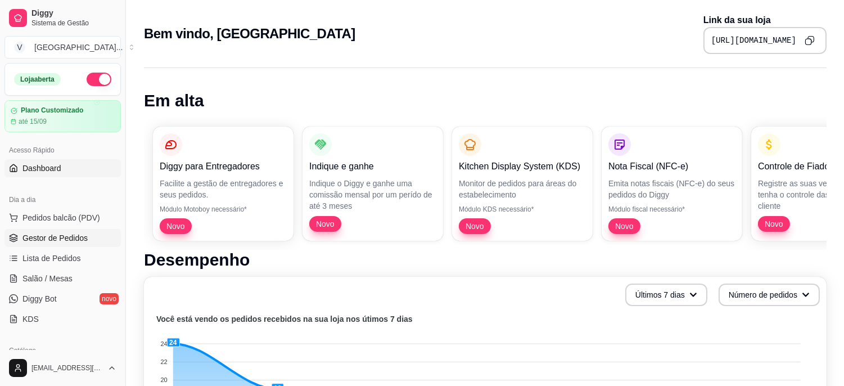
click at [74, 237] on span "Gestor de Pedidos" at bounding box center [54, 237] width 65 height 11
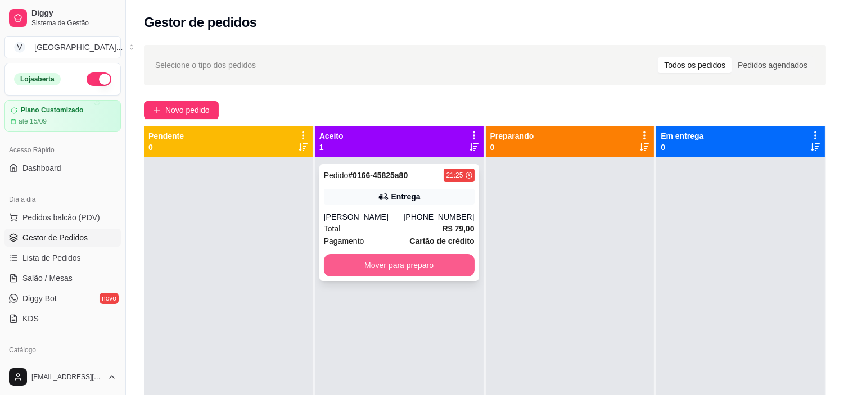
click at [406, 253] on div "Pedido # 0166-45825a80 21:25 Entrega Jessica (62) 99852-4779 Total R$ 79,00 Pag…" at bounding box center [399, 222] width 160 height 117
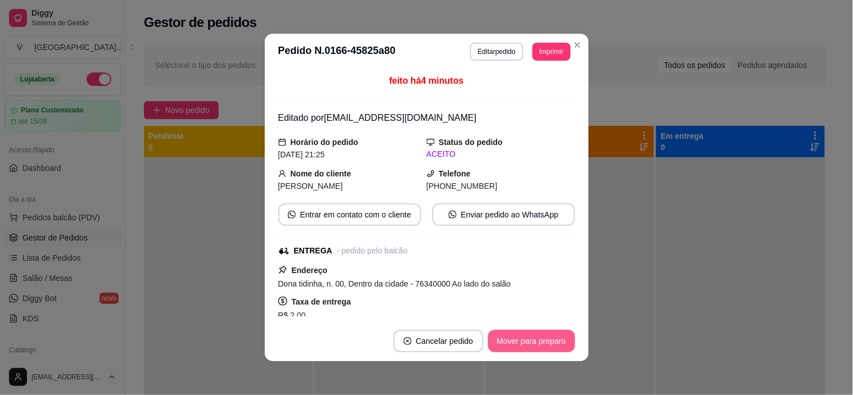
click at [540, 336] on button "Mover para preparo" at bounding box center [531, 341] width 87 height 22
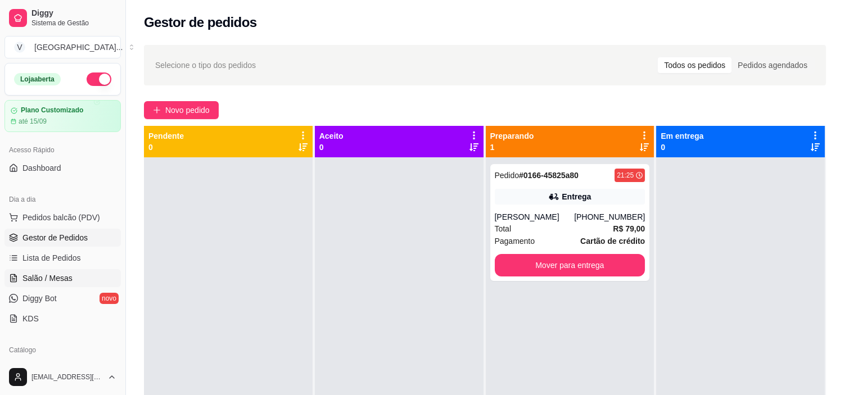
click at [58, 274] on span "Salão / Mesas" at bounding box center [47, 278] width 50 height 11
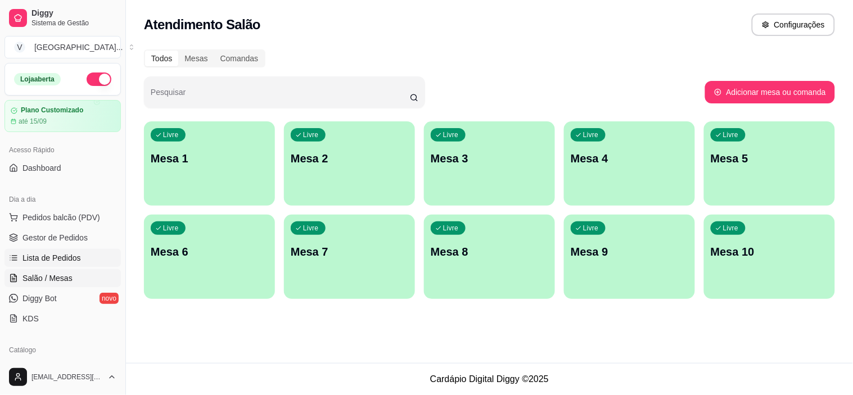
click at [66, 256] on span "Lista de Pedidos" at bounding box center [51, 257] width 58 height 11
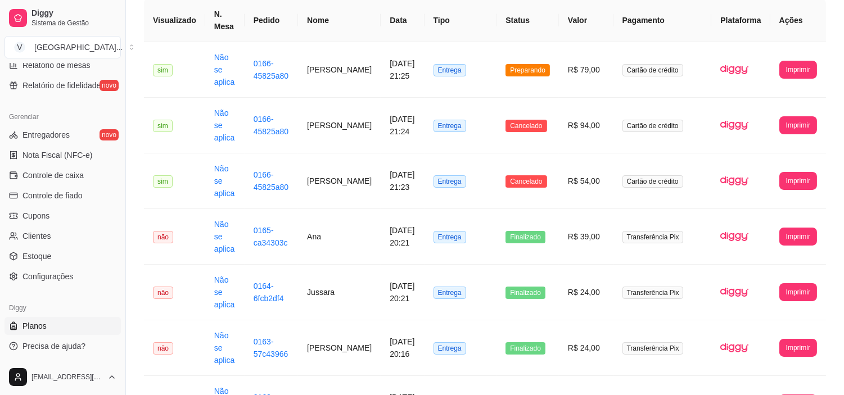
scroll to position [125, 0]
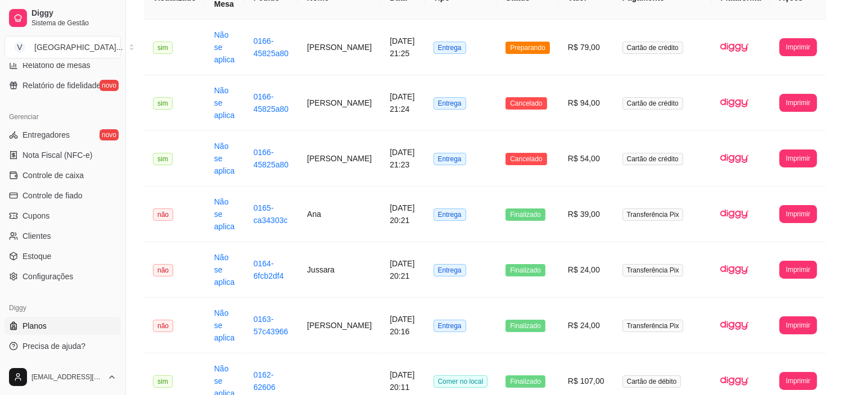
click at [53, 322] on link "Planos" at bounding box center [62, 326] width 116 height 18
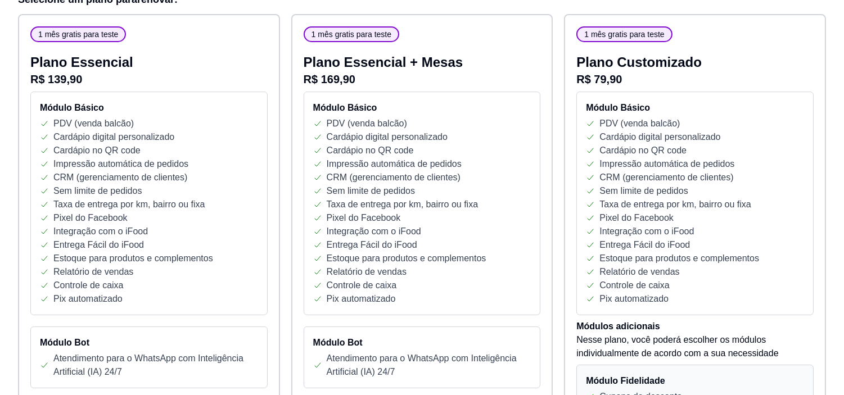
scroll to position [250, 0]
drag, startPoint x: 121, startPoint y: 181, endPoint x: 189, endPoint y: 190, distance: 68.6
click at [189, 190] on div "Módulo Básico PDV (venda balcão) Cardápio digital personalizado Cardápio no QR …" at bounding box center [148, 203] width 237 height 224
click at [192, 186] on div "Sem limite de pedidos" at bounding box center [149, 190] width 218 height 13
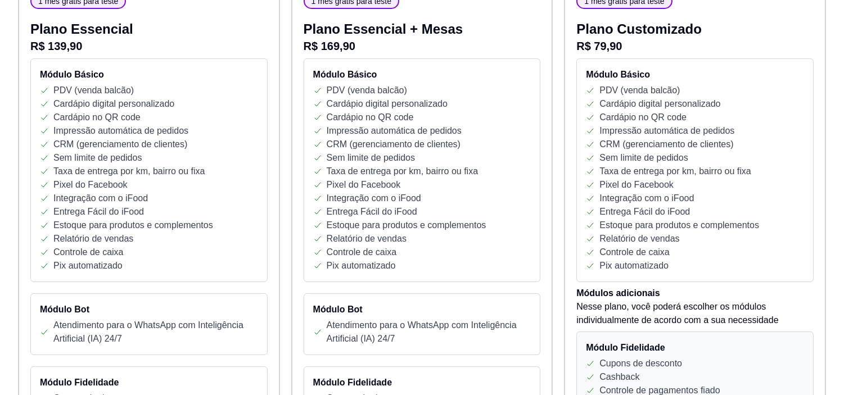
scroll to position [312, 0]
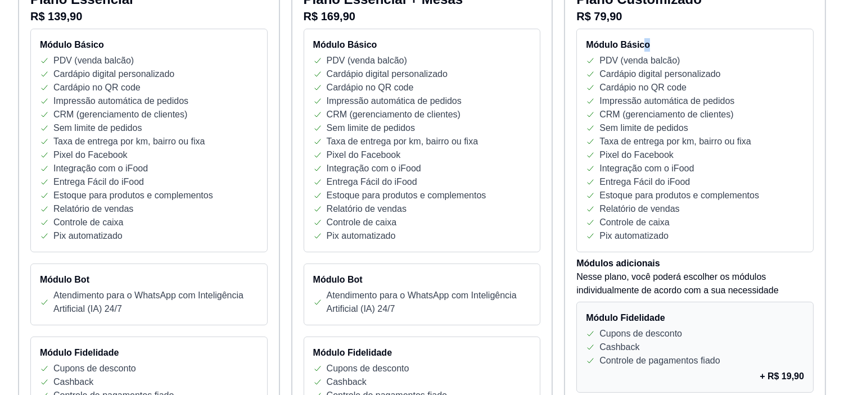
drag, startPoint x: 643, startPoint y: 48, endPoint x: 703, endPoint y: 51, distance: 59.6
click at [703, 51] on h4 "Módulo Básico" at bounding box center [695, 44] width 218 height 13
drag, startPoint x: 679, startPoint y: 97, endPoint x: 769, endPoint y: 97, distance: 90.5
click at [769, 97] on div "Impressão automática de pedidos" at bounding box center [695, 100] width 218 height 13
drag, startPoint x: 766, startPoint y: 111, endPoint x: 682, endPoint y: 131, distance: 86.7
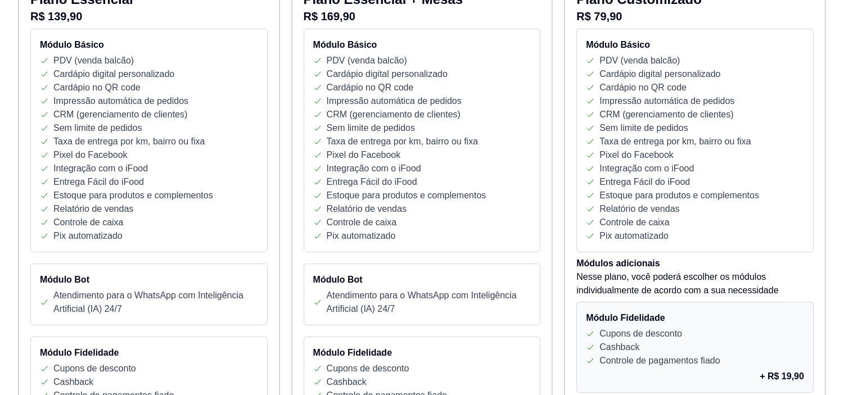
click at [766, 110] on div "CRM (gerenciamento de clientes)" at bounding box center [695, 114] width 218 height 13
drag, startPoint x: 603, startPoint y: 115, endPoint x: 742, endPoint y: 115, distance: 139.4
click at [742, 115] on div "CRM (gerenciamento de clientes)" at bounding box center [695, 114] width 218 height 13
drag, startPoint x: 618, startPoint y: 127, endPoint x: 716, endPoint y: 136, distance: 97.7
click at [722, 128] on div "Sem limite de pedidos" at bounding box center [695, 127] width 218 height 13
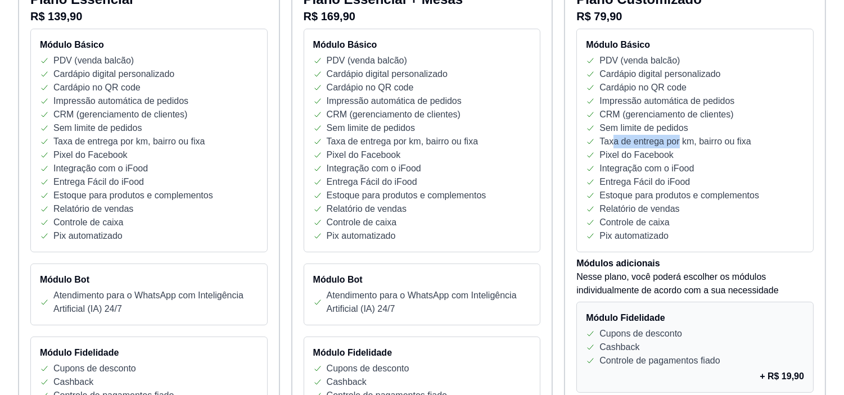
drag, startPoint x: 612, startPoint y: 144, endPoint x: 676, endPoint y: 147, distance: 64.7
click at [676, 147] on p "Taxa de entrega por km, bairro ou fixa" at bounding box center [674, 141] width 151 height 13
drag, startPoint x: 593, startPoint y: 171, endPoint x: 694, endPoint y: 183, distance: 101.9
click at [694, 183] on div "Módulo Básico PDV (venda balcão) Cardápio digital personalizado Cardápio no QR …" at bounding box center [694, 141] width 237 height 224
click at [699, 179] on div "Entrega Fácil do iFood" at bounding box center [695, 181] width 218 height 13
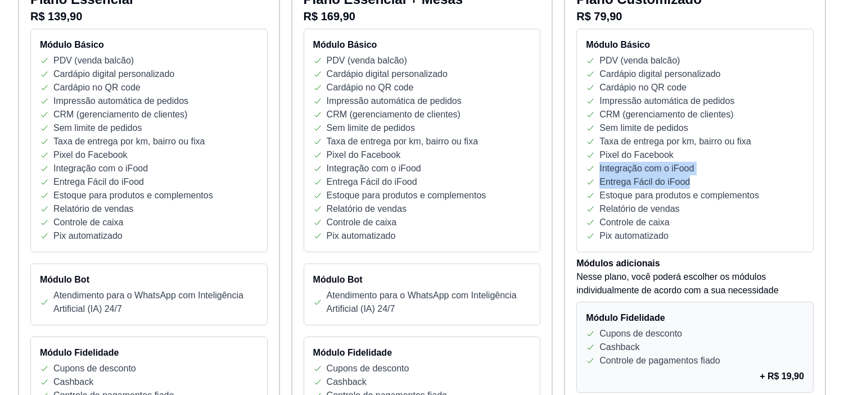
drag, startPoint x: 598, startPoint y: 168, endPoint x: 727, endPoint y: 179, distance: 129.2
click at [727, 179] on div "Módulo Básico PDV (venda balcão) Cardápio digital personalizado Cardápio no QR …" at bounding box center [694, 141] width 237 height 224
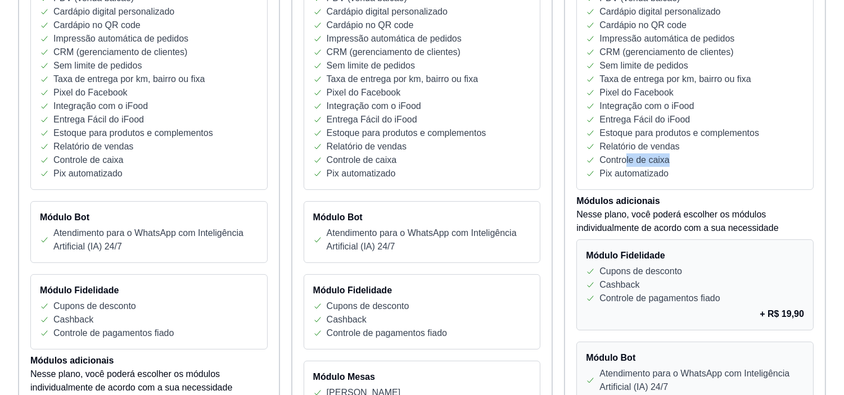
drag, startPoint x: 624, startPoint y: 162, endPoint x: 666, endPoint y: 162, distance: 42.2
click at [666, 162] on p "Controle de caixa" at bounding box center [634, 159] width 70 height 13
drag, startPoint x: 692, startPoint y: 179, endPoint x: 602, endPoint y: 166, distance: 90.8
click at [602, 167] on div "Pix automatizado" at bounding box center [695, 173] width 218 height 13
click at [695, 169] on div "Pix automatizado" at bounding box center [695, 173] width 218 height 13
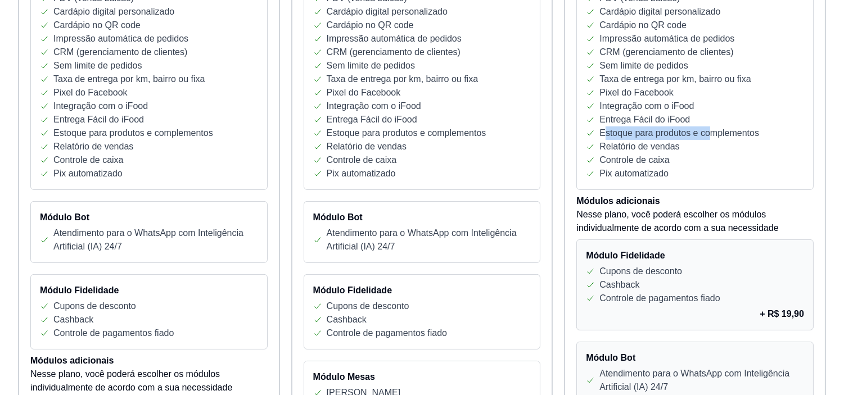
drag, startPoint x: 608, startPoint y: 136, endPoint x: 712, endPoint y: 135, distance: 103.5
click at [712, 135] on p "Estoque para produtos e complementos" at bounding box center [679, 133] width 160 height 13
drag, startPoint x: 600, startPoint y: 143, endPoint x: 643, endPoint y: 143, distance: 42.7
click at [643, 143] on p "Relatório de vendas" at bounding box center [639, 146] width 80 height 13
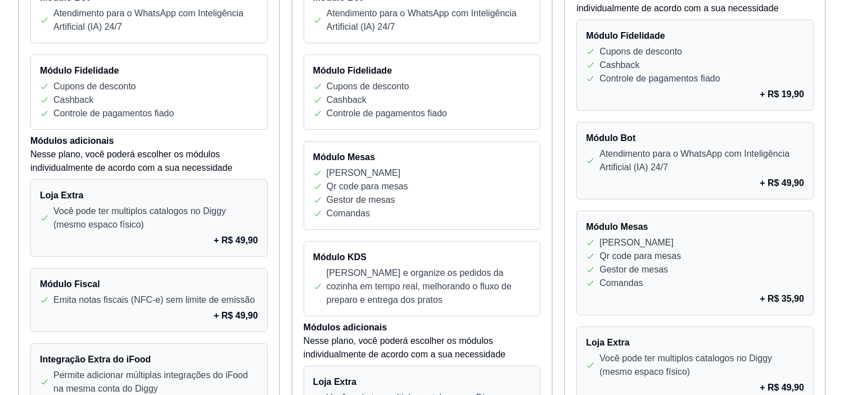
scroll to position [625, 0]
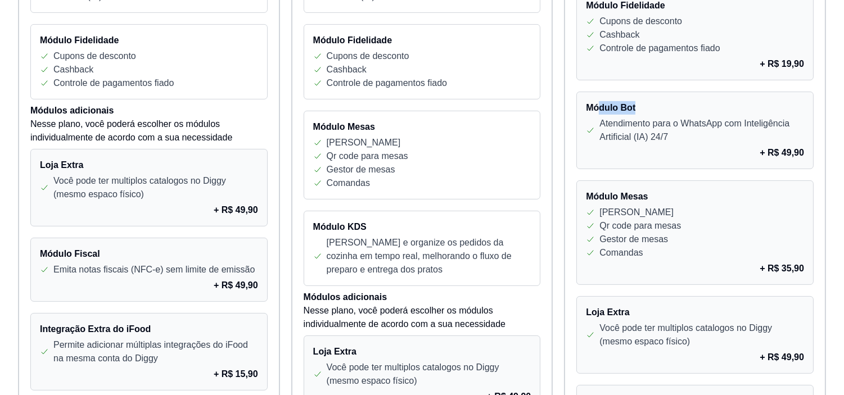
drag, startPoint x: 607, startPoint y: 112, endPoint x: 657, endPoint y: 156, distance: 66.1
click at [655, 110] on h4 "Módulo Bot" at bounding box center [695, 107] width 218 height 13
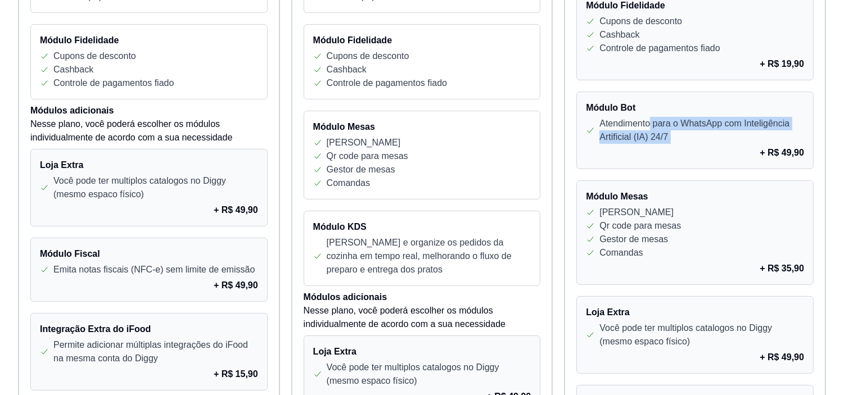
drag, startPoint x: 649, startPoint y: 122, endPoint x: 707, endPoint y: 153, distance: 65.4
click at [707, 153] on div "Módulo Bot Atendimento para o WhatsApp com Inteligência Artificial (IA) 24/7 + …" at bounding box center [694, 131] width 237 height 78
click at [744, 147] on div "+ R$ 49,90" at bounding box center [695, 152] width 218 height 13
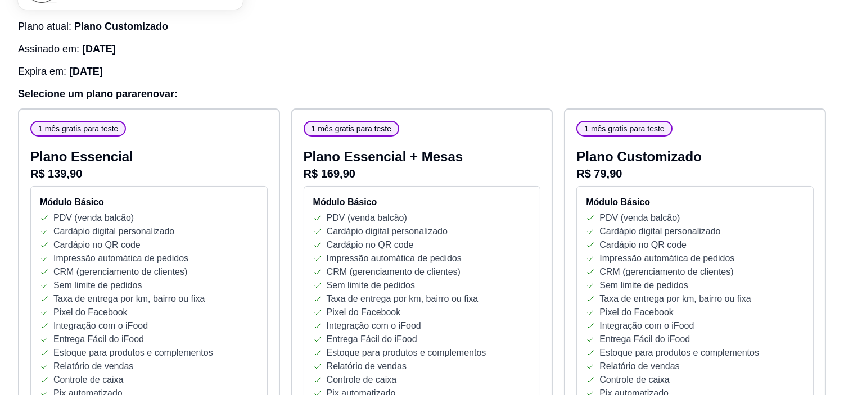
scroll to position [0, 0]
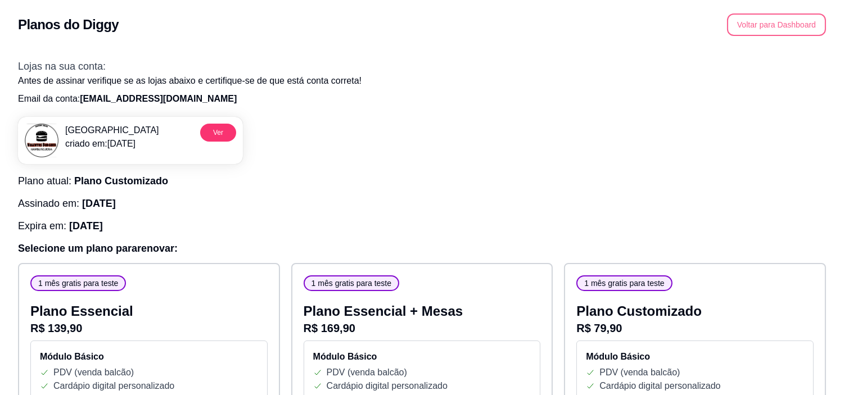
click at [801, 19] on button "Voltar para Dashboard" at bounding box center [776, 24] width 99 height 22
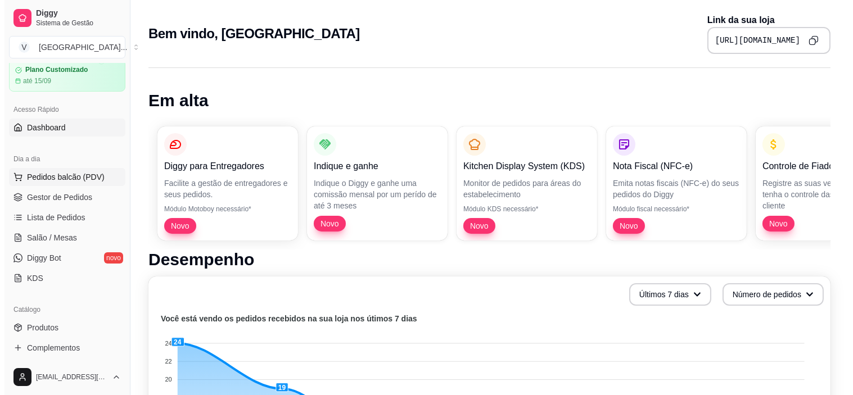
scroll to position [62, 0]
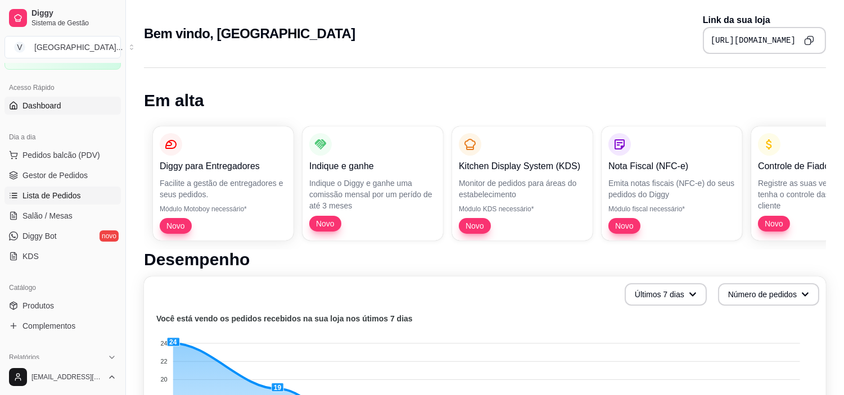
click at [51, 195] on span "Lista de Pedidos" at bounding box center [51, 195] width 58 height 11
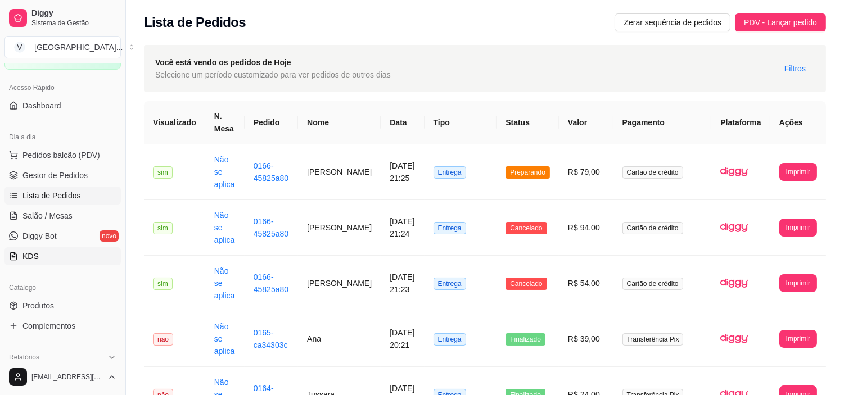
click at [48, 256] on link "KDS" at bounding box center [62, 256] width 116 height 18
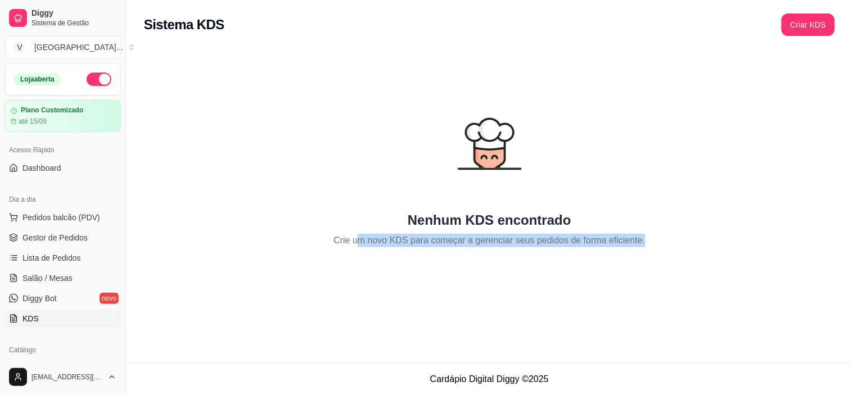
drag, startPoint x: 361, startPoint y: 249, endPoint x: 653, endPoint y: 263, distance: 292.1
click at [653, 263] on div "Sistema KDS Criar KDS Nenhum KDS encontrado Crie um novo KDS para começar a ger…" at bounding box center [489, 181] width 727 height 363
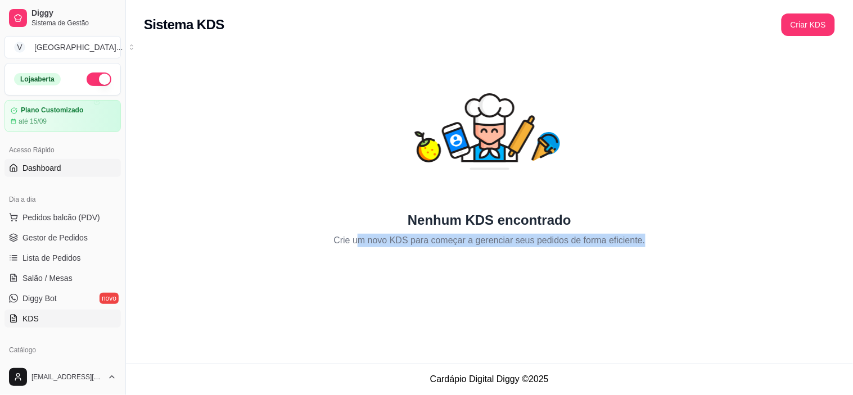
click at [34, 168] on span "Dashboard" at bounding box center [41, 167] width 39 height 11
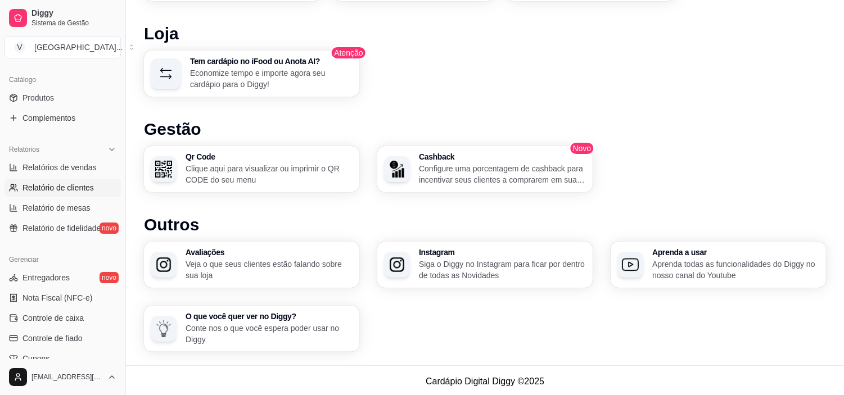
scroll to position [312, 0]
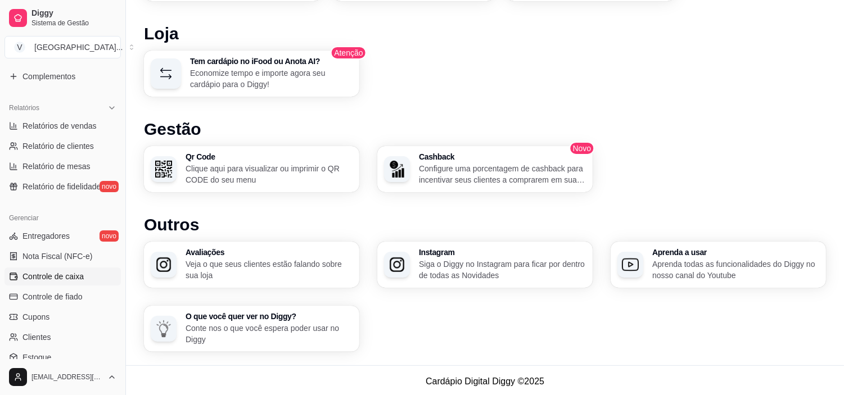
click at [82, 268] on link "Controle de caixa" at bounding box center [62, 277] width 116 height 18
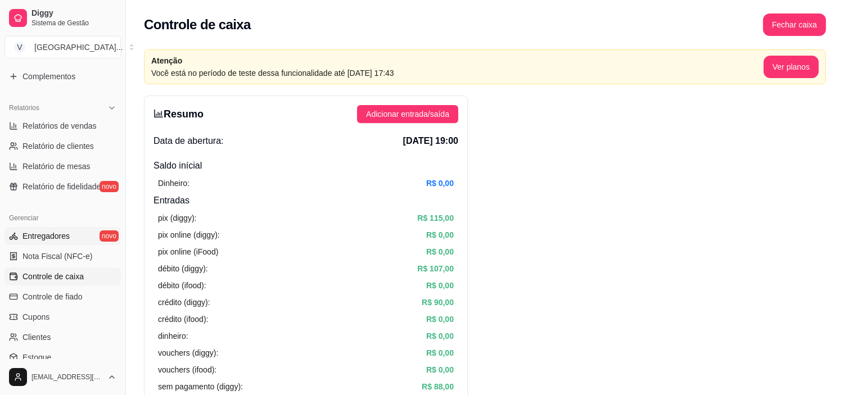
click at [47, 240] on span "Entregadores" at bounding box center [45, 236] width 47 height 11
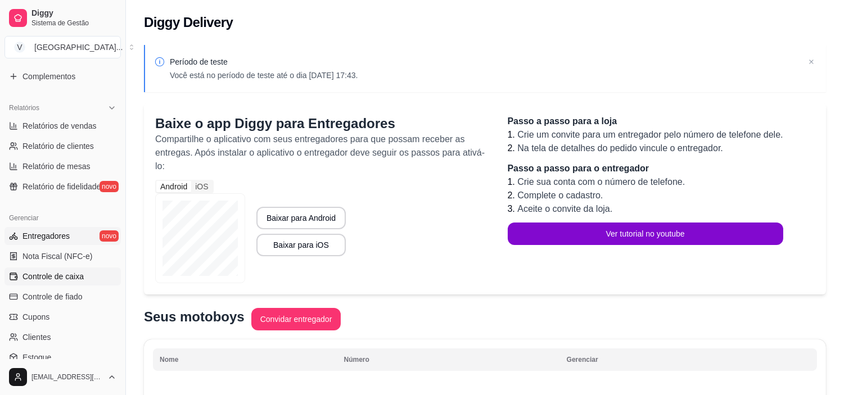
click at [64, 283] on link "Controle de caixa" at bounding box center [62, 277] width 116 height 18
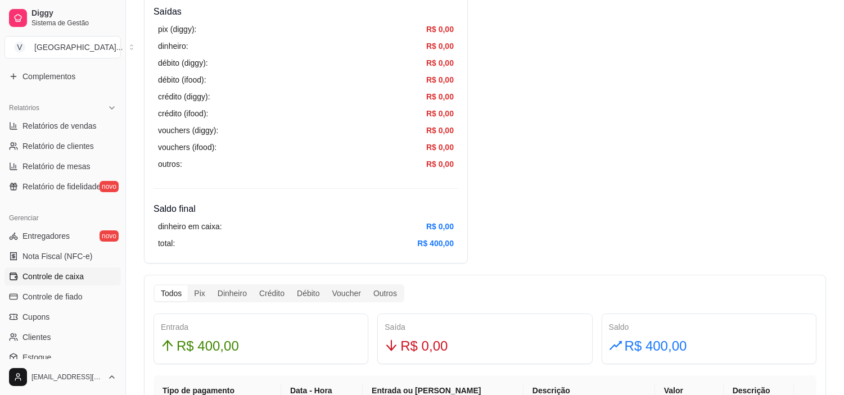
scroll to position [437, 0]
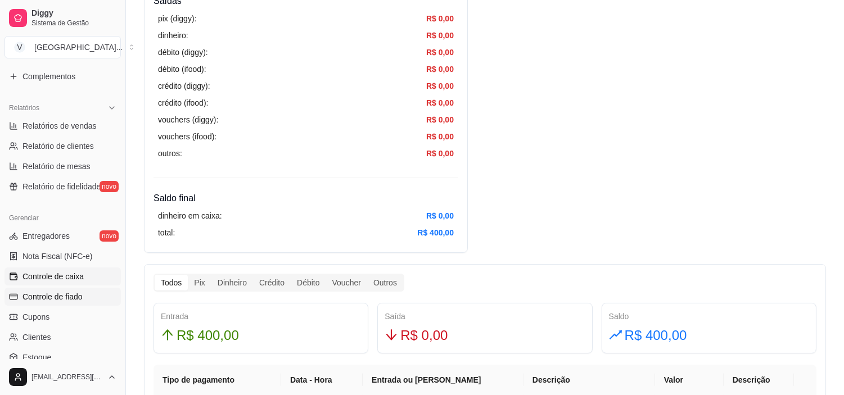
click at [70, 296] on span "Controle de fiado" at bounding box center [52, 296] width 60 height 11
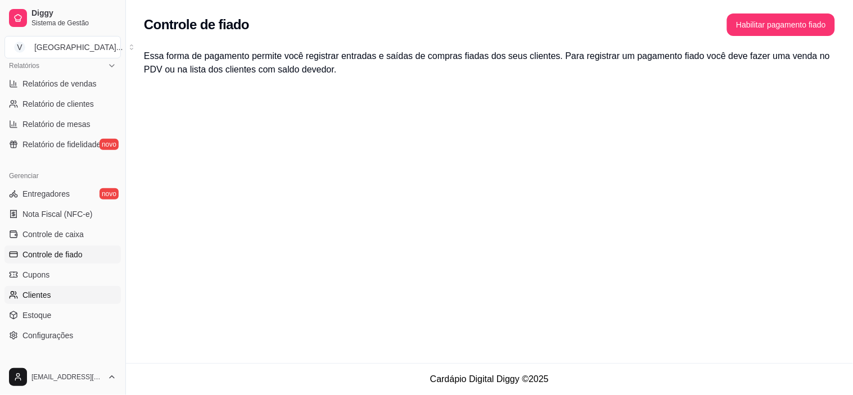
scroll to position [374, 0]
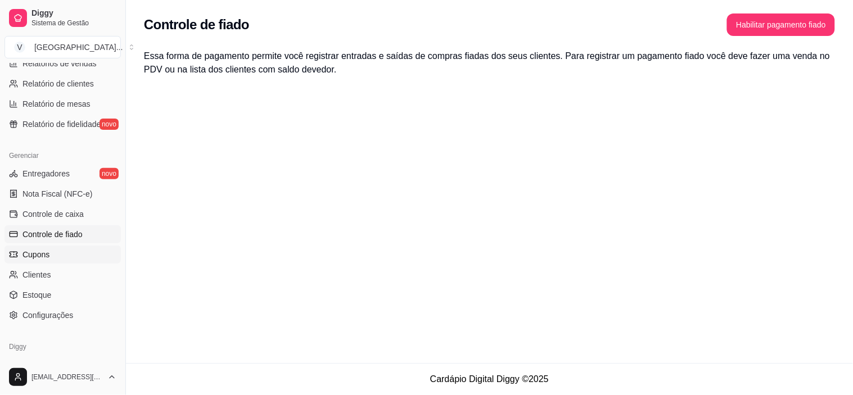
click at [34, 259] on span "Cupons" at bounding box center [35, 254] width 27 height 11
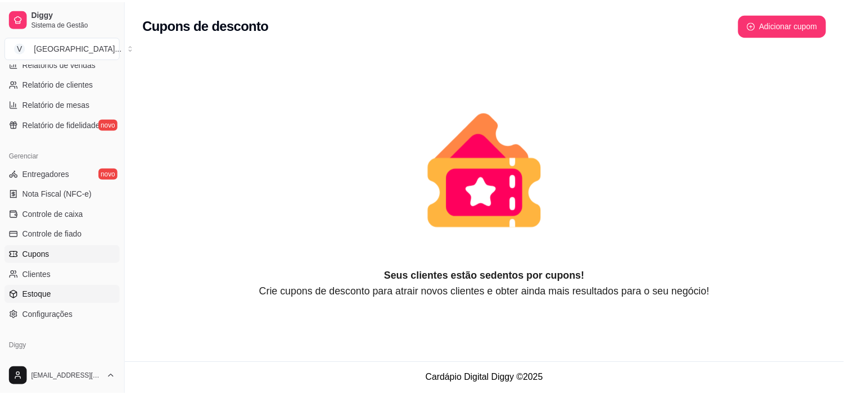
scroll to position [413, 0]
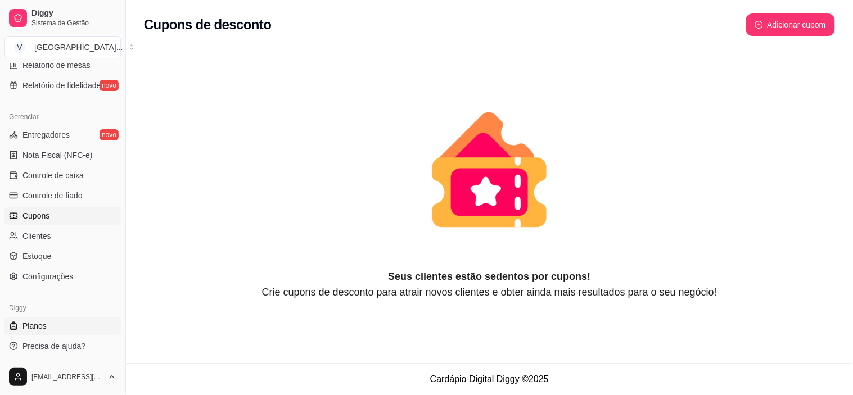
click at [51, 320] on link "Planos" at bounding box center [62, 326] width 116 height 18
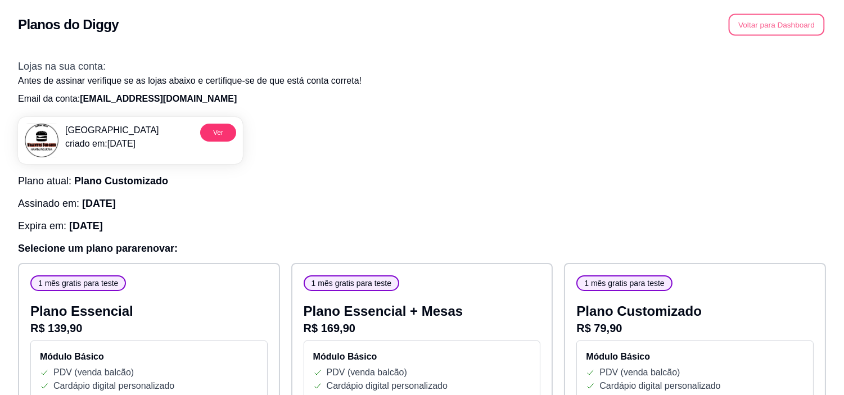
click at [769, 28] on button "Voltar para Dashboard" at bounding box center [777, 25] width 96 height 22
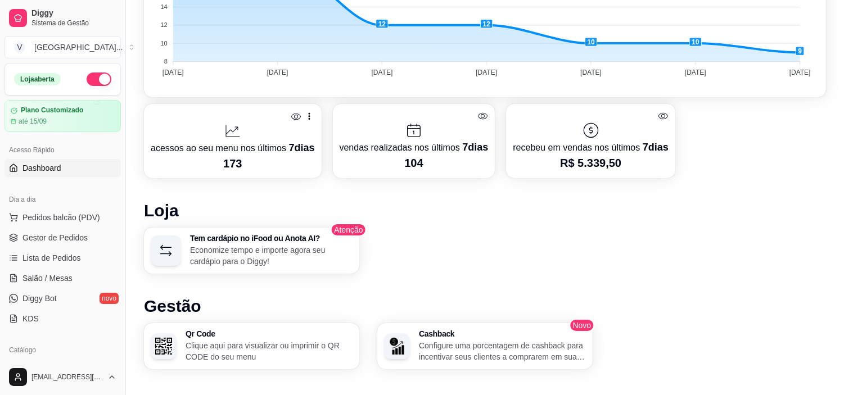
scroll to position [437, 0]
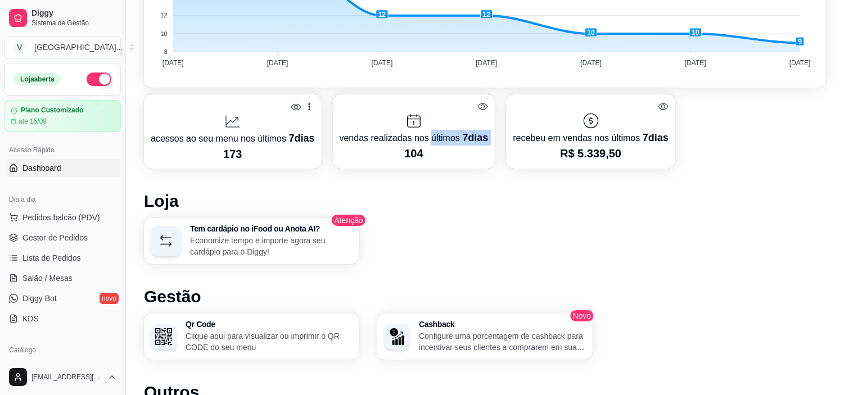
drag, startPoint x: 401, startPoint y: 144, endPoint x: 425, endPoint y: 143, distance: 24.2
click at [425, 143] on div "vendas realizadas nos últimos 7 dias 104" at bounding box center [414, 131] width 149 height 60
drag, startPoint x: 441, startPoint y: 156, endPoint x: 448, endPoint y: 156, distance: 6.2
click at [441, 155] on p "104" at bounding box center [414, 154] width 149 height 16
drag, startPoint x: 577, startPoint y: 145, endPoint x: 675, endPoint y: 135, distance: 98.3
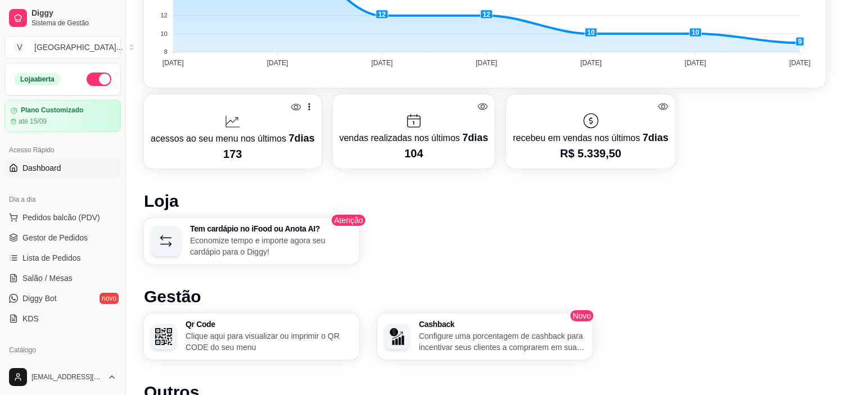
click at [693, 132] on div "acessos ao seu menu nos últimos 7 dias 173 vendas realizadas nos últimos 7 dias…" at bounding box center [485, 131] width 682 height 74
drag, startPoint x: 604, startPoint y: 150, endPoint x: 572, endPoint y: 154, distance: 32.9
click at [578, 153] on p "R$ 5.339,50" at bounding box center [590, 154] width 155 height 16
click at [764, 191] on h1 "Loja" at bounding box center [485, 201] width 682 height 20
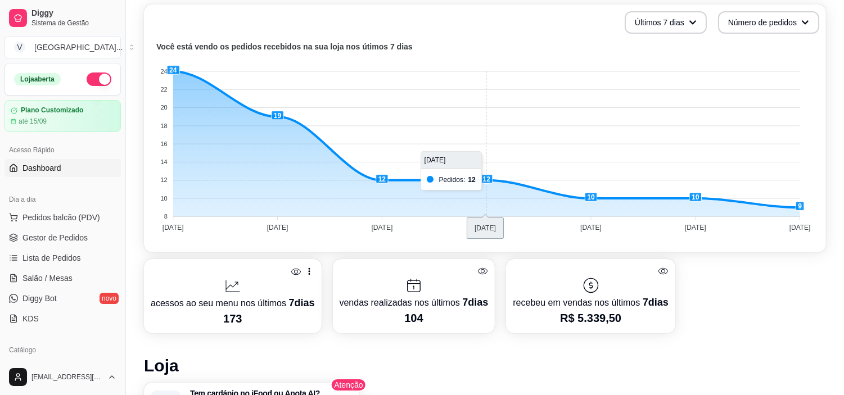
scroll to position [250, 0]
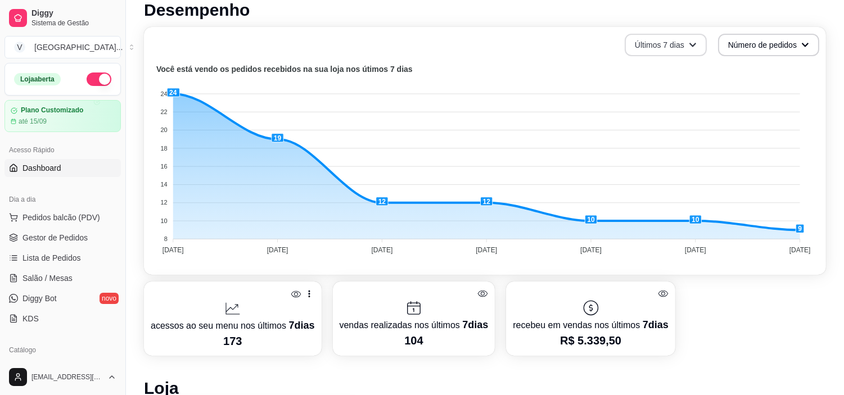
click at [690, 37] on button "Últimos 7 dias" at bounding box center [666, 45] width 82 height 22
click at [660, 107] on span "Últimos 30 dias" at bounding box center [667, 109] width 94 height 11
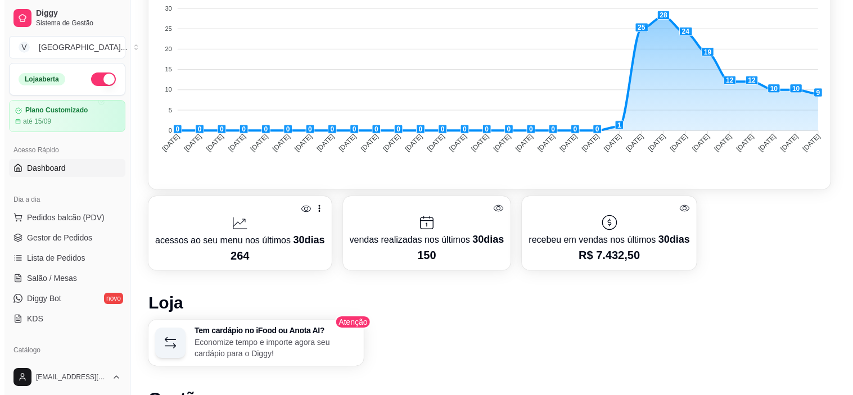
scroll to position [374, 0]
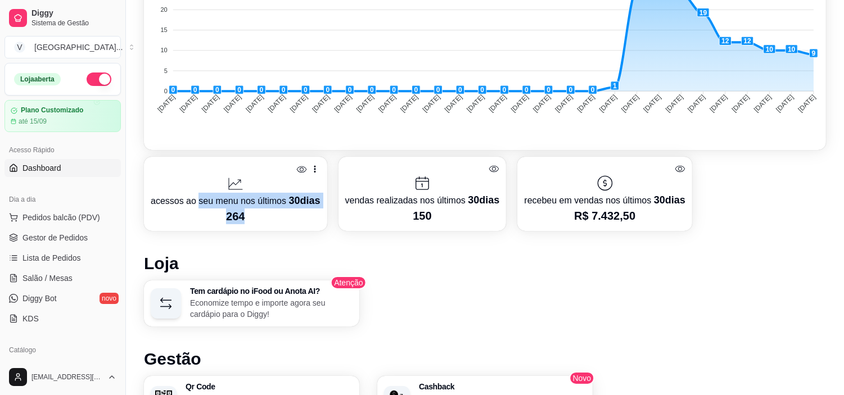
drag, startPoint x: 259, startPoint y: 220, endPoint x: 196, endPoint y: 195, distance: 68.4
click at [196, 195] on div "acessos ao seu menu nos últimos 30 dias 264" at bounding box center [236, 194] width 170 height 61
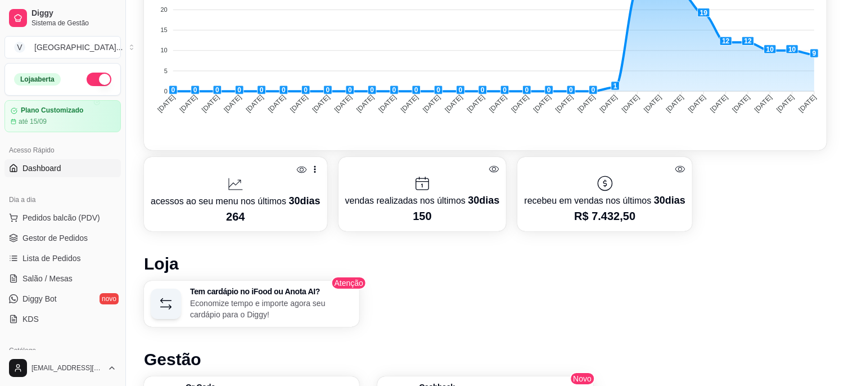
click at [452, 220] on p "150" at bounding box center [422, 216] width 155 height 16
click at [258, 175] on div at bounding box center [236, 184] width 170 height 18
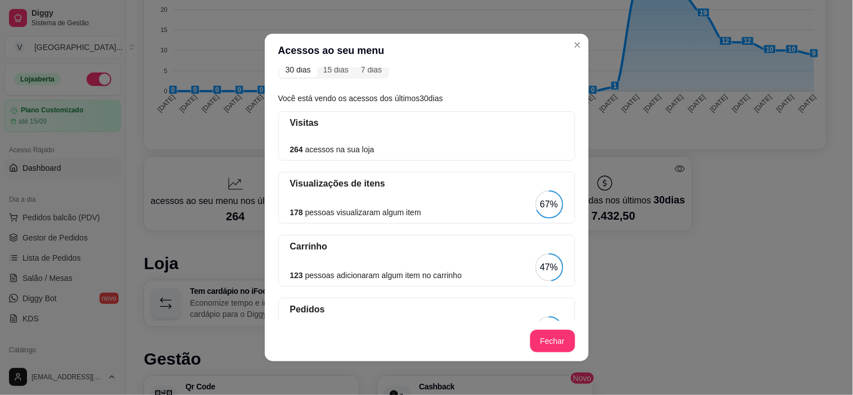
scroll to position [62, 0]
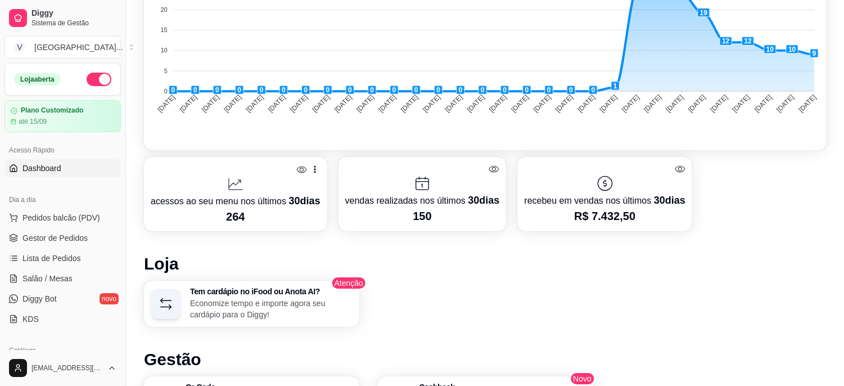
click at [281, 199] on p "acessos ao seu menu nos últimos 30 dias" at bounding box center [236, 201] width 170 height 16
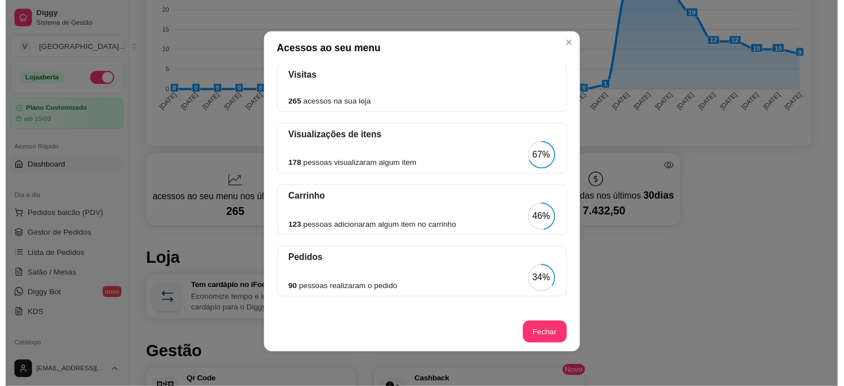
scroll to position [2, 0]
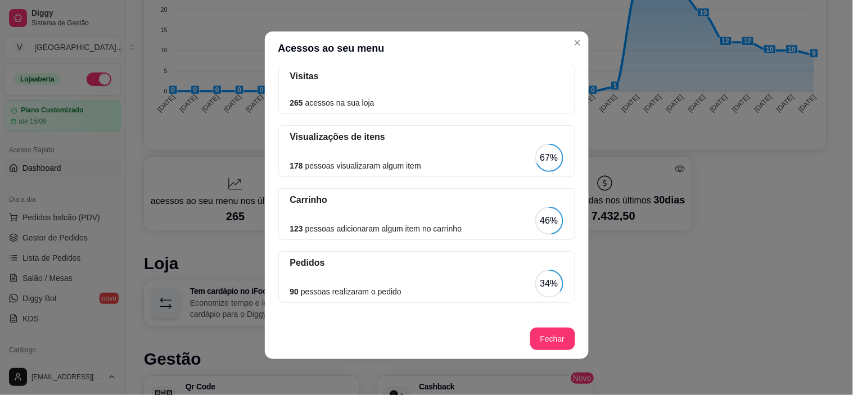
drag, startPoint x: 301, startPoint y: 291, endPoint x: 454, endPoint y: 276, distance: 153.7
click at [455, 291] on div "90 pessoas realizaram o pedido 34%" at bounding box center [426, 284] width 273 height 28
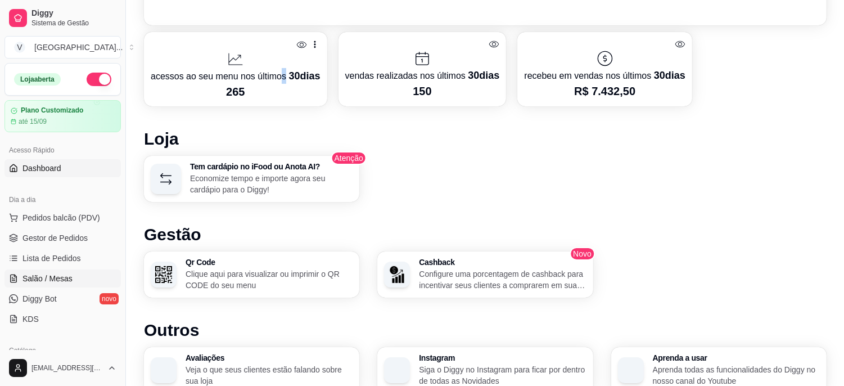
scroll to position [62, 0]
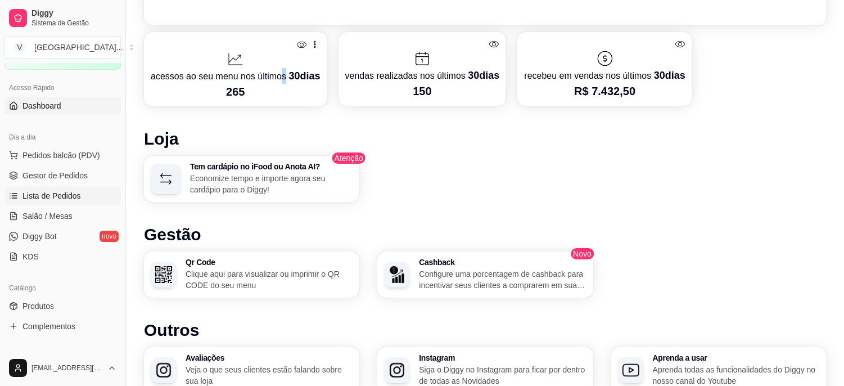
click at [70, 193] on span "Lista de Pedidos" at bounding box center [51, 195] width 58 height 11
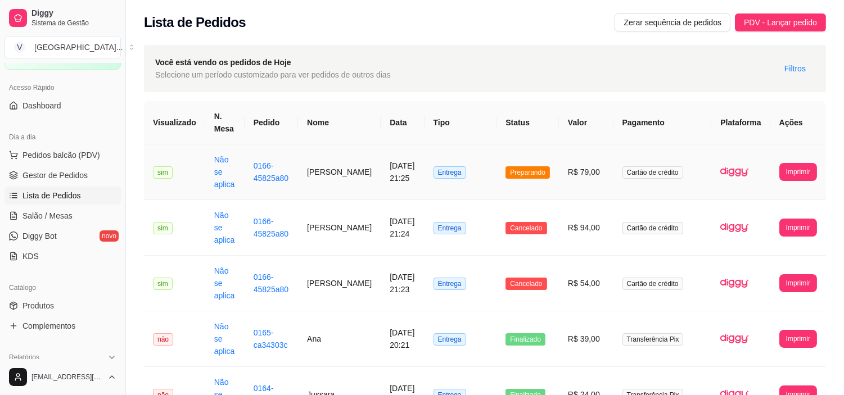
click at [473, 165] on td "Entrega" at bounding box center [460, 172] width 73 height 56
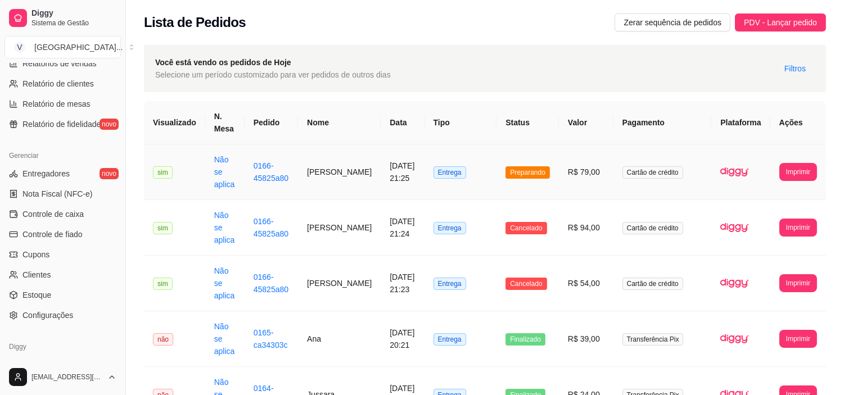
click at [464, 181] on td "Entrega" at bounding box center [460, 172] width 73 height 56
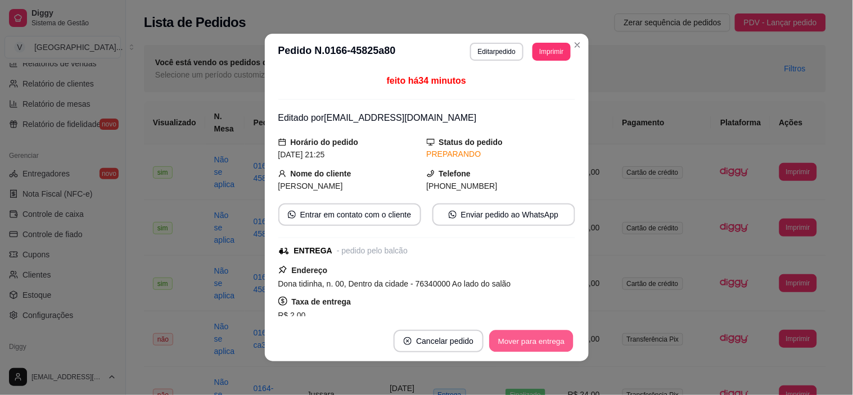
click at [521, 345] on button "Mover para entrega" at bounding box center [532, 342] width 84 height 22
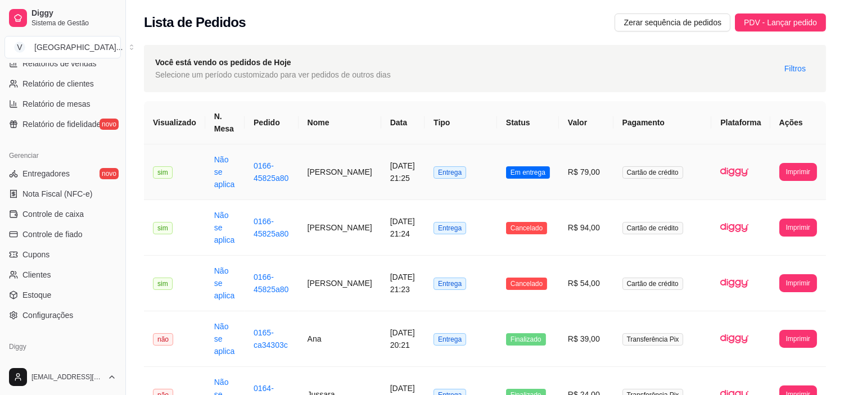
click at [381, 167] on td "[DATE] 21:25" at bounding box center [402, 172] width 43 height 56
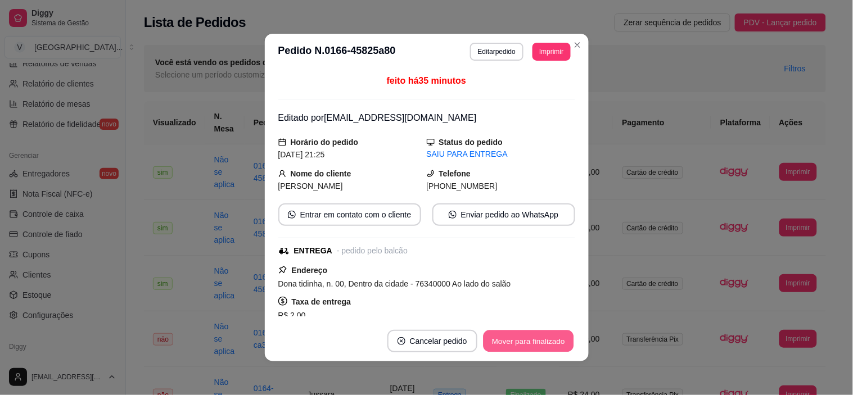
click at [520, 344] on button "Mover para finalizado" at bounding box center [528, 342] width 91 height 22
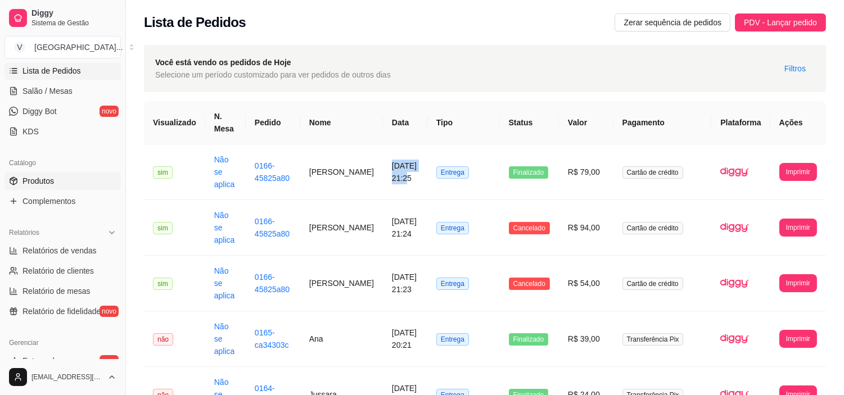
scroll to position [312, 0]
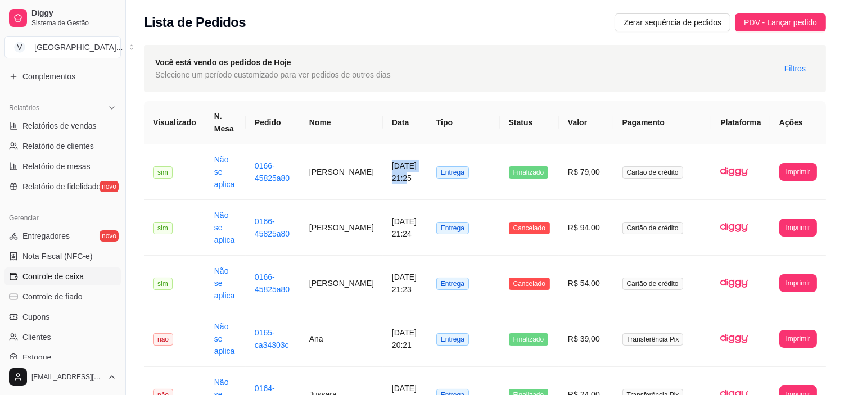
click at [57, 269] on link "Controle de caixa" at bounding box center [62, 277] width 116 height 18
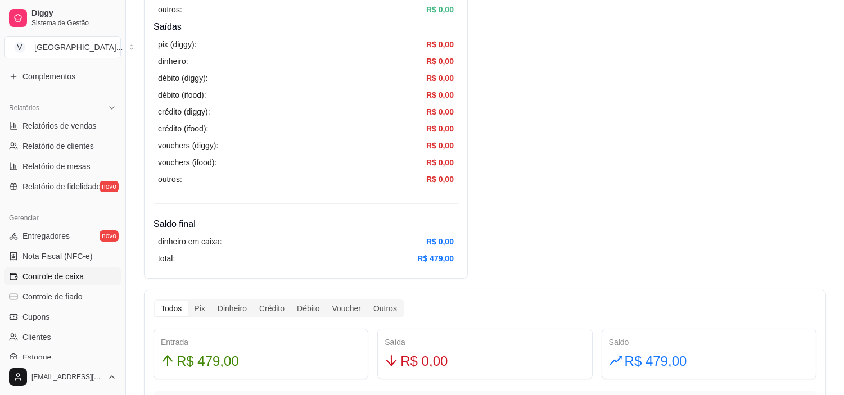
scroll to position [499, 0]
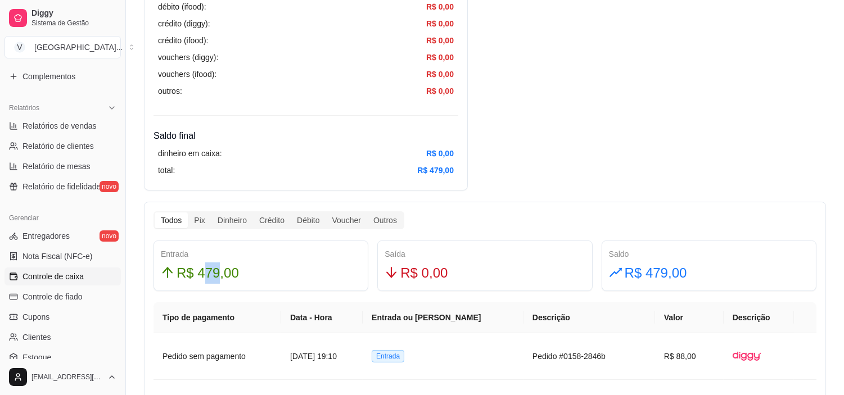
drag, startPoint x: 203, startPoint y: 278, endPoint x: 219, endPoint y: 277, distance: 16.3
click at [219, 277] on span "R$ 479,00" at bounding box center [208, 273] width 62 height 21
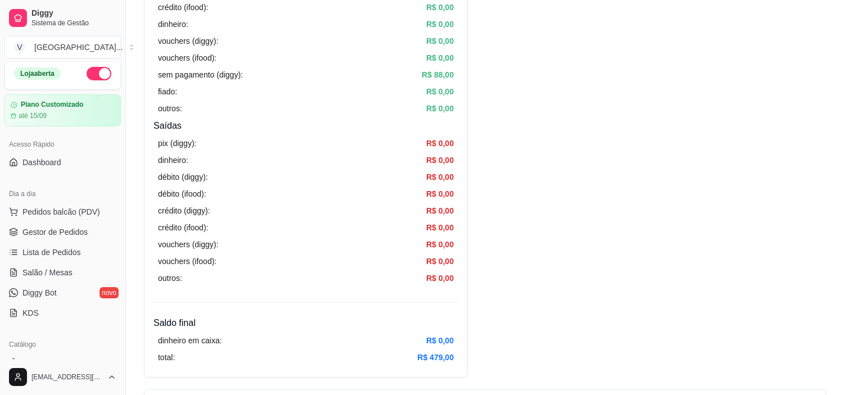
scroll to position [0, 0]
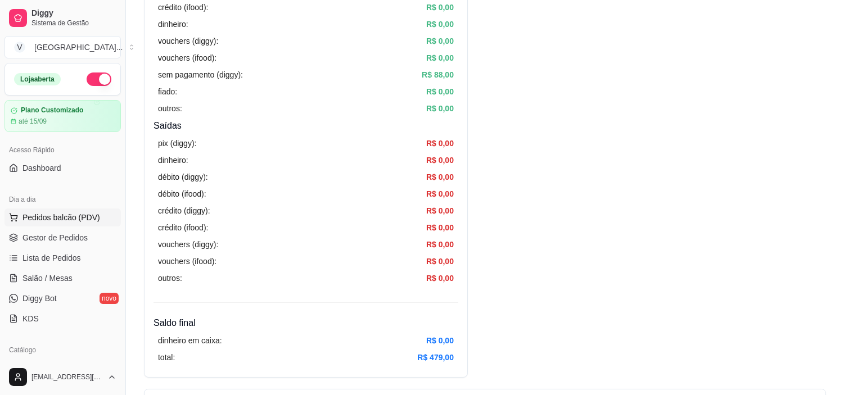
click at [79, 213] on span "Pedidos balcão (PDV)" at bounding box center [61, 217] width 78 height 11
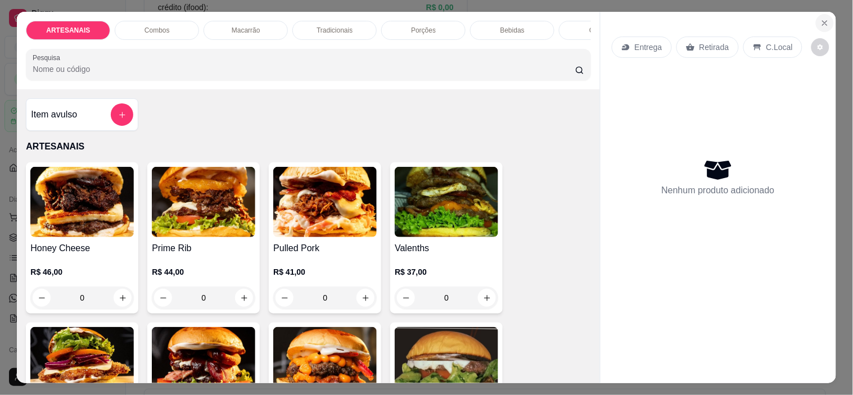
click at [820, 21] on icon "Close" at bounding box center [824, 23] width 9 height 9
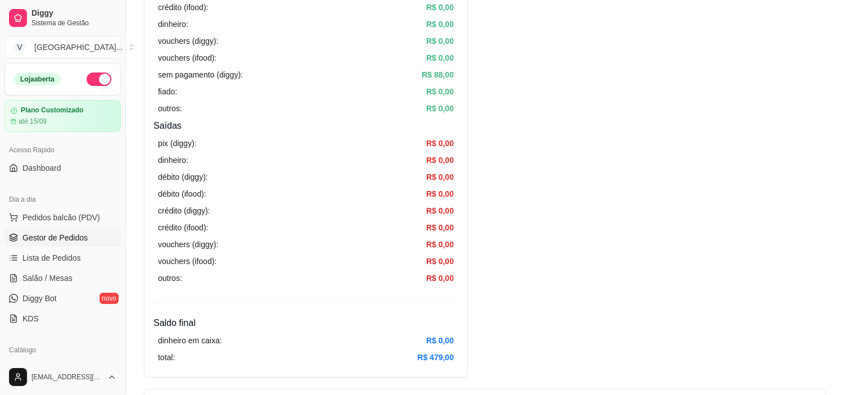
click at [37, 233] on span "Gestor de Pedidos" at bounding box center [54, 237] width 65 height 11
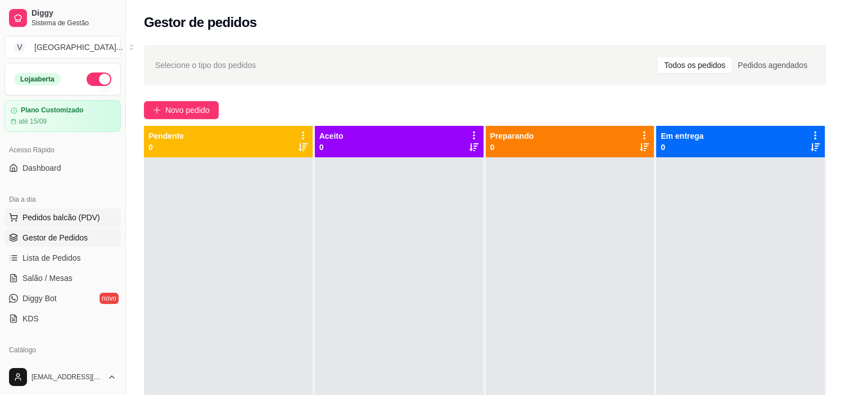
click at [83, 221] on span "Pedidos balcão (PDV)" at bounding box center [61, 217] width 78 height 11
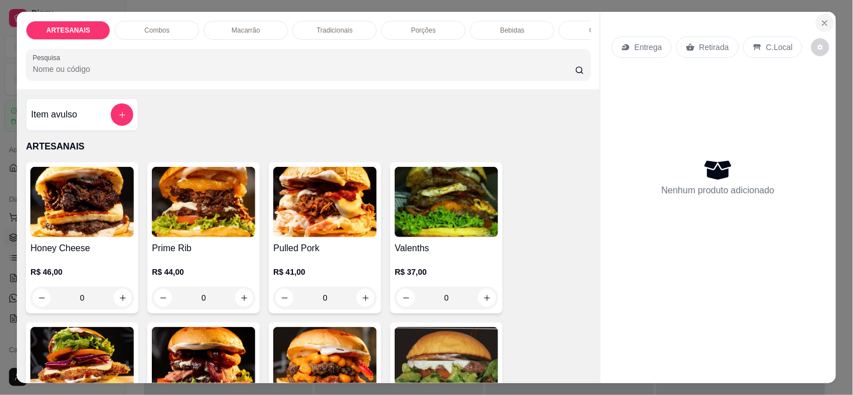
click at [827, 14] on button "Close" at bounding box center [825, 23] width 18 height 18
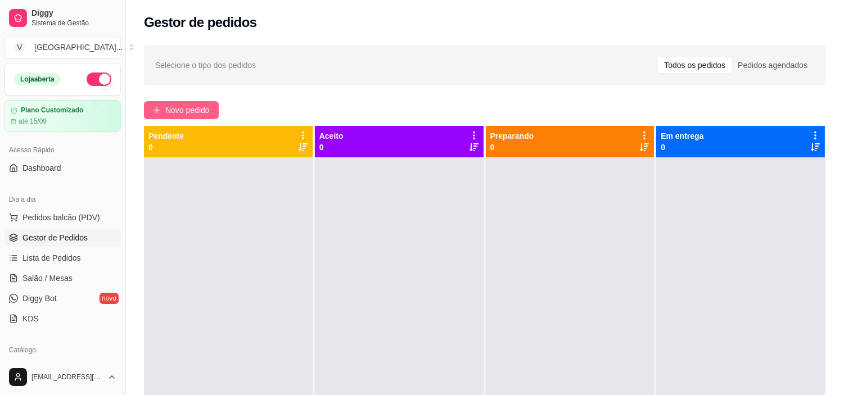
click at [195, 107] on span "Novo pedido" at bounding box center [187, 110] width 44 height 12
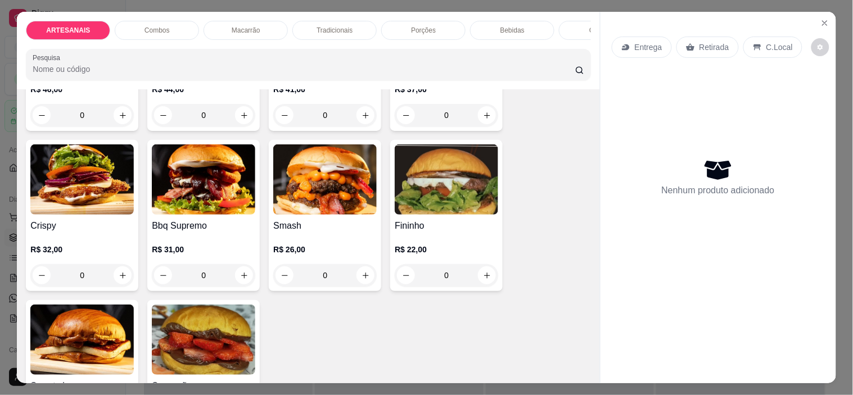
scroll to position [187, 0]
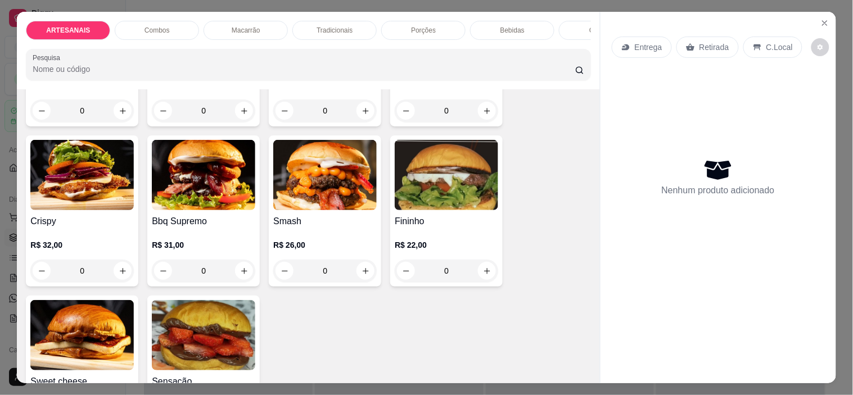
click at [222, 277] on div "0" at bounding box center [203, 271] width 103 height 22
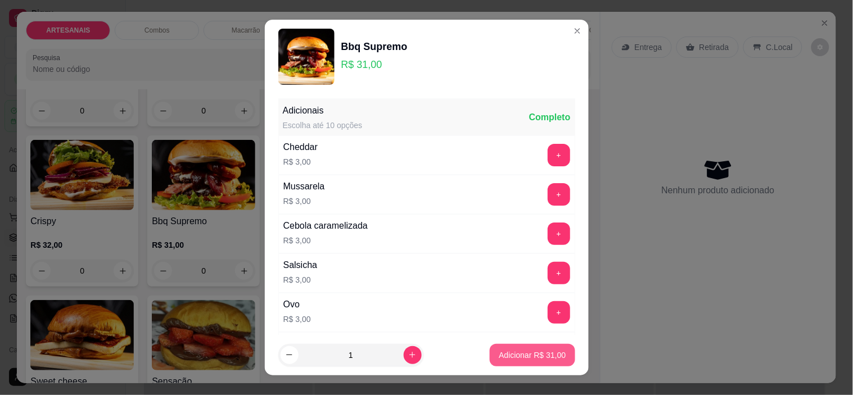
click at [499, 349] on button "Adicionar R$ 31,00" at bounding box center [532, 355] width 85 height 22
type input "1"
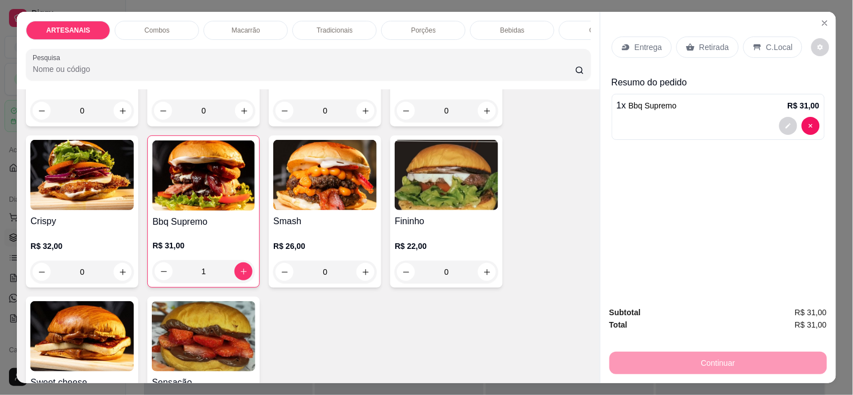
click at [118, 271] on div "0" at bounding box center [81, 272] width 103 height 22
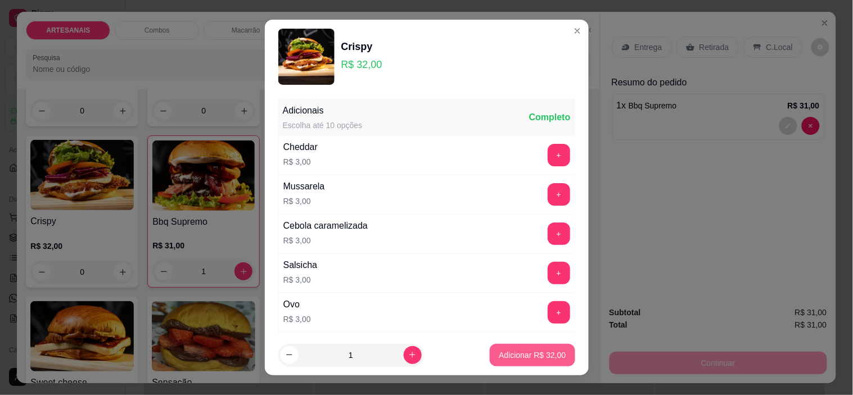
click at [535, 349] on button "Adicionar R$ 32,00" at bounding box center [532, 355] width 85 height 22
type input "1"
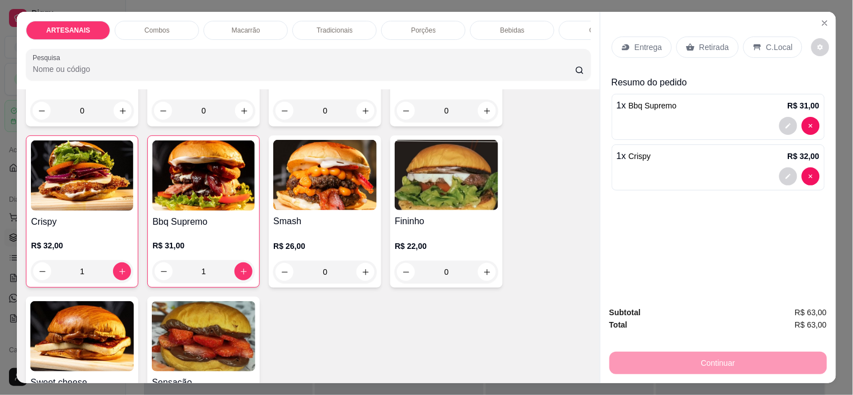
click at [656, 43] on p "Entrega" at bounding box center [649, 47] width 28 height 11
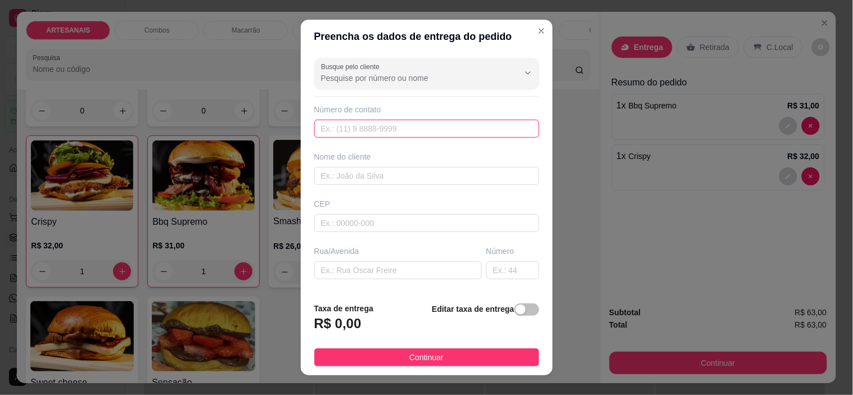
click at [440, 125] on input "text" at bounding box center [426, 129] width 225 height 18
drag, startPoint x: 373, startPoint y: 128, endPoint x: 344, endPoint y: 128, distance: 29.8
click at [344, 128] on input "(62) 99990-8769" at bounding box center [426, 129] width 225 height 18
click at [406, 129] on input "(62) 99990-8769" at bounding box center [426, 129] width 225 height 18
click at [362, 127] on input "(62) 99990-8769" at bounding box center [426, 129] width 225 height 18
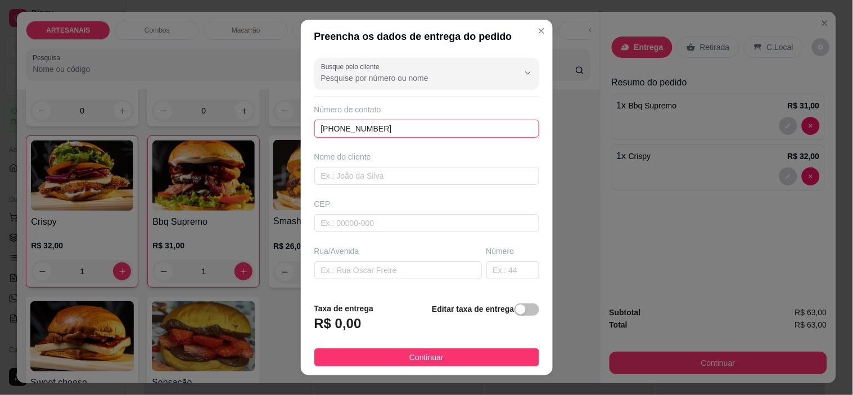
click at [345, 128] on input "(62) 99990-8769" at bounding box center [426, 129] width 225 height 18
type input "(62) 99990-8769"
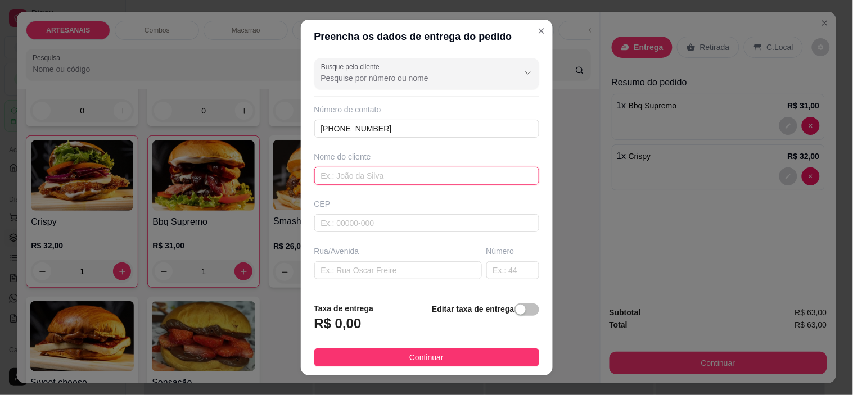
click at [372, 181] on input "text" at bounding box center [426, 176] width 225 height 18
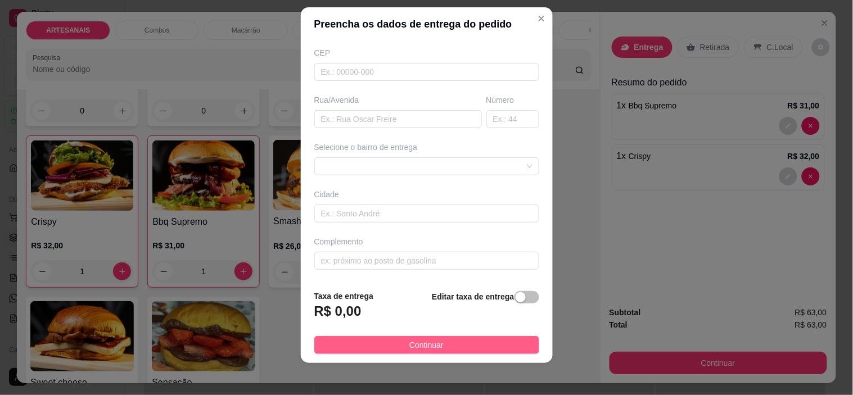
scroll to position [16, 0]
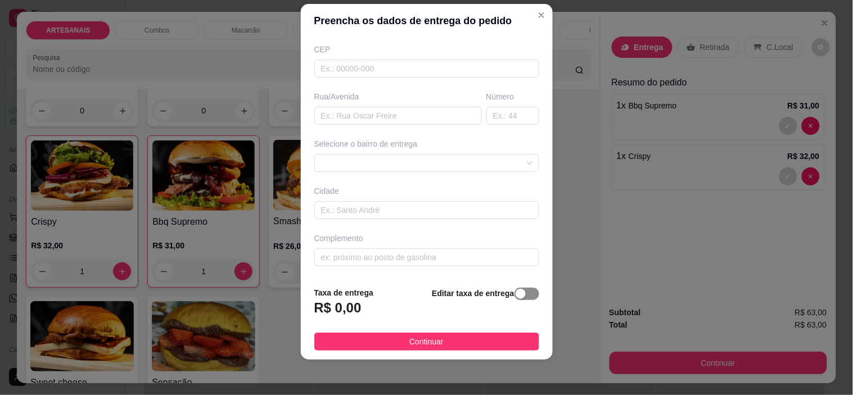
type input "Joao pedro"
click at [516, 289] on div "button" at bounding box center [521, 294] width 10 height 10
click at [382, 315] on input "0,00" at bounding box center [375, 312] width 120 height 21
click at [492, 160] on span at bounding box center [426, 160] width 211 height 17
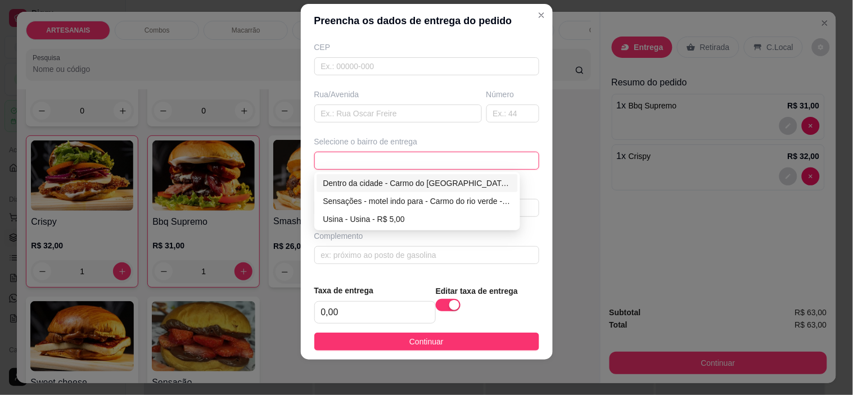
click at [352, 184] on div "Dentro da cidade - Carmo do rio verde - R$ 2,00" at bounding box center [417, 183] width 188 height 12
type input "Carmo do [GEOGRAPHIC_DATA]"
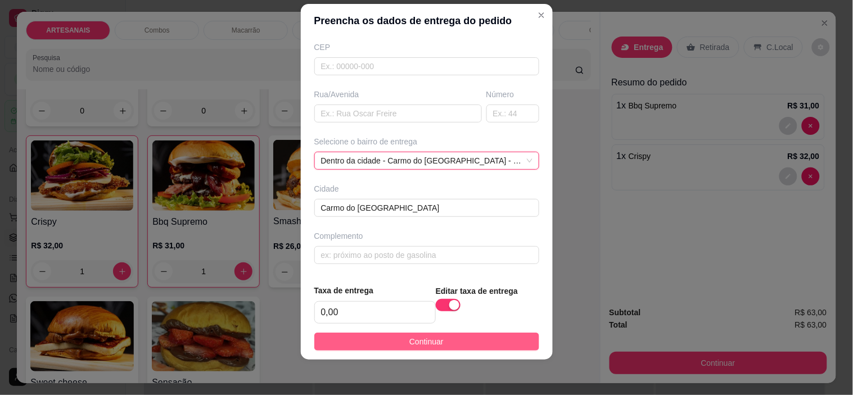
click at [490, 341] on button "Continuar" at bounding box center [426, 342] width 225 height 18
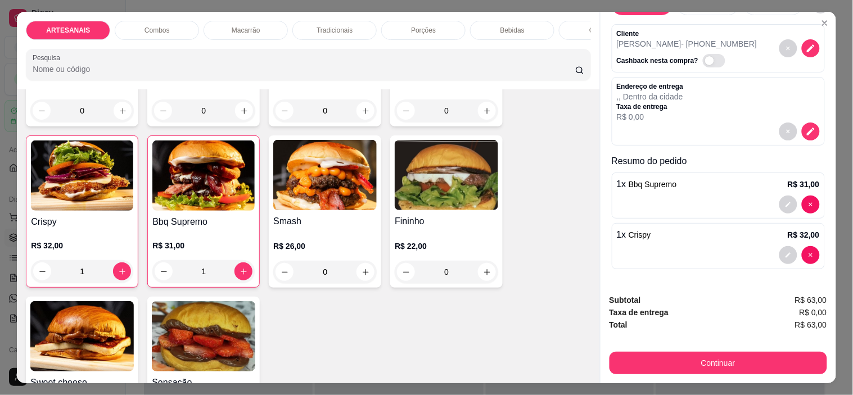
scroll to position [0, 0]
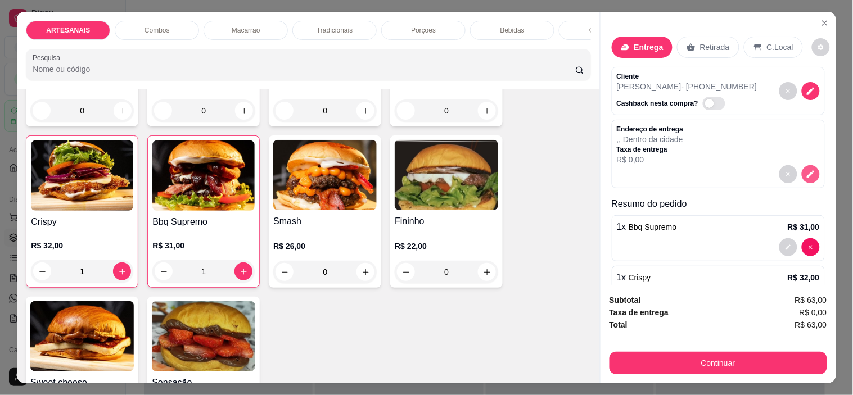
click at [806, 169] on icon "decrease-product-quantity" at bounding box center [811, 174] width 10 height 10
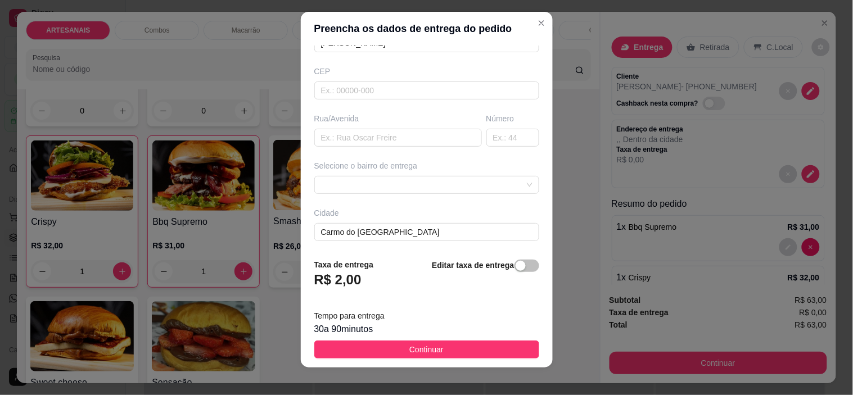
scroll to position [16, 0]
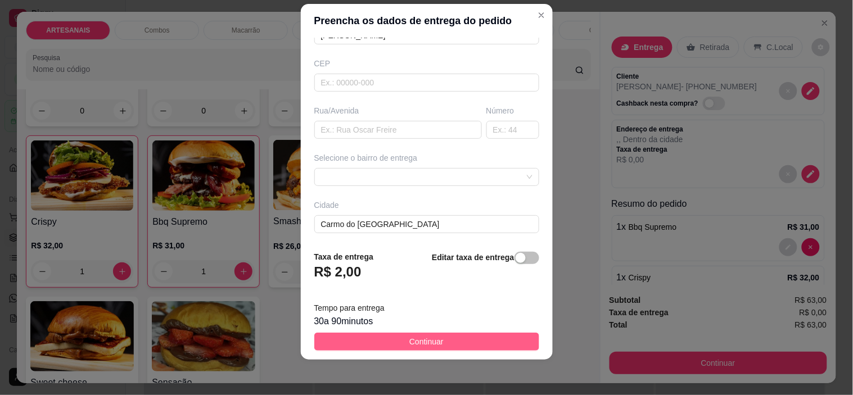
click at [490, 346] on button "Continuar" at bounding box center [426, 342] width 225 height 18
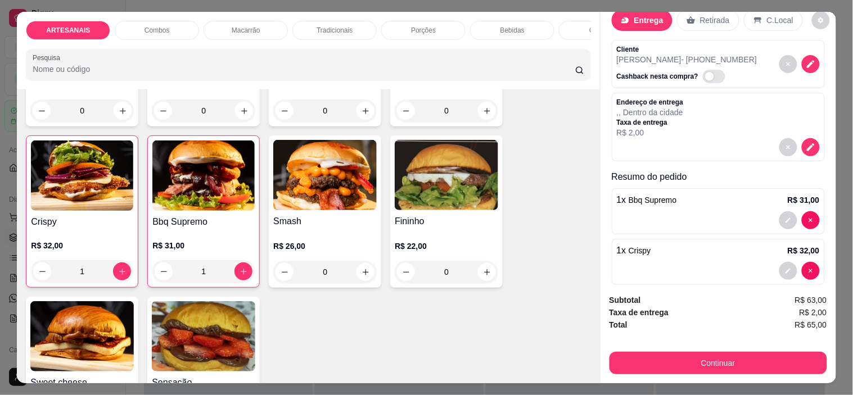
scroll to position [43, 0]
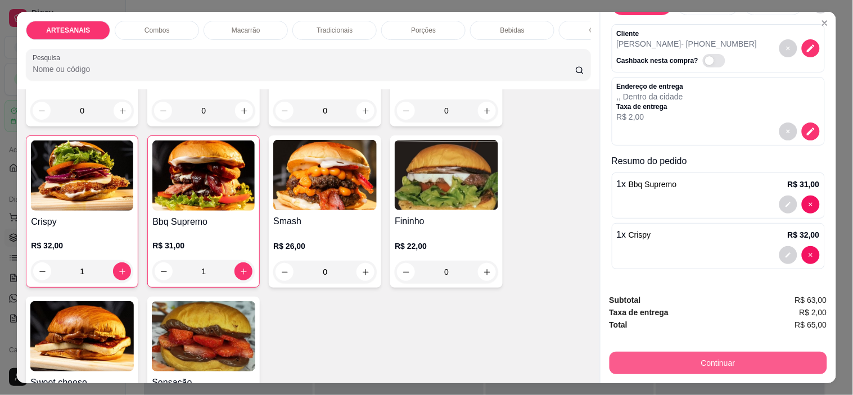
click at [721, 352] on button "Continuar" at bounding box center [718, 363] width 218 height 22
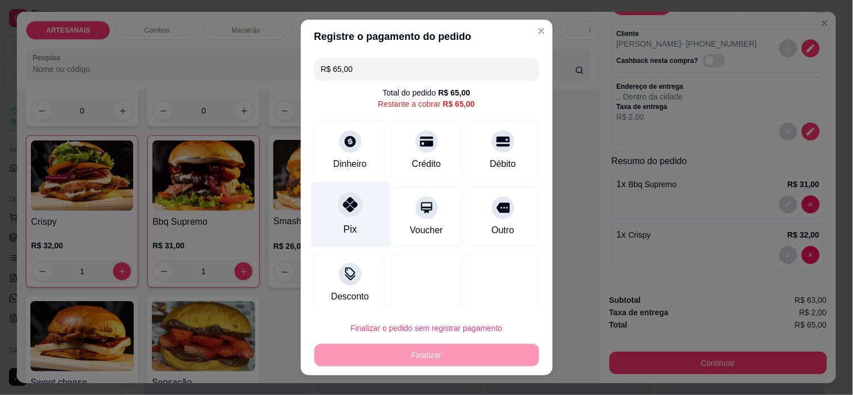
click at [344, 193] on div "Pix" at bounding box center [349, 215] width 79 height 66
type input "R$ 0,00"
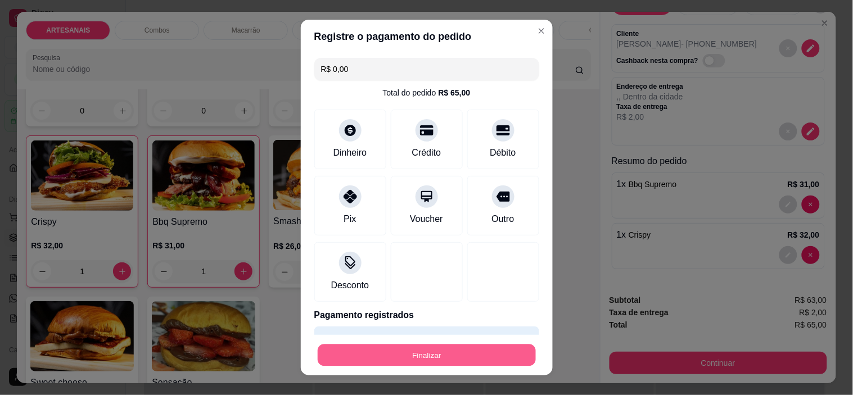
click at [397, 355] on button "Finalizar" at bounding box center [427, 355] width 218 height 22
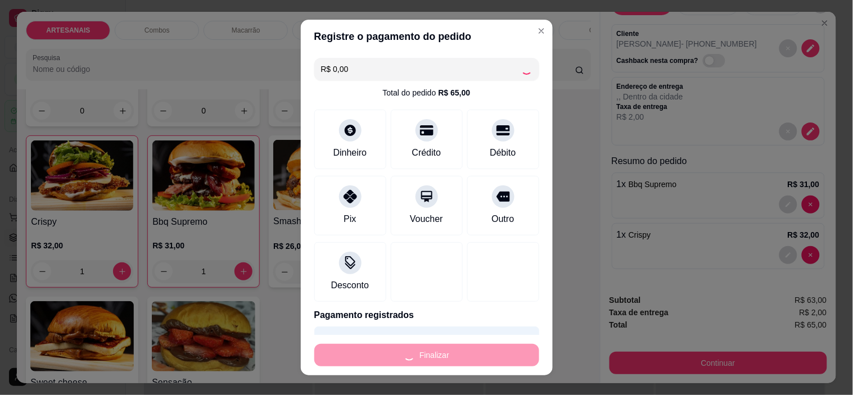
type input "0"
type input "-R$ 65,00"
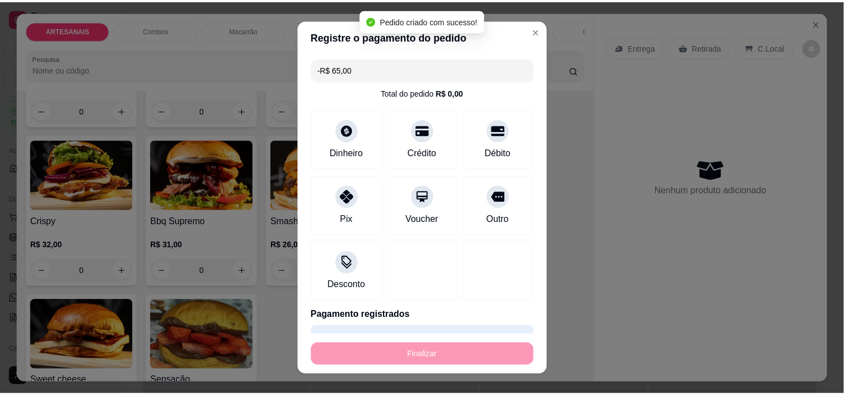
scroll to position [0, 0]
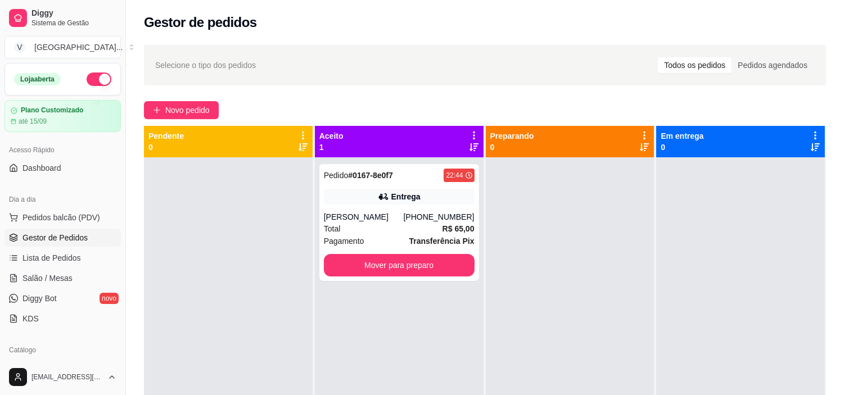
click at [87, 76] on button "button" at bounding box center [99, 79] width 25 height 13
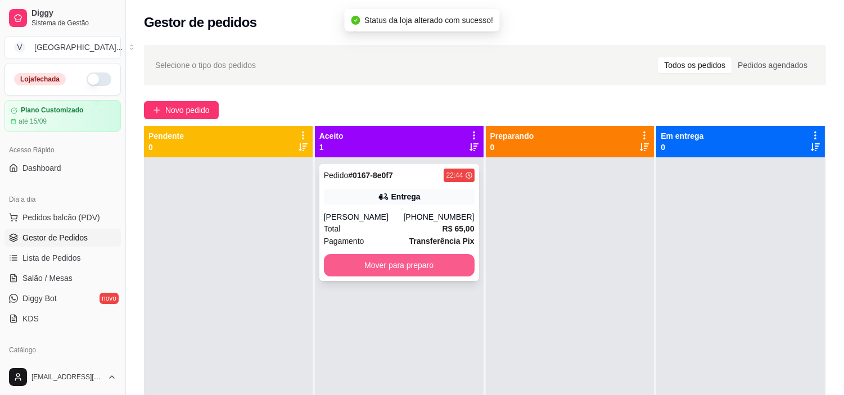
click at [422, 273] on button "Mover para preparo" at bounding box center [399, 265] width 151 height 22
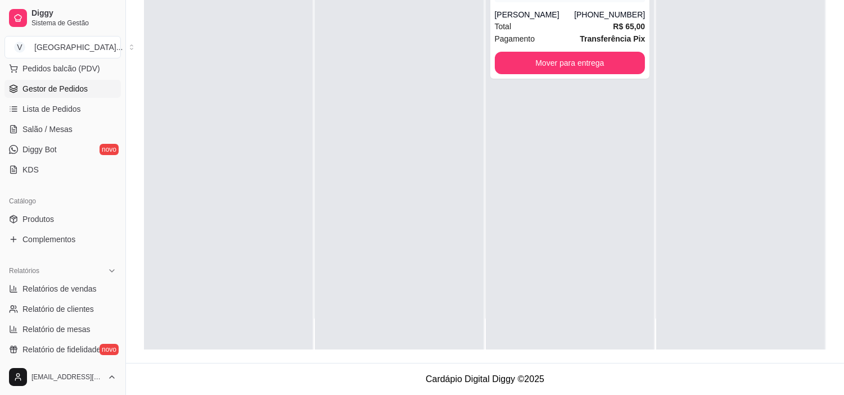
scroll to position [187, 0]
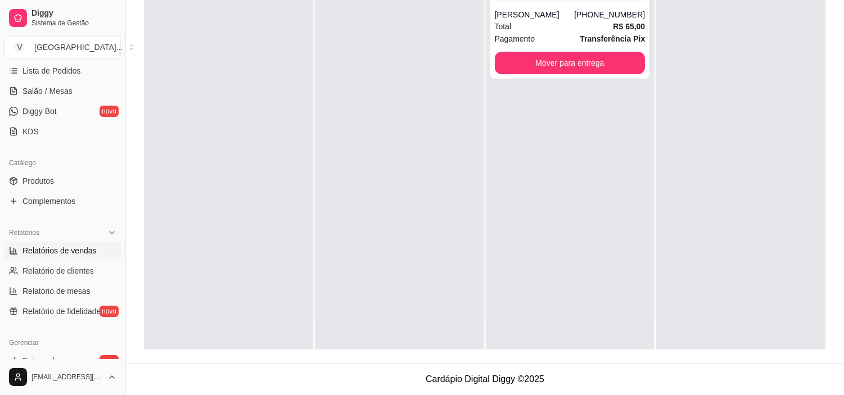
click at [89, 251] on span "Relatórios de vendas" at bounding box center [59, 250] width 74 height 11
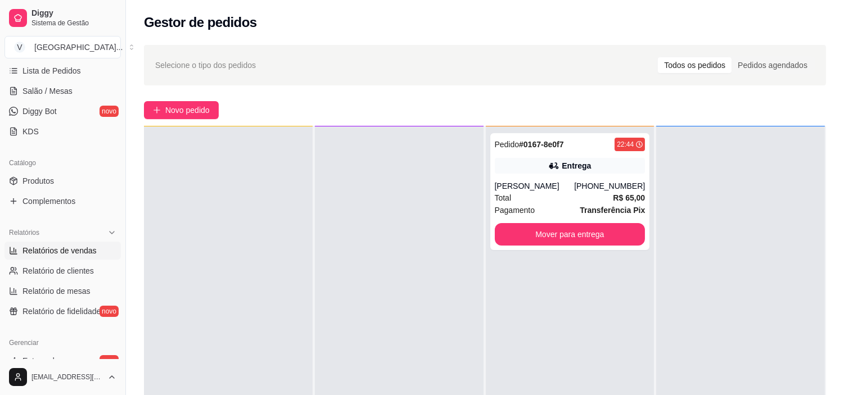
select select "ALL"
select select "0"
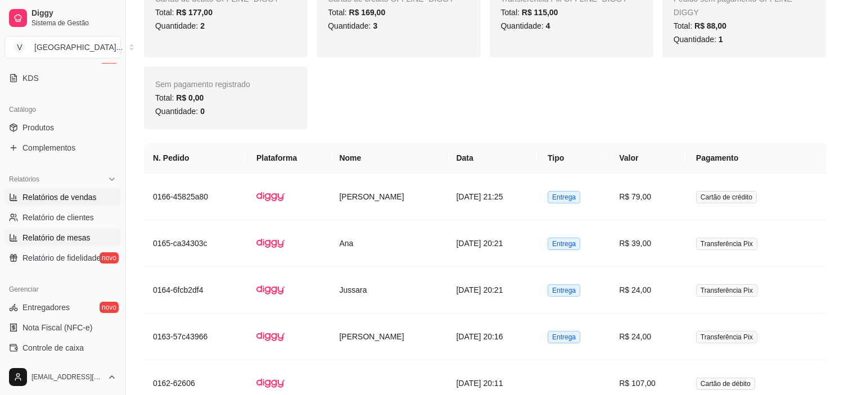
scroll to position [312, 0]
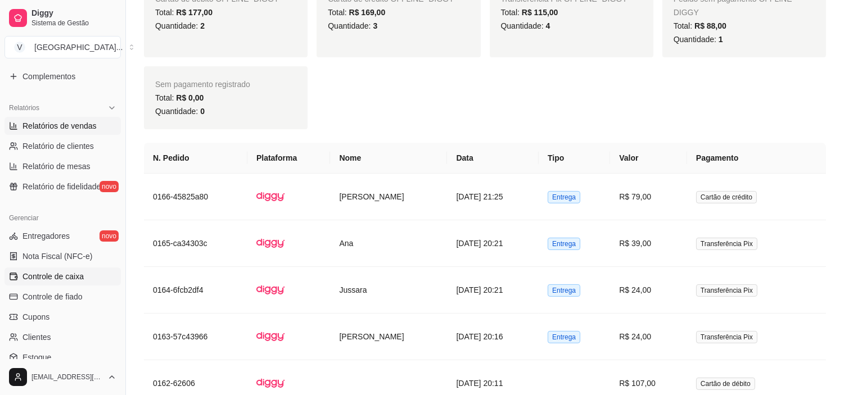
click at [79, 283] on link "Controle de caixa" at bounding box center [62, 277] width 116 height 18
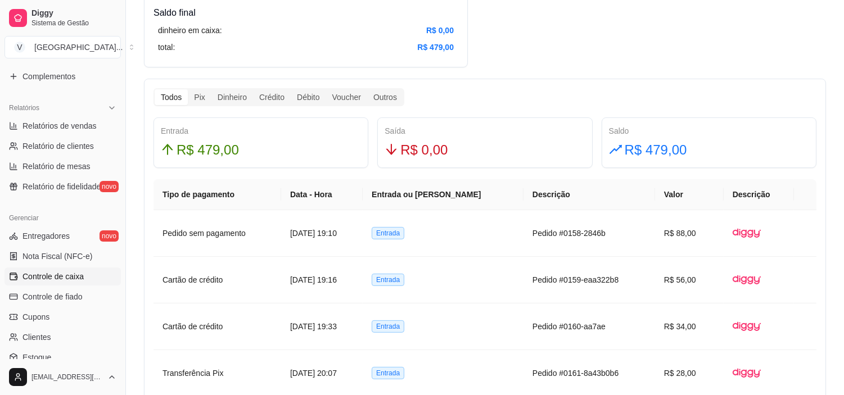
scroll to position [625, 0]
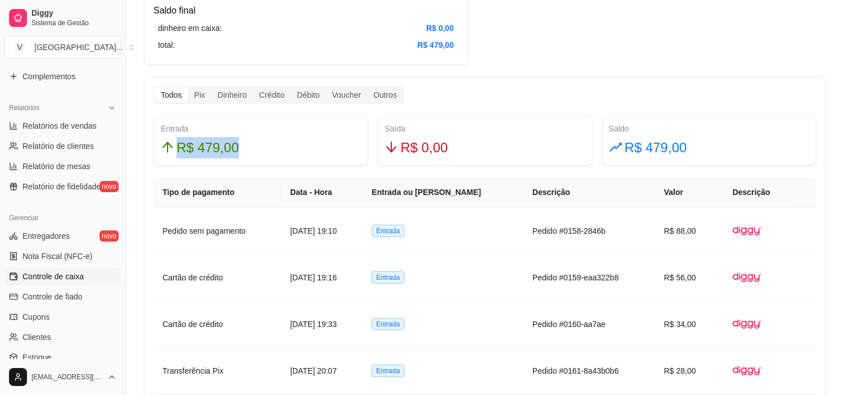
drag, startPoint x: 240, startPoint y: 148, endPoint x: 170, endPoint y: 147, distance: 69.7
click at [170, 147] on div "R$ 479,00" at bounding box center [261, 147] width 200 height 21
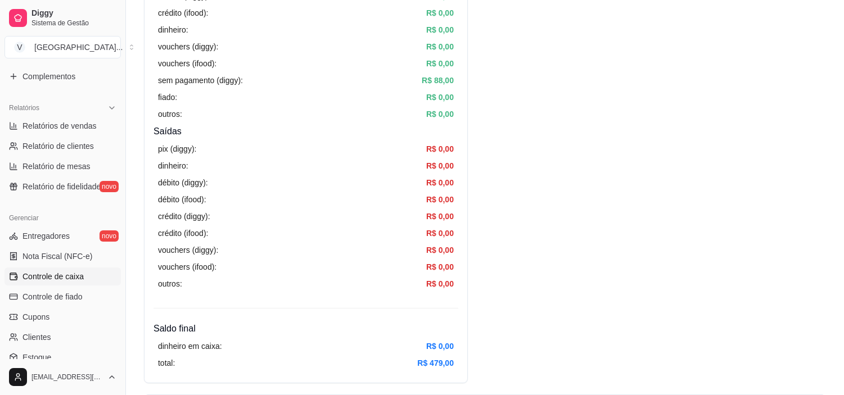
scroll to position [250, 0]
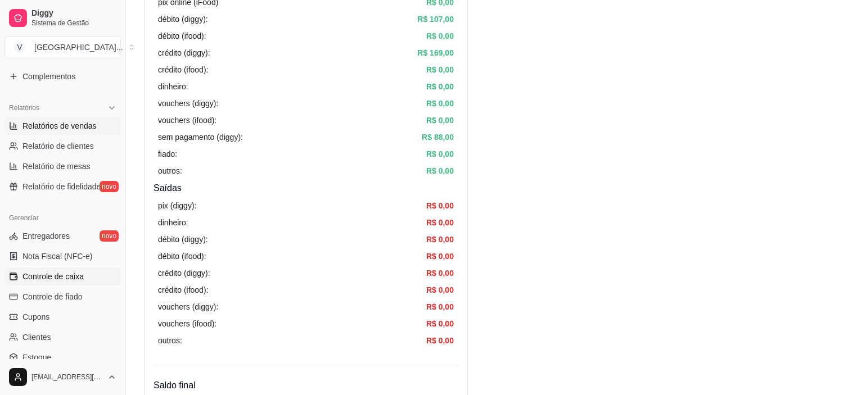
click at [74, 125] on span "Relatórios de vendas" at bounding box center [59, 125] width 74 height 11
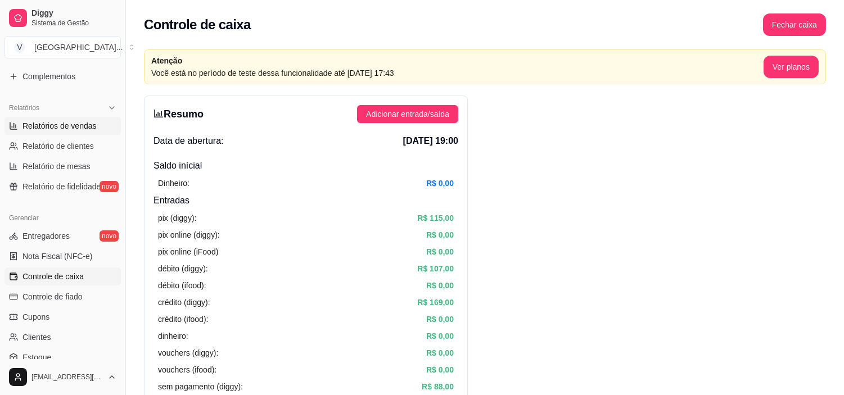
select select "ALL"
select select "0"
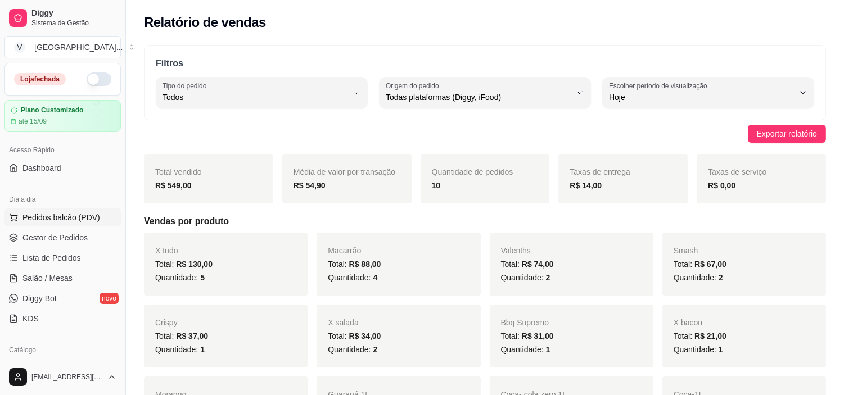
click at [71, 213] on span "Pedidos balcão (PDV)" at bounding box center [61, 217] width 78 height 11
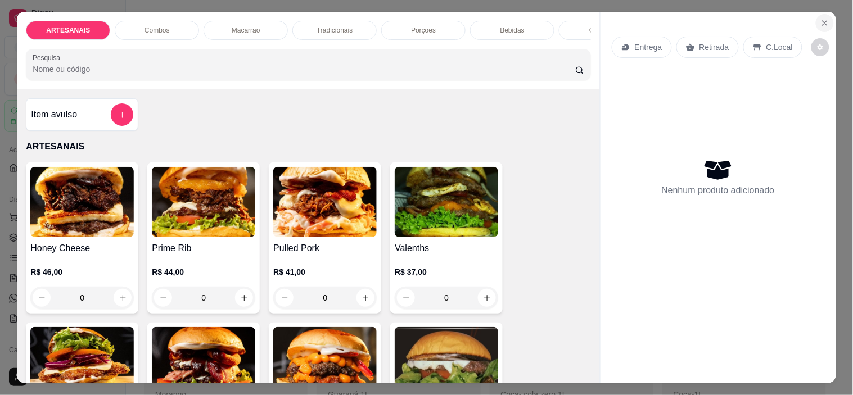
click at [823, 24] on button "Close" at bounding box center [825, 23] width 18 height 18
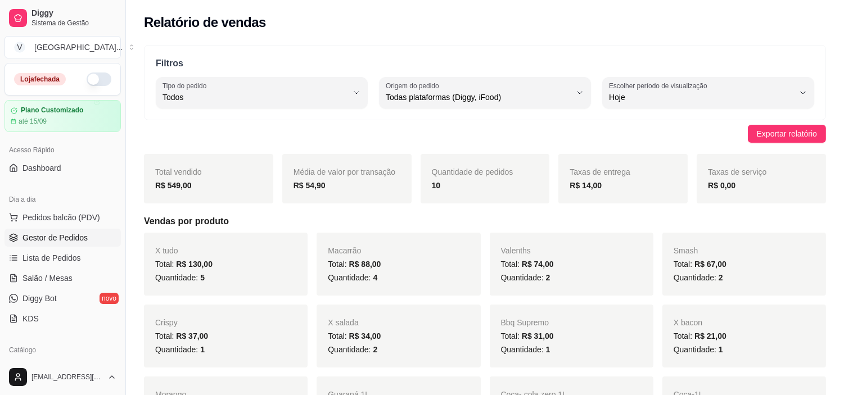
click at [55, 242] on span "Gestor de Pedidos" at bounding box center [54, 237] width 65 height 11
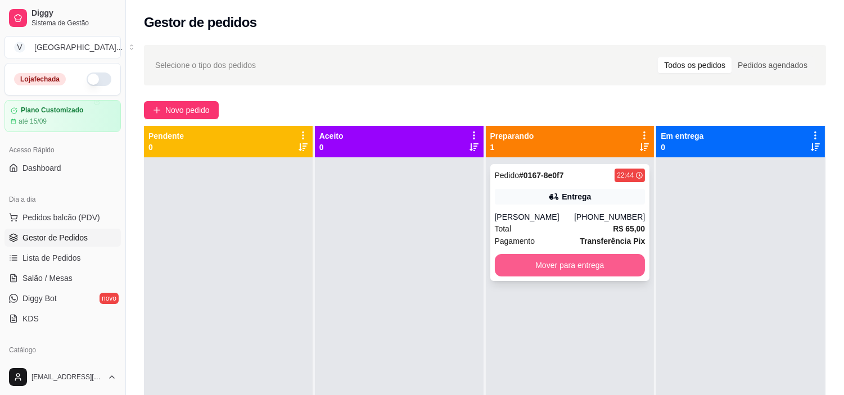
click at [576, 260] on button "Mover para entrega" at bounding box center [570, 265] width 151 height 22
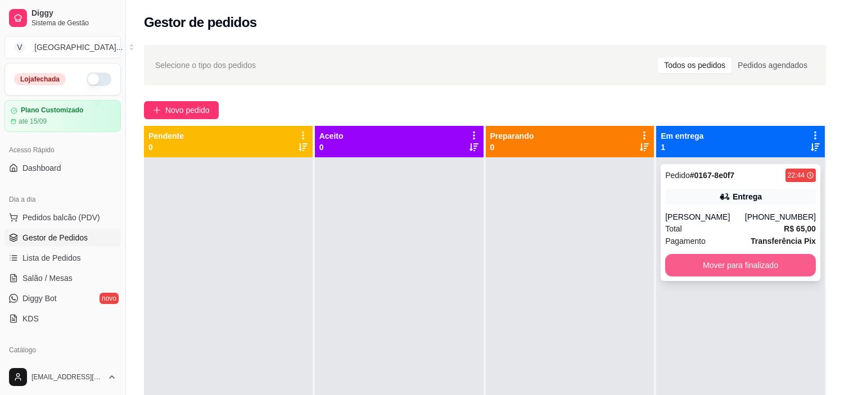
click at [790, 264] on button "Mover para finalizado" at bounding box center [740, 265] width 151 height 22
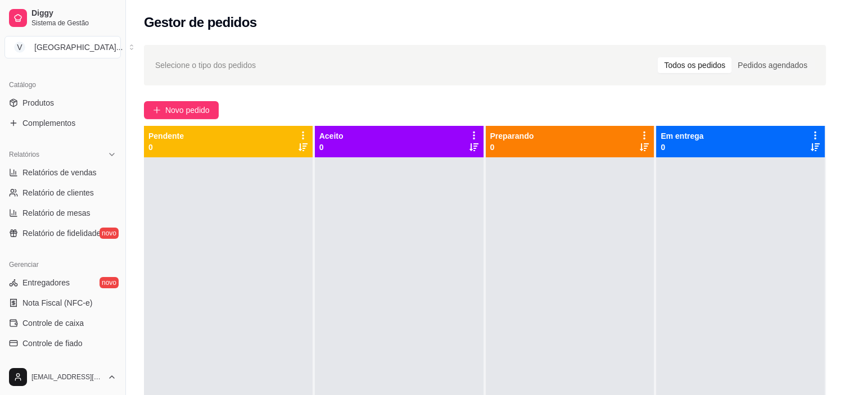
scroll to position [312, 0]
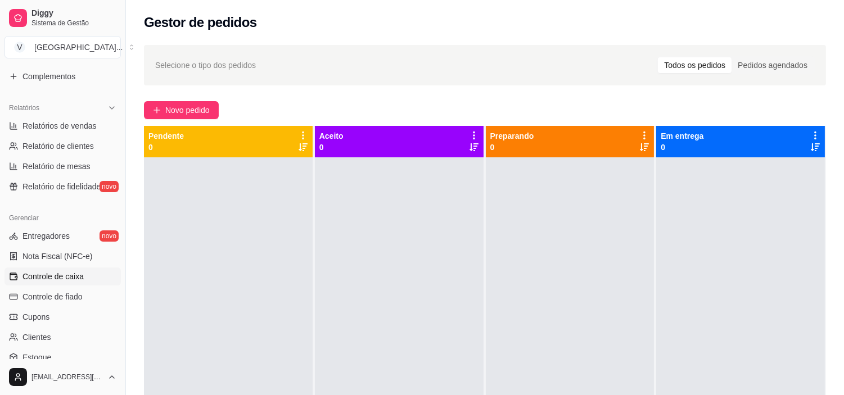
click at [71, 268] on link "Controle de caixa" at bounding box center [62, 277] width 116 height 18
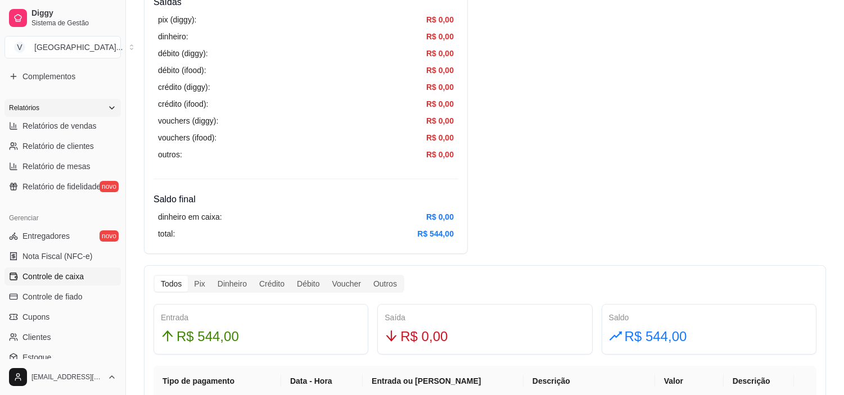
scroll to position [437, 0]
click at [57, 282] on link "Controle de caixa" at bounding box center [62, 277] width 116 height 18
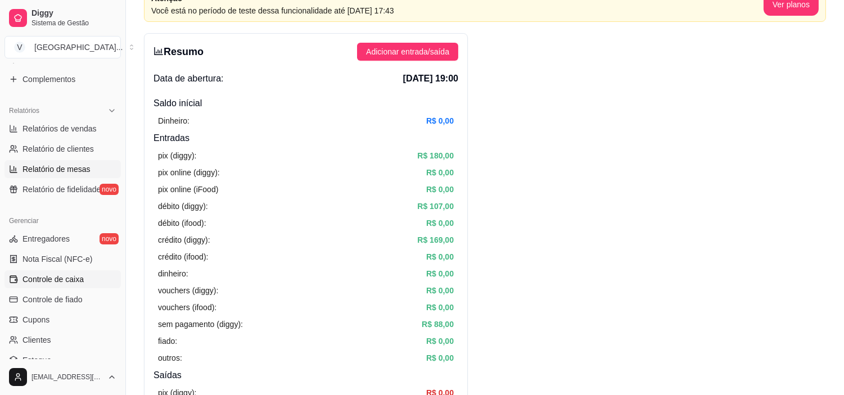
scroll to position [288, 0]
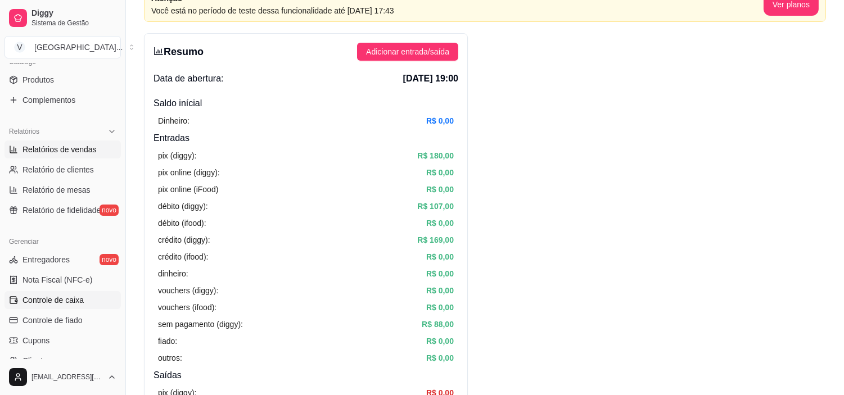
click at [79, 153] on span "Relatórios de vendas" at bounding box center [59, 149] width 74 height 11
select select "ALL"
select select "0"
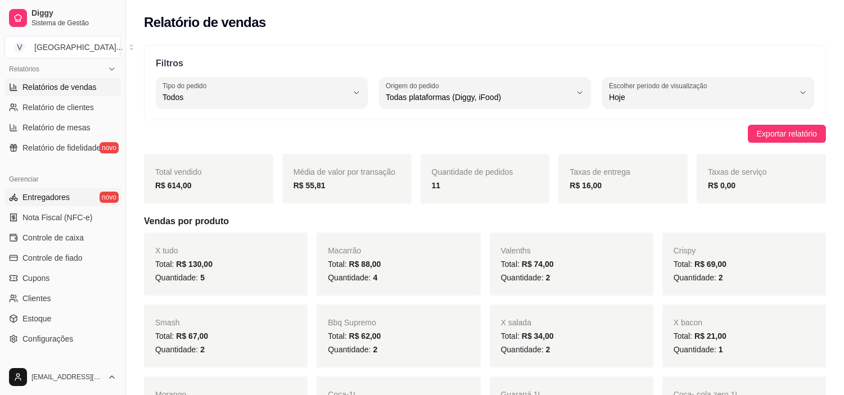
scroll to position [288, 0]
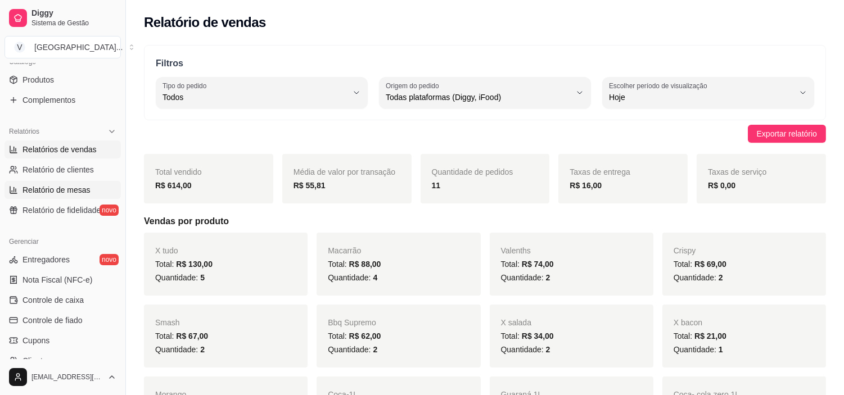
click at [88, 188] on link "Relatório de mesas" at bounding box center [62, 190] width 116 height 18
select select "TOTAL_OF_ORDERS"
select select "7"
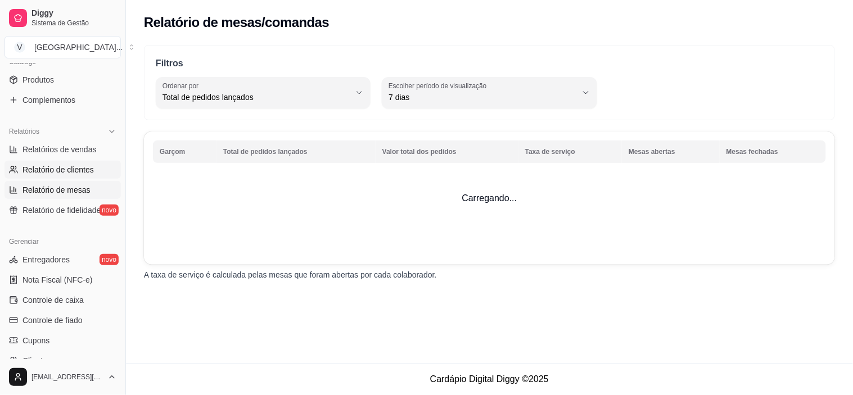
click at [80, 169] on span "Relatório de clientes" at bounding box center [57, 169] width 71 height 11
select select "30"
select select "HIGHEST_TOTAL_SPENT_WITH_ORDERS"
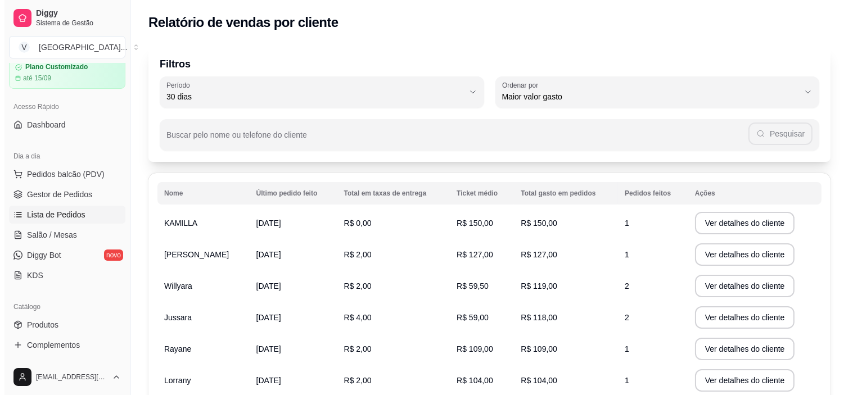
scroll to position [38, 0]
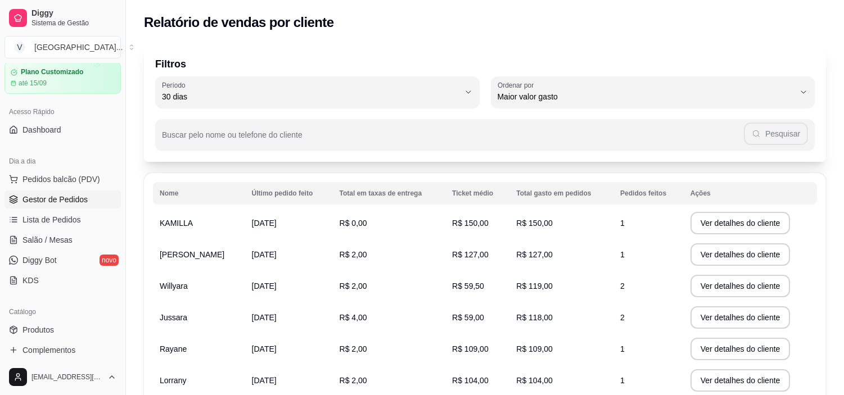
click at [76, 195] on span "Gestor de Pedidos" at bounding box center [54, 199] width 65 height 11
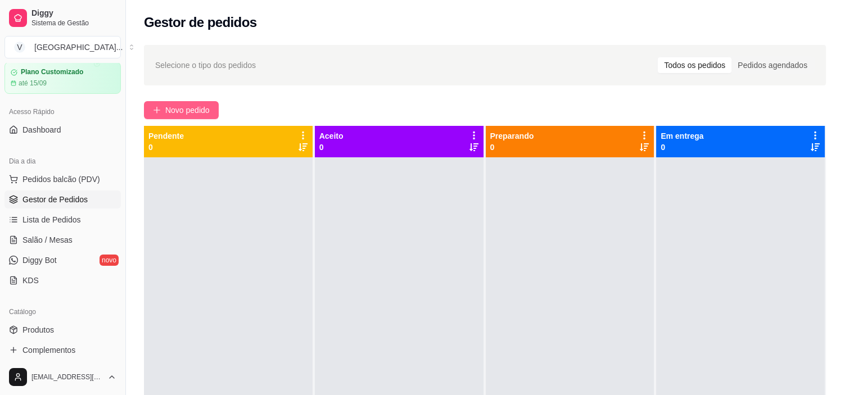
click at [170, 117] on button "Novo pedido" at bounding box center [181, 110] width 75 height 18
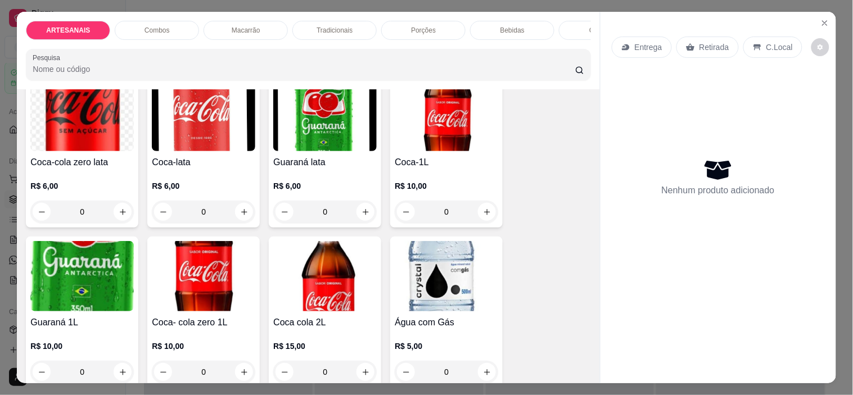
scroll to position [1499, 0]
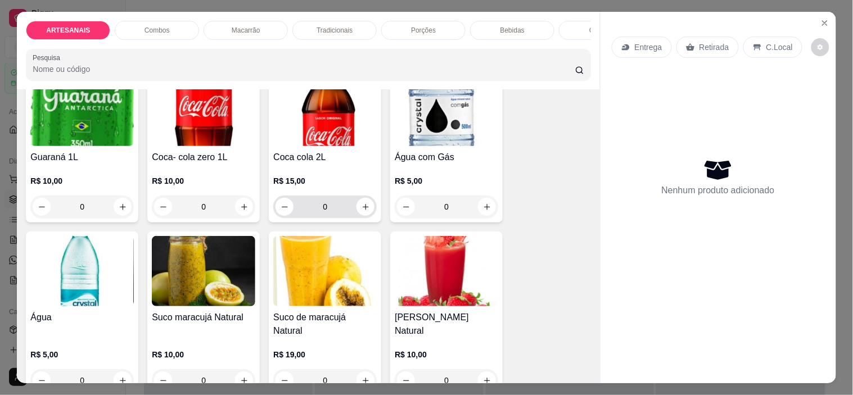
click at [364, 201] on div "0" at bounding box center [324, 207] width 99 height 22
click at [361, 204] on button "increase-product-quantity" at bounding box center [365, 207] width 18 height 18
type input "1"
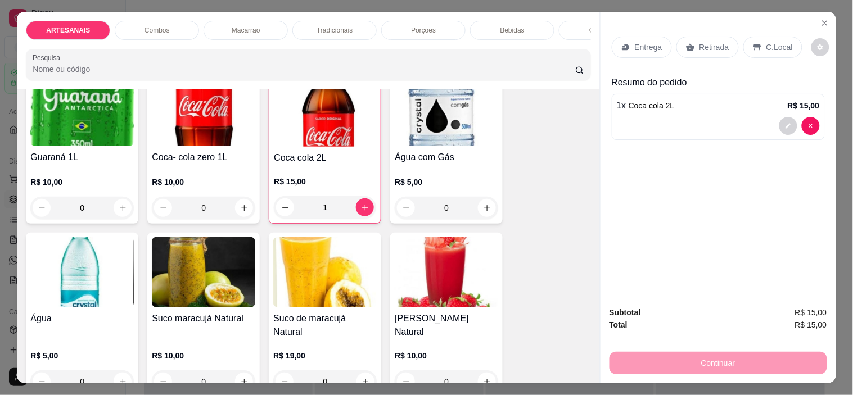
click at [638, 42] on p "Entrega" at bounding box center [649, 47] width 28 height 11
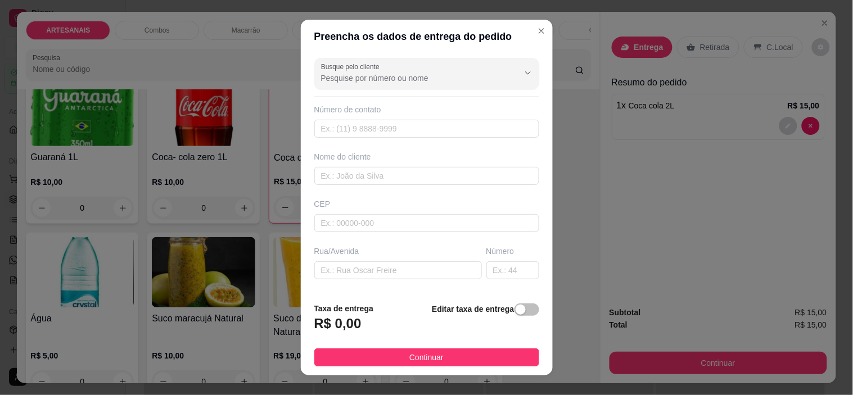
click at [355, 324] on h3 "R$ 0,00" at bounding box center [337, 324] width 47 height 18
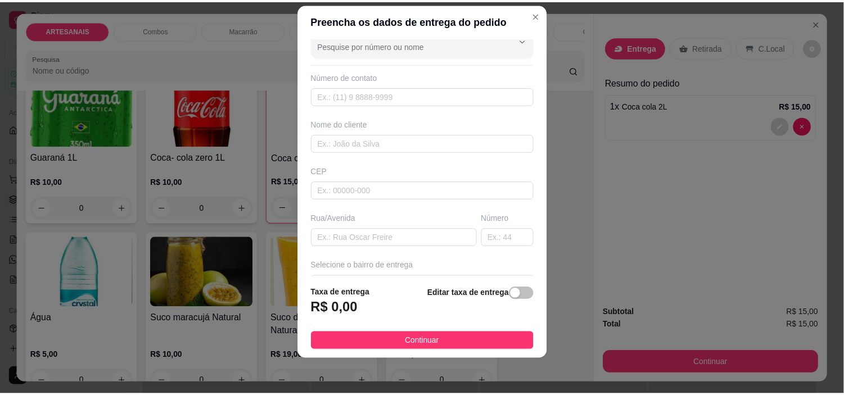
scroll to position [0, 0]
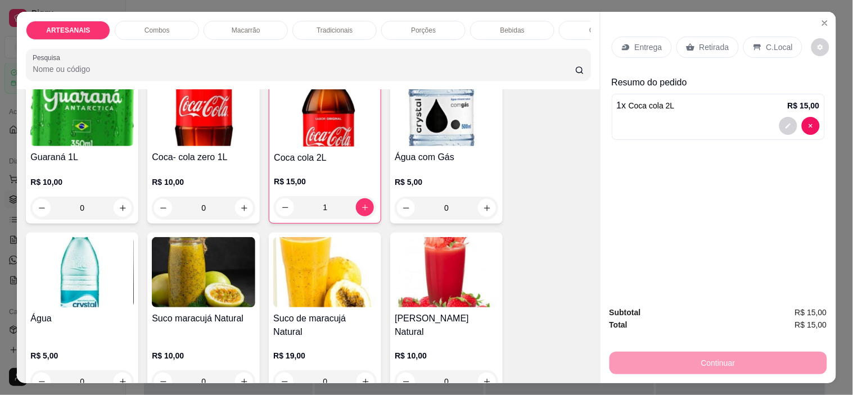
click at [769, 43] on p "C.Local" at bounding box center [779, 47] width 26 height 11
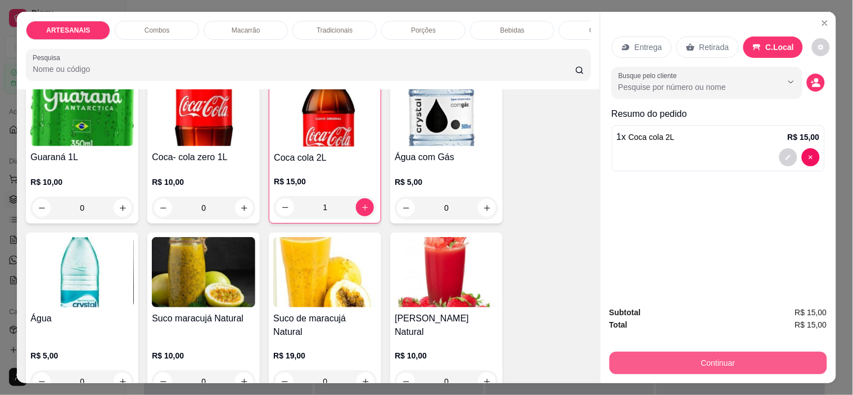
click at [739, 356] on button "Continuar" at bounding box center [718, 363] width 218 height 22
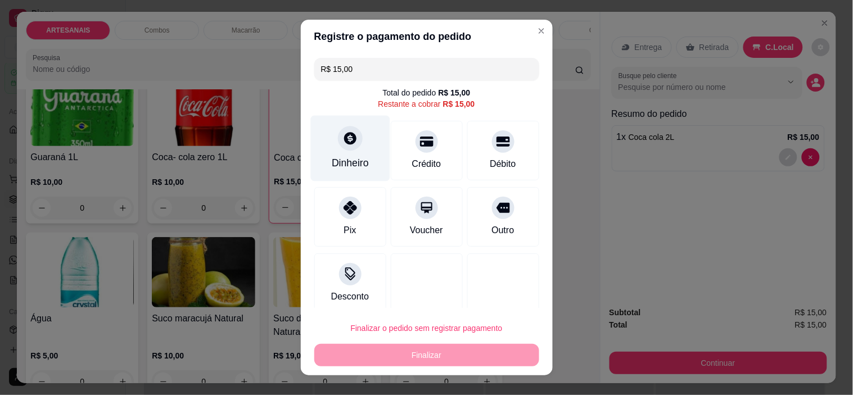
click at [342, 142] on icon at bounding box center [349, 138] width 15 height 15
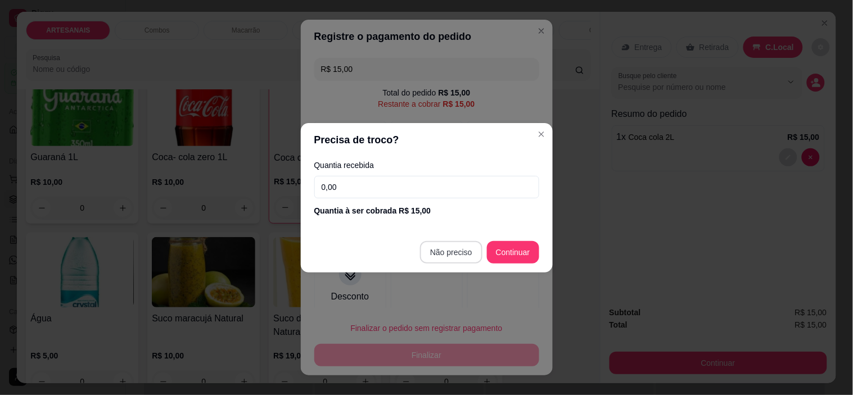
type input "R$ 0,00"
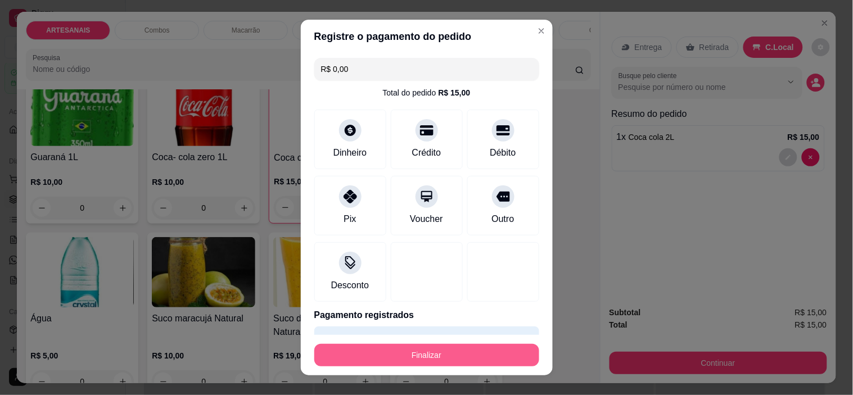
click at [451, 354] on button "Finalizar" at bounding box center [426, 355] width 225 height 22
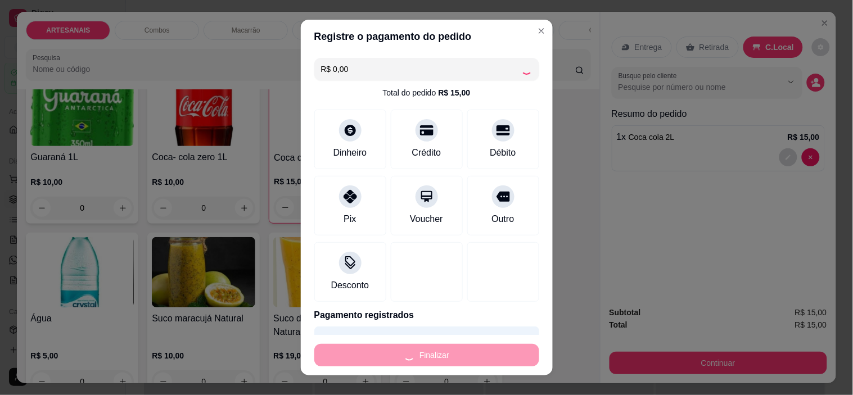
type input "0"
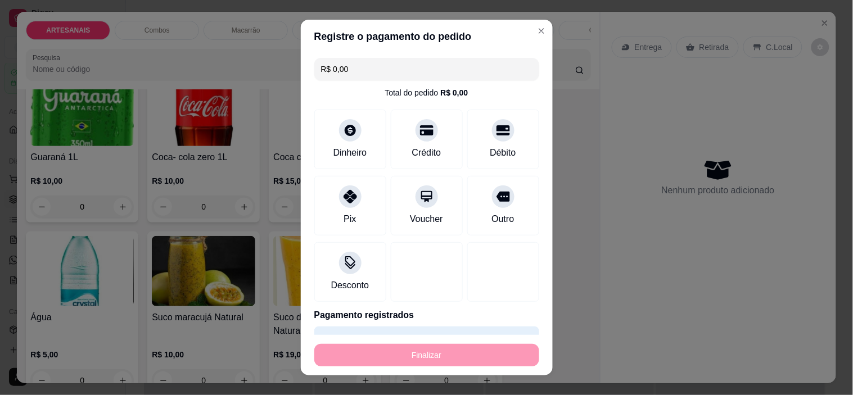
type input "-R$ 15,00"
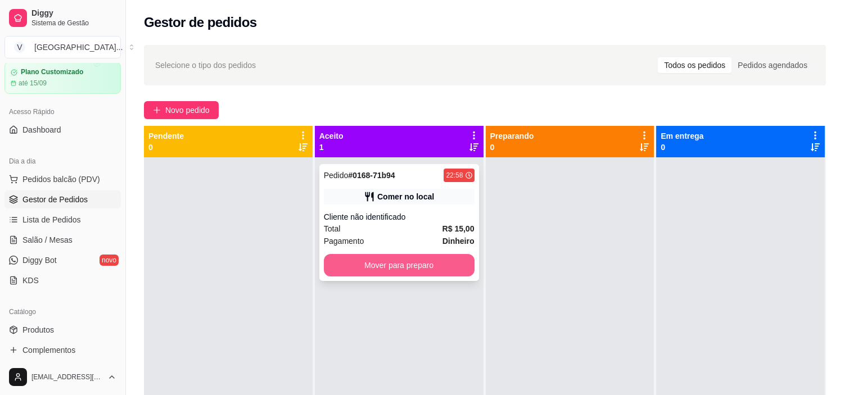
click at [400, 271] on button "Mover para preparo" at bounding box center [399, 265] width 151 height 22
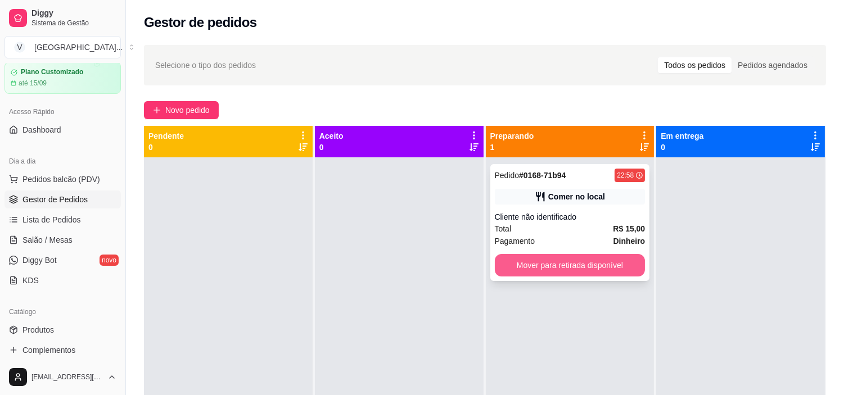
click at [589, 260] on button "Mover para retirada disponível" at bounding box center [570, 265] width 151 height 22
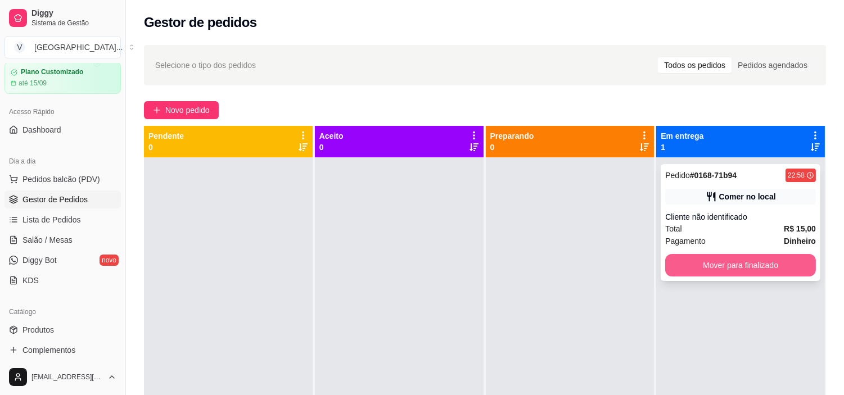
click at [777, 250] on div "Pedido # 0168-71b94 22:58 Comer no local Cliente não identificado Total R$ 15,0…" at bounding box center [741, 222] width 160 height 117
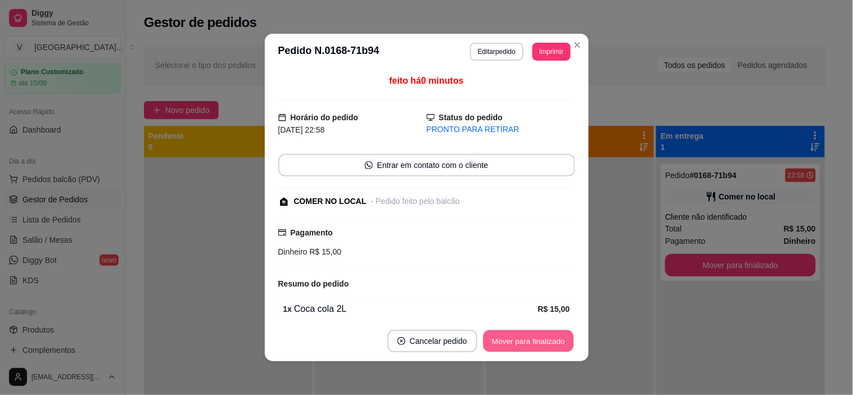
click at [523, 340] on button "Mover para finalizado" at bounding box center [528, 342] width 91 height 22
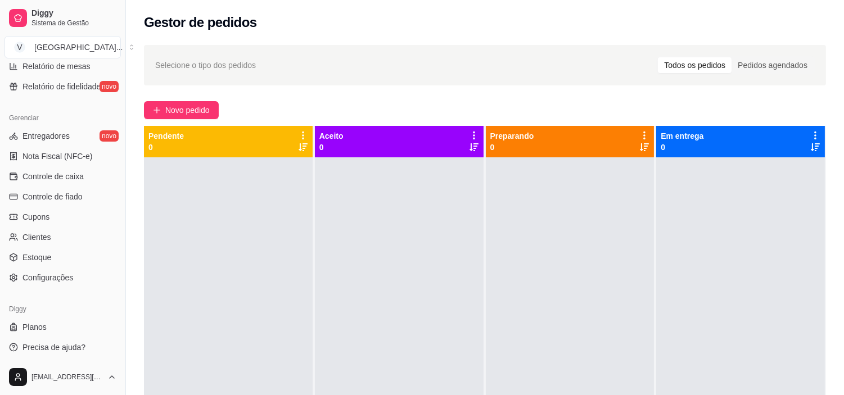
scroll to position [413, 0]
click at [49, 276] on span "Configurações" at bounding box center [47, 276] width 51 height 11
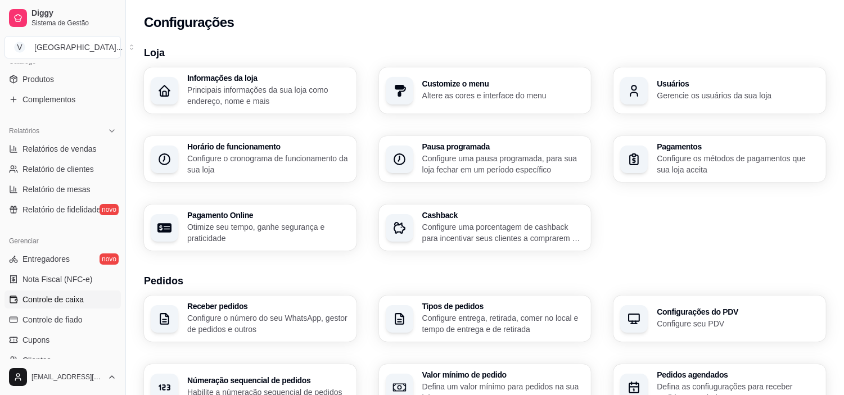
scroll to position [288, 0]
click at [55, 170] on span "Relatório de clientes" at bounding box center [57, 169] width 71 height 11
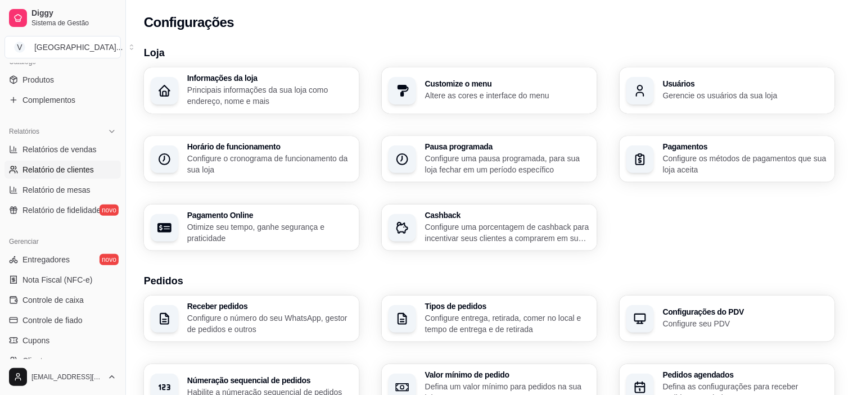
select select "30"
select select "HIGHEST_TOTAL_SPENT_WITH_ORDERS"
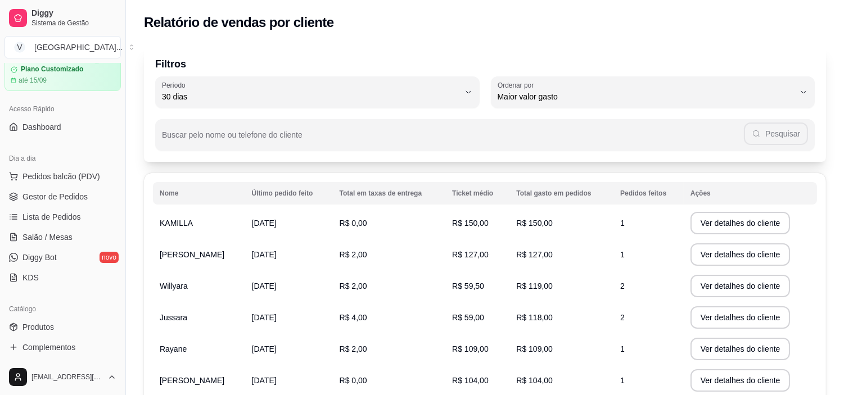
scroll to position [38, 0]
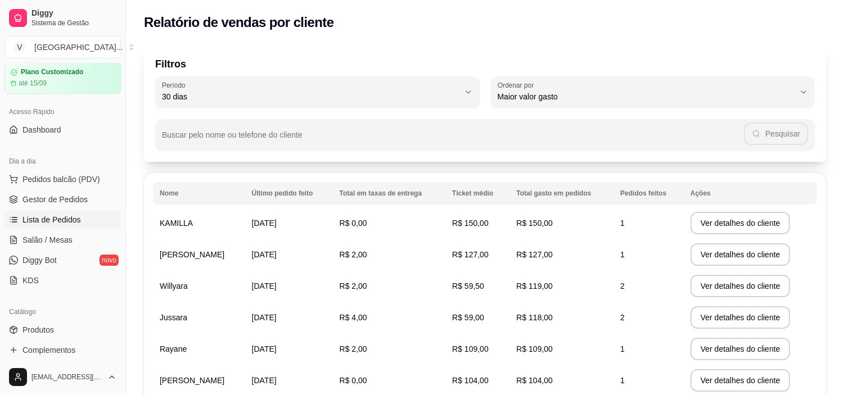
click at [88, 218] on link "Lista de Pedidos" at bounding box center [62, 220] width 116 height 18
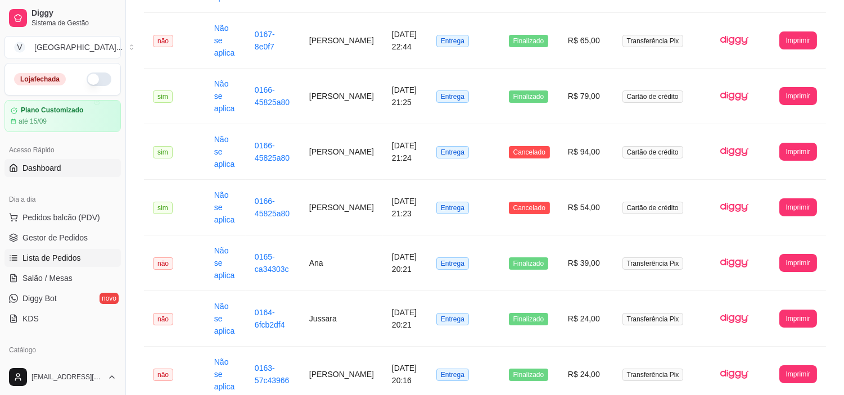
click at [62, 169] on link "Dashboard" at bounding box center [62, 168] width 116 height 18
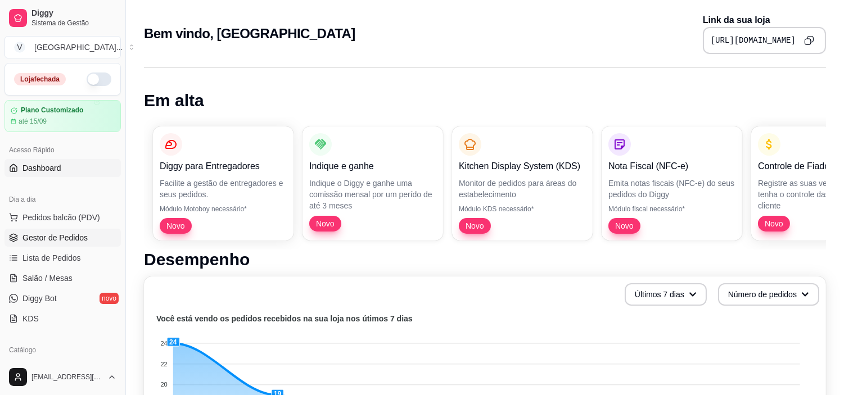
click at [82, 229] on link "Gestor de Pedidos" at bounding box center [62, 238] width 116 height 18
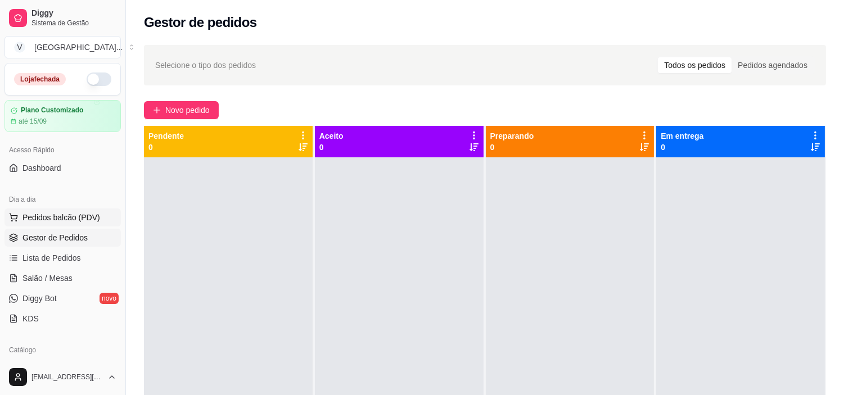
click at [58, 216] on span "Pedidos balcão (PDV)" at bounding box center [61, 217] width 78 height 11
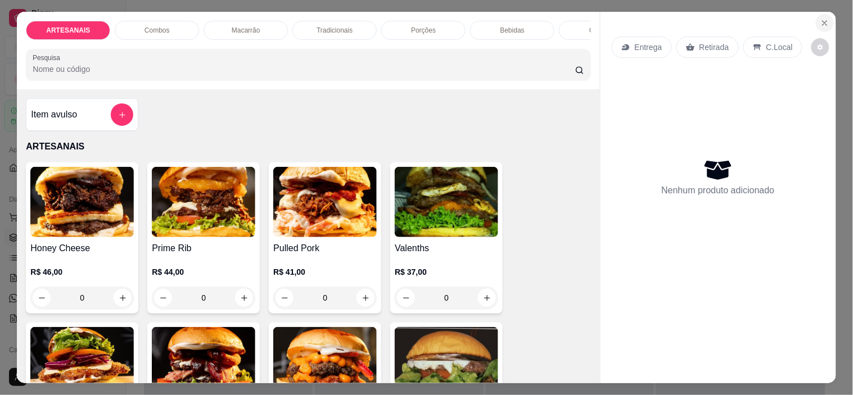
click at [823, 21] on icon "Close" at bounding box center [825, 23] width 4 height 4
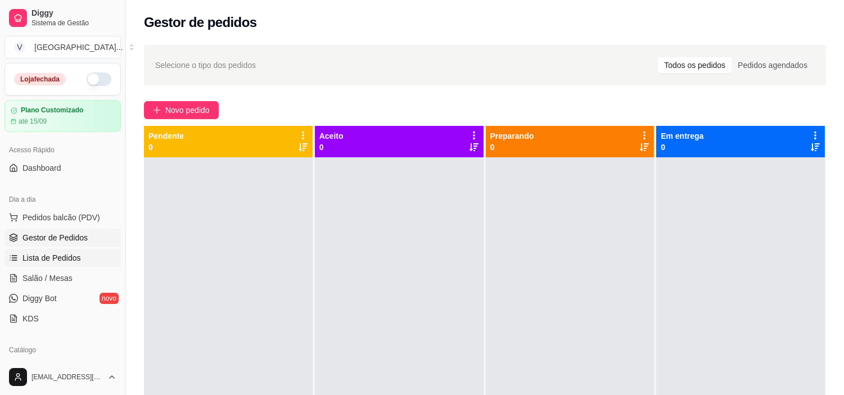
click at [75, 266] on link "Lista de Pedidos" at bounding box center [62, 258] width 116 height 18
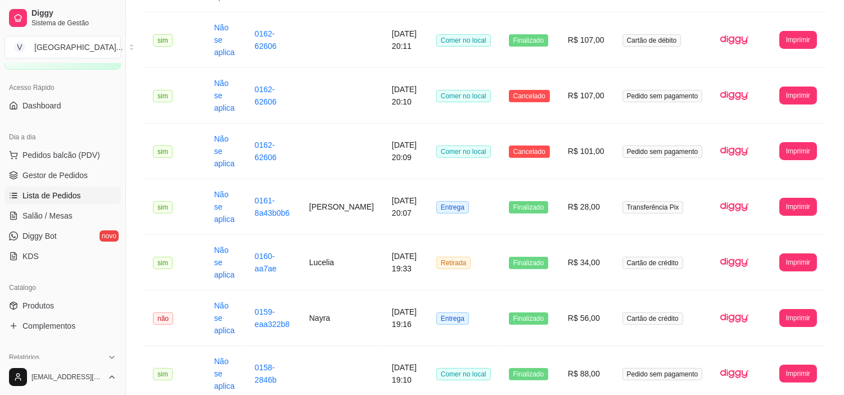
scroll to position [312, 0]
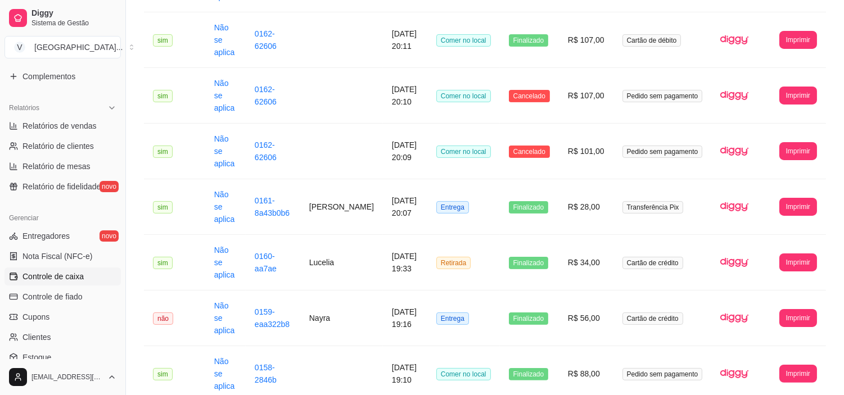
click at [68, 278] on span "Controle de caixa" at bounding box center [52, 276] width 61 height 11
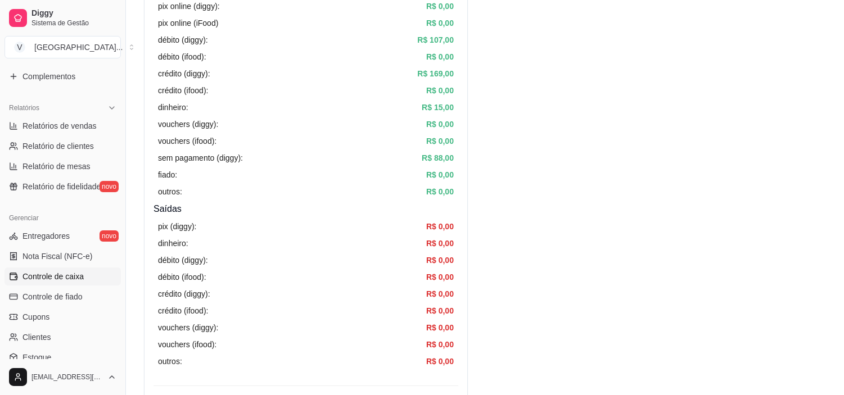
scroll to position [187, 0]
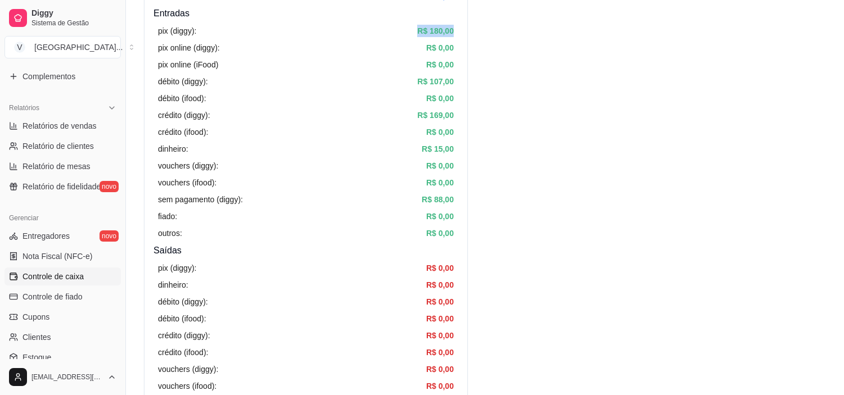
drag, startPoint x: 411, startPoint y: 27, endPoint x: 462, endPoint y: 30, distance: 51.2
click at [462, 30] on div "Resumo Adicionar entrada/saída Data de abertura: 16 de ago de 2025 às 19:00 Sal…" at bounding box center [306, 205] width 324 height 594
drag, startPoint x: 436, startPoint y: 77, endPoint x: 164, endPoint y: 72, distance: 272.2
click at [164, 72] on div "pix (diggy): R$ 180,00 pix online (diggy): R$ 0,00 pix online (iFood) R$ 0,00 d…" at bounding box center [305, 132] width 305 height 224
drag, startPoint x: 455, startPoint y: 116, endPoint x: 159, endPoint y: 107, distance: 296.4
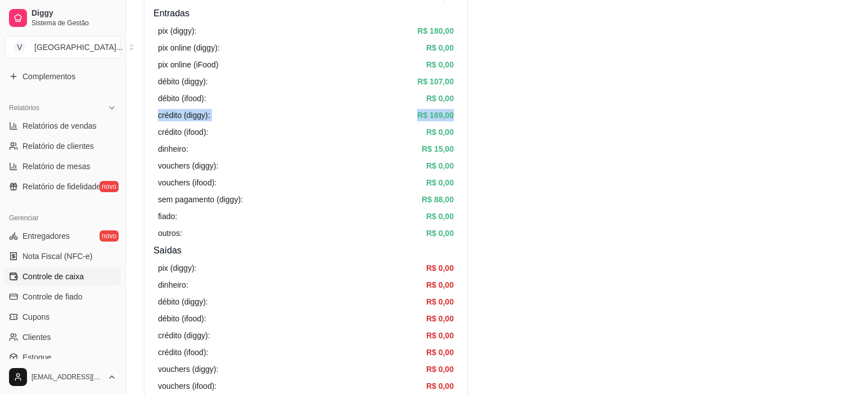
click at [159, 107] on div "pix (diggy): R$ 180,00 pix online (diggy): R$ 0,00 pix online (iFood) R$ 0,00 d…" at bounding box center [305, 132] width 305 height 224
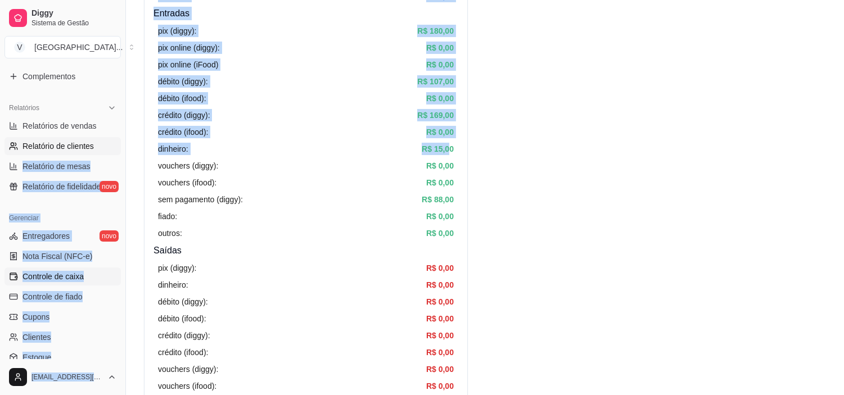
drag, startPoint x: 450, startPoint y: 147, endPoint x: 103, endPoint y: 142, distance: 347.5
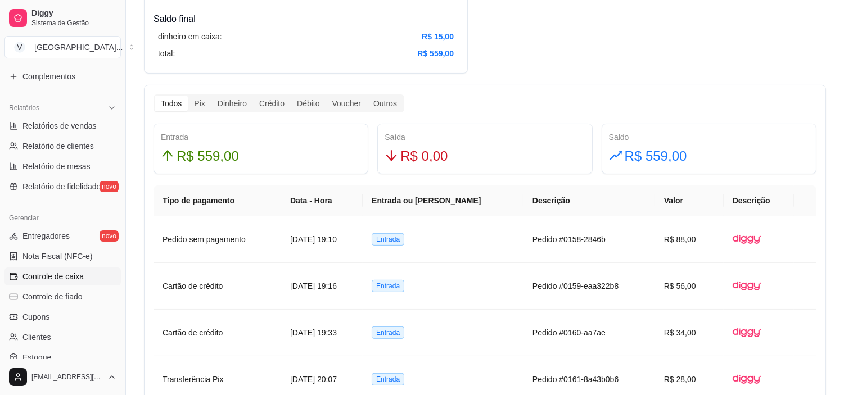
scroll to position [625, 0]
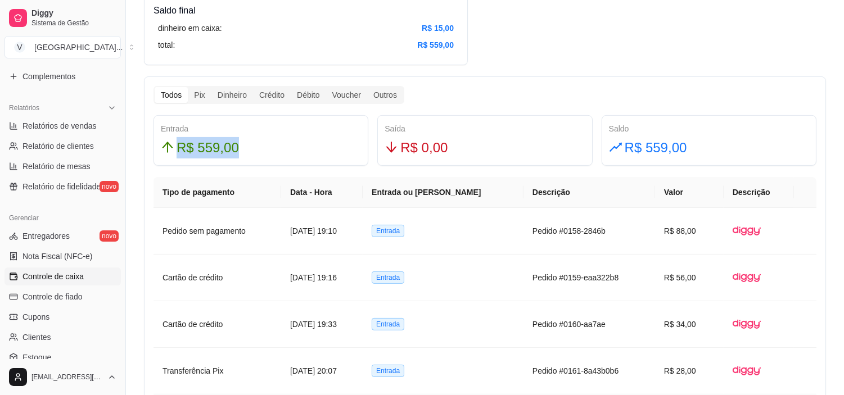
drag, startPoint x: 242, startPoint y: 151, endPoint x: 152, endPoint y: 149, distance: 90.0
click at [152, 149] on div "Entrada R$ 559,00" at bounding box center [261, 140] width 224 height 51
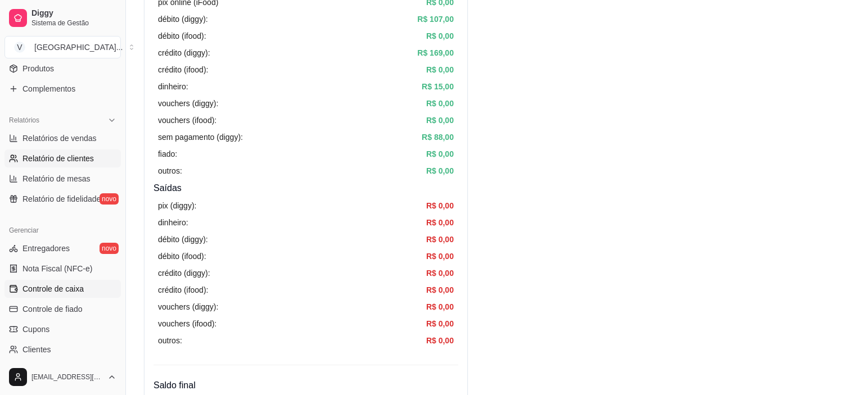
scroll to position [288, 0]
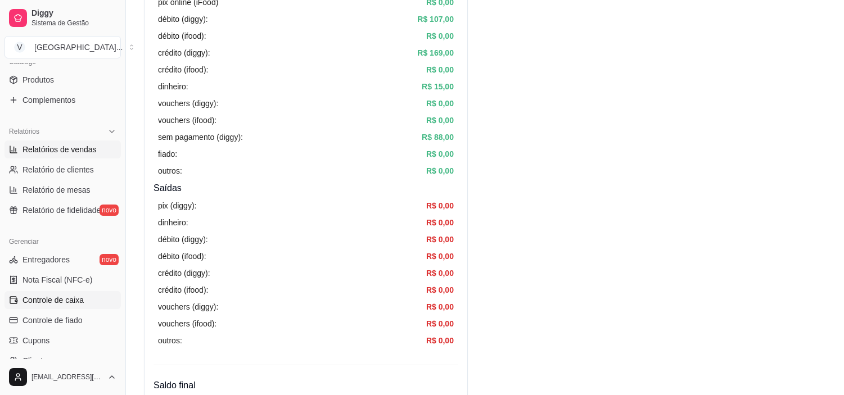
click at [94, 150] on link "Relatórios de vendas" at bounding box center [62, 150] width 116 height 18
select select "ALL"
select select "0"
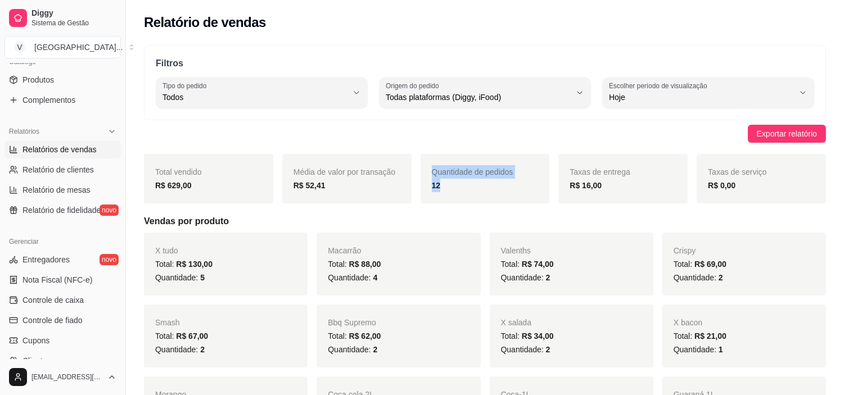
click at [413, 191] on div "Total vendido R$ 629,00 Média de valor por transação R$ 52,41 Quantidade de ped…" at bounding box center [485, 178] width 682 height 49
click at [644, 188] on div "R$ 16,00" at bounding box center [623, 185] width 107 height 13
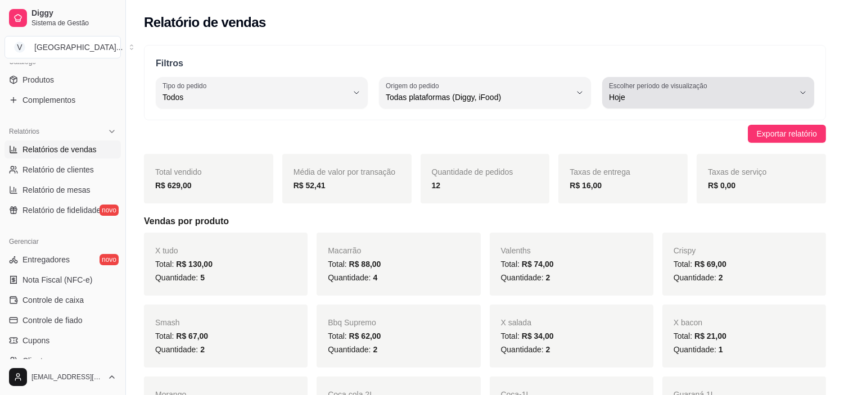
click at [703, 93] on span "Hoje" at bounding box center [701, 97] width 185 height 11
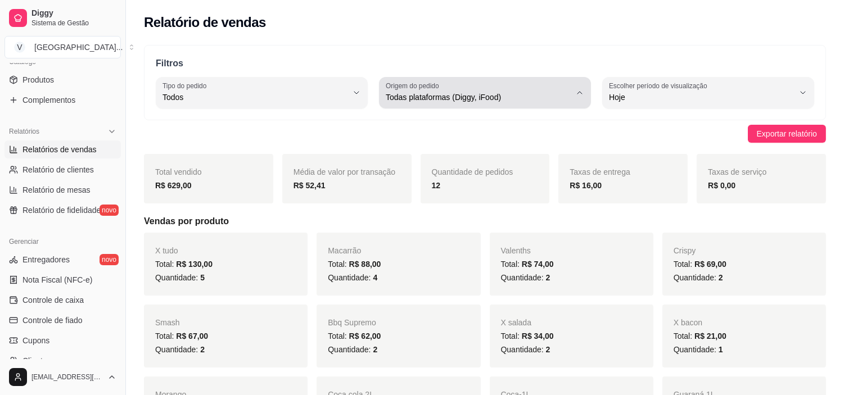
click at [563, 91] on div "Todas plataformas (Diggy, iFood)" at bounding box center [478, 93] width 185 height 22
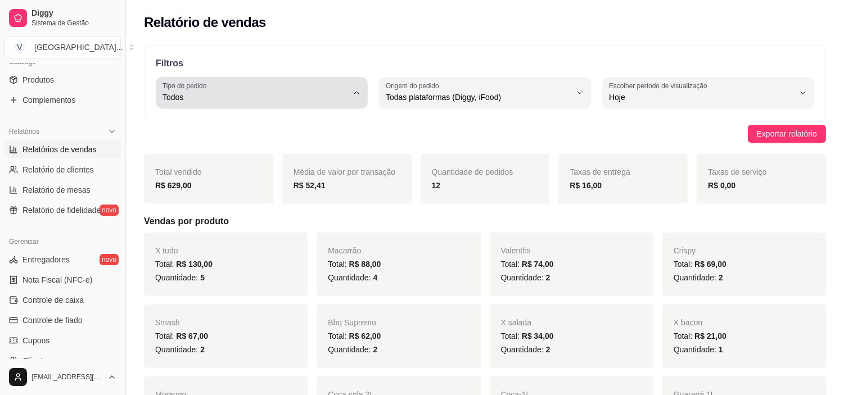
click at [300, 100] on span "Todos" at bounding box center [254, 97] width 185 height 11
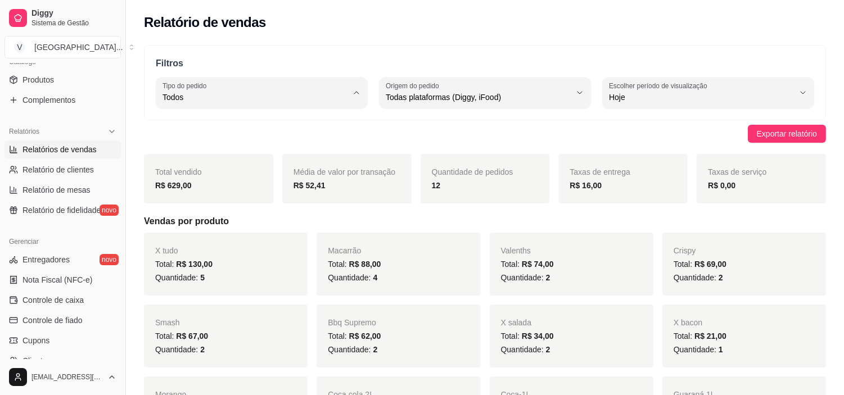
click at [246, 144] on span "Entrega" at bounding box center [256, 142] width 175 height 11
type input "DELIVERY"
select select "DELIVERY"
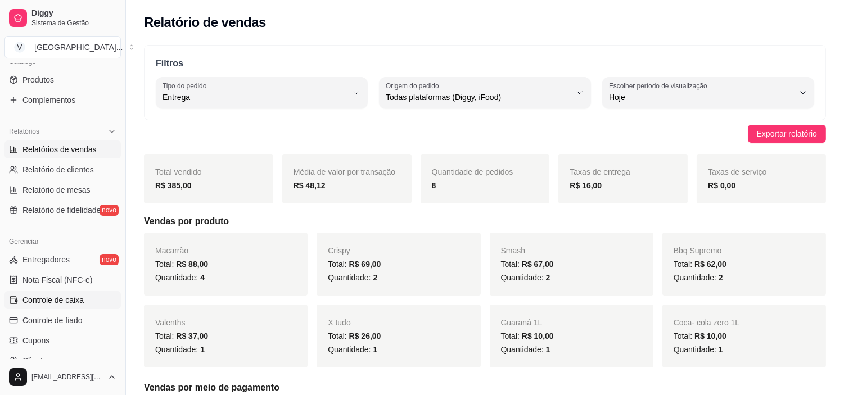
click at [53, 297] on span "Controle de caixa" at bounding box center [52, 300] width 61 height 11
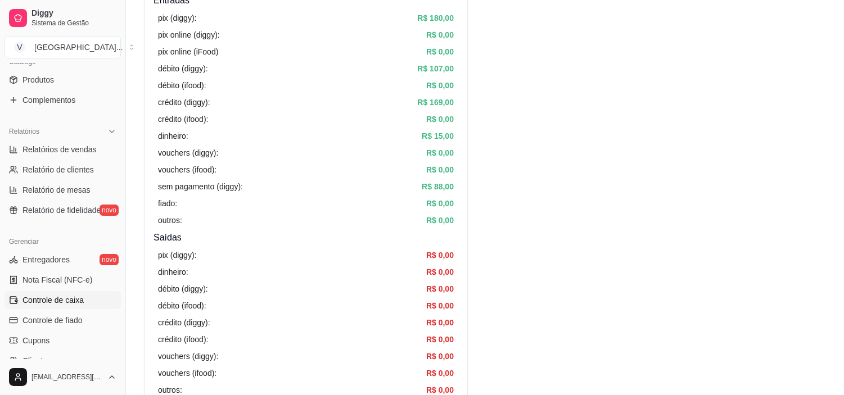
scroll to position [187, 0]
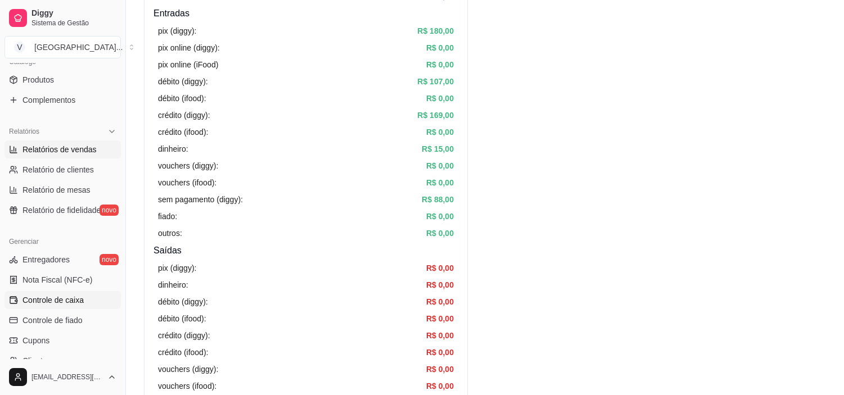
click at [94, 141] on link "Relatórios de vendas" at bounding box center [62, 150] width 116 height 18
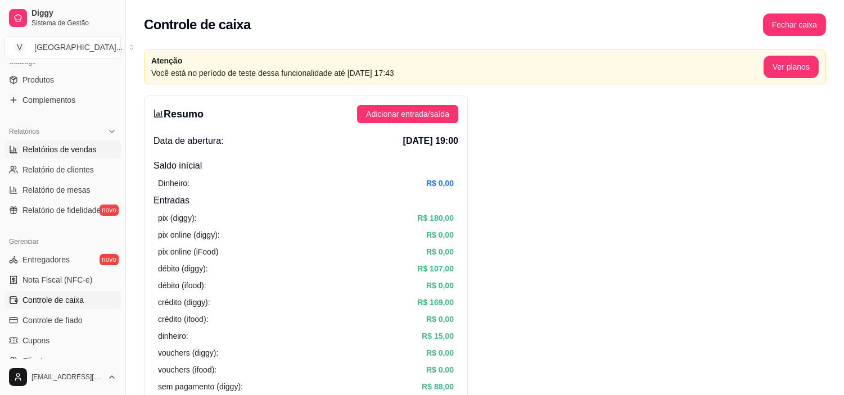
select select "ALL"
select select "0"
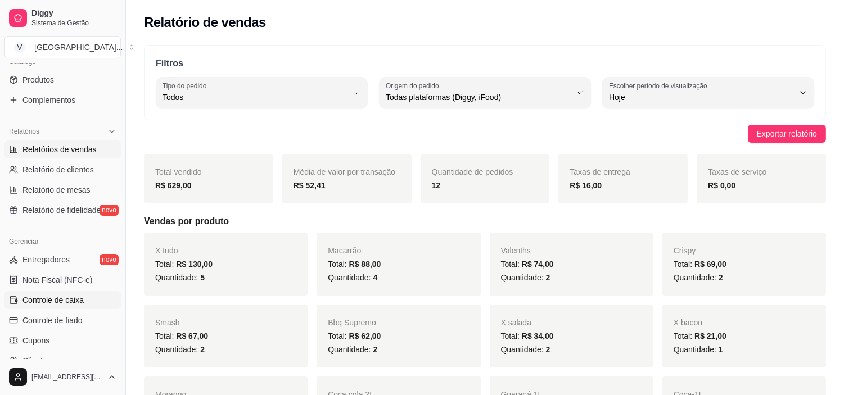
click at [71, 302] on span "Controle de caixa" at bounding box center [52, 300] width 61 height 11
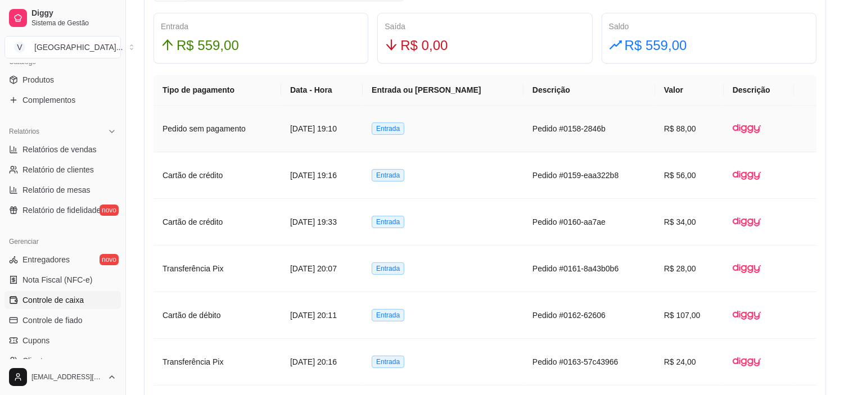
scroll to position [749, 0]
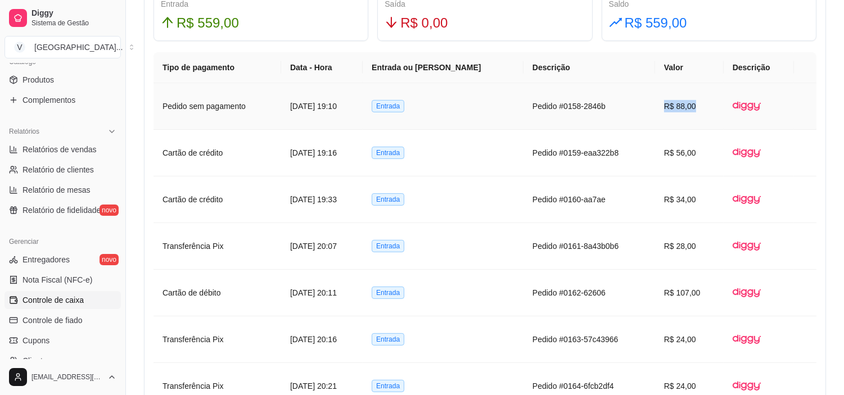
drag, startPoint x: 669, startPoint y: 105, endPoint x: 719, endPoint y: 112, distance: 50.1
click at [719, 112] on td "R$ 88,00" at bounding box center [689, 106] width 69 height 47
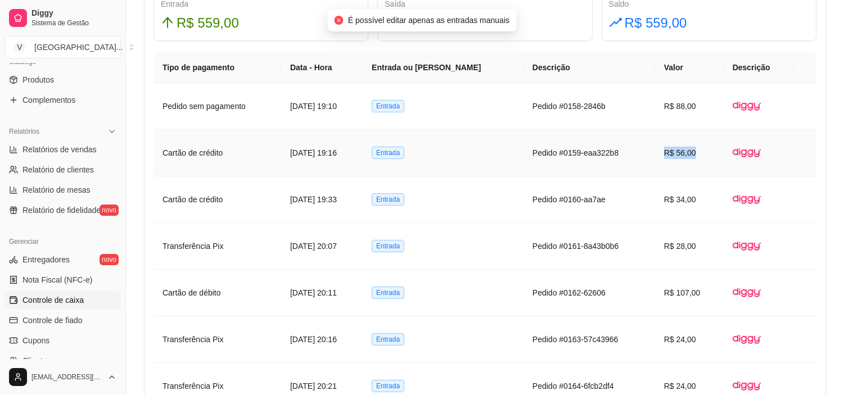
drag, startPoint x: 684, startPoint y: 147, endPoint x: 726, endPoint y: 150, distance: 41.7
click at [724, 150] on td "R$ 56,00" at bounding box center [689, 153] width 69 height 47
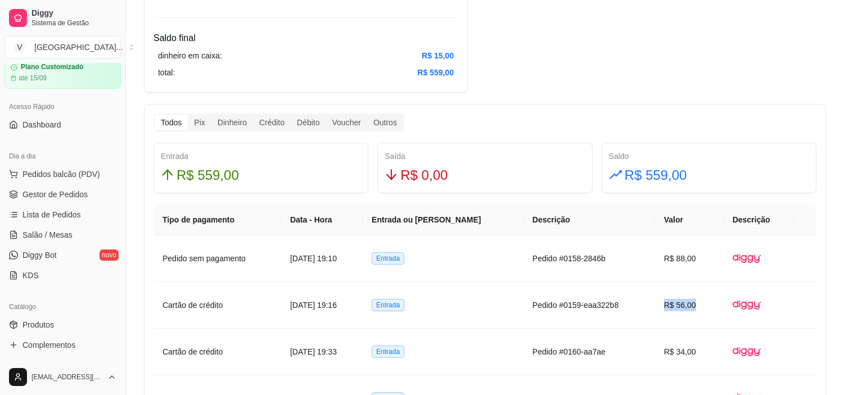
scroll to position [38, 0]
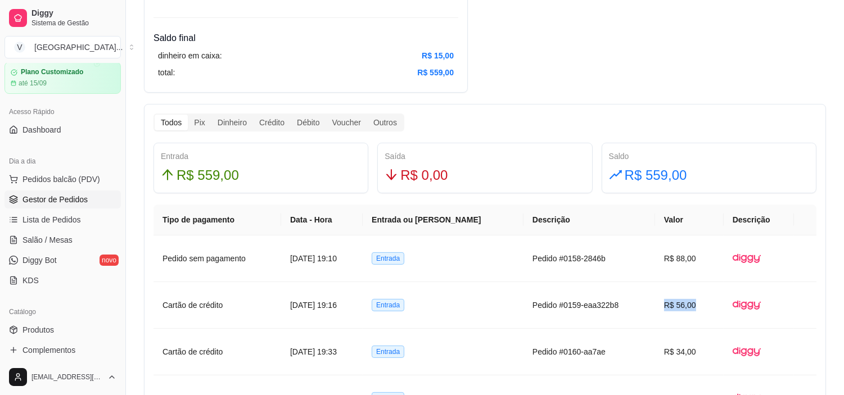
click at [60, 194] on span "Gestor de Pedidos" at bounding box center [54, 199] width 65 height 11
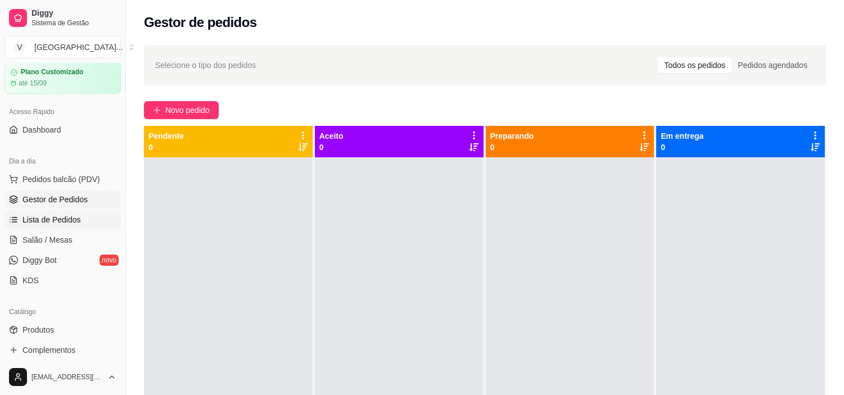
click at [79, 220] on link "Lista de Pedidos" at bounding box center [62, 220] width 116 height 18
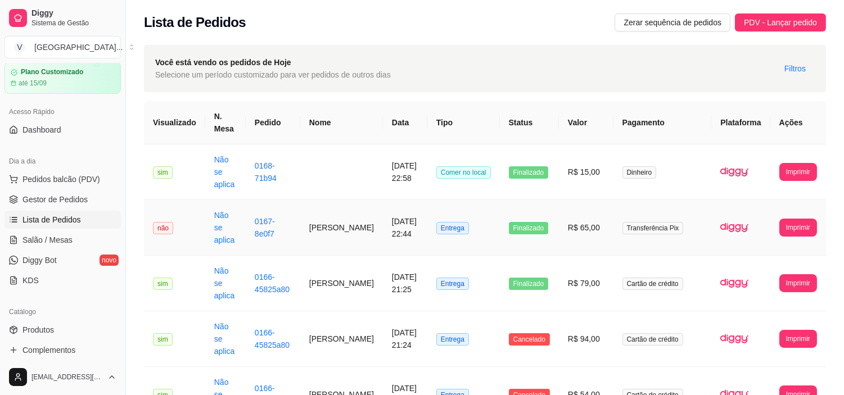
click at [486, 216] on td "Entrega" at bounding box center [463, 228] width 73 height 56
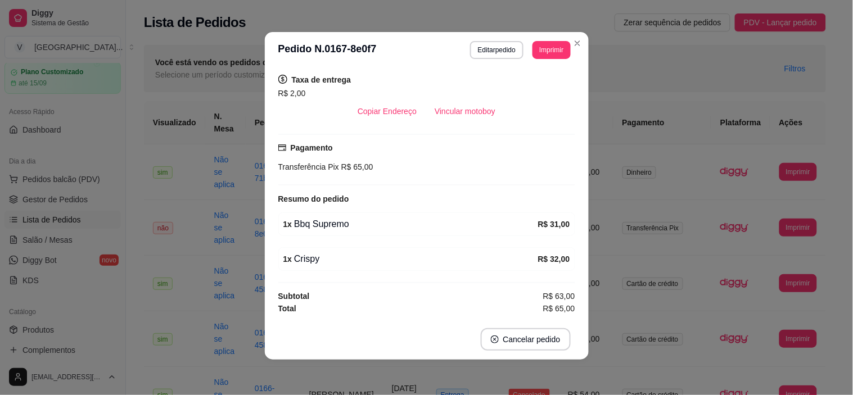
scroll to position [2, 0]
click at [471, 58] on button "Editar pedido" at bounding box center [497, 48] width 52 height 17
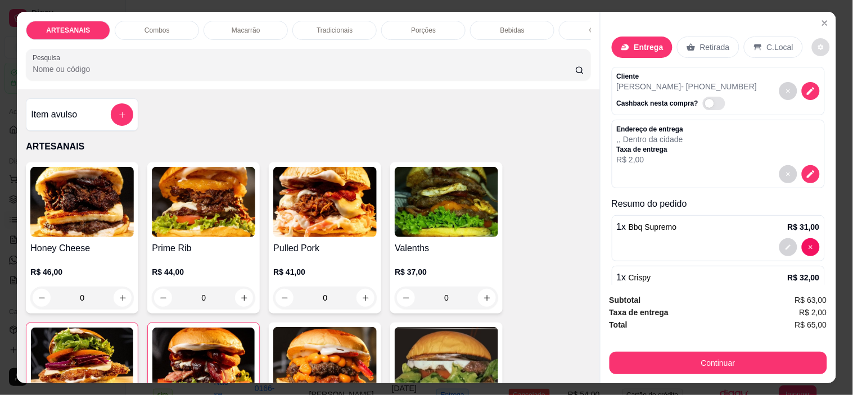
click at [817, 44] on icon "decrease-product-quantity" at bounding box center [820, 47] width 7 height 7
click at [816, 87] on span "Automatic updates" at bounding box center [823, 87] width 22 height 13
click at [816, 88] on input "Automatic updates" at bounding box center [814, 91] width 7 height 7
checkbox input "false"
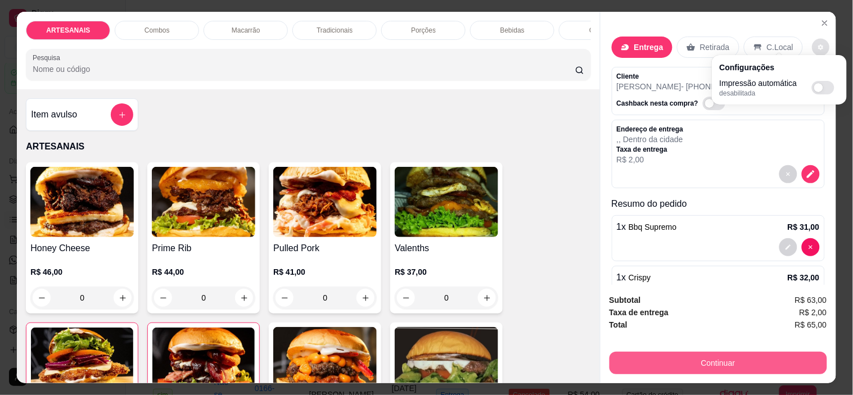
click at [790, 352] on button "Continuar" at bounding box center [718, 363] width 218 height 22
click at [766, 353] on button "Continuar" at bounding box center [718, 363] width 218 height 22
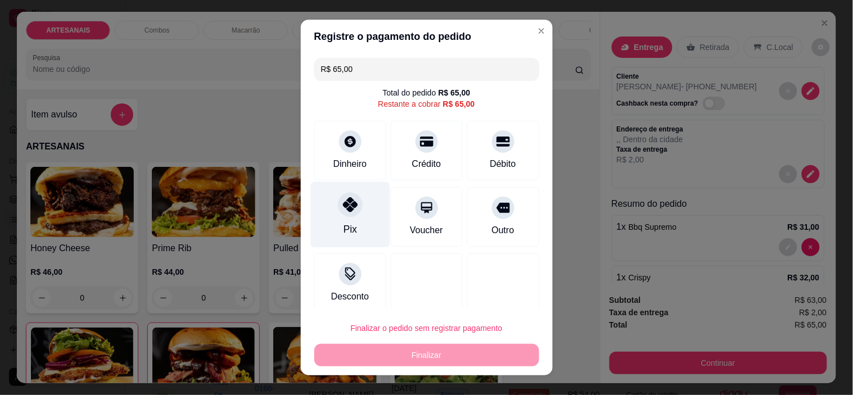
click at [350, 225] on div "Pix" at bounding box center [349, 215] width 79 height 66
type input "R$ 0,00"
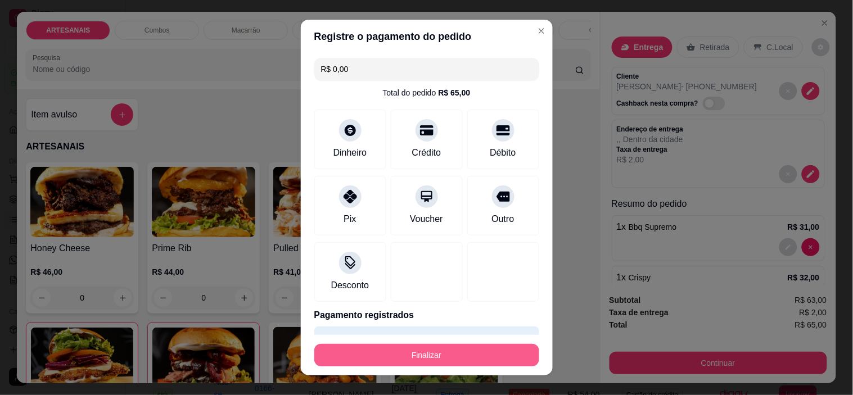
click at [433, 362] on button "Finalizar" at bounding box center [426, 355] width 225 height 22
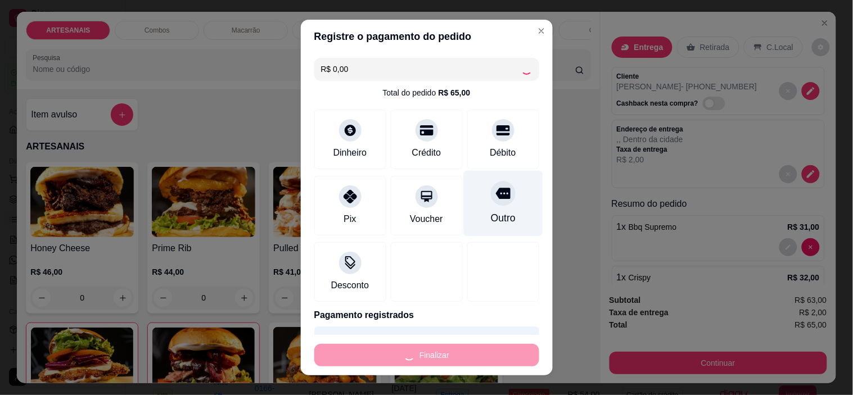
type input "0"
type input "-R$ 65,00"
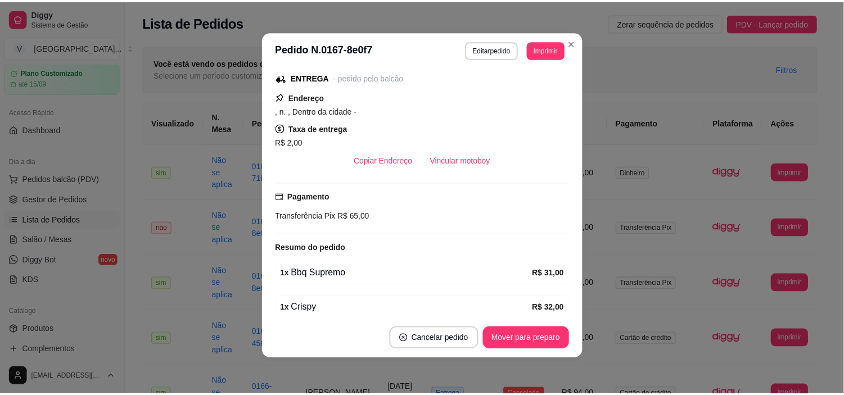
scroll to position [222, 0]
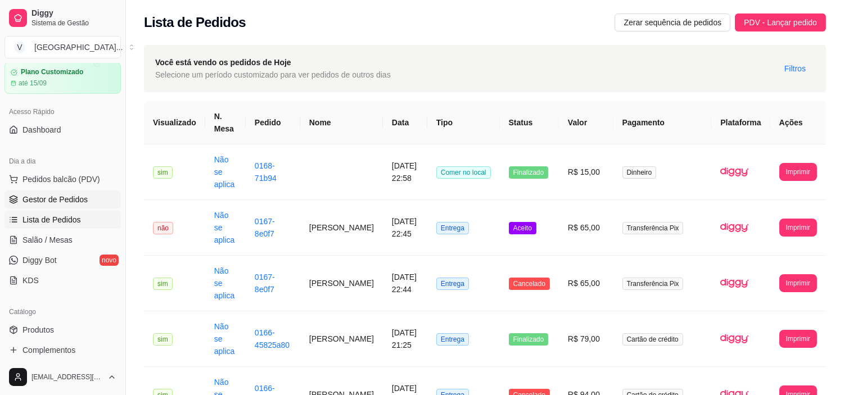
click at [53, 203] on span "Gestor de Pedidos" at bounding box center [54, 199] width 65 height 11
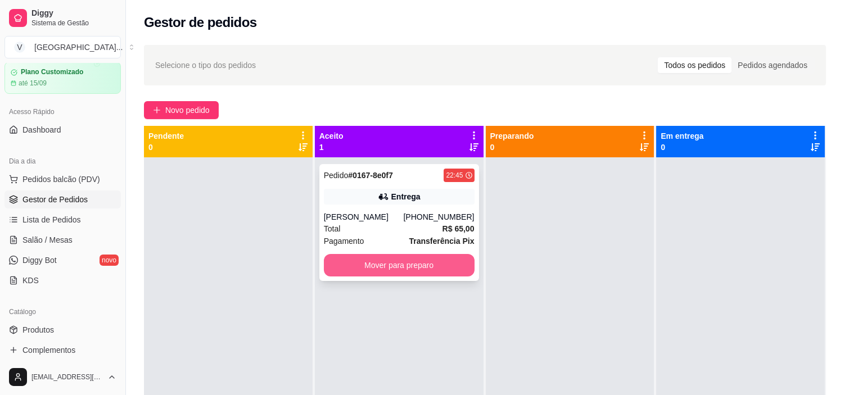
click at [404, 263] on button "Mover para preparo" at bounding box center [399, 265] width 151 height 22
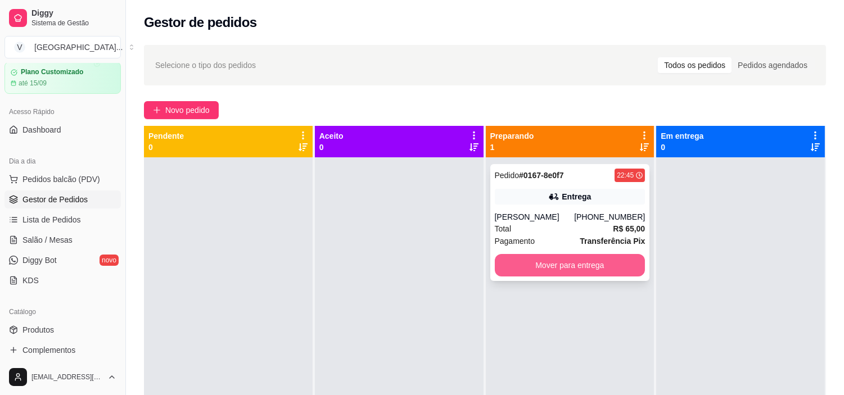
click at [598, 263] on button "Mover para entrega" at bounding box center [570, 265] width 151 height 22
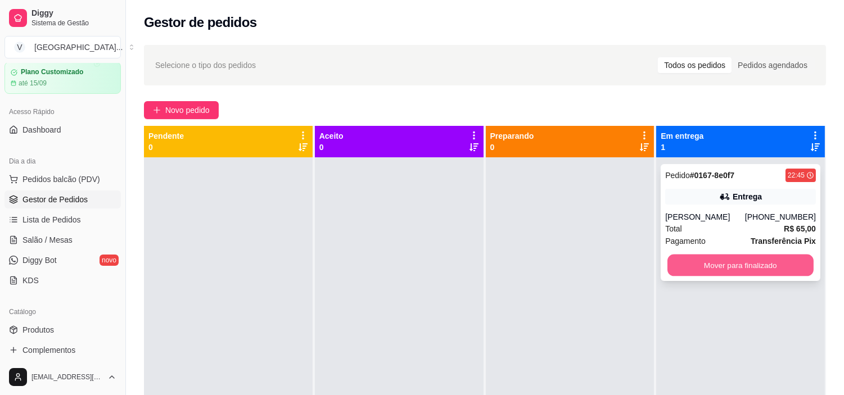
click at [757, 271] on button "Mover para finalizado" at bounding box center [740, 266] width 146 height 22
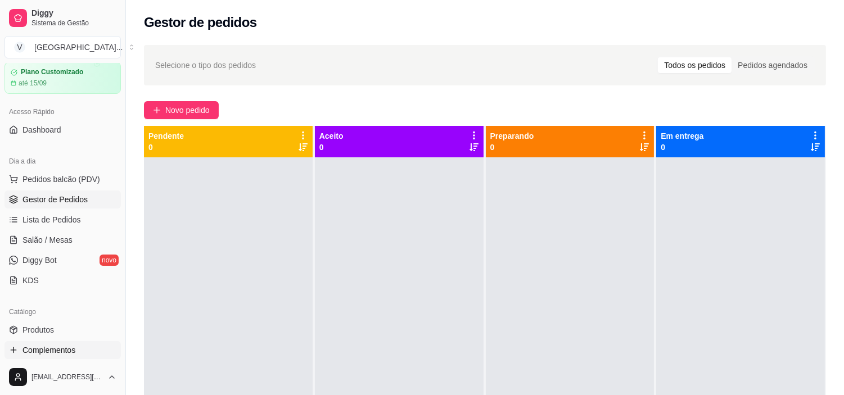
scroll to position [164, 0]
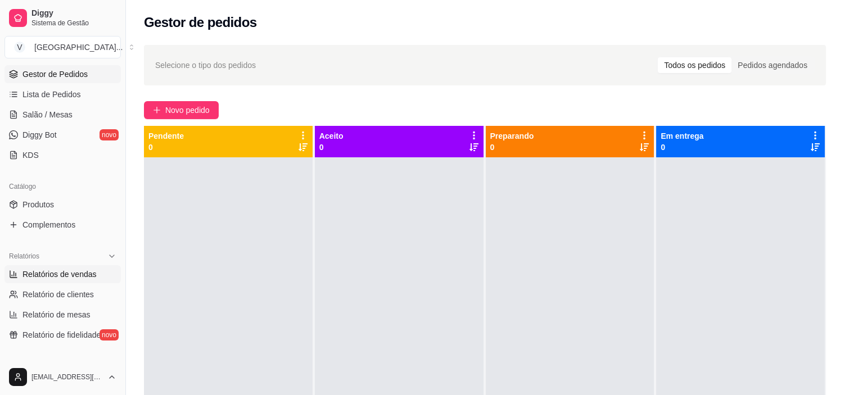
click at [91, 278] on span "Relatórios de vendas" at bounding box center [59, 274] width 74 height 11
select select "ALL"
select select "0"
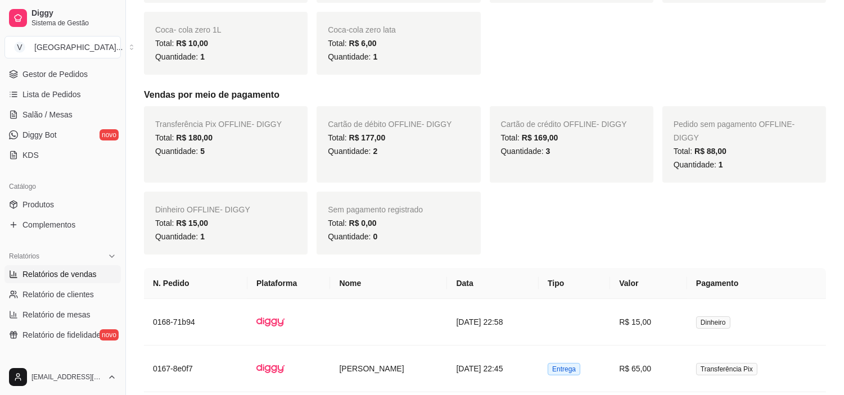
scroll to position [101, 0]
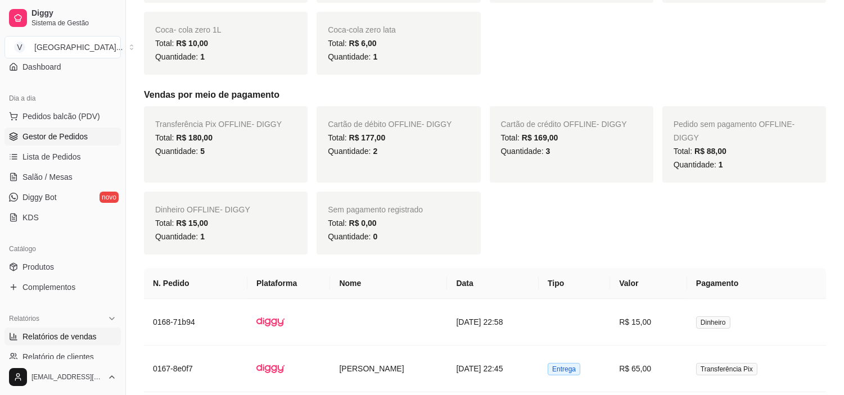
click at [74, 138] on span "Gestor de Pedidos" at bounding box center [54, 136] width 65 height 11
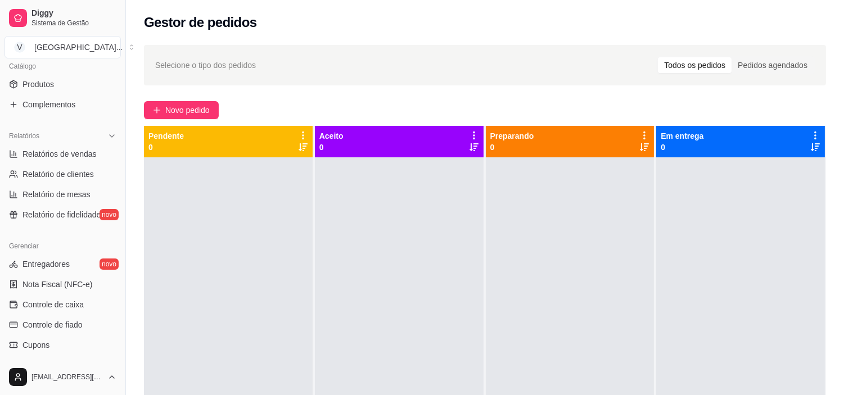
scroll to position [288, 0]
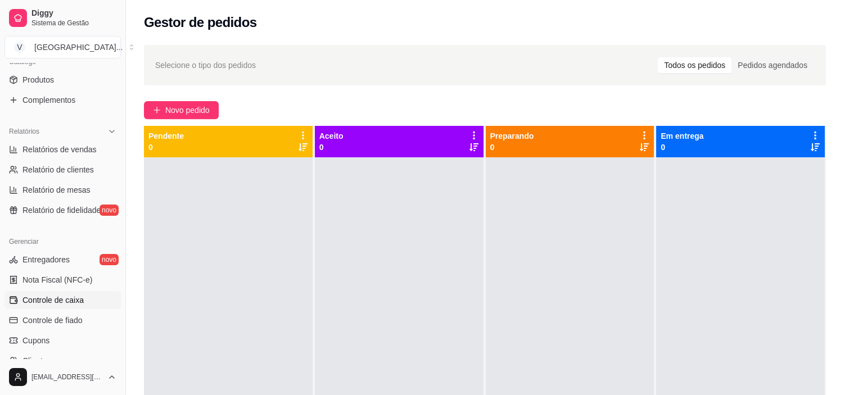
click at [70, 300] on span "Controle de caixa" at bounding box center [52, 300] width 61 height 11
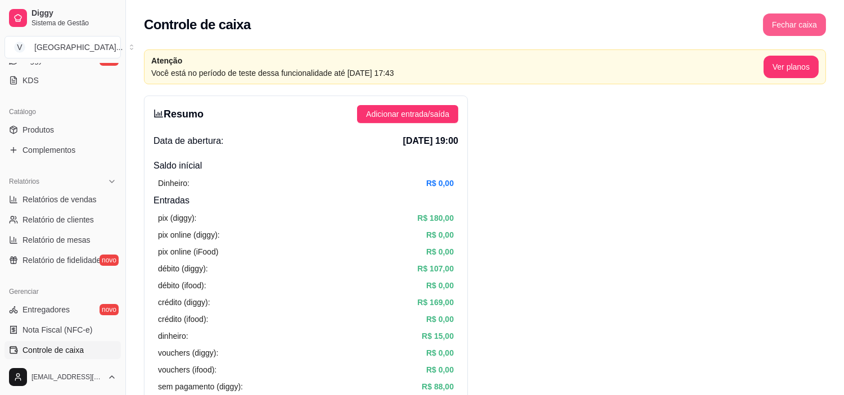
click at [817, 25] on button "Fechar caixa" at bounding box center [794, 24] width 63 height 22
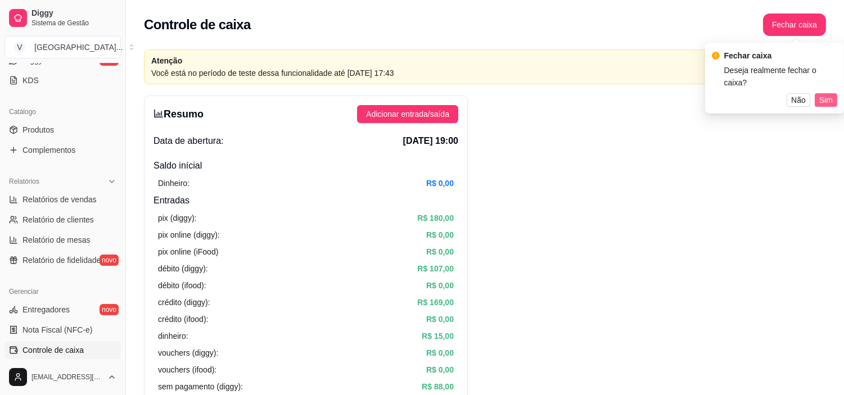
click at [828, 94] on span "Sim" at bounding box center [825, 100] width 13 height 12
